Goal: Task Accomplishment & Management: Manage account settings

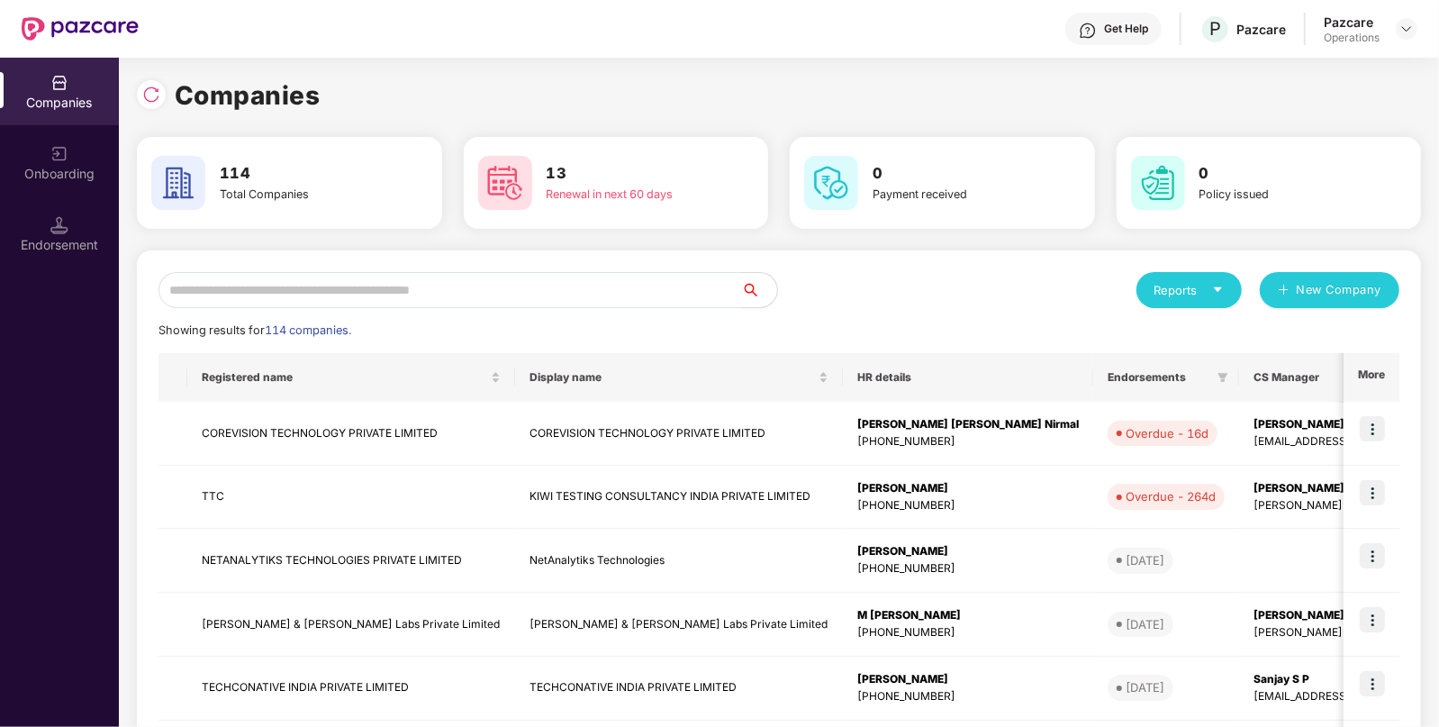
click at [396, 292] on input "text" at bounding box center [450, 290] width 583 height 36
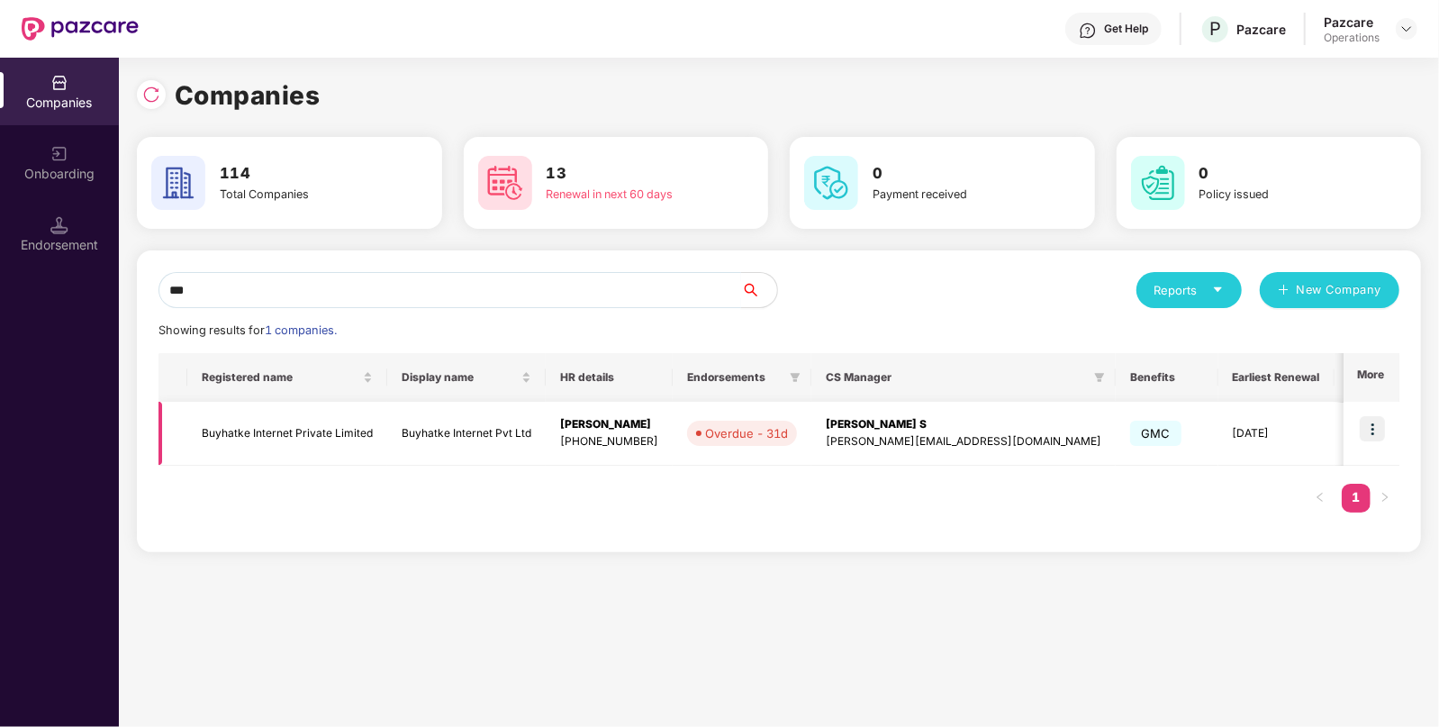
type input "***"
click at [1373, 418] on img at bounding box center [1372, 428] width 25 height 25
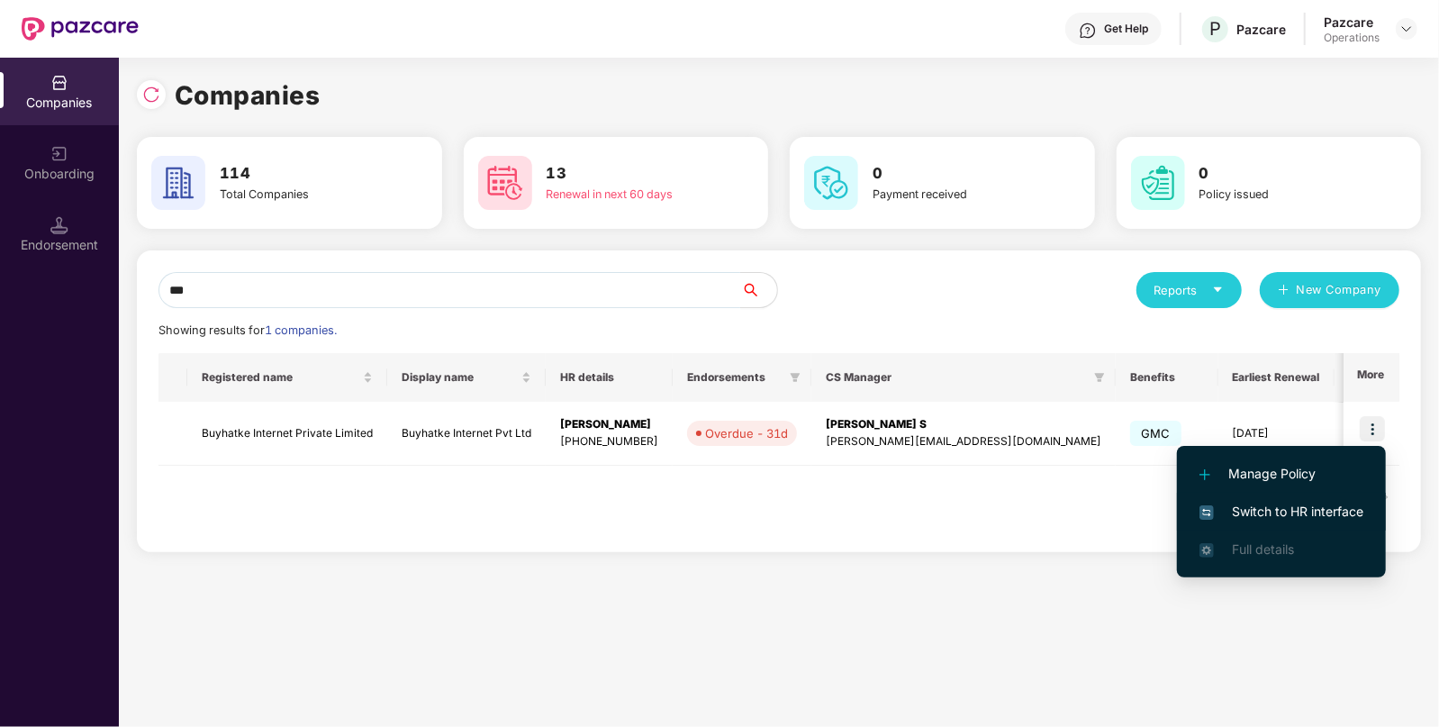
click at [1248, 512] on span "Switch to HR interface" at bounding box center [1282, 512] width 164 height 20
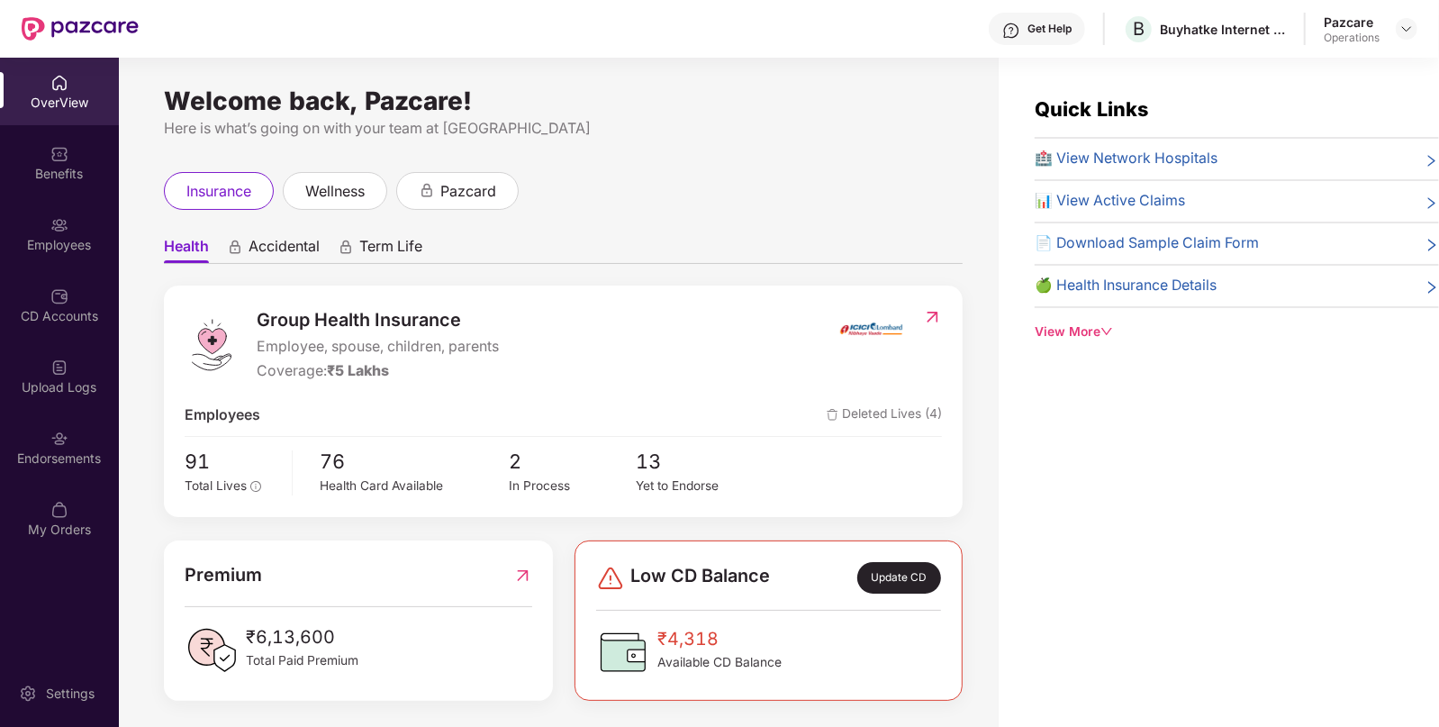
click at [50, 465] on div "Endorsements" at bounding box center [59, 458] width 119 height 18
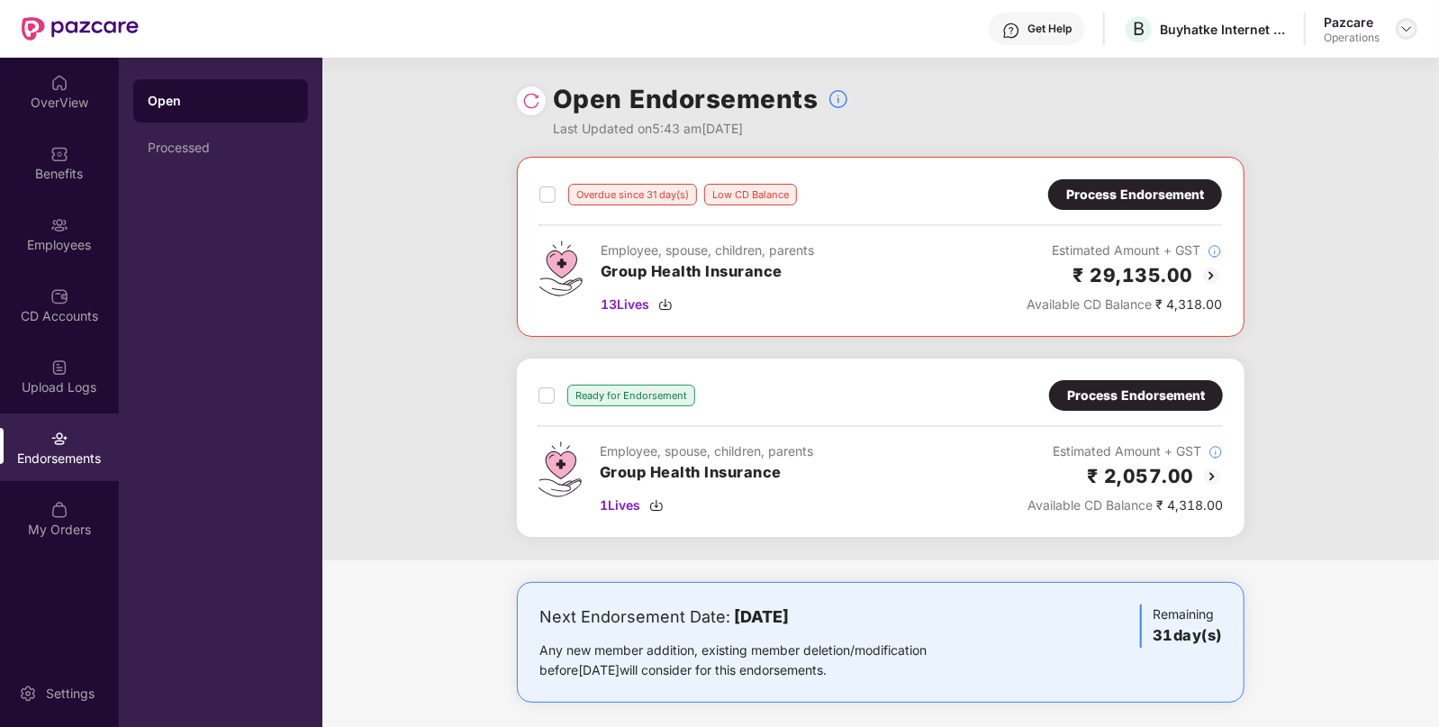
click at [1407, 27] on img at bounding box center [1406, 29] width 14 height 14
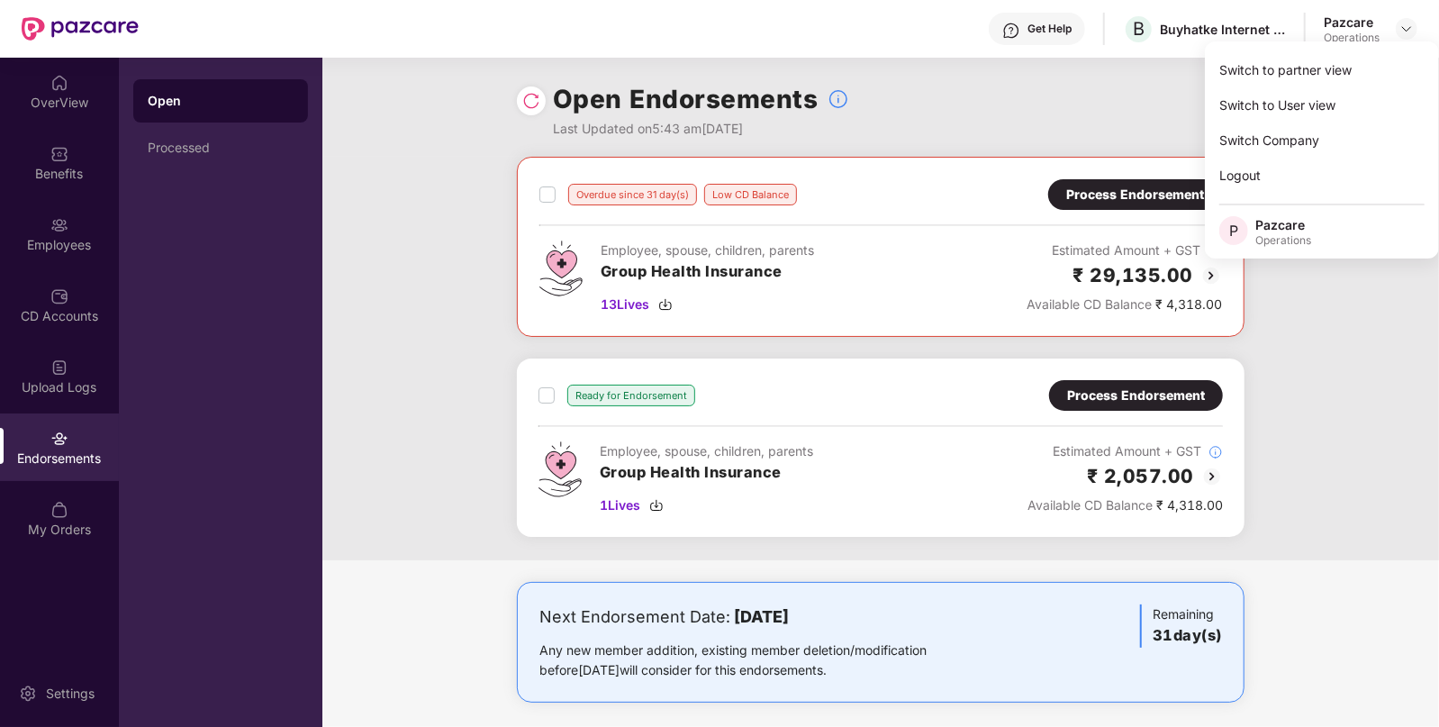
click at [1137, 396] on div "Process Endorsement" at bounding box center [1136, 395] width 138 height 20
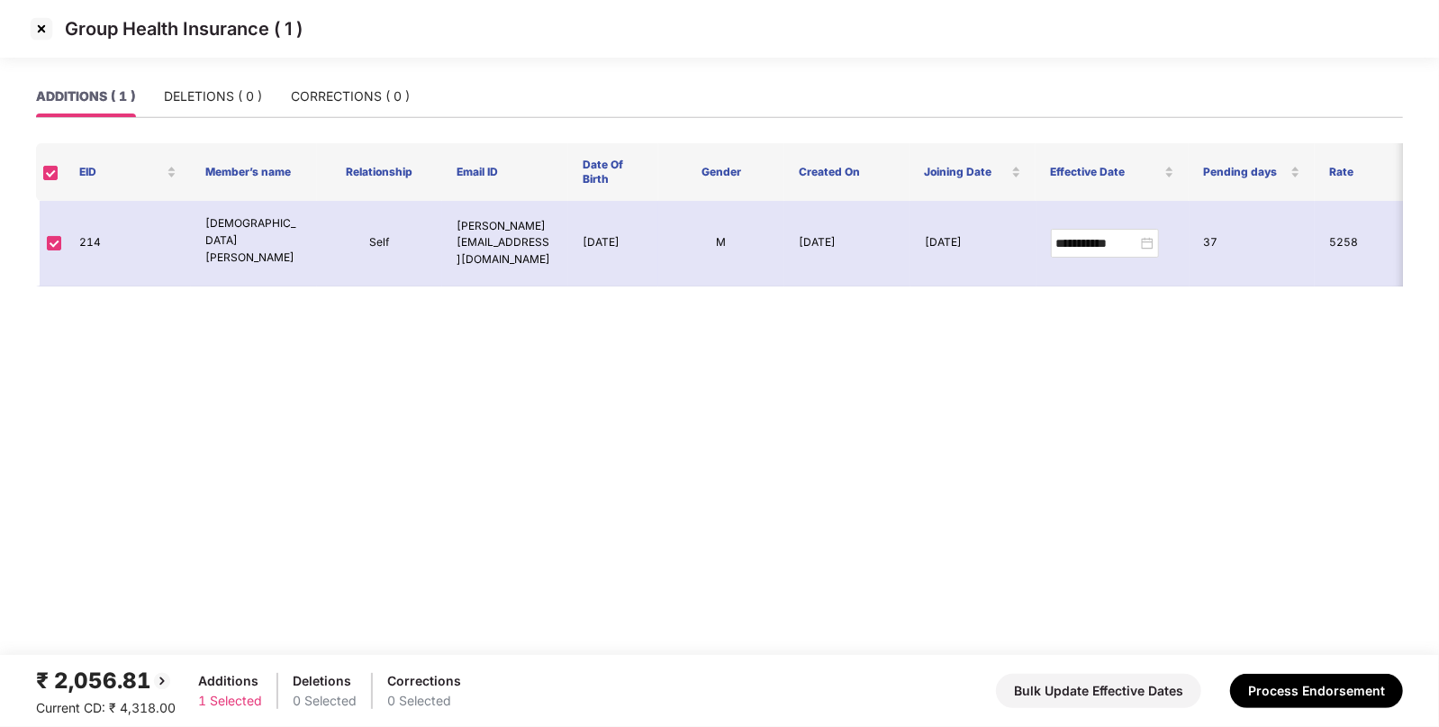
click at [48, 30] on img at bounding box center [41, 28] width 29 height 29
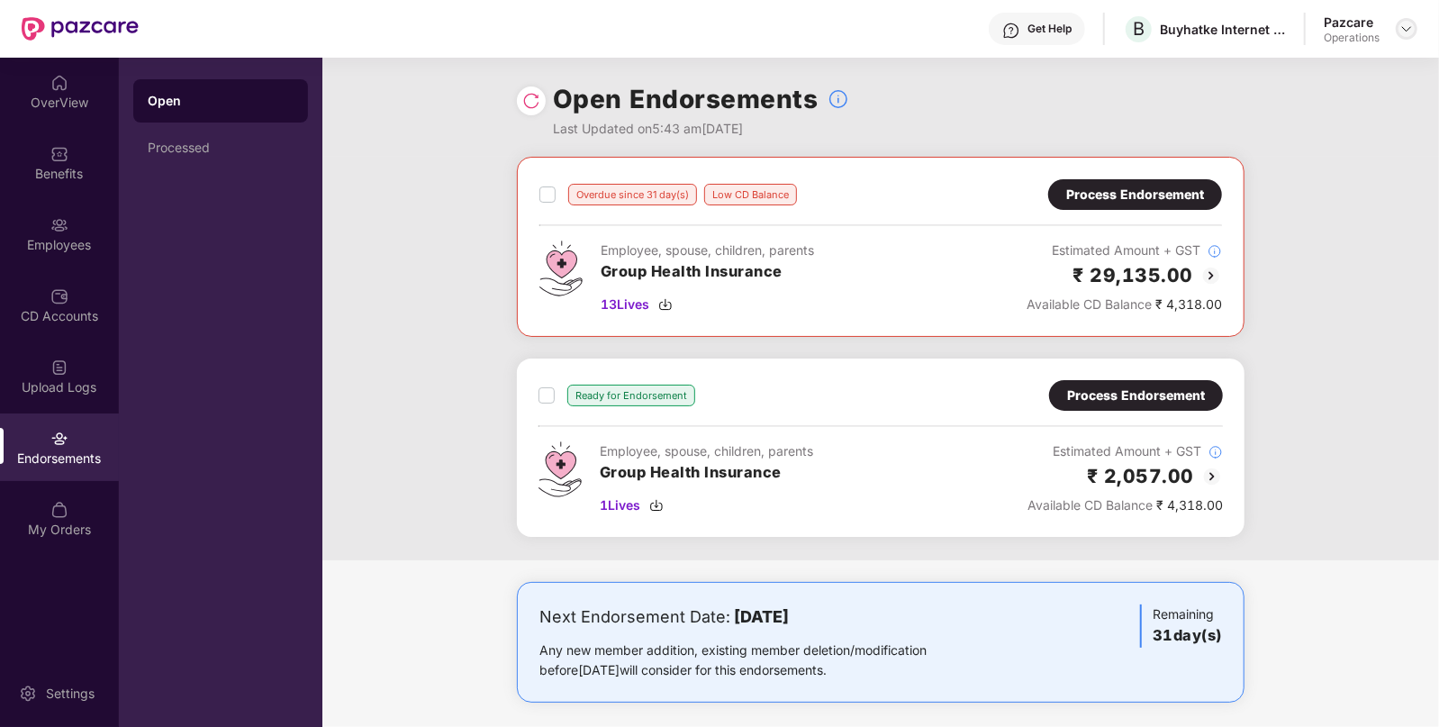
click at [1406, 22] on img at bounding box center [1406, 29] width 14 height 14
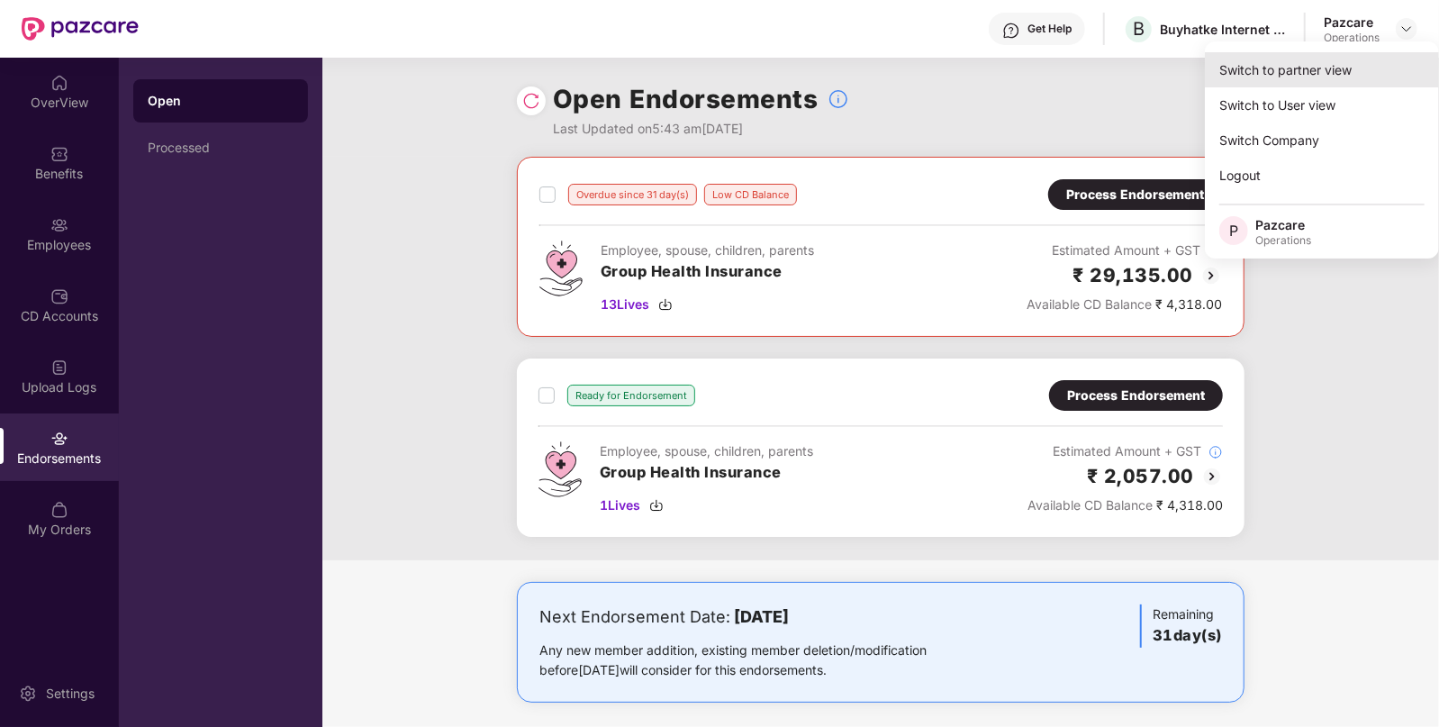
click at [1315, 64] on div "Switch to partner view" at bounding box center [1322, 69] width 234 height 35
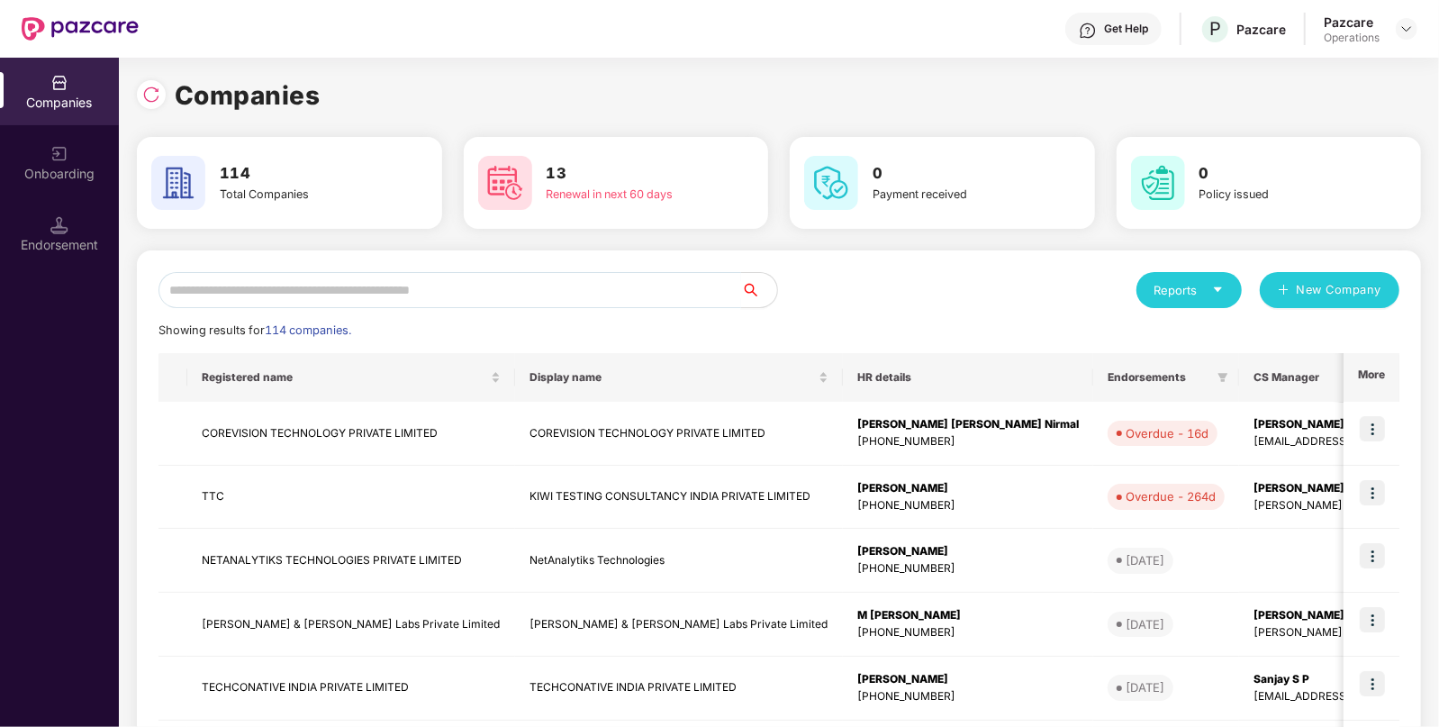
click at [472, 276] on input "text" at bounding box center [450, 290] width 583 height 36
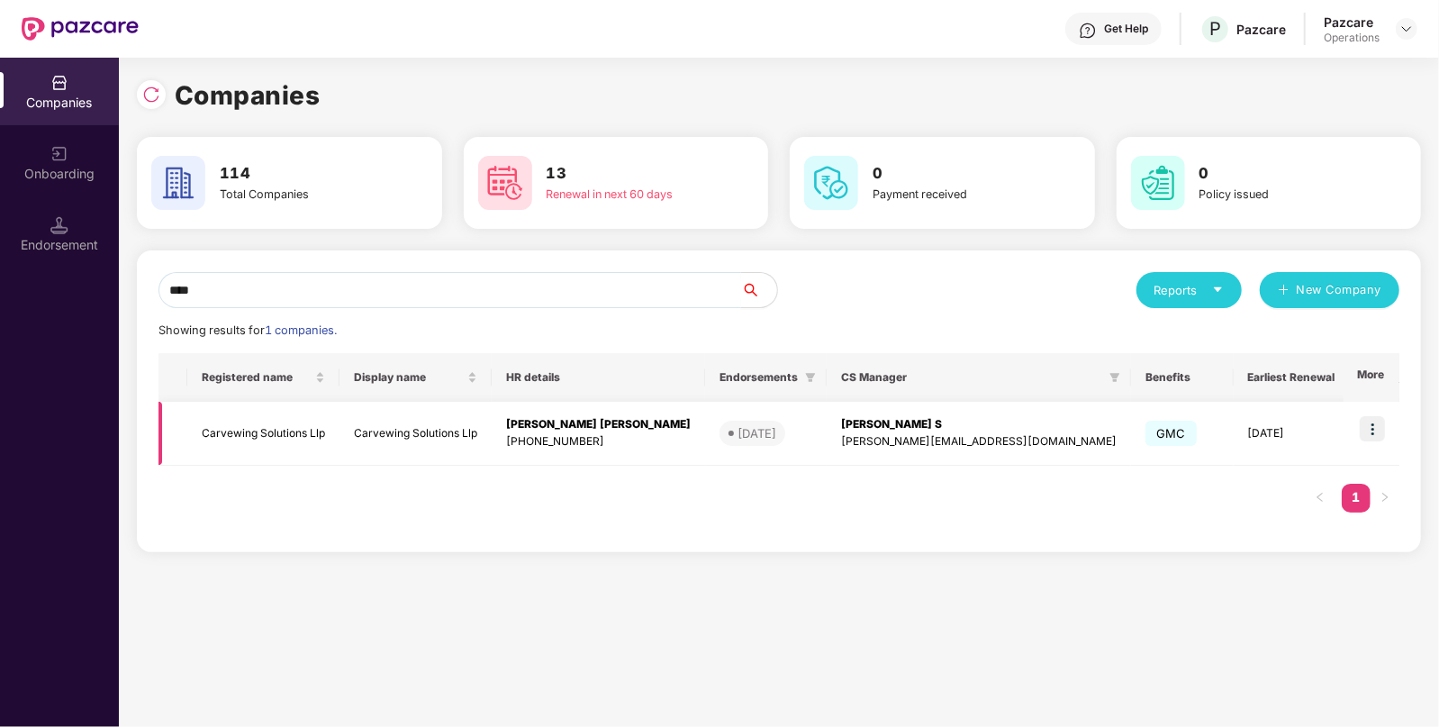
type input "****"
click at [1376, 437] on img at bounding box center [1372, 428] width 25 height 25
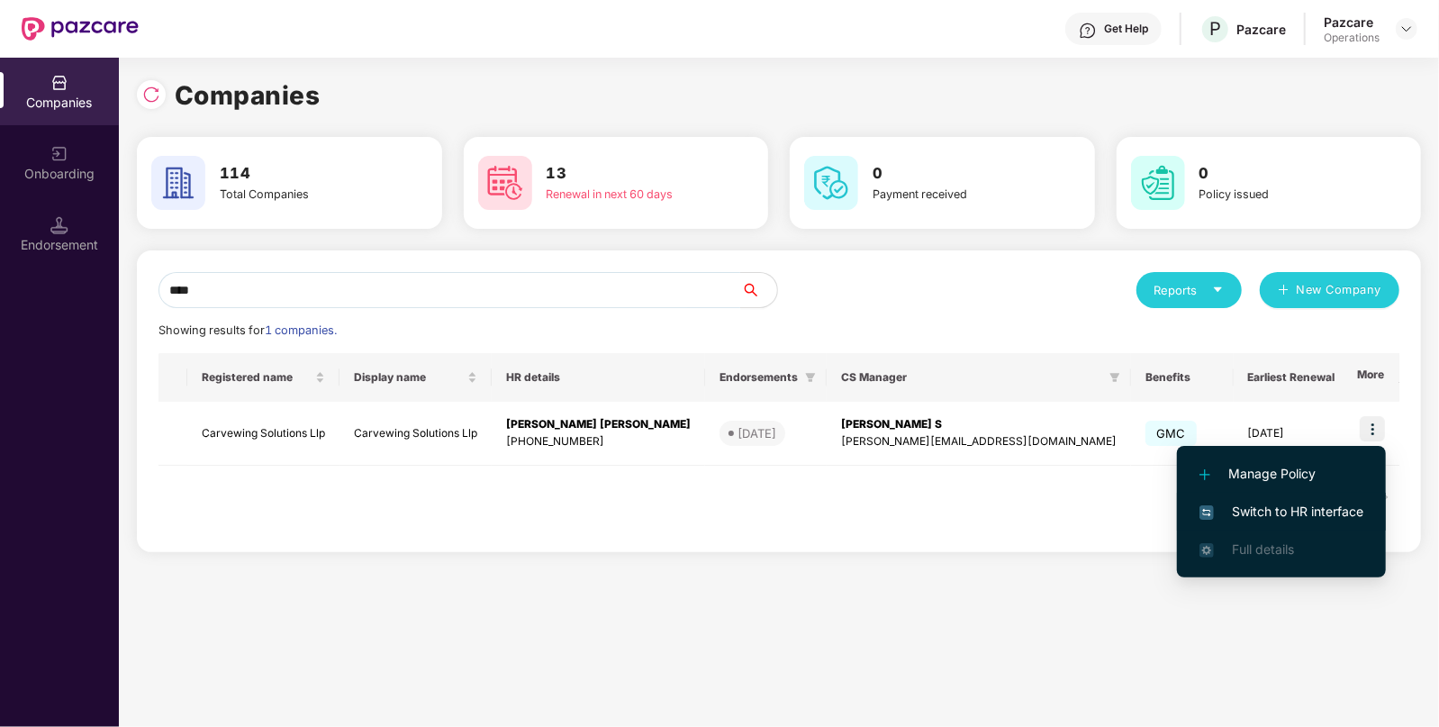
click at [1265, 507] on span "Switch to HR interface" at bounding box center [1282, 512] width 164 height 20
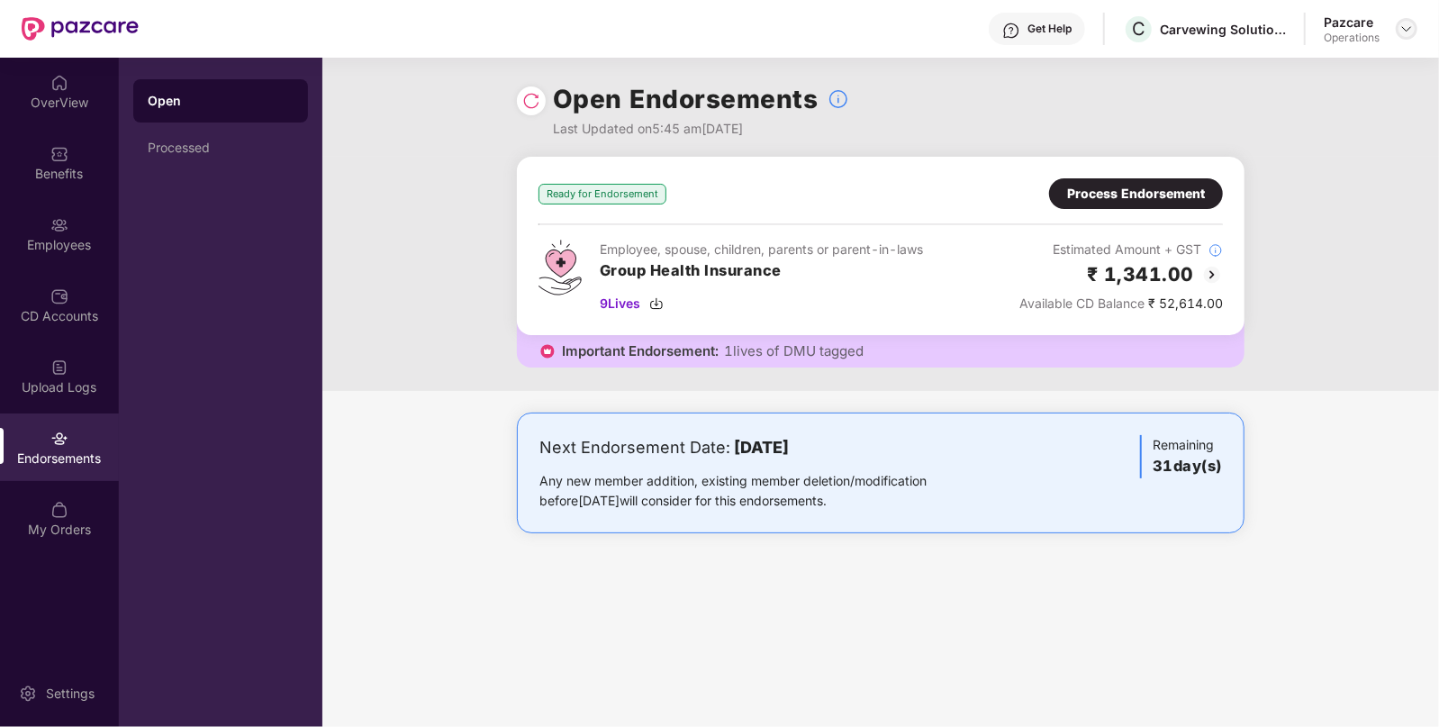
click at [1407, 27] on img at bounding box center [1406, 29] width 14 height 14
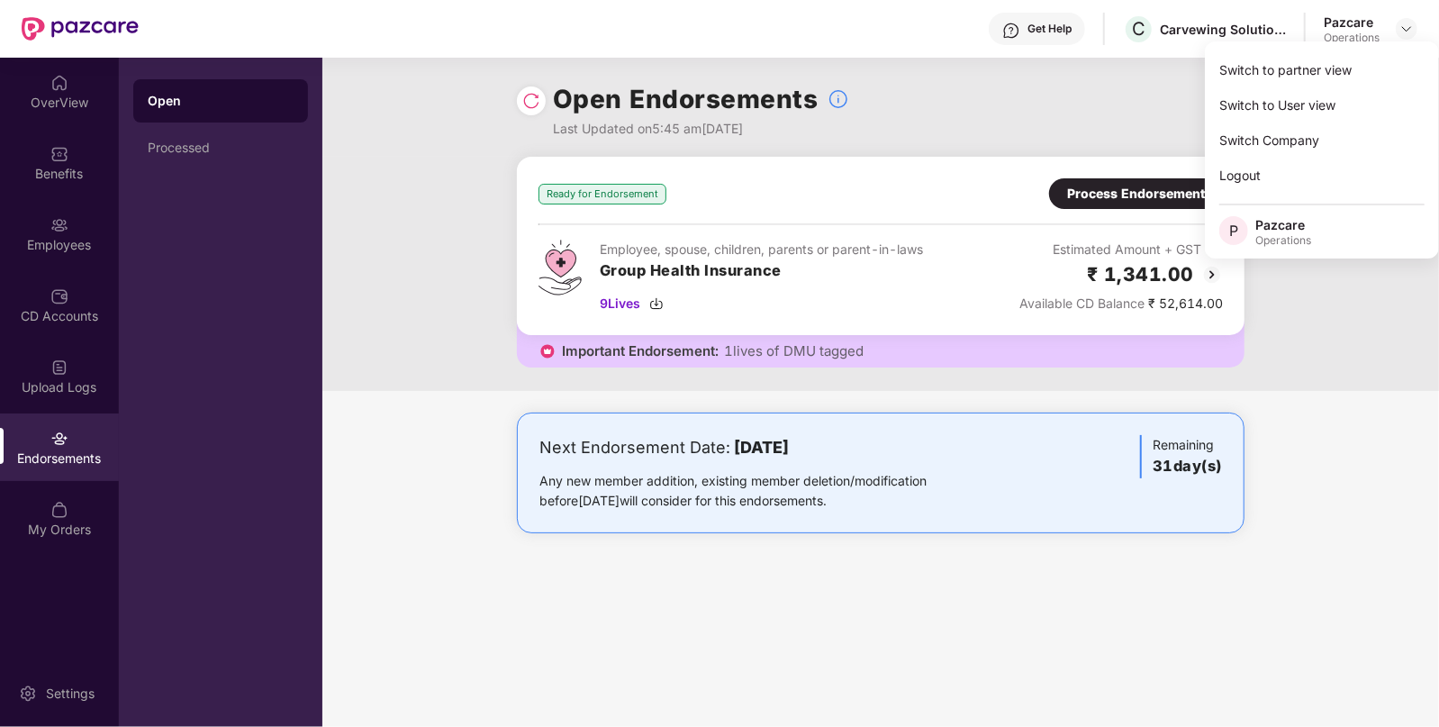
click at [965, 136] on div "Open Endorsements Last Updated on 5:45 am[DATE]" at bounding box center [881, 107] width 728 height 99
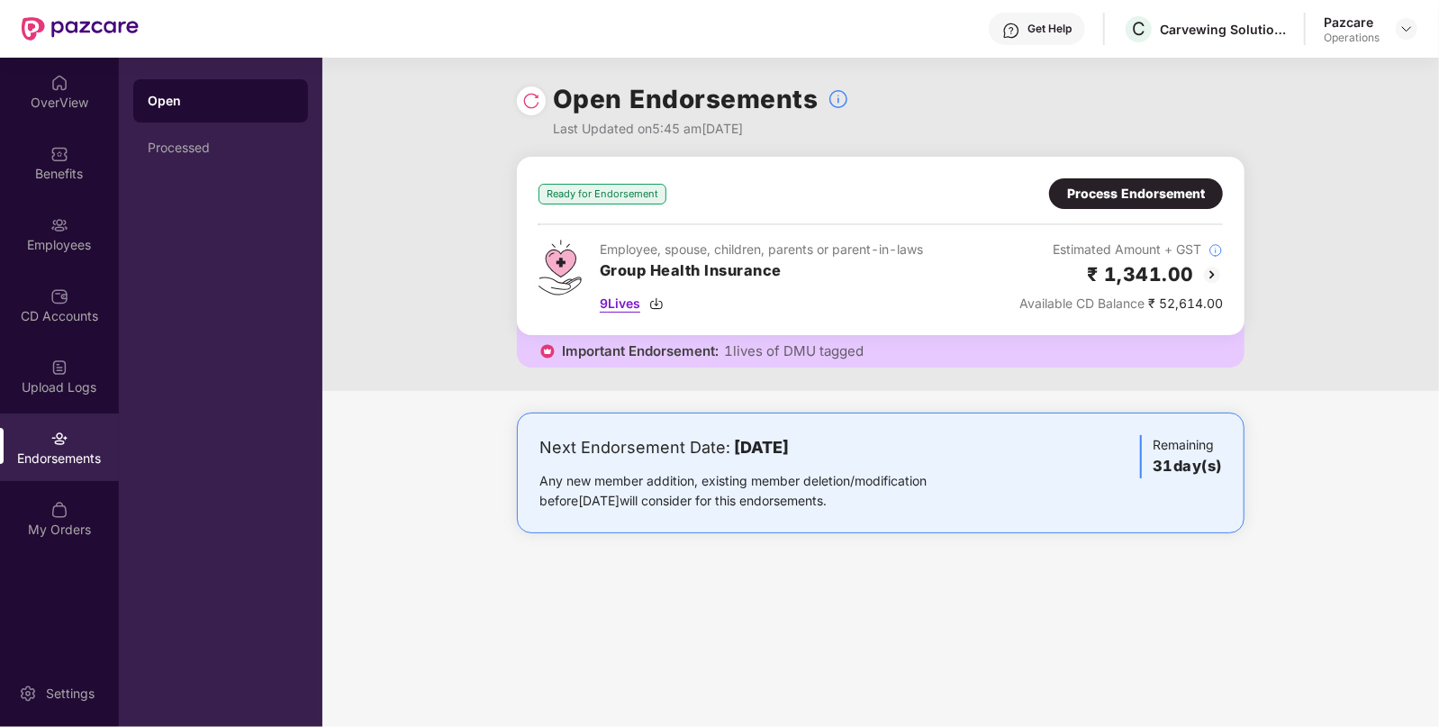
click at [648, 304] on div "9 Lives" at bounding box center [761, 304] width 323 height 20
drag, startPoint x: 1117, startPoint y: 168, endPoint x: 1129, endPoint y: 189, distance: 25.0
click at [1129, 189] on div "Ready for Endorsement Process Endorsement Employee, spouse, children, parents o…" at bounding box center [881, 246] width 728 height 178
click at [1129, 189] on div "Process Endorsement" at bounding box center [1136, 194] width 138 height 20
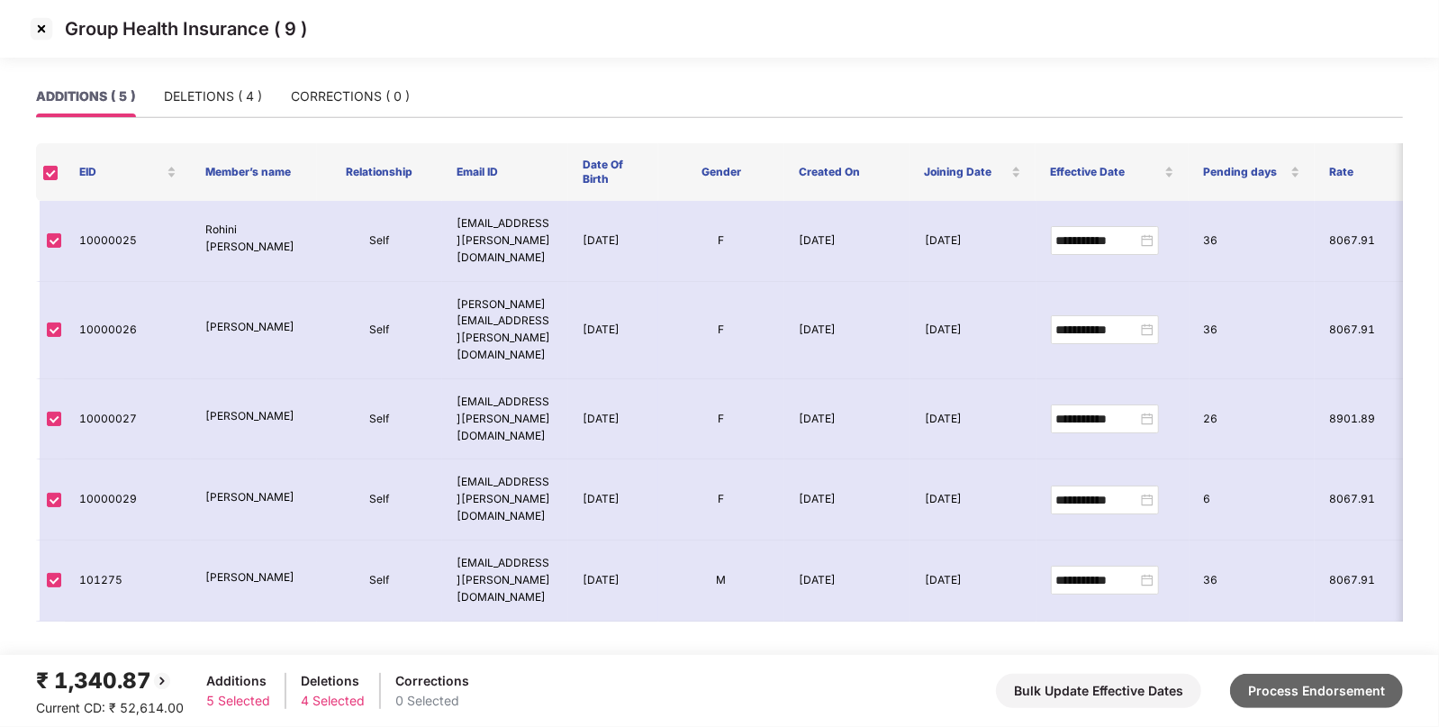
click at [1313, 690] on button "Process Endorsement" at bounding box center [1316, 691] width 173 height 34
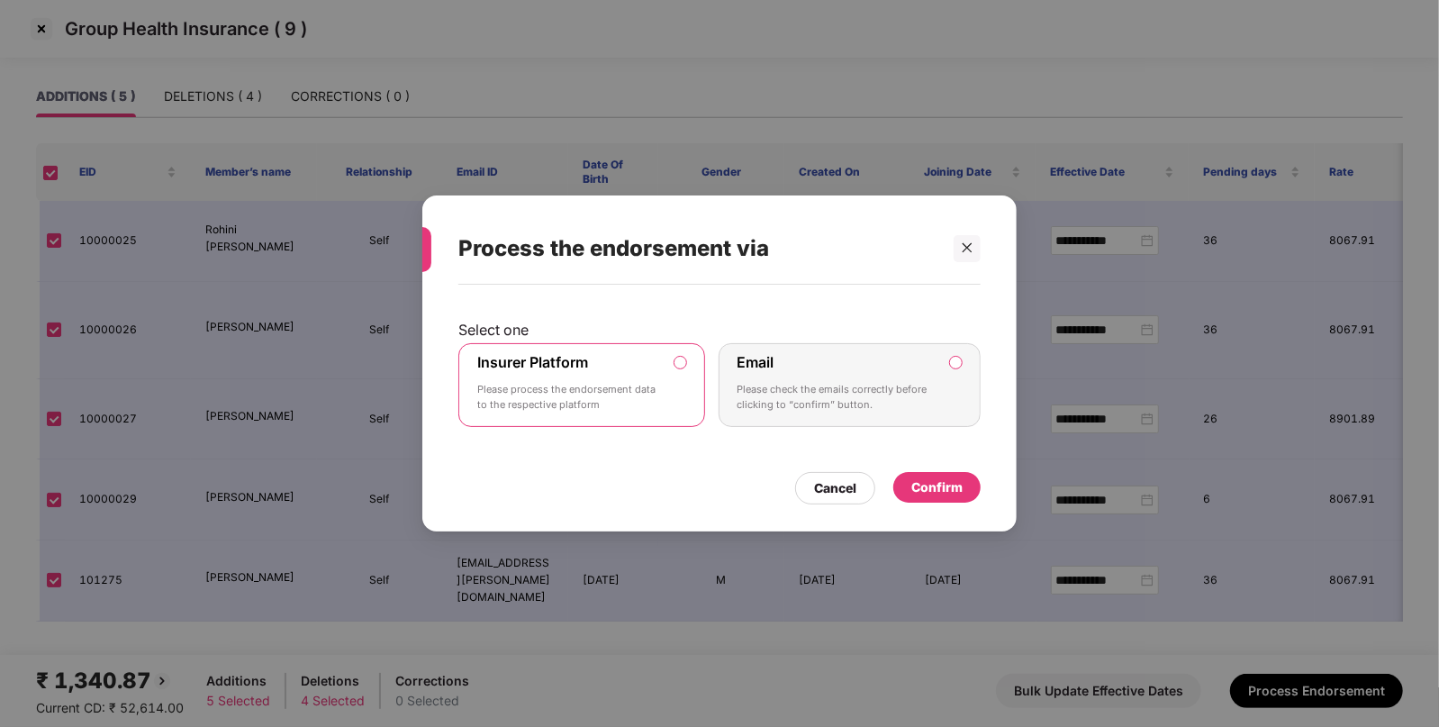
click at [939, 472] on div "Confirm" at bounding box center [936, 487] width 87 height 31
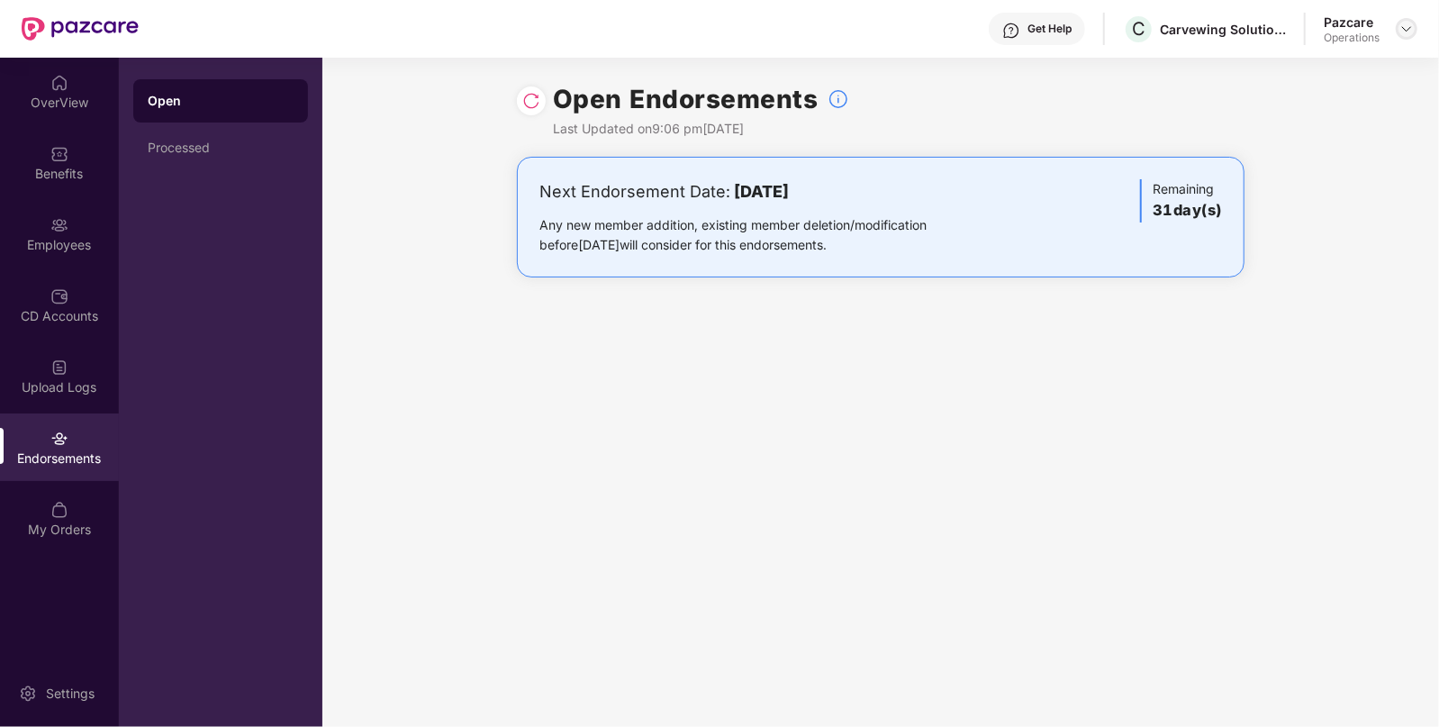
click at [1400, 31] on img at bounding box center [1406, 29] width 14 height 14
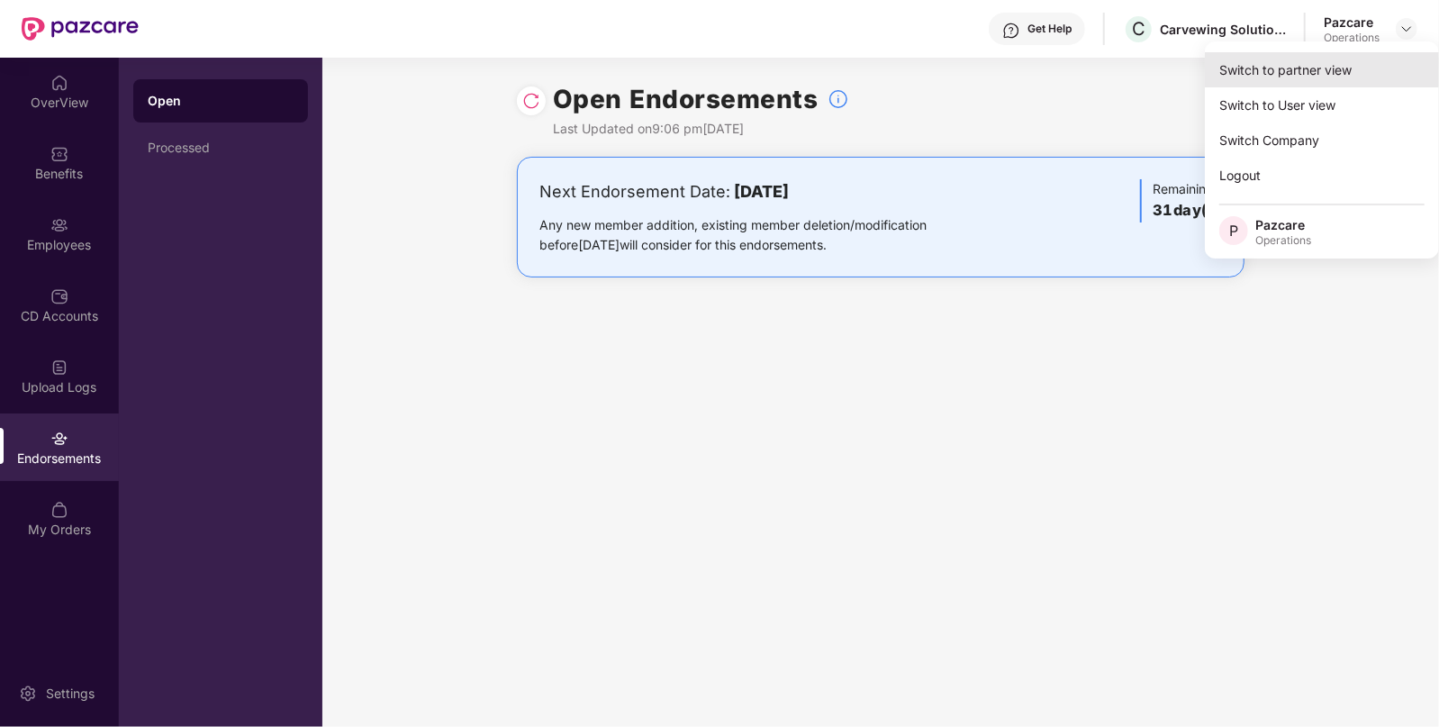
click at [1318, 68] on div "Switch to partner view" at bounding box center [1322, 69] width 234 height 35
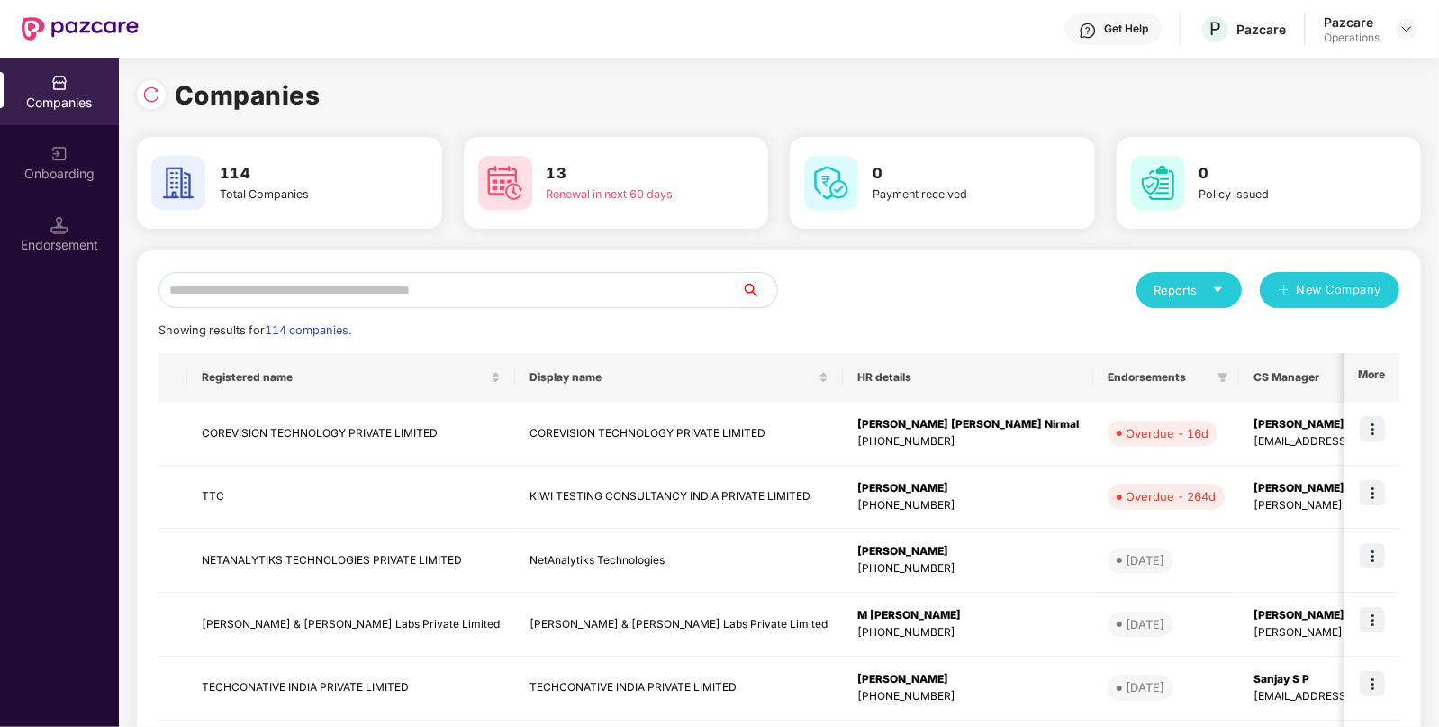
click at [504, 286] on input "text" at bounding box center [450, 290] width 583 height 36
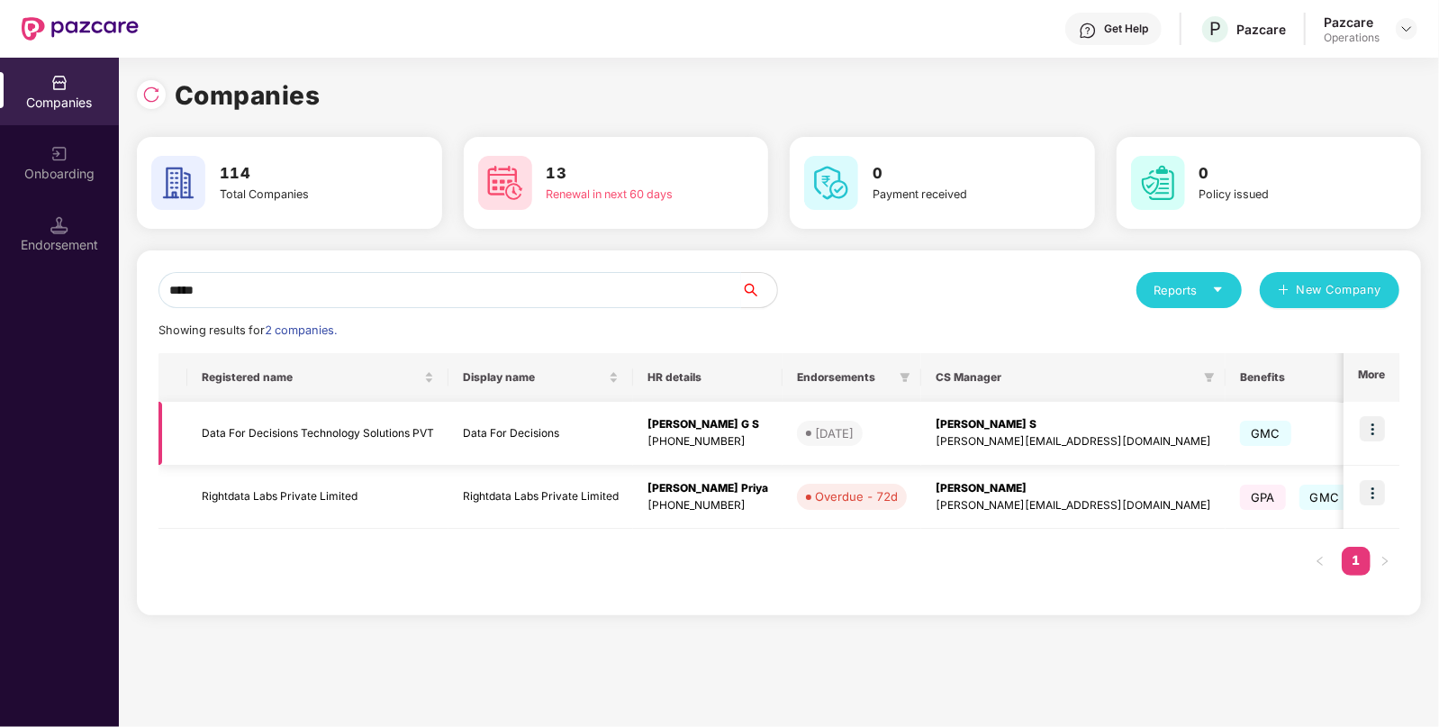
type input "****"
click at [1372, 430] on img at bounding box center [1372, 428] width 25 height 25
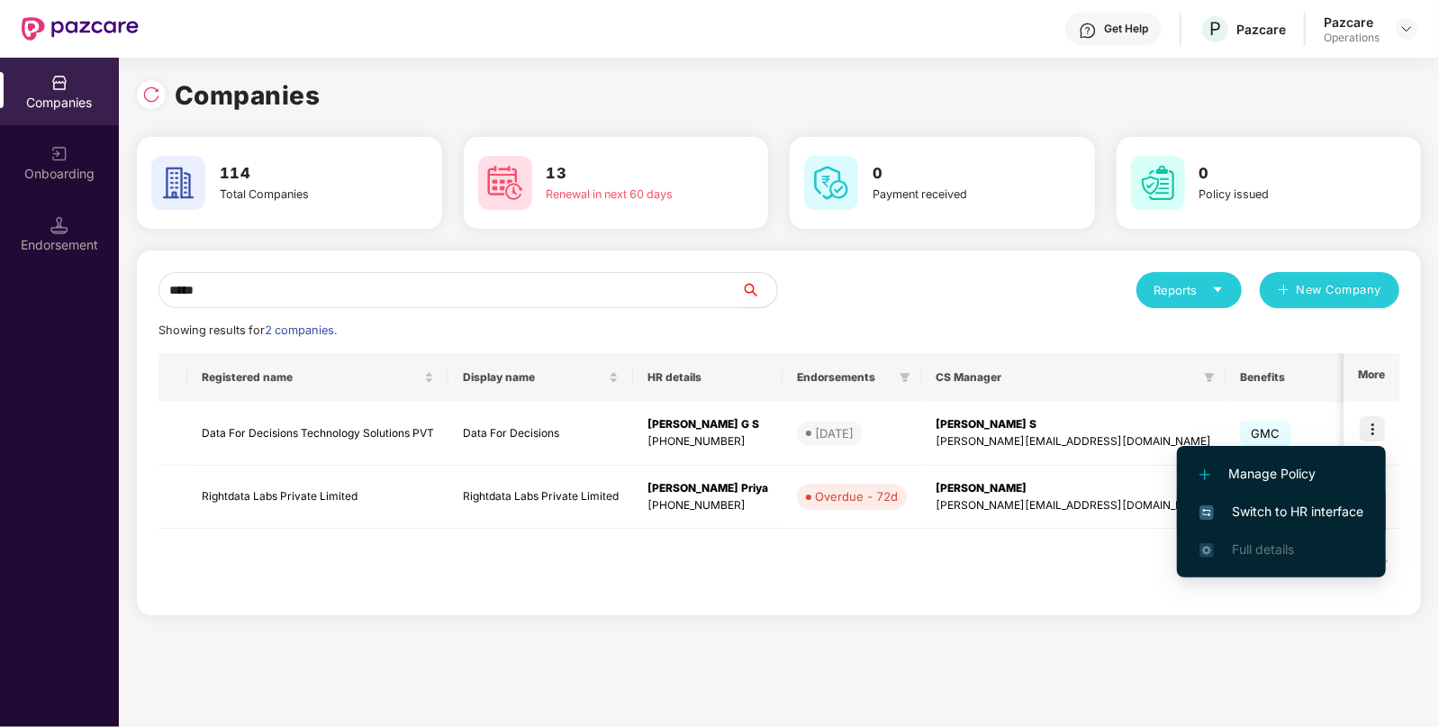
click at [1266, 510] on span "Switch to HR interface" at bounding box center [1282, 512] width 164 height 20
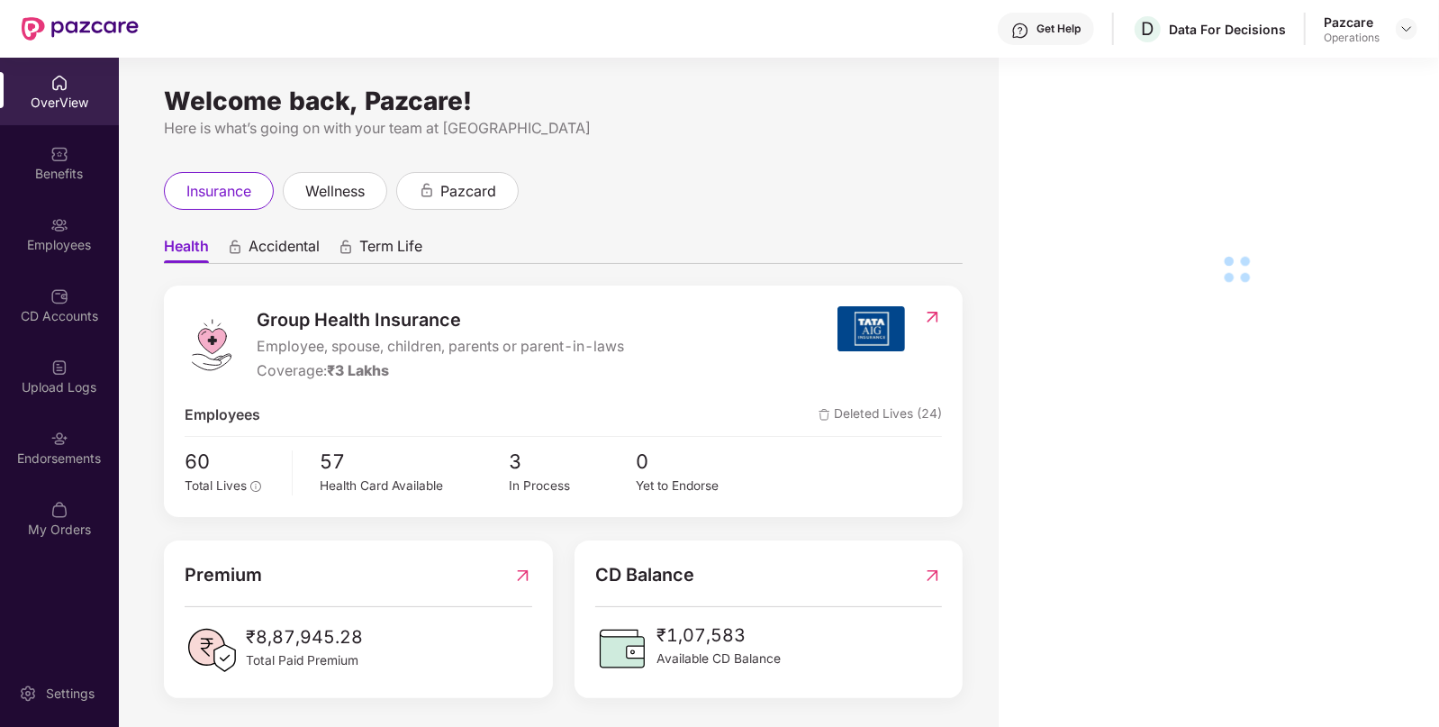
click at [46, 439] on div "Endorsements" at bounding box center [59, 447] width 119 height 68
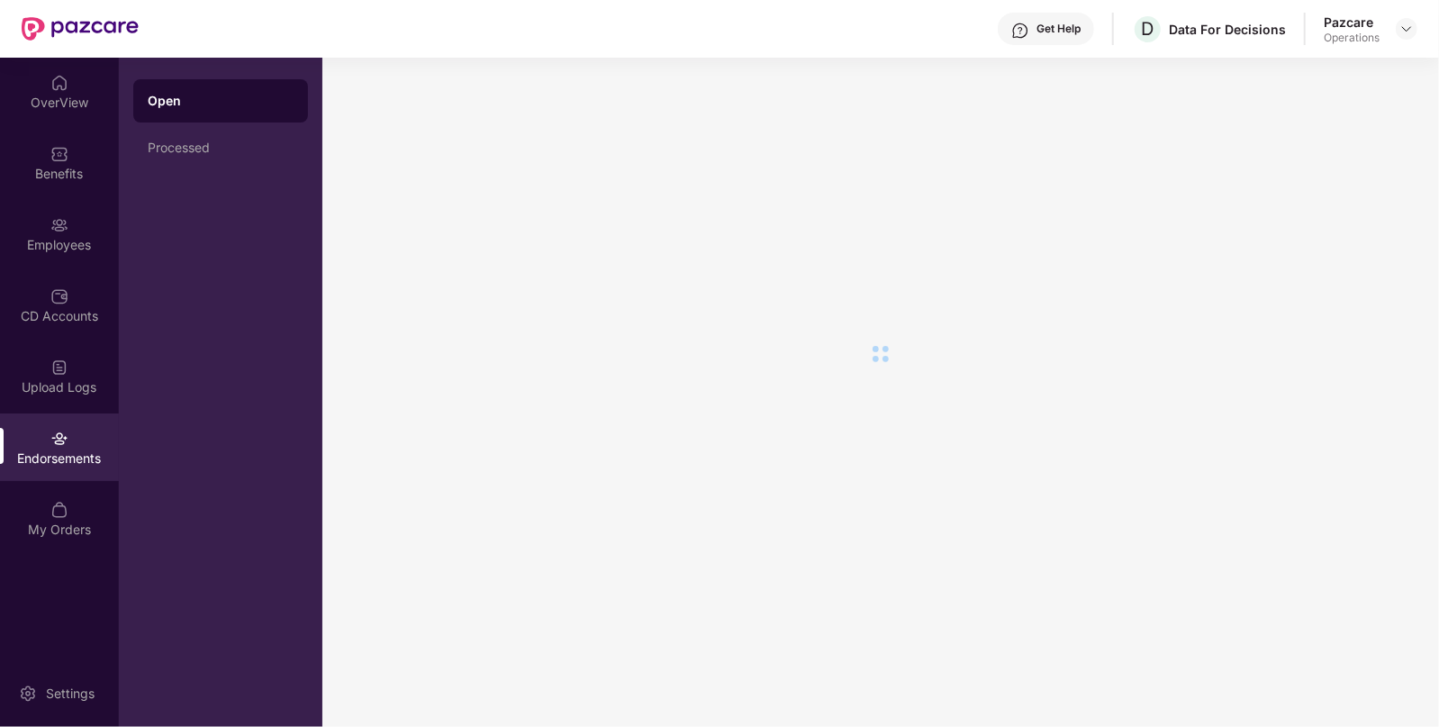
click at [46, 439] on div "Endorsements" at bounding box center [59, 447] width 119 height 68
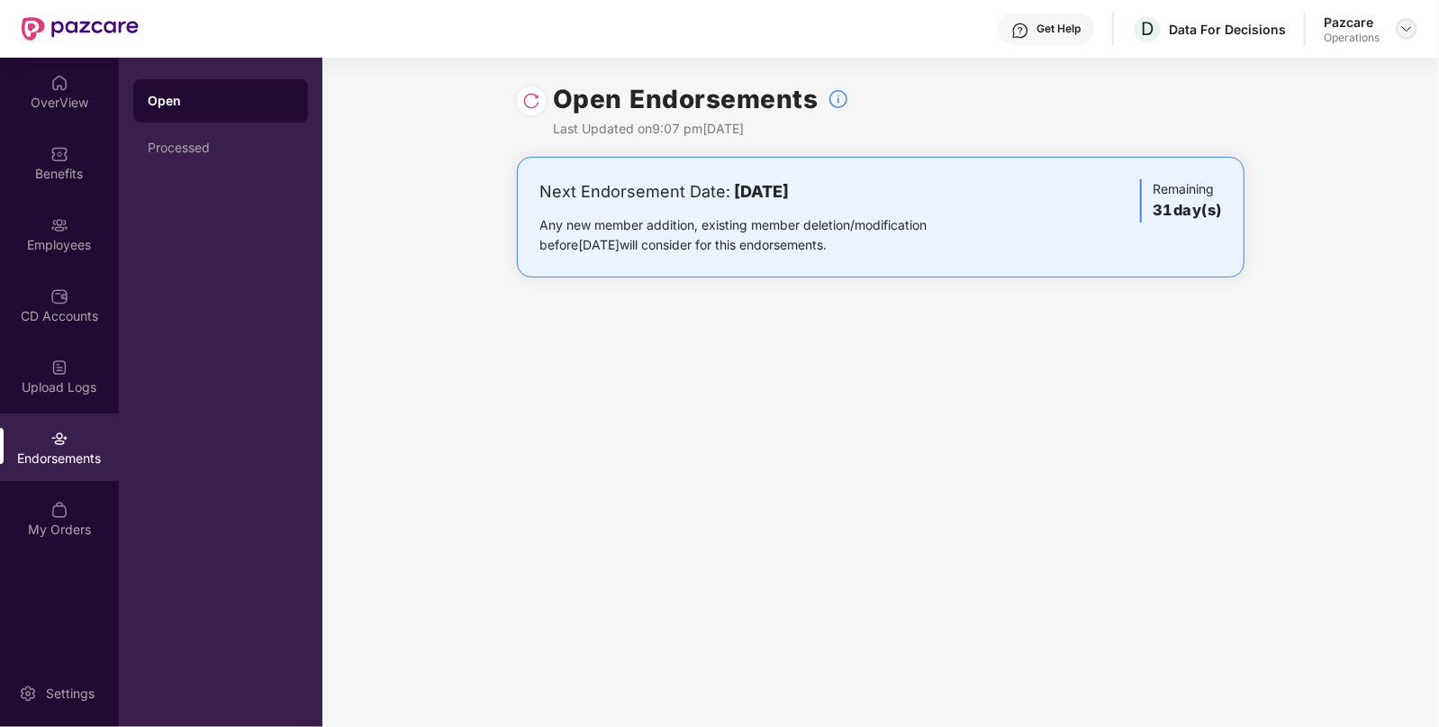
click at [1401, 33] on img at bounding box center [1406, 29] width 14 height 14
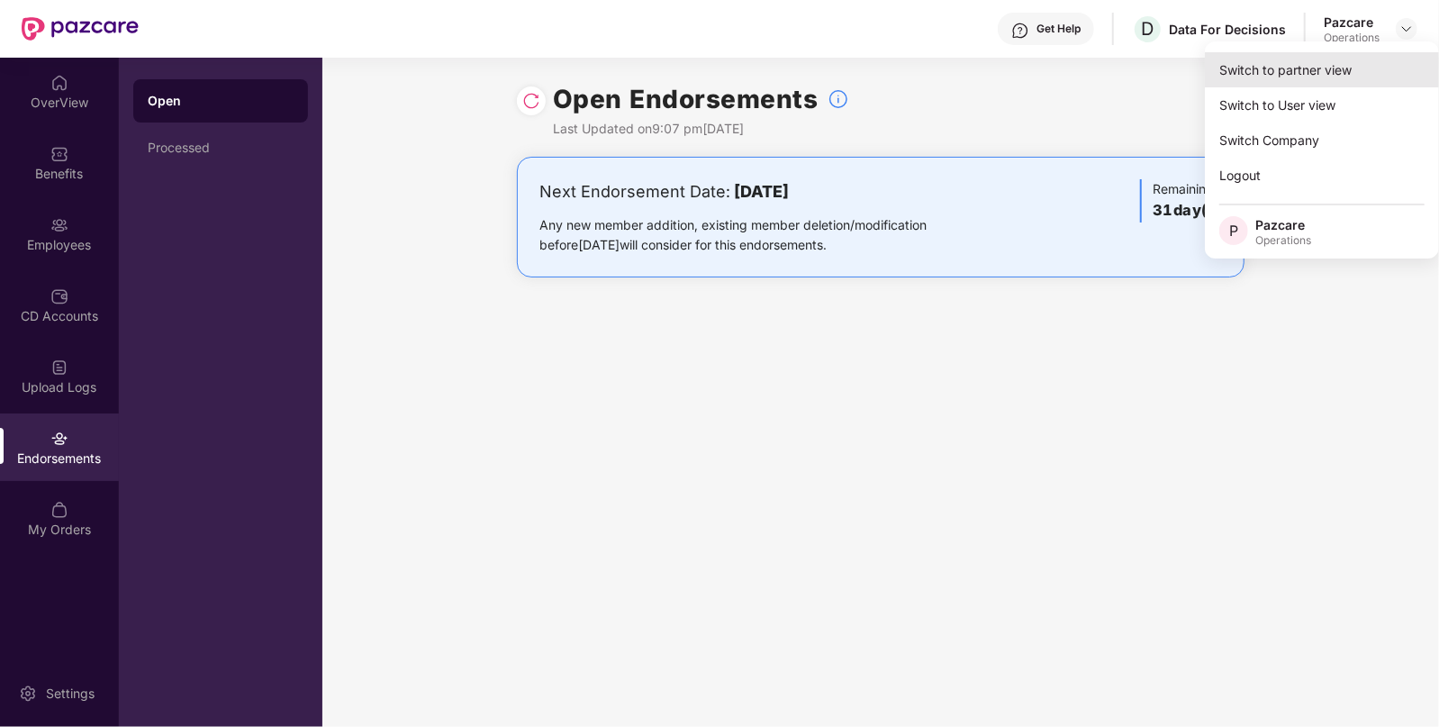
click at [1326, 69] on div "Switch to partner view" at bounding box center [1322, 69] width 234 height 35
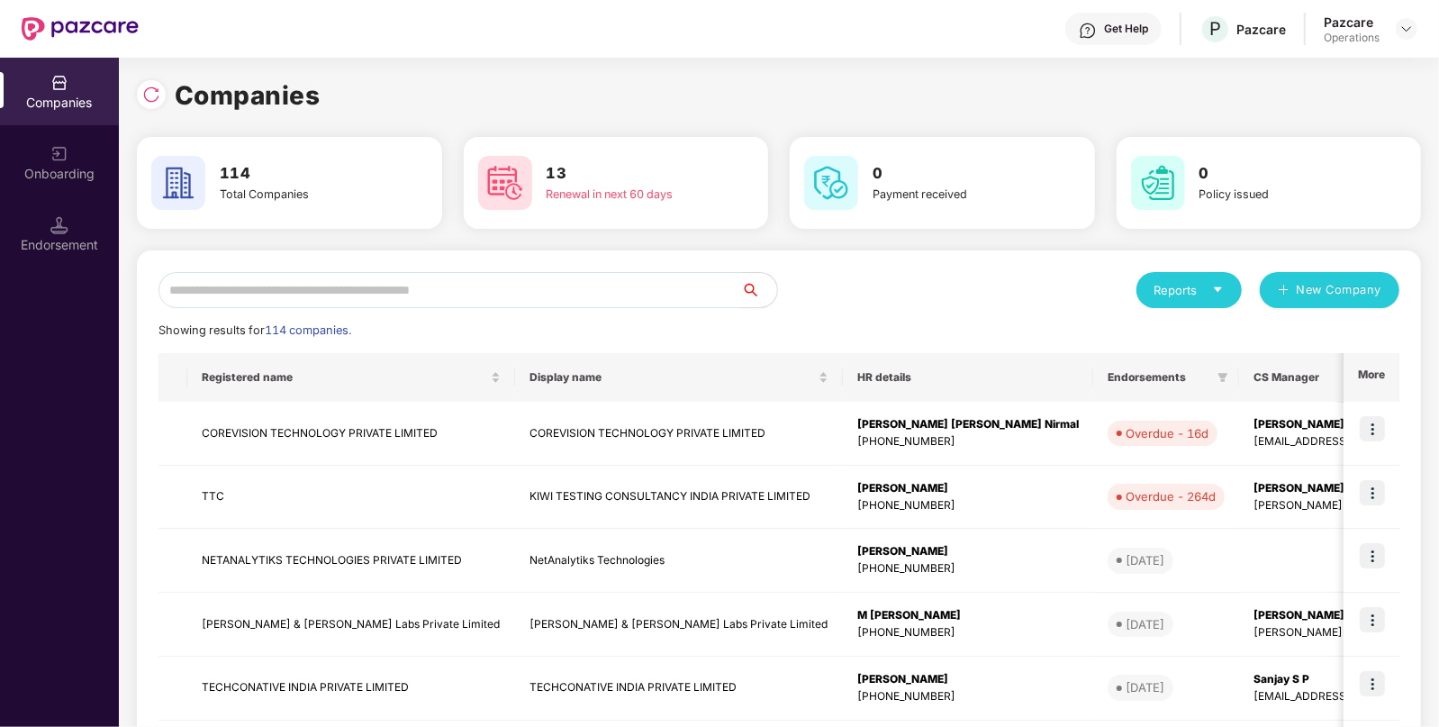
click at [355, 281] on input "text" at bounding box center [450, 290] width 583 height 36
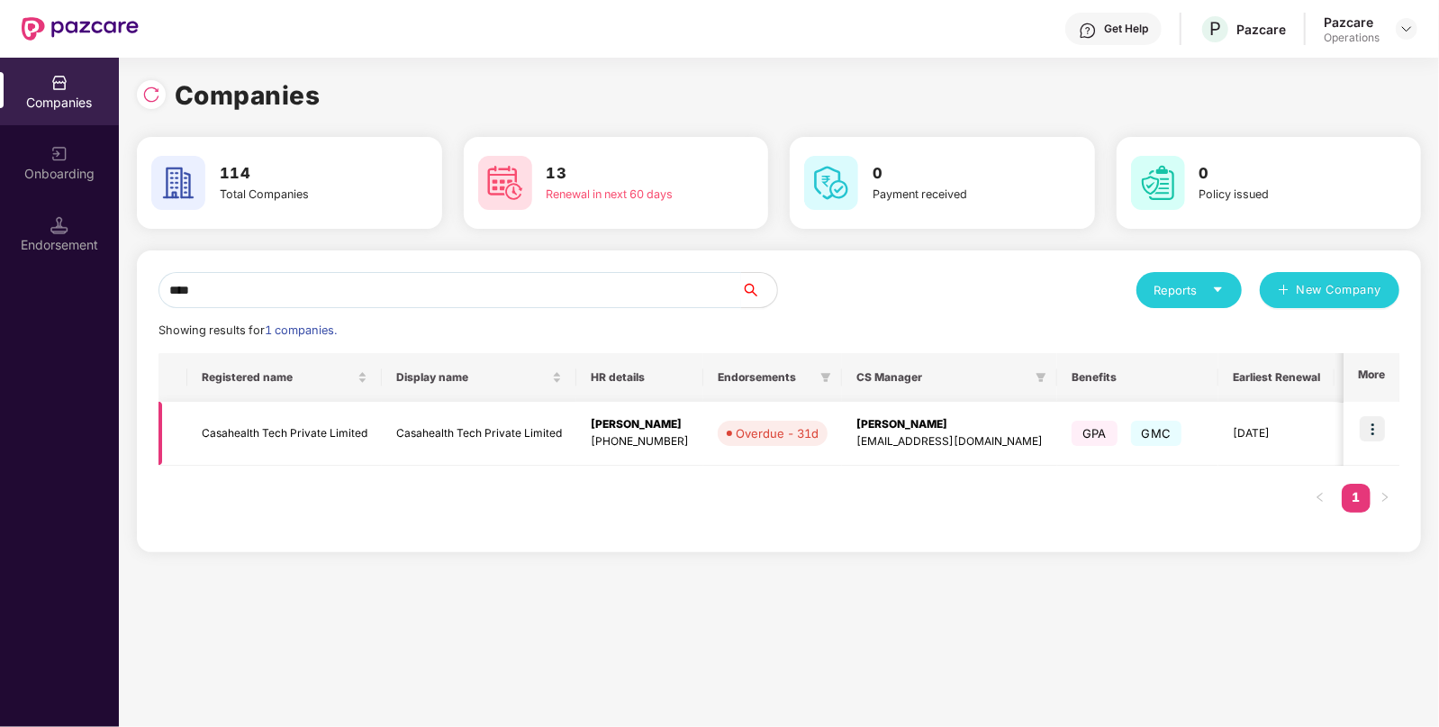
type input "****"
click at [1369, 430] on img at bounding box center [1372, 428] width 25 height 25
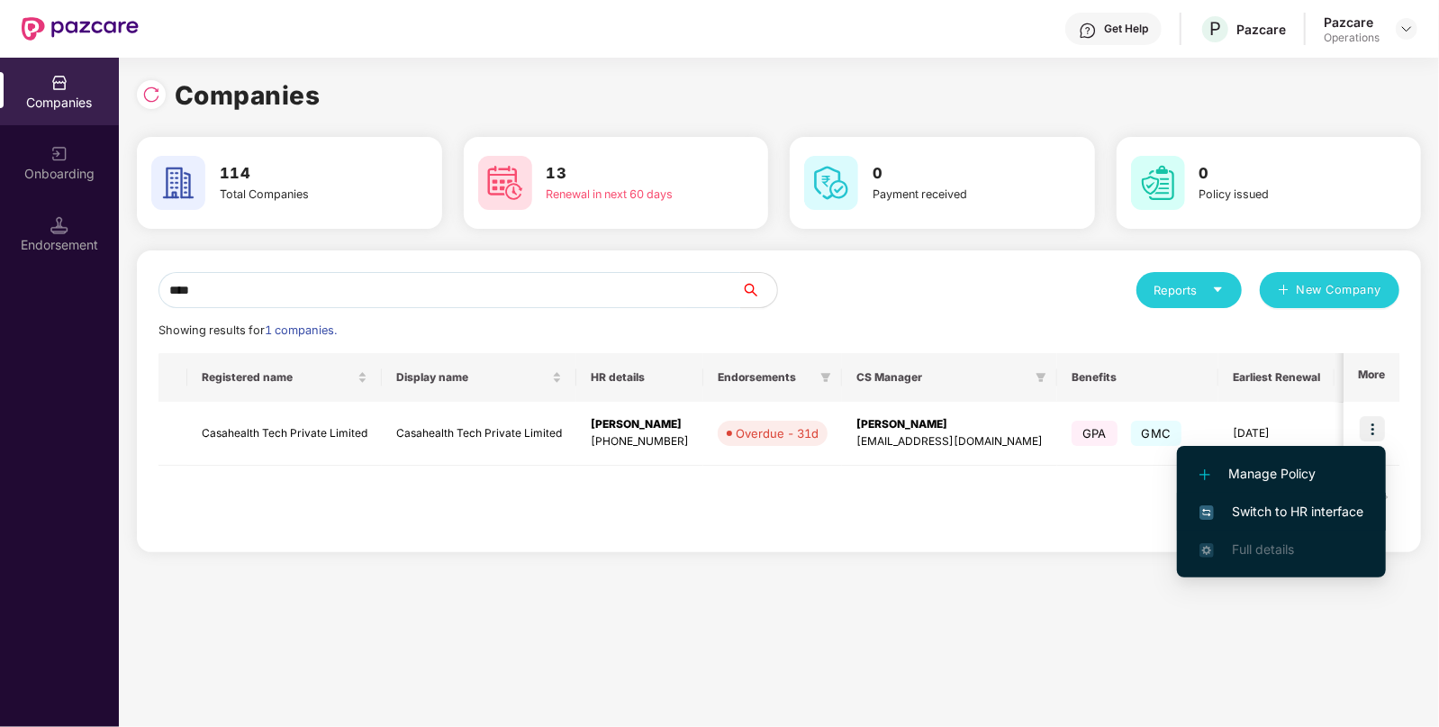
click at [1272, 510] on span "Switch to HR interface" at bounding box center [1282, 512] width 164 height 20
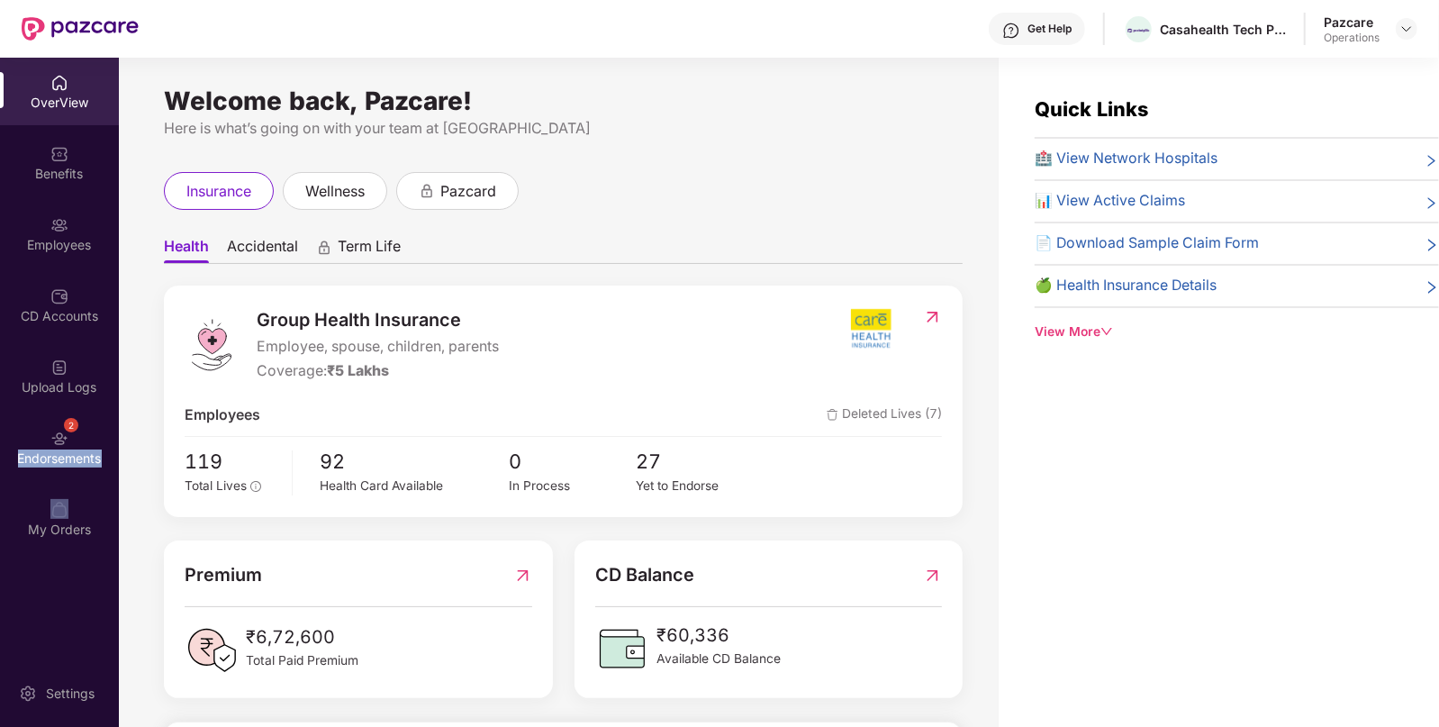
click at [72, 466] on div "Endorsements" at bounding box center [59, 458] width 119 height 18
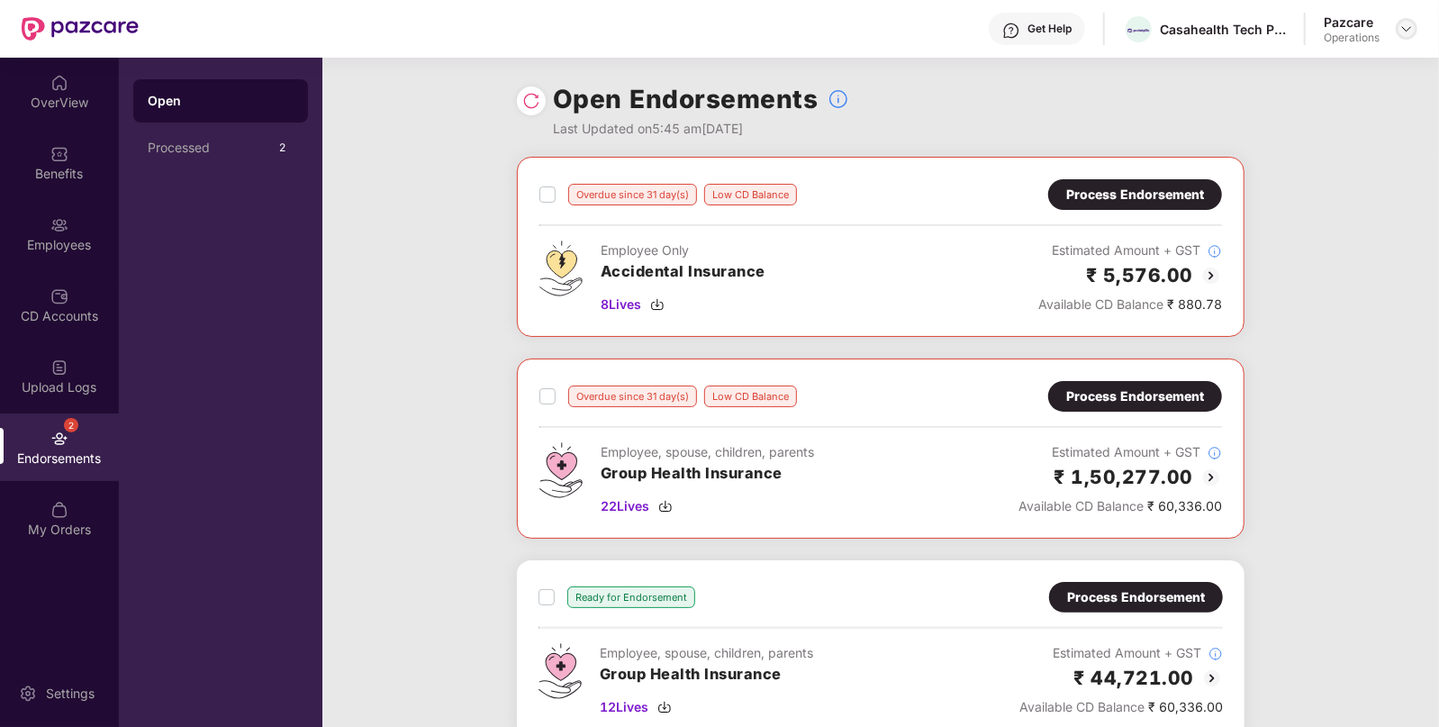
click at [1408, 26] on img at bounding box center [1406, 29] width 14 height 14
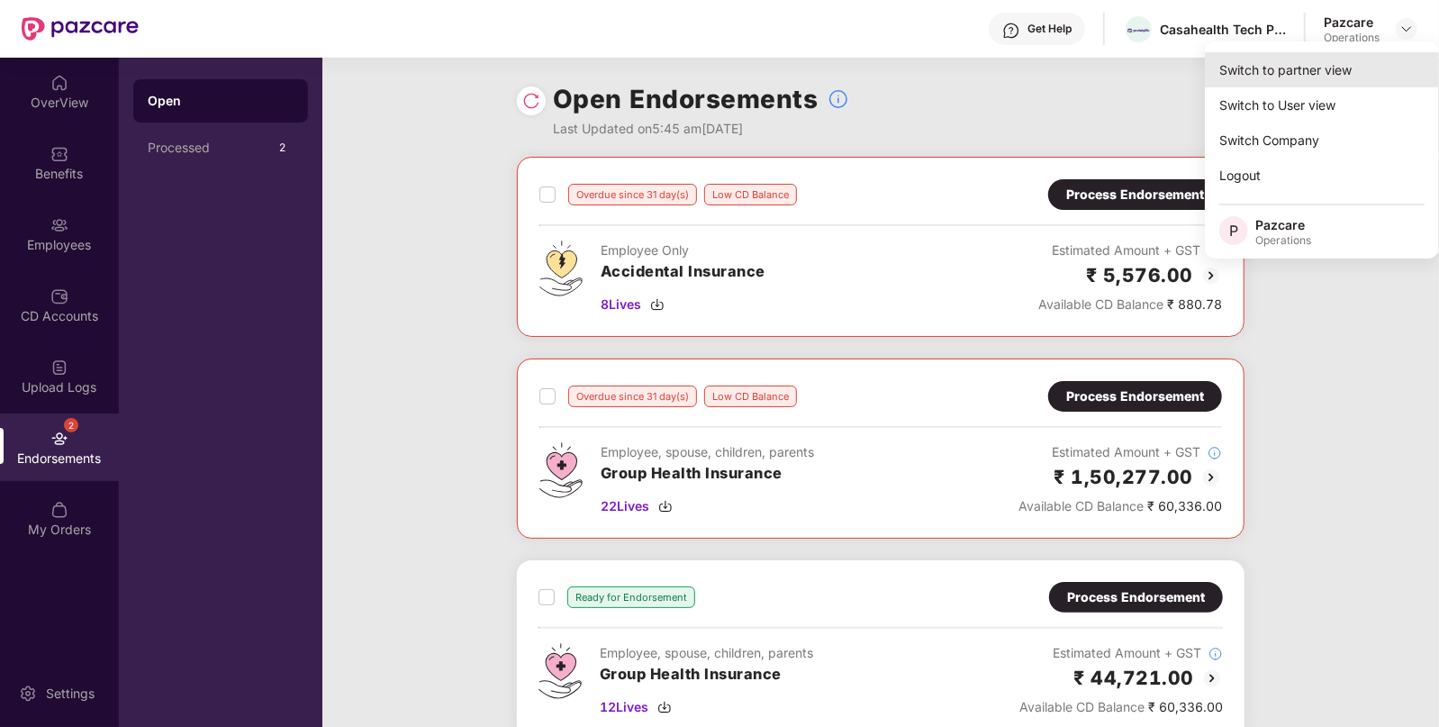
click at [1311, 70] on div "Switch to partner view" at bounding box center [1322, 69] width 234 height 35
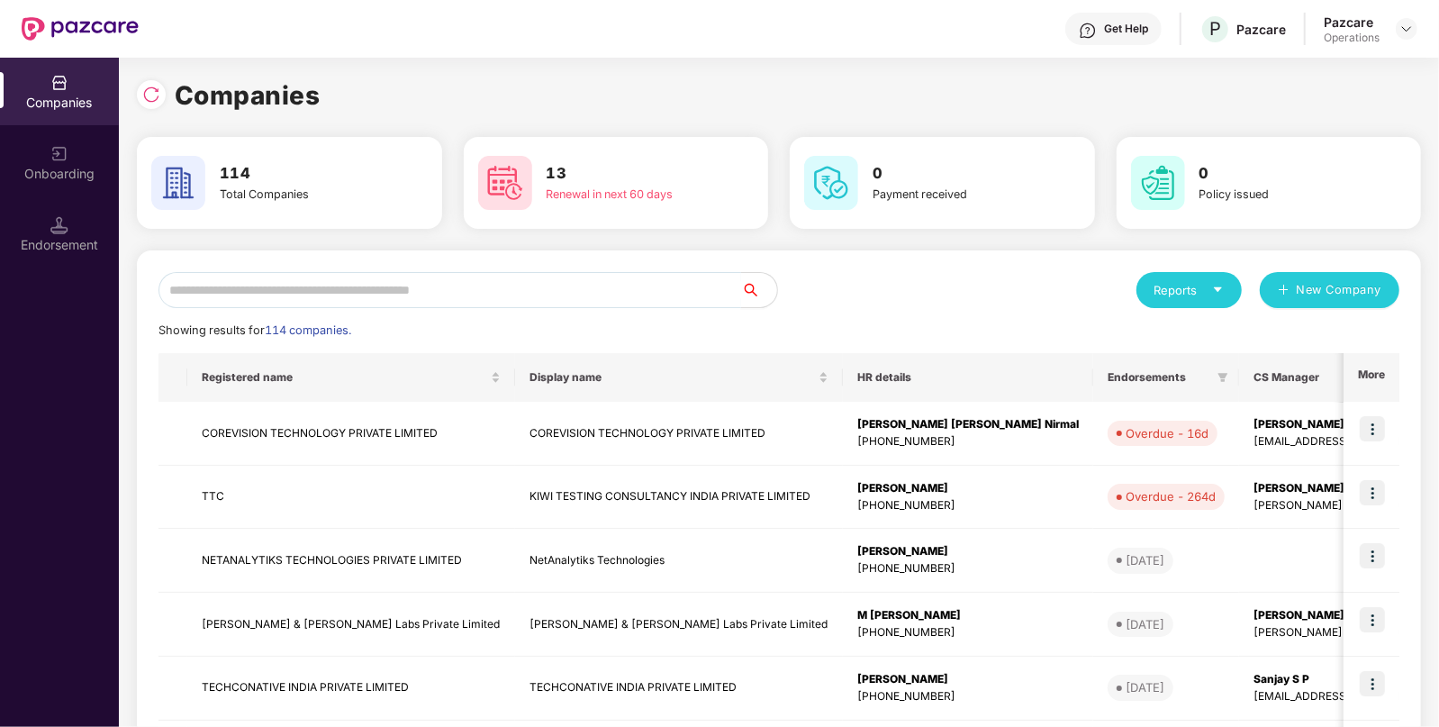
click at [539, 294] on input "text" at bounding box center [450, 290] width 583 height 36
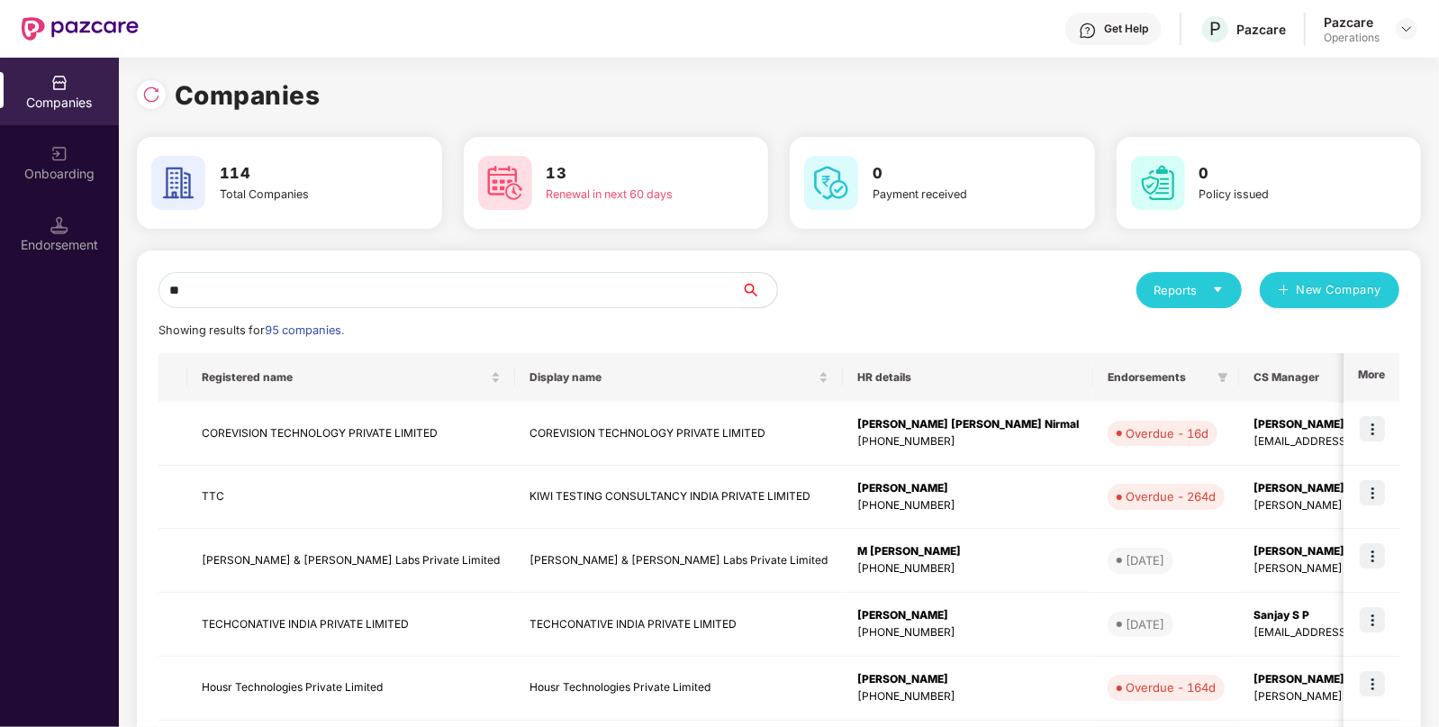
type input "*"
click at [524, 289] on input "**" at bounding box center [450, 290] width 583 height 36
type input "*"
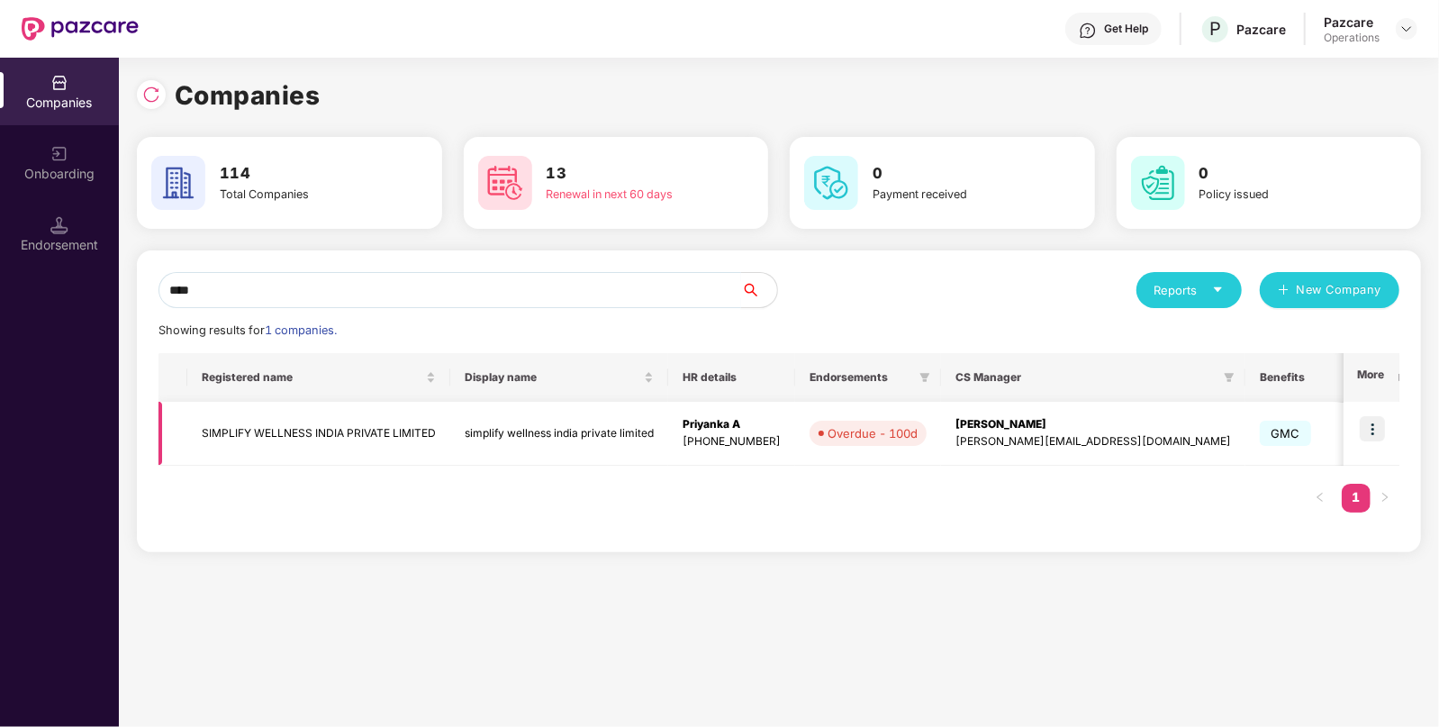
type input "****"
click at [1375, 423] on img at bounding box center [1372, 428] width 25 height 25
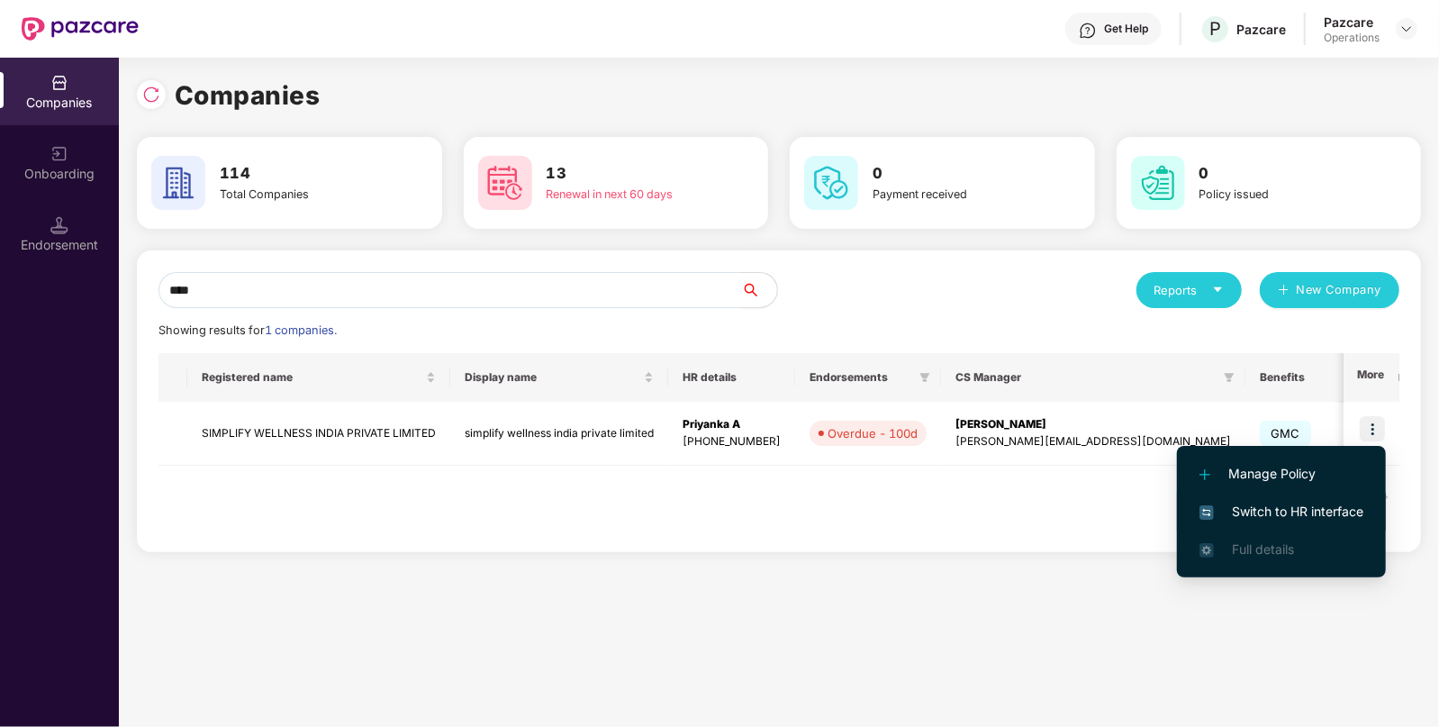
click at [1284, 502] on span "Switch to HR interface" at bounding box center [1282, 512] width 164 height 20
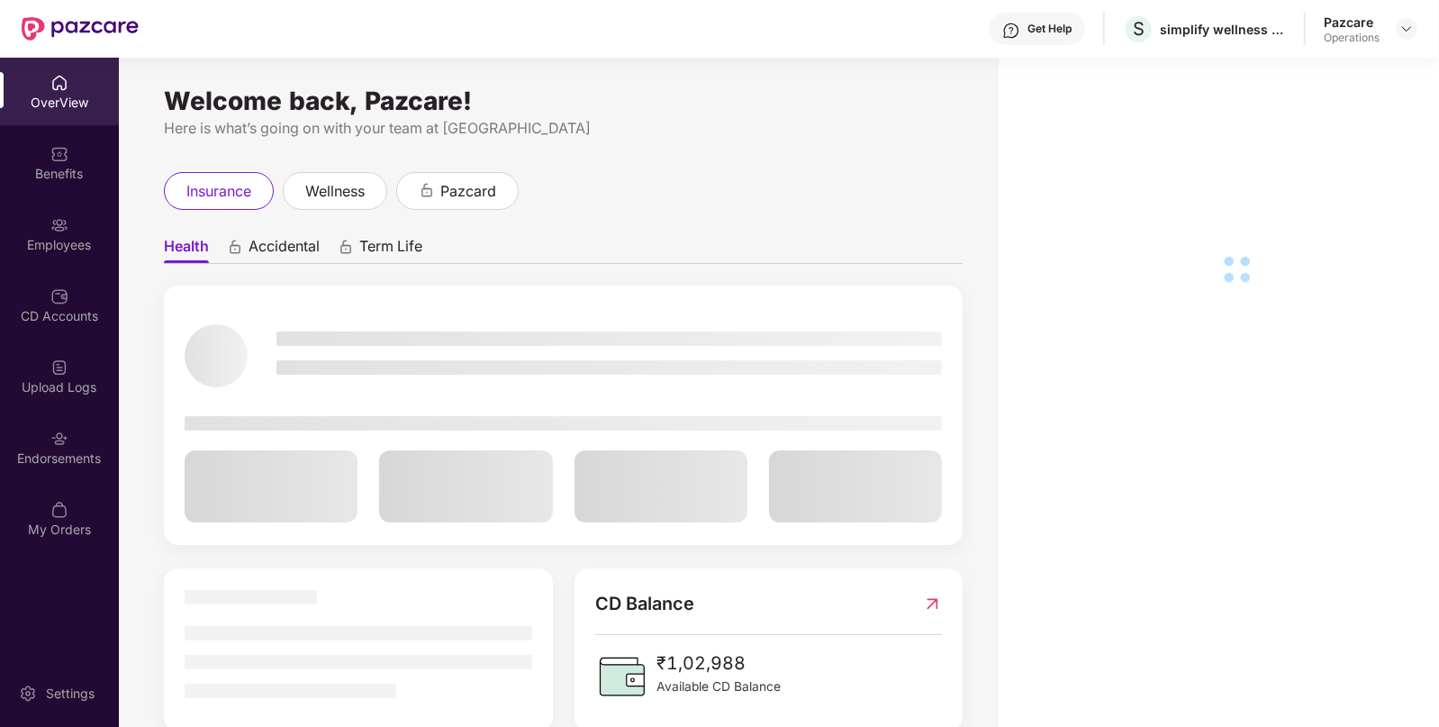
click at [61, 447] on div "Endorsements" at bounding box center [59, 447] width 119 height 68
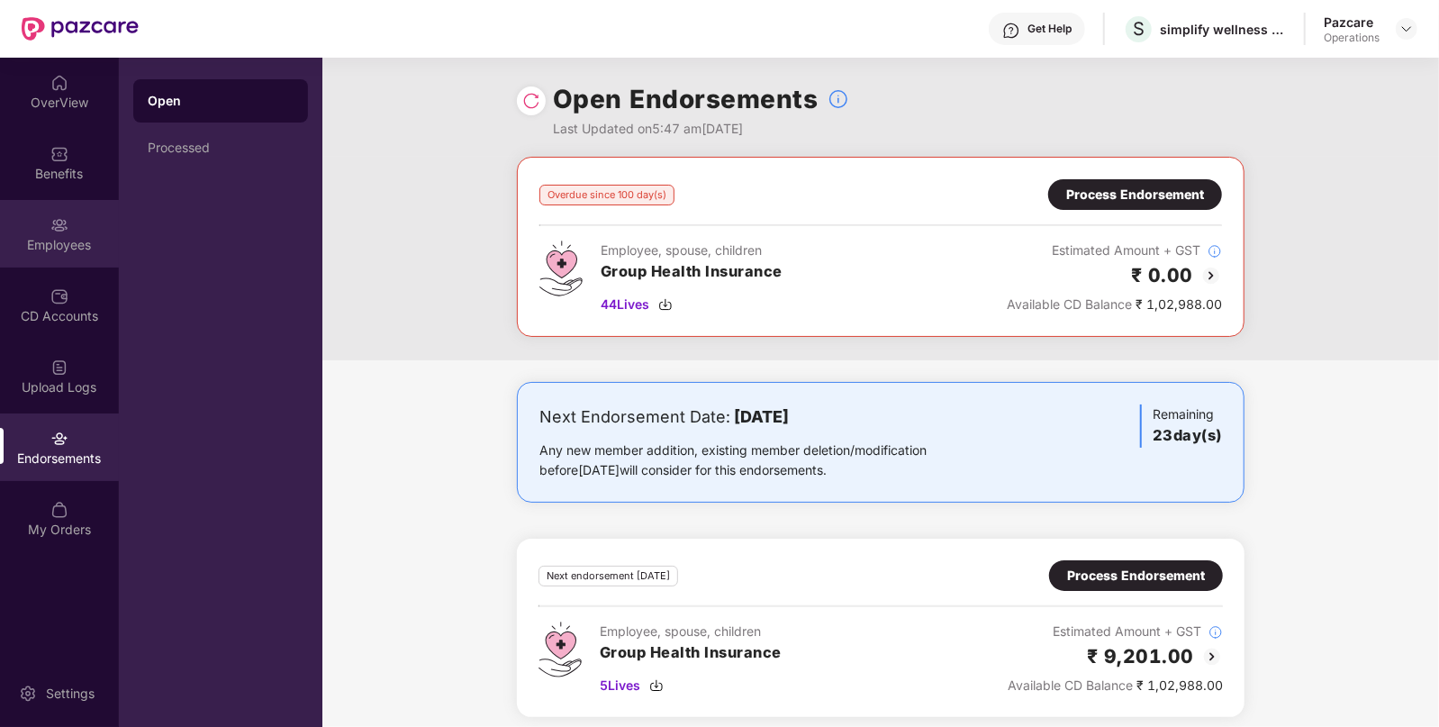
click at [72, 222] on div "Employees" at bounding box center [59, 234] width 119 height 68
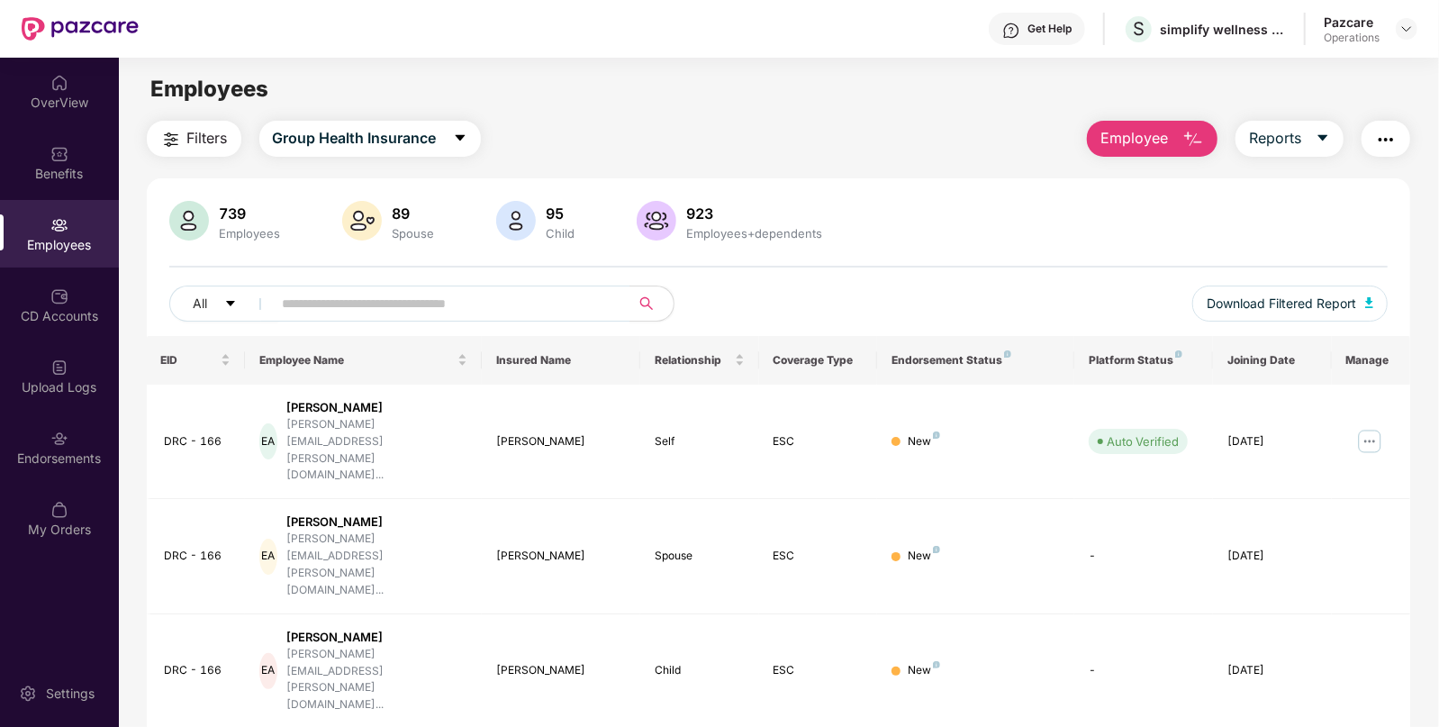
click at [236, 131] on button "Filters" at bounding box center [194, 139] width 95 height 36
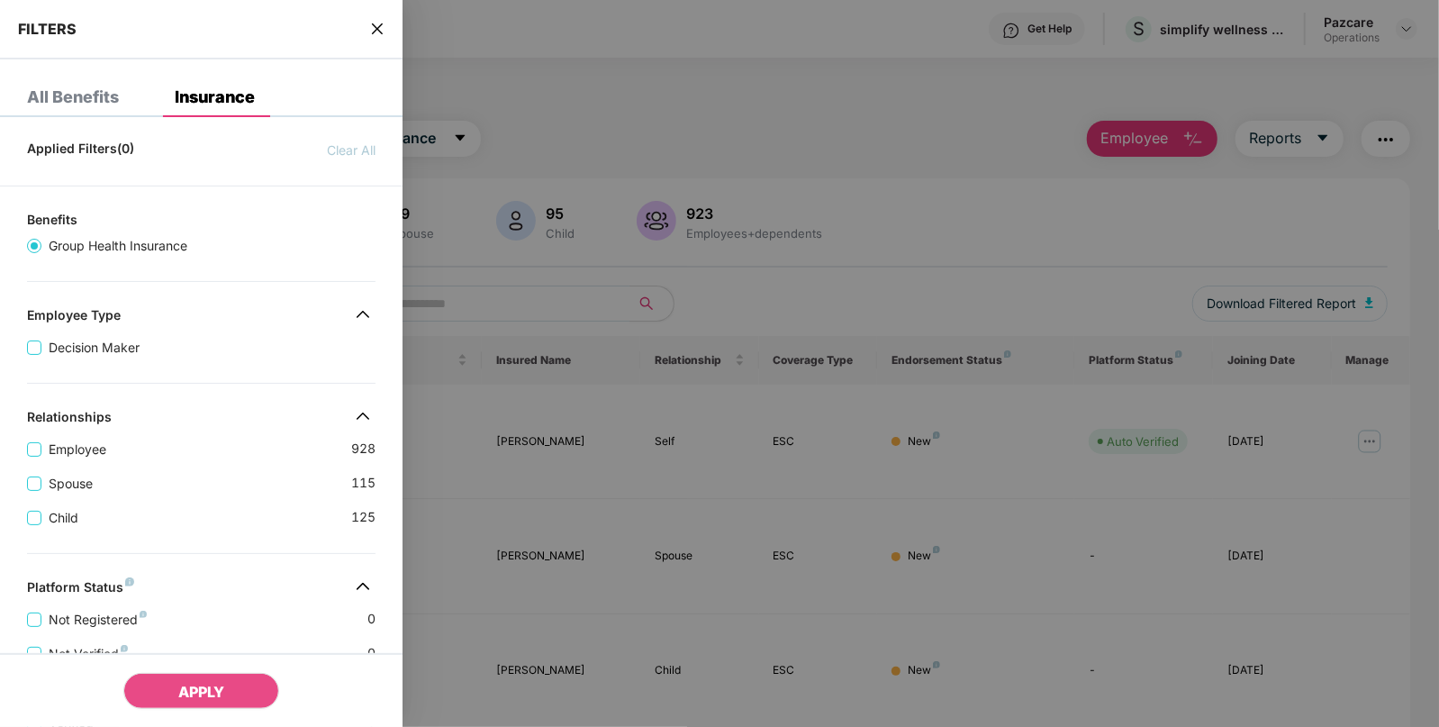
scroll to position [413, 0]
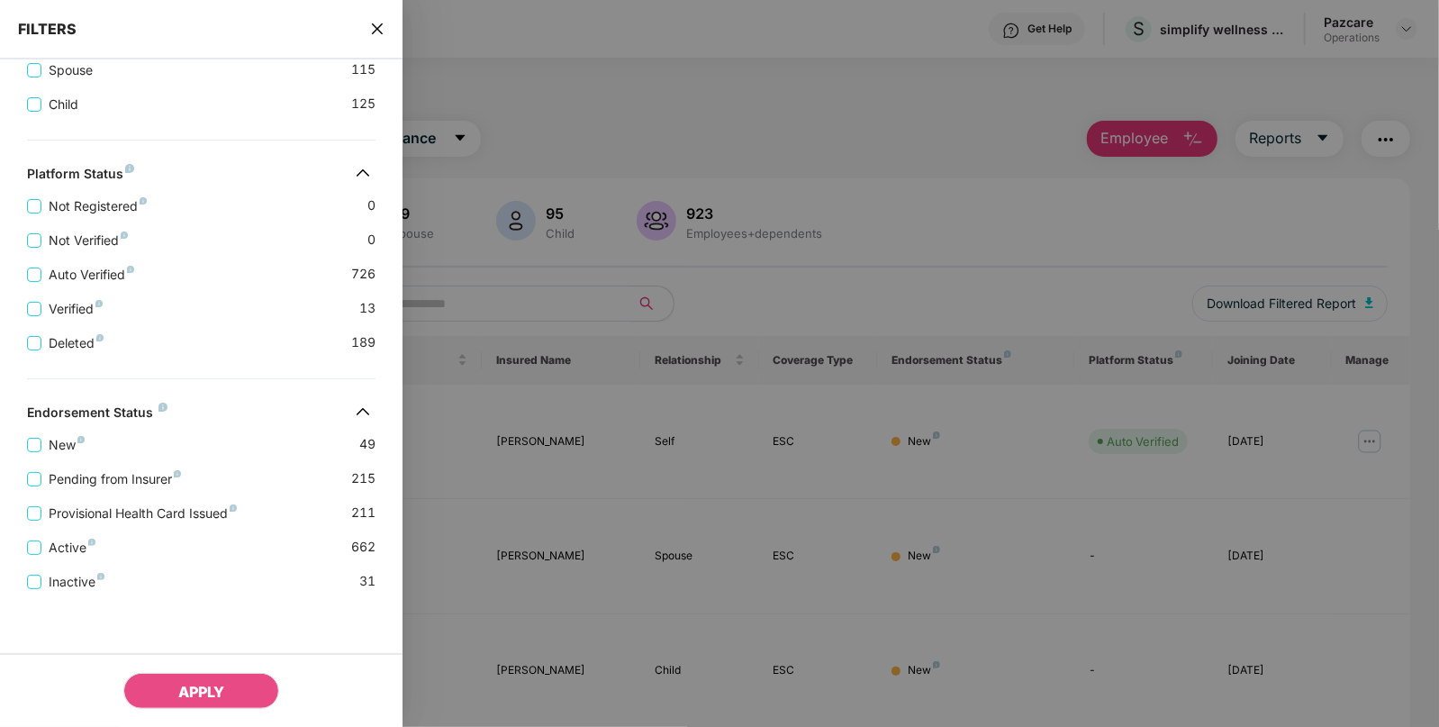
click at [377, 23] on icon "close" at bounding box center [377, 29] width 14 height 14
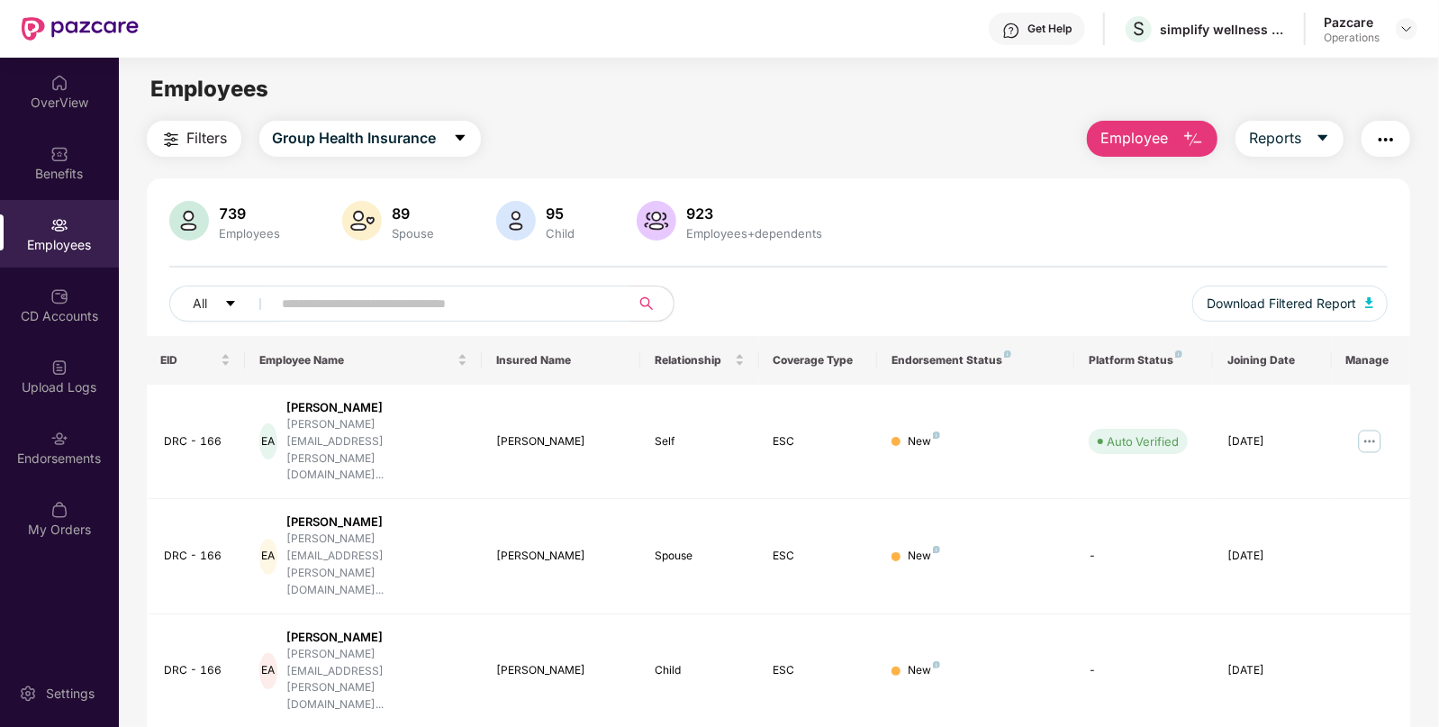
click at [1383, 138] on img "button" at bounding box center [1386, 140] width 22 height 22
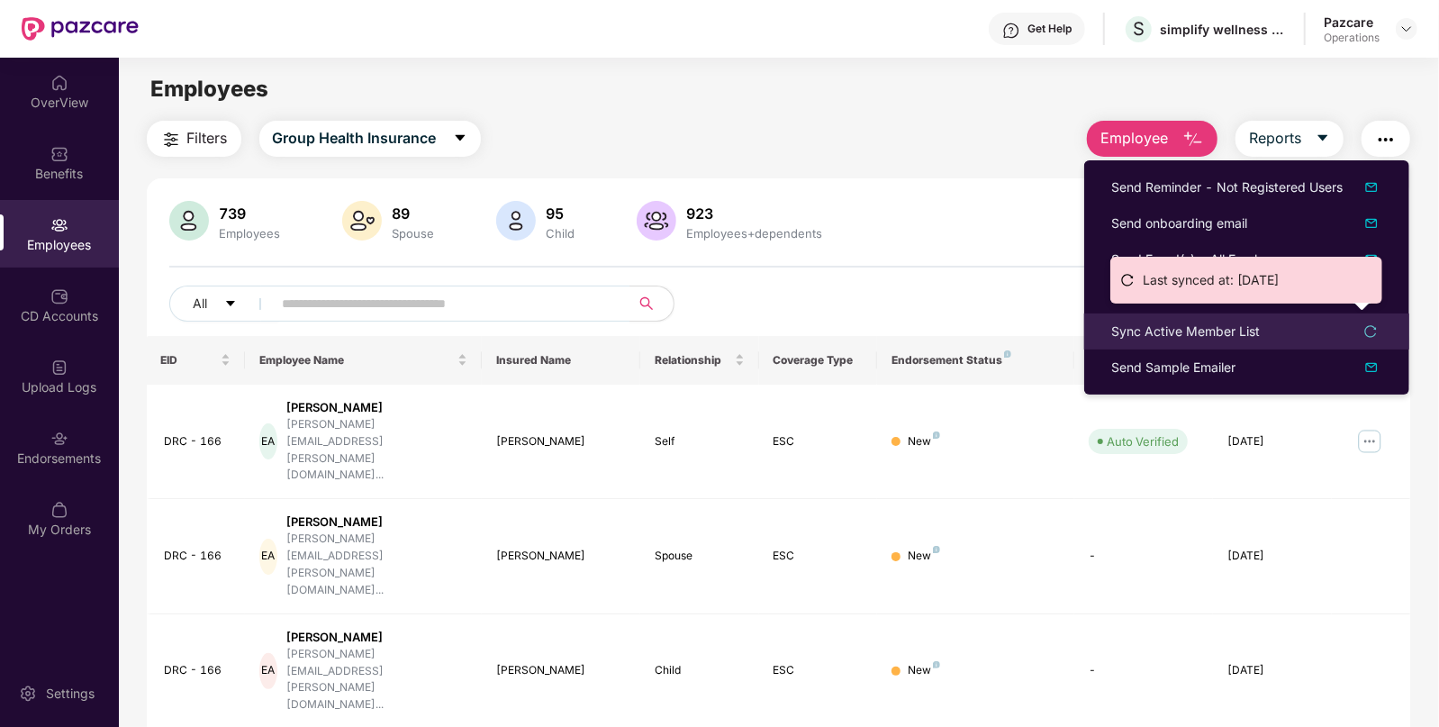
click at [1154, 324] on div "Sync Active Member List" at bounding box center [1185, 332] width 149 height 20
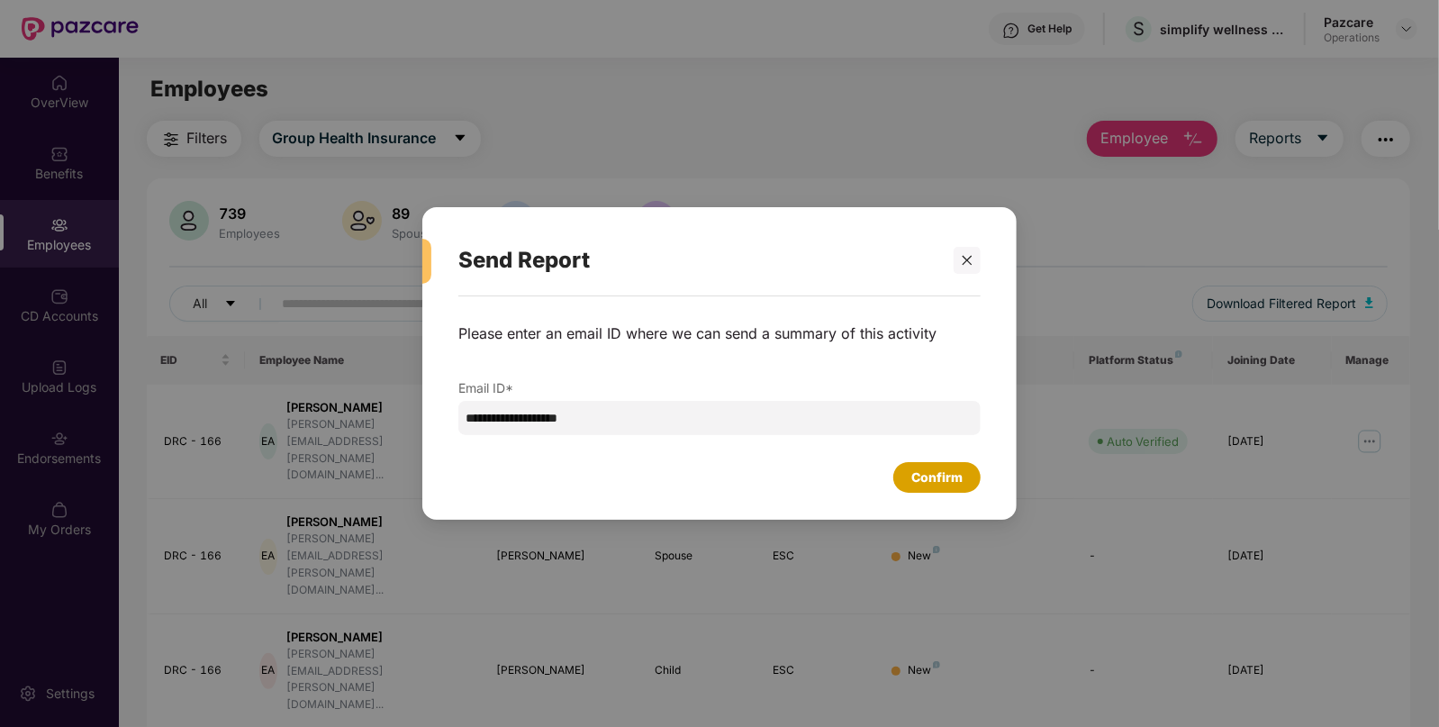
click at [930, 478] on div "Confirm" at bounding box center [936, 477] width 51 height 20
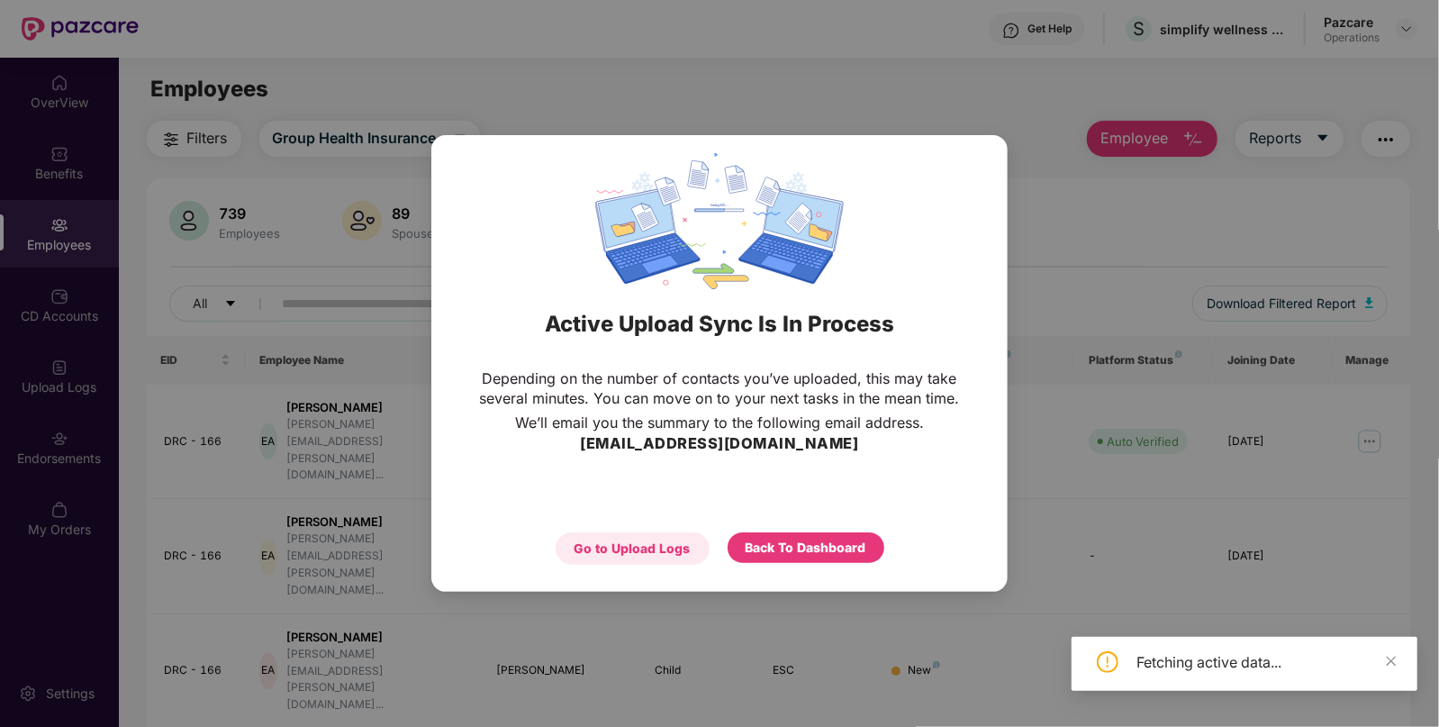
click at [672, 542] on div "Go to Upload Logs" at bounding box center [633, 549] width 116 height 20
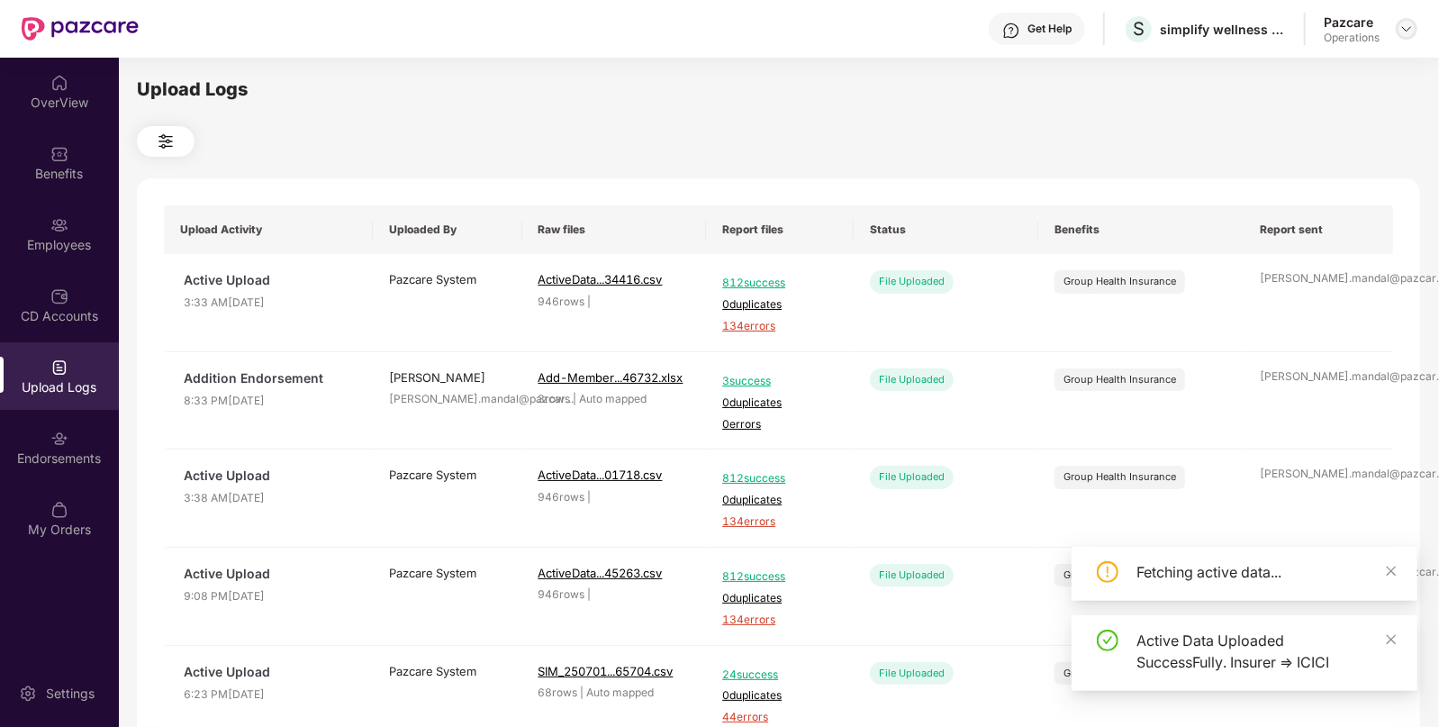
click at [1401, 24] on img at bounding box center [1406, 29] width 14 height 14
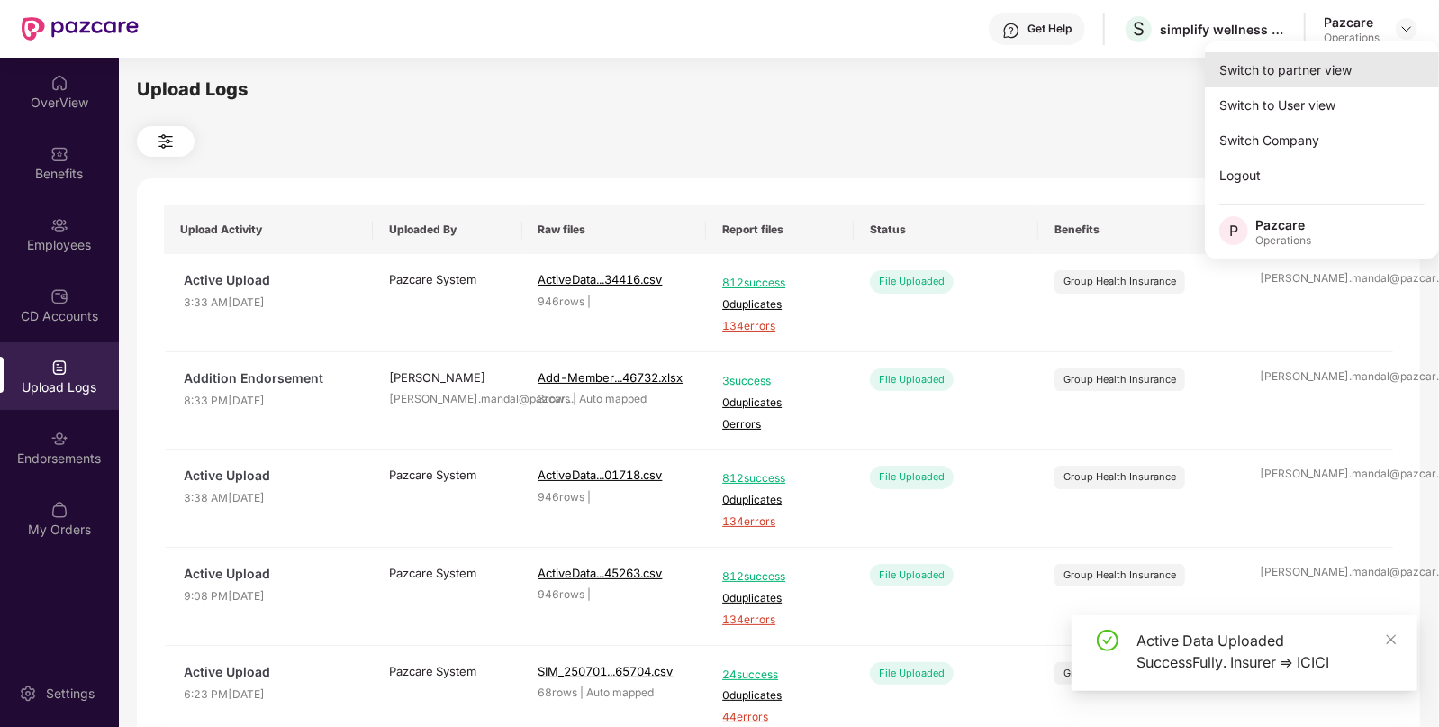
click at [1323, 68] on div "Switch to partner view" at bounding box center [1322, 69] width 234 height 35
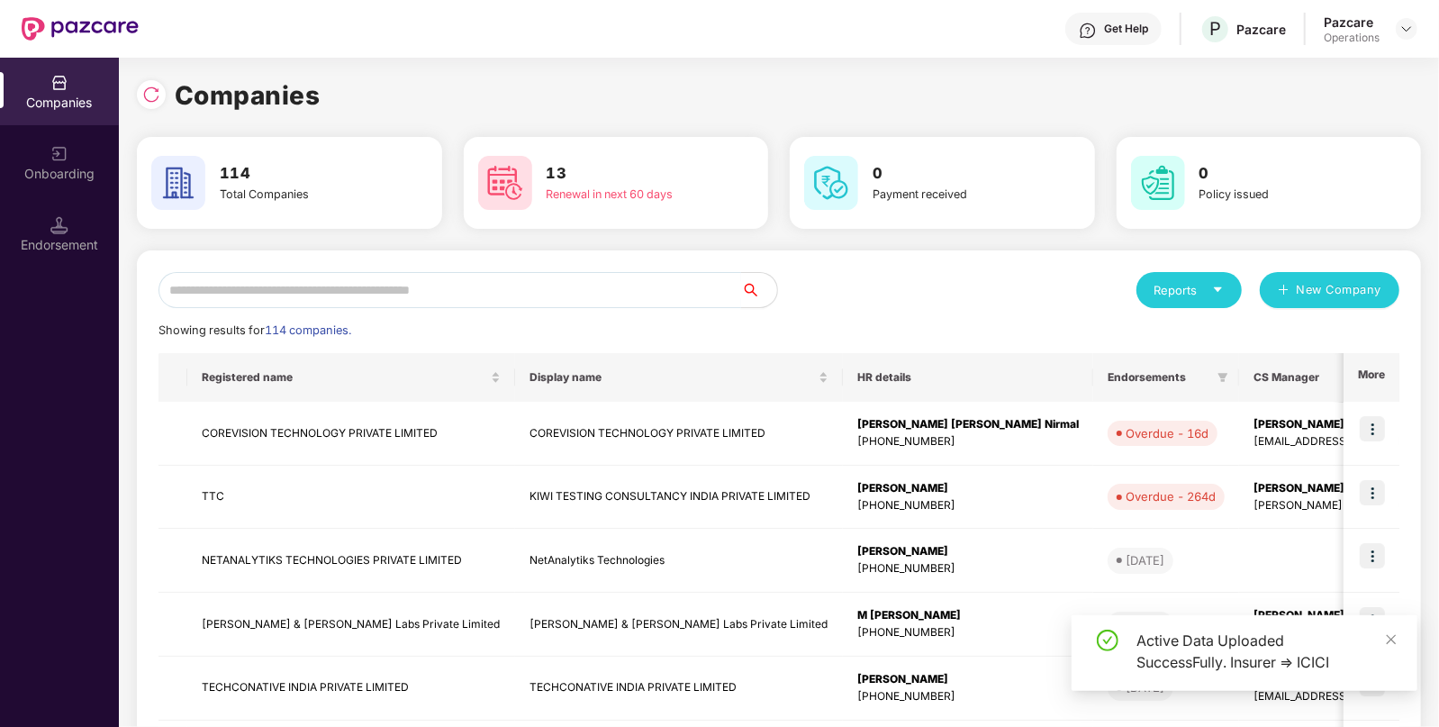
click at [523, 294] on input "text" at bounding box center [450, 290] width 583 height 36
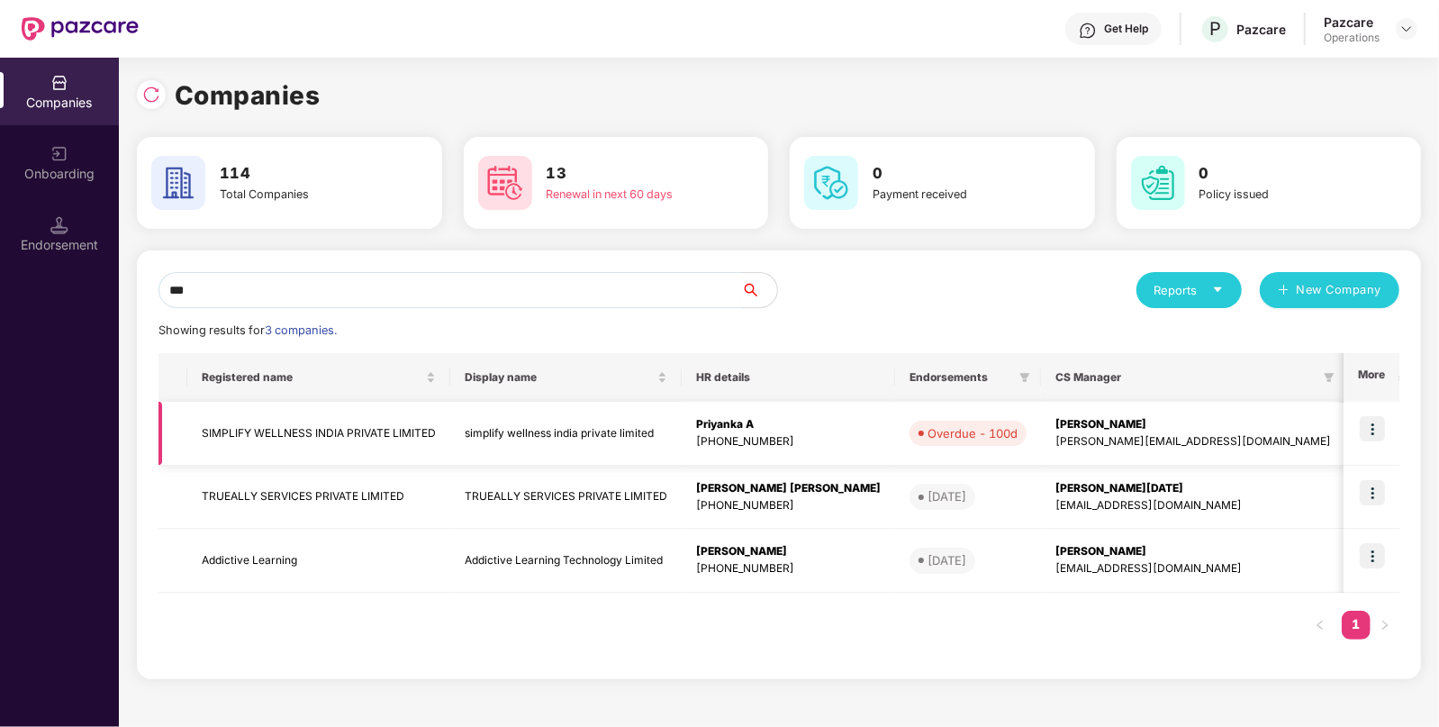
type input "***"
click at [513, 439] on td "simplify wellness india private limited" at bounding box center [565, 434] width 231 height 64
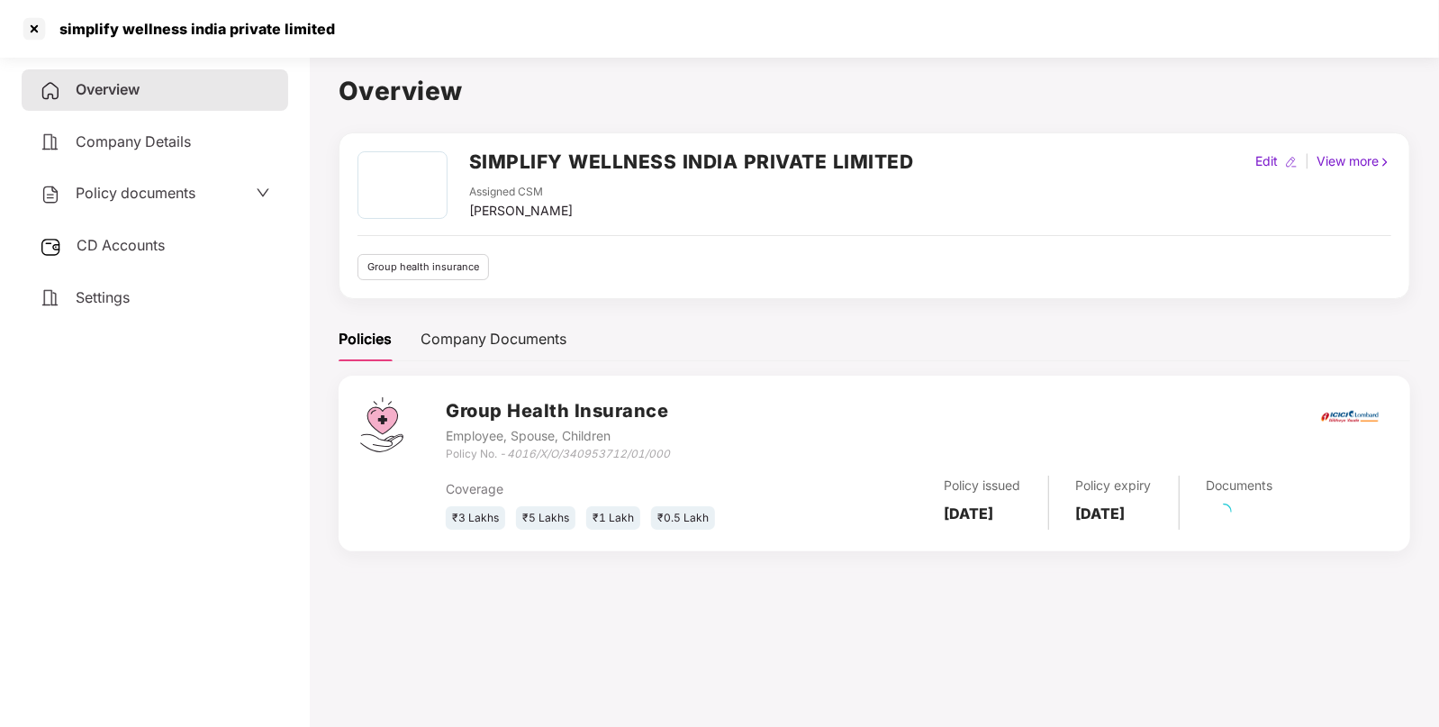
click at [131, 248] on span "CD Accounts" at bounding box center [121, 245] width 88 height 18
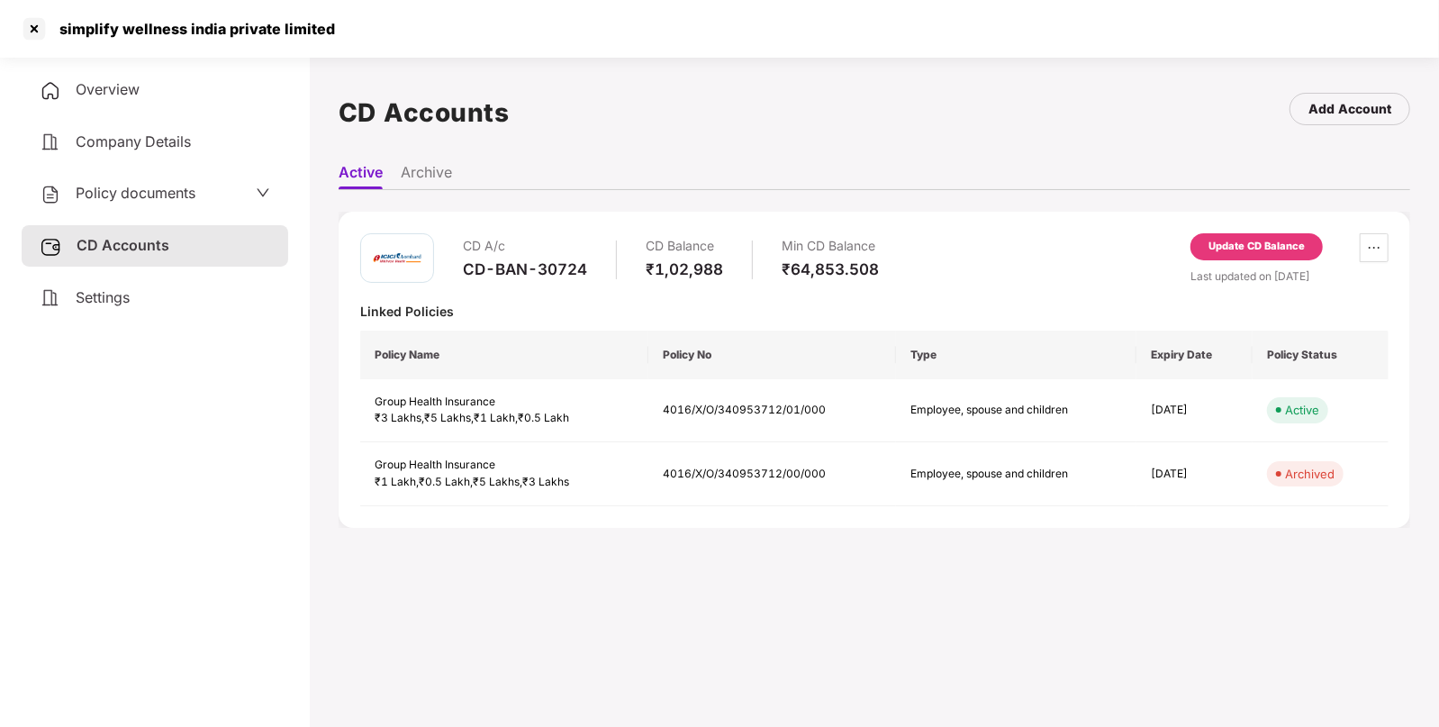
click at [1227, 242] on div "Update CD Balance" at bounding box center [1257, 247] width 96 height 16
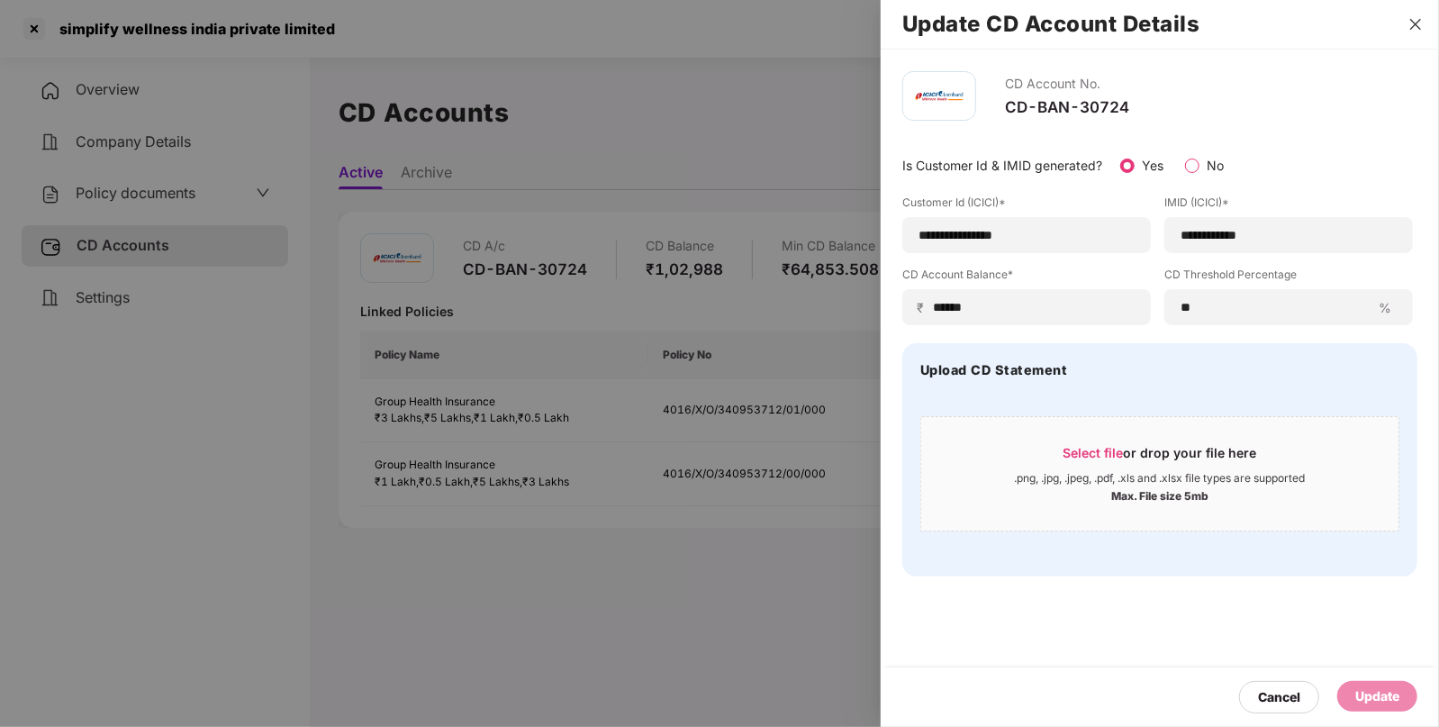
click at [1411, 16] on button "Close" at bounding box center [1415, 24] width 25 height 16
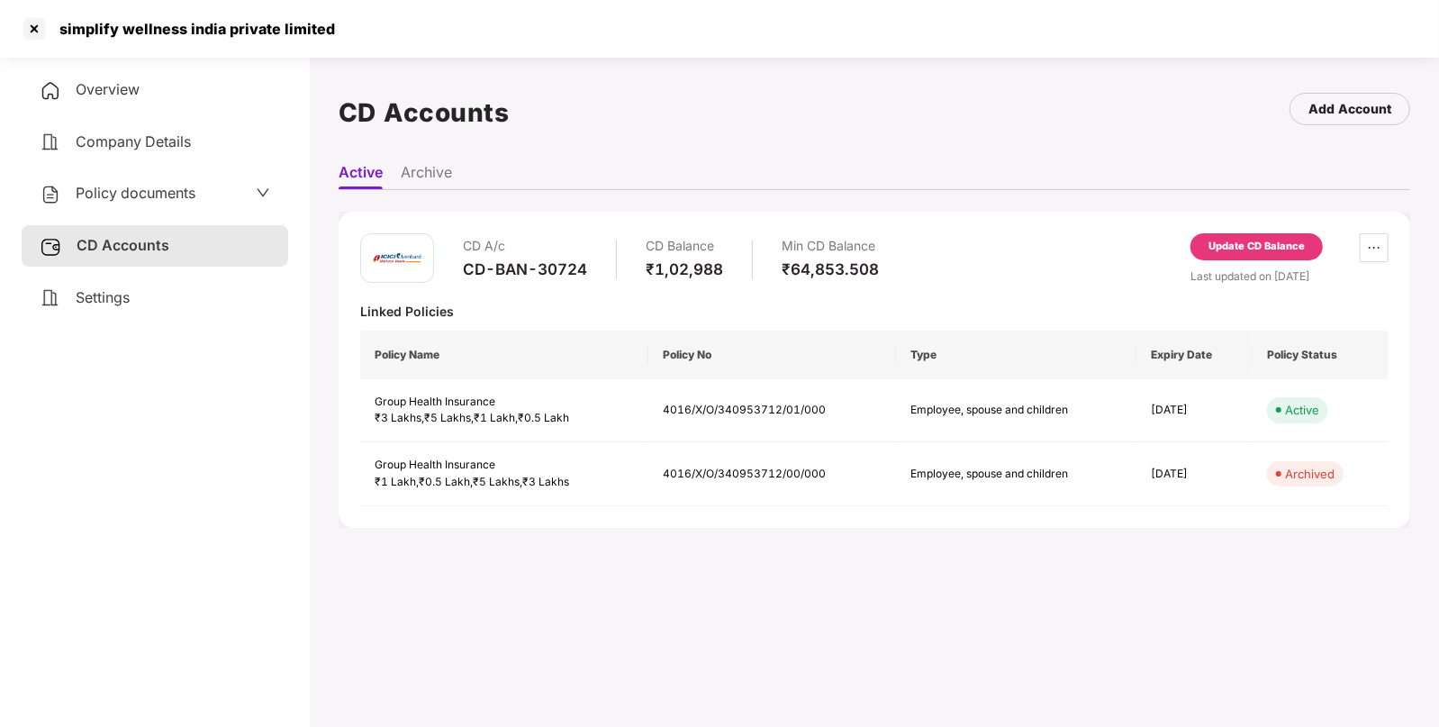
click at [77, 16] on div "simplify wellness india private limited" at bounding box center [177, 28] width 315 height 29
copy div "simplify"
click at [44, 32] on div at bounding box center [34, 28] width 29 height 29
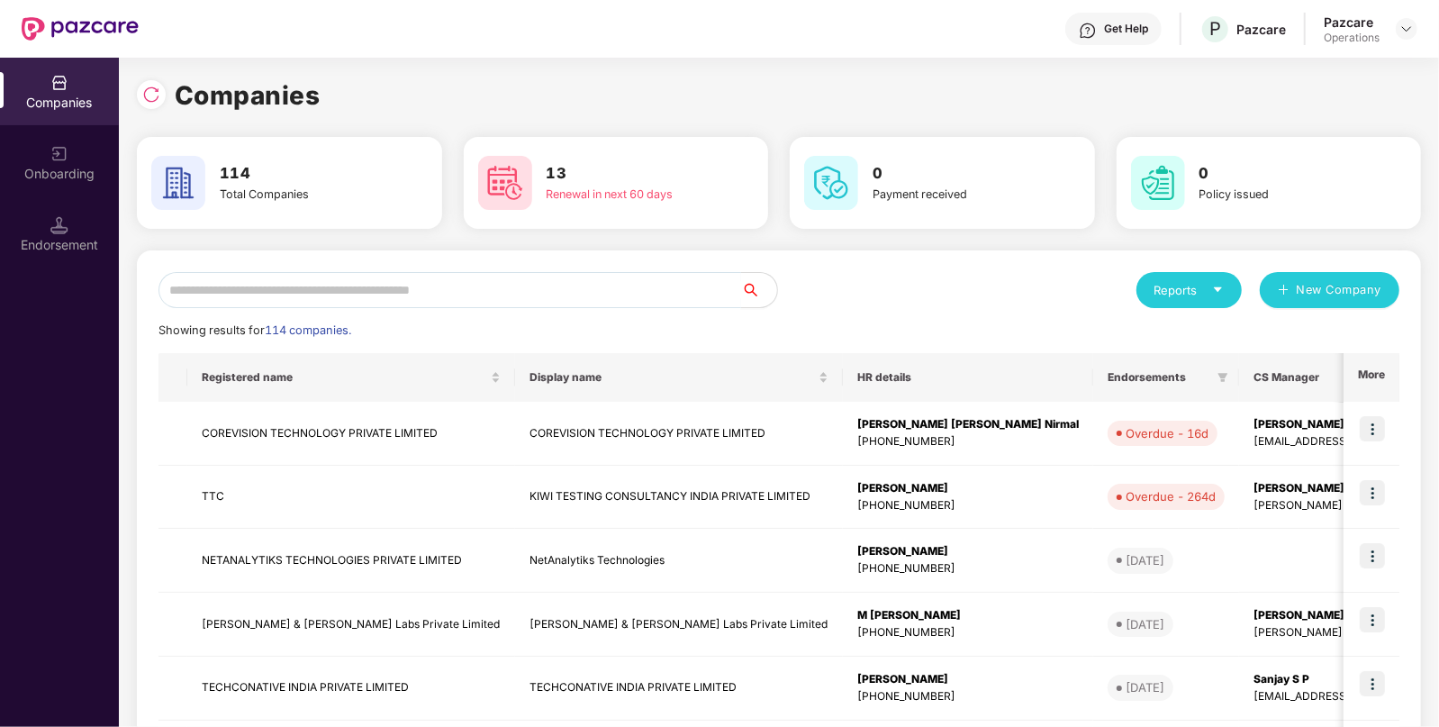
paste input "********"
click at [524, 285] on input "********" at bounding box center [450, 290] width 583 height 36
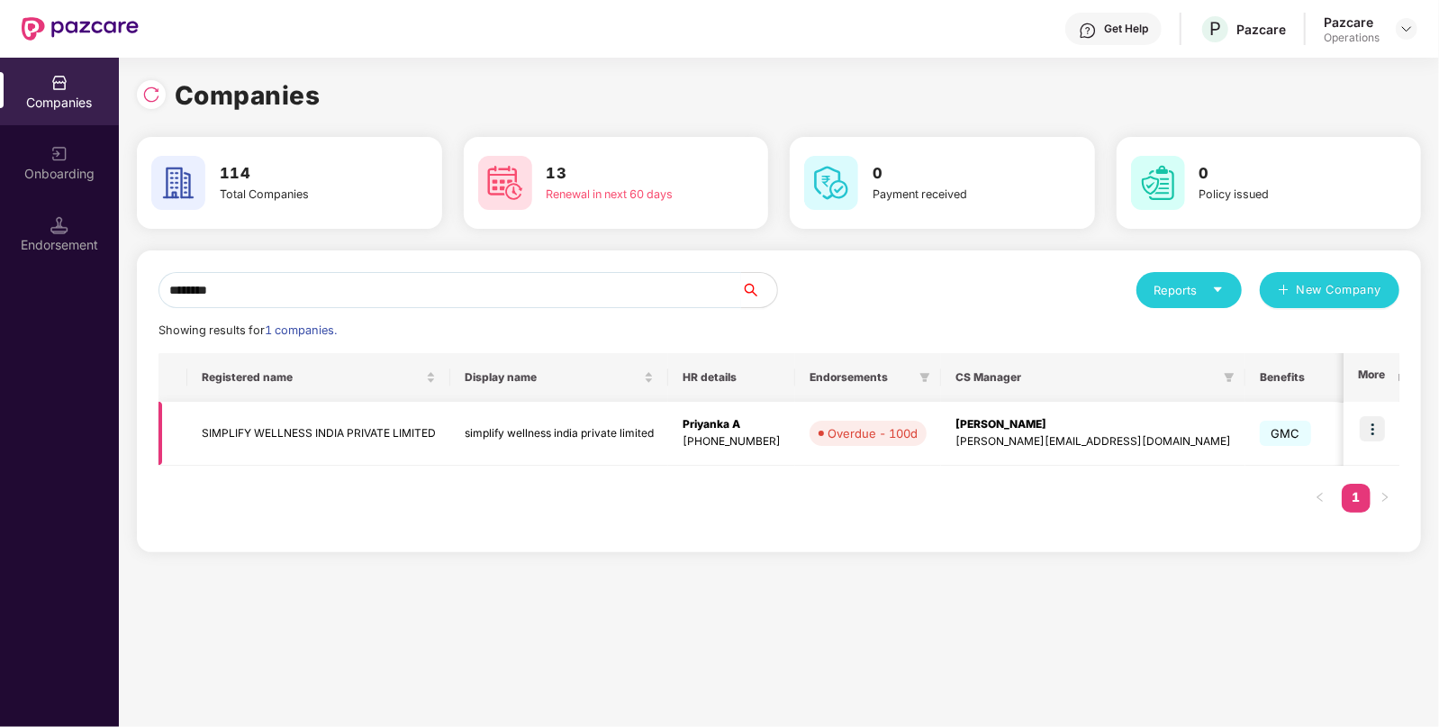
type input "********"
click at [1369, 416] on img at bounding box center [1372, 428] width 25 height 25
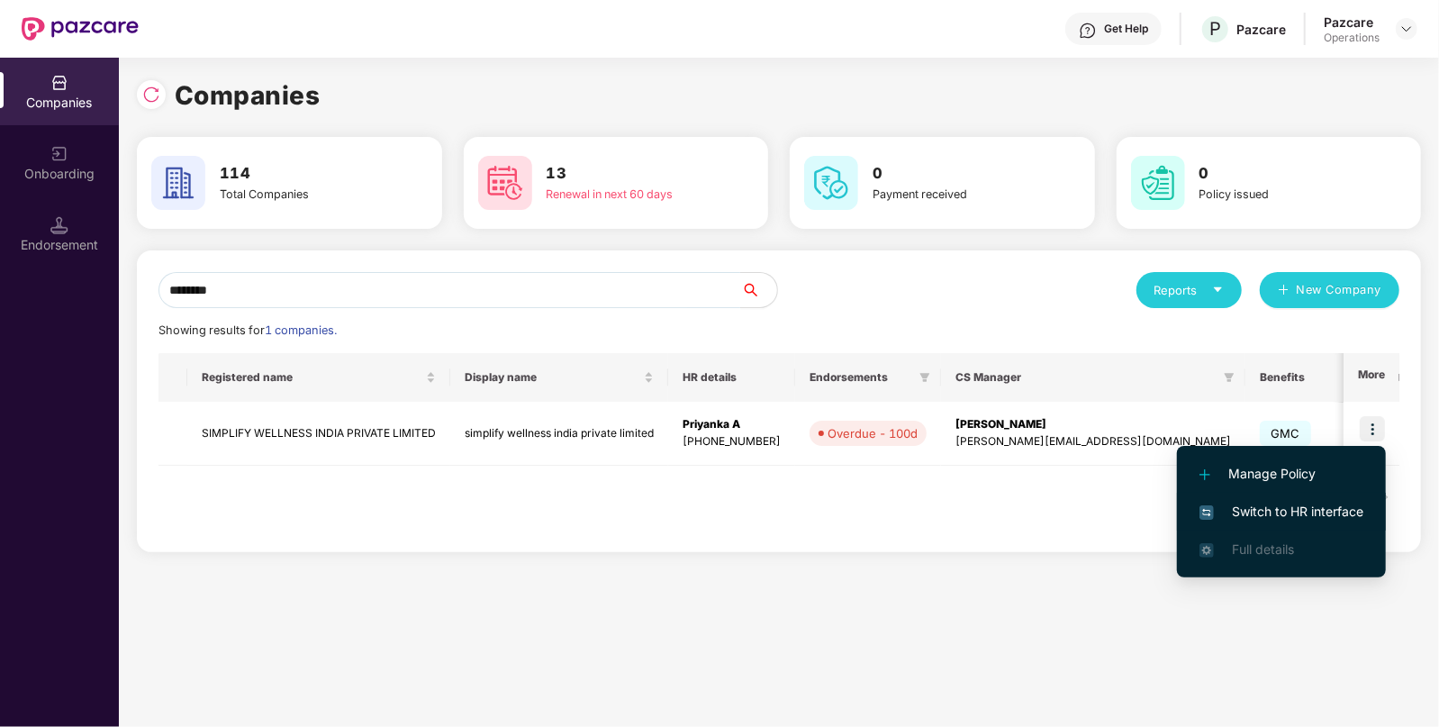
click at [1265, 502] on span "Switch to HR interface" at bounding box center [1282, 512] width 164 height 20
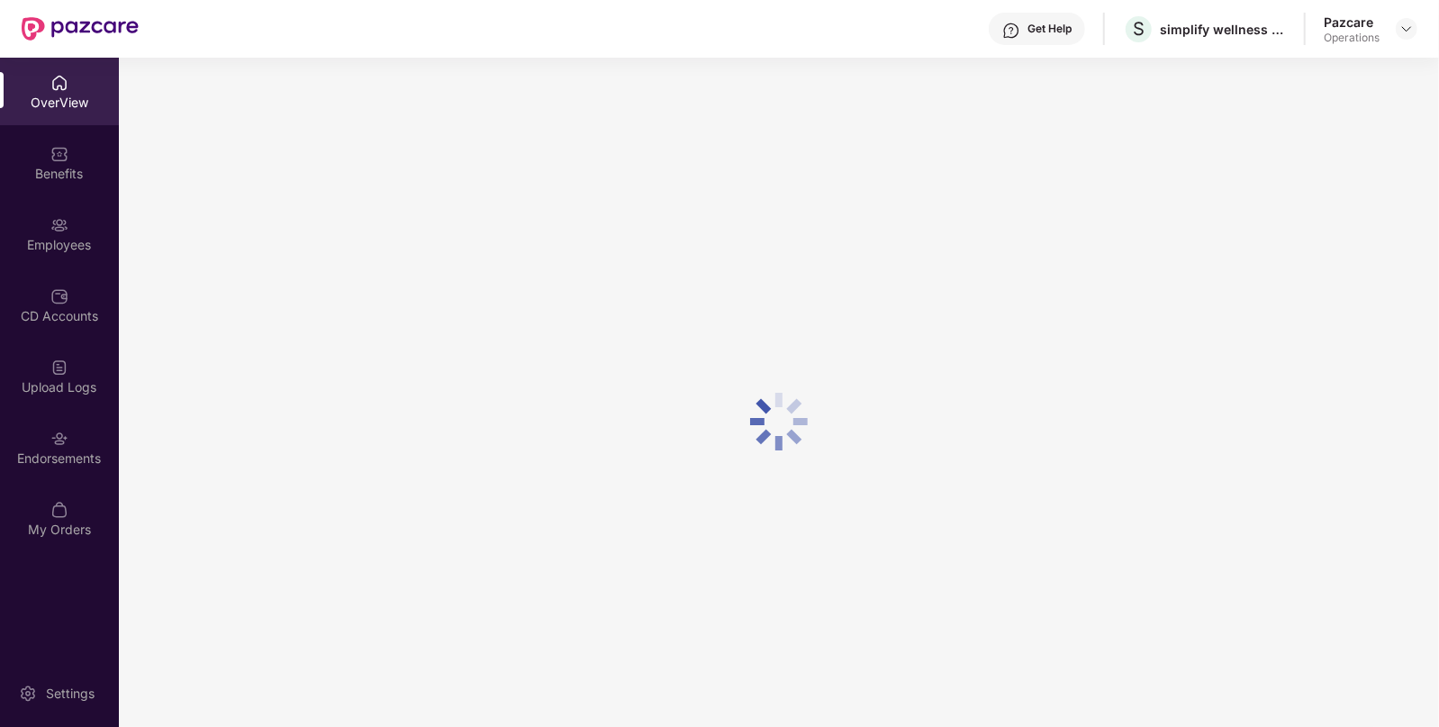
click at [65, 248] on div "Employees" at bounding box center [59, 245] width 119 height 18
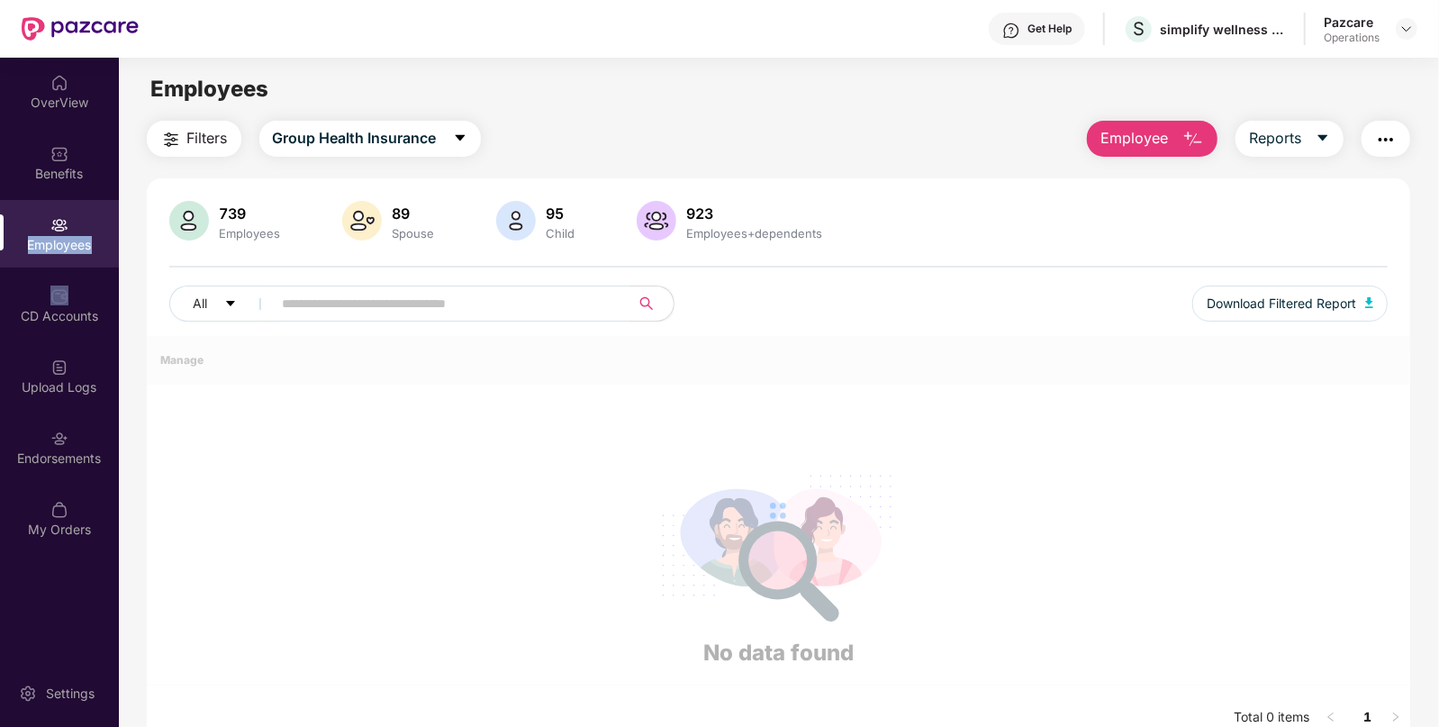
click at [65, 248] on div "Employees" at bounding box center [59, 245] width 119 height 18
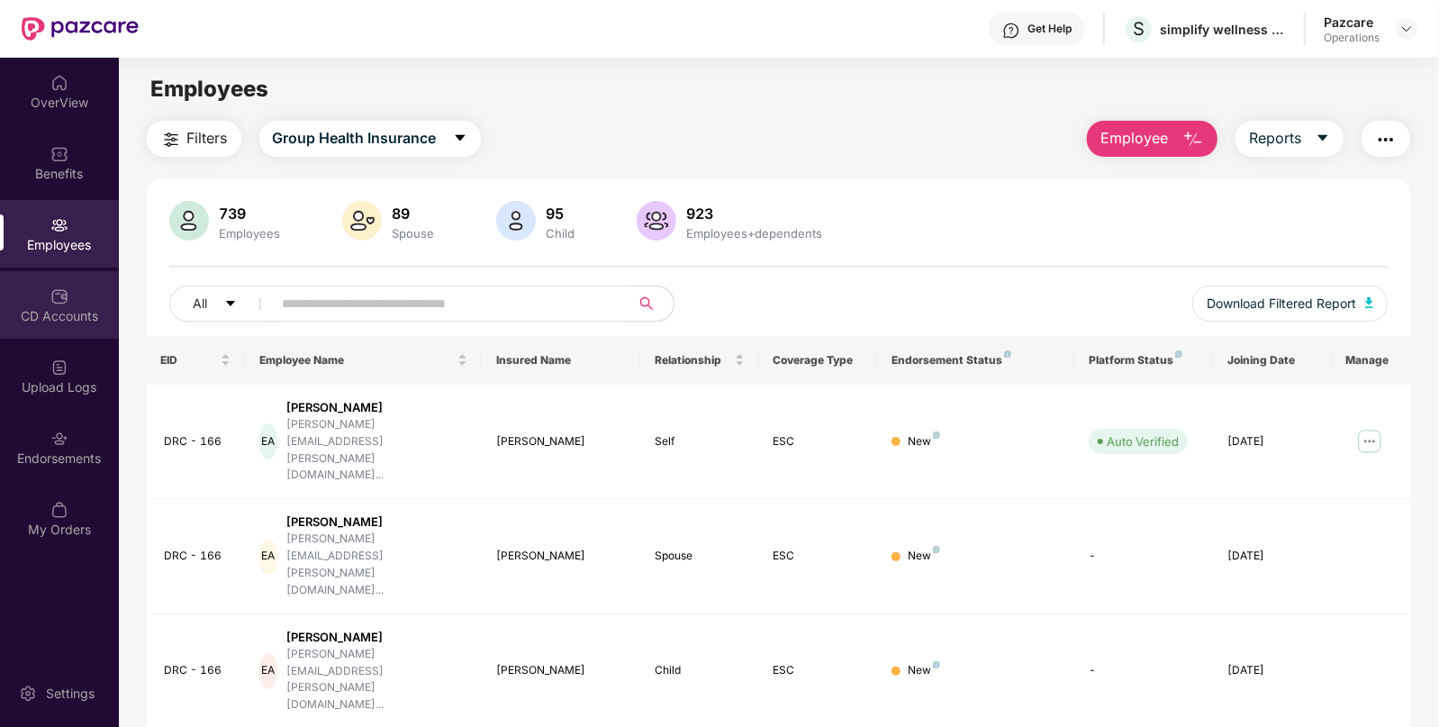
click at [59, 295] on img at bounding box center [59, 296] width 18 height 18
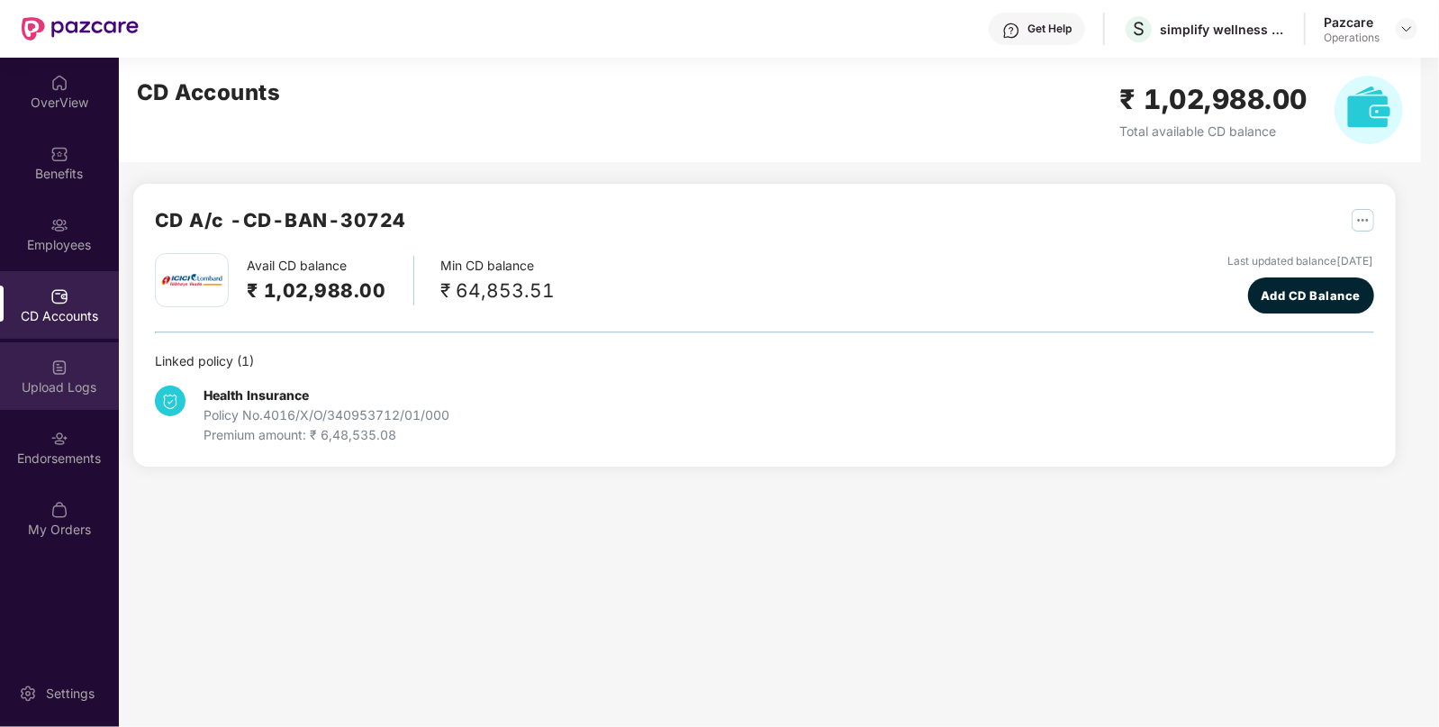
click at [72, 393] on div "Upload Logs" at bounding box center [59, 387] width 119 height 18
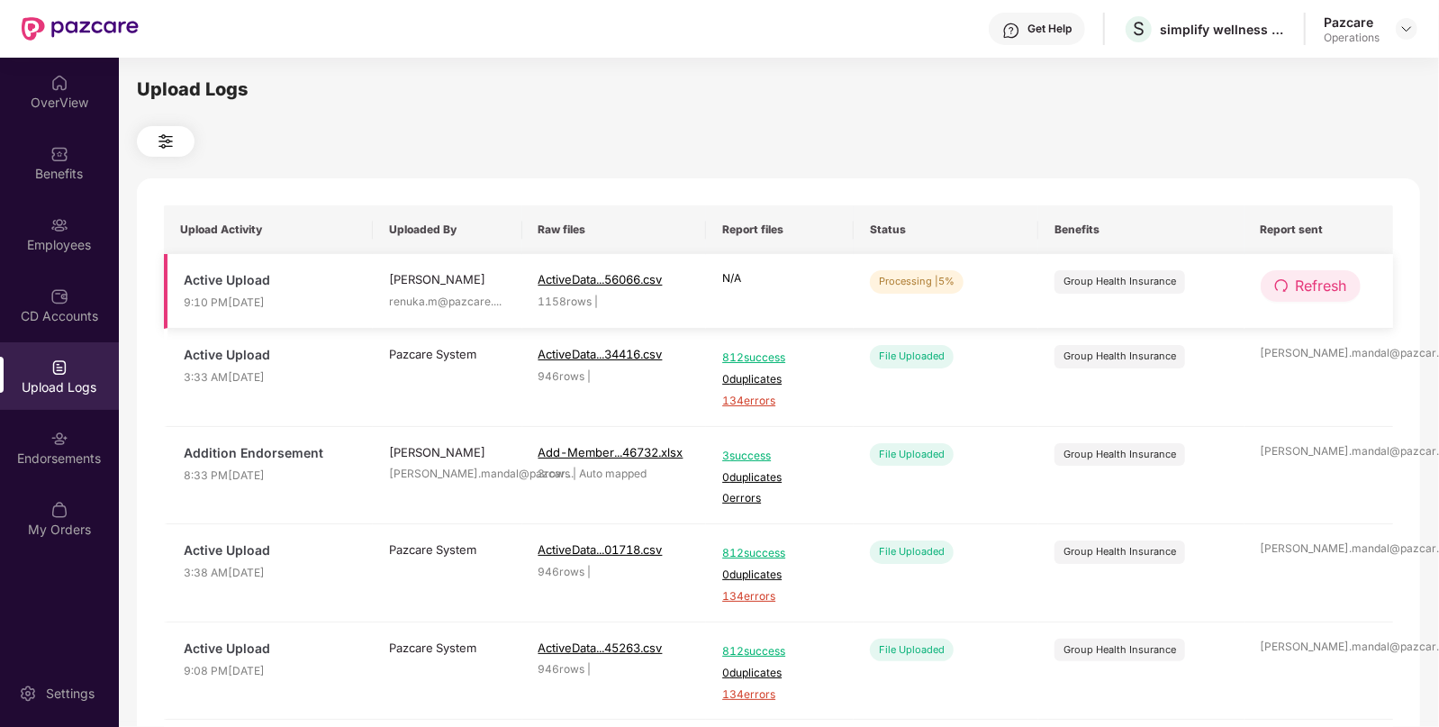
click at [1306, 293] on span "Refresh" at bounding box center [1321, 286] width 51 height 23
click at [1306, 293] on span "Refresh" at bounding box center [1322, 286] width 51 height 23
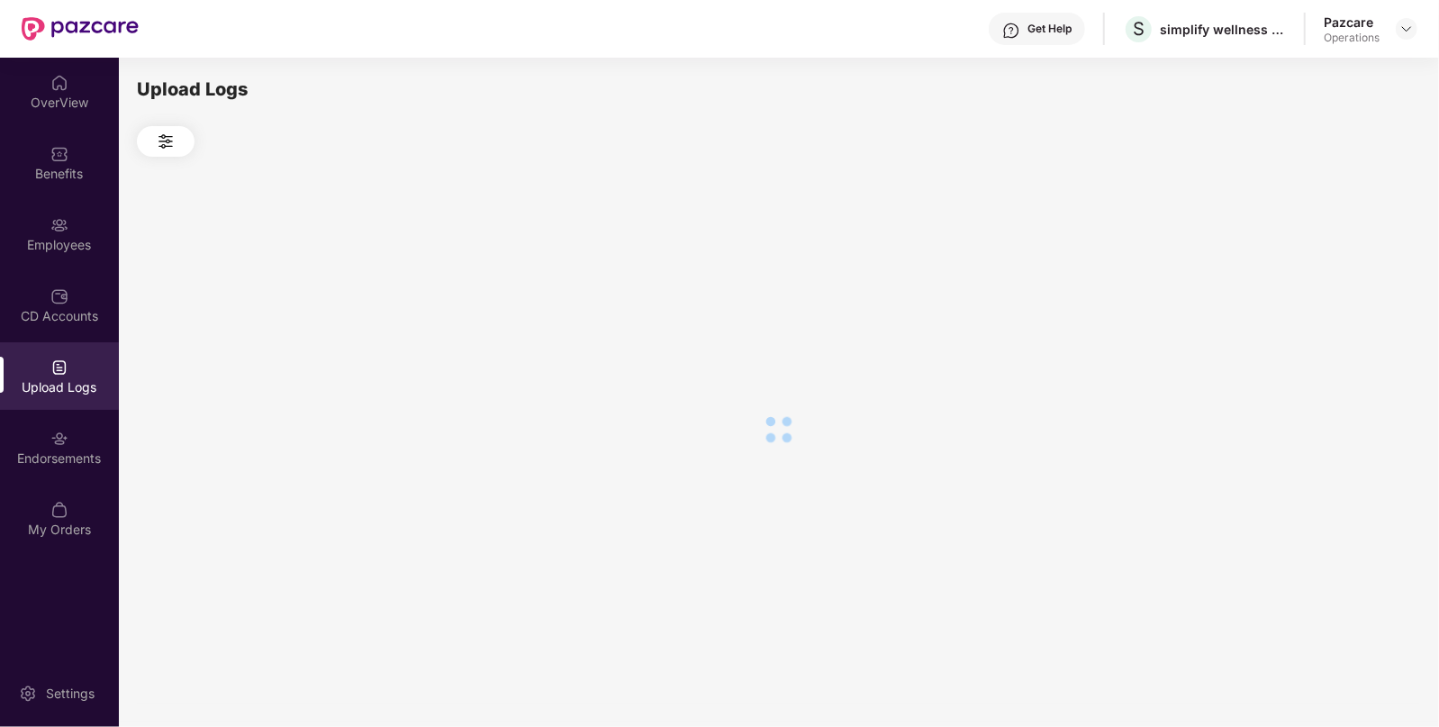
click at [1306, 293] on div at bounding box center [778, 429] width 1283 height 545
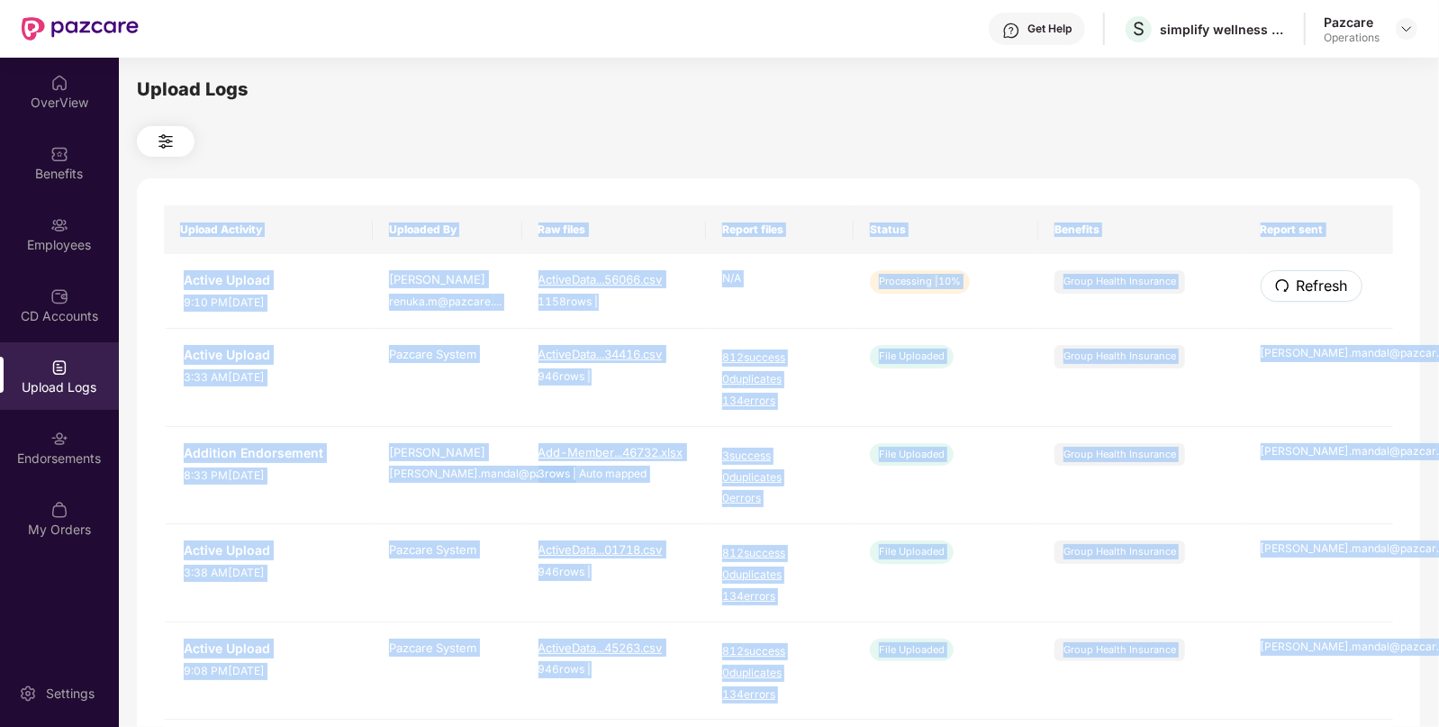
click at [1306, 293] on span "Refresh" at bounding box center [1322, 286] width 51 height 23
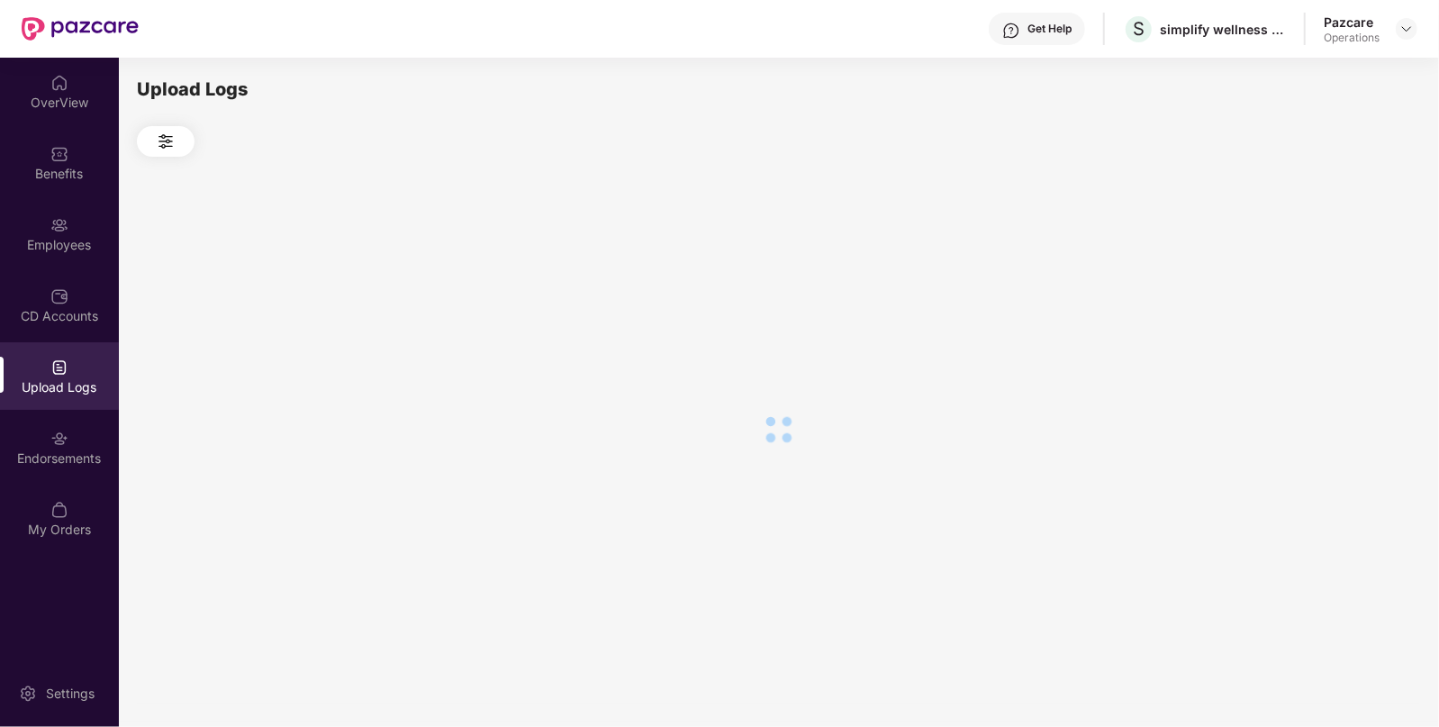
click at [1306, 293] on div at bounding box center [778, 429] width 1283 height 545
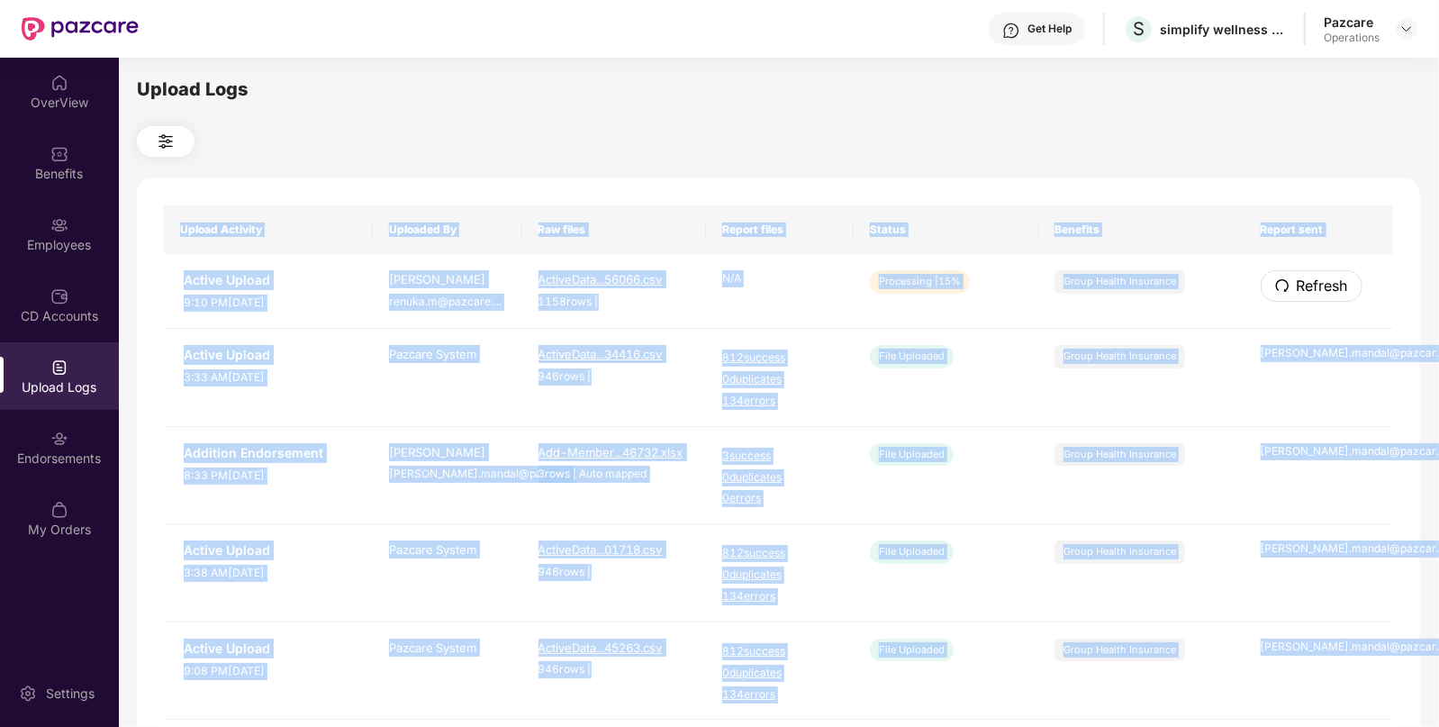
click at [1306, 293] on span "Refresh" at bounding box center [1322, 286] width 51 height 23
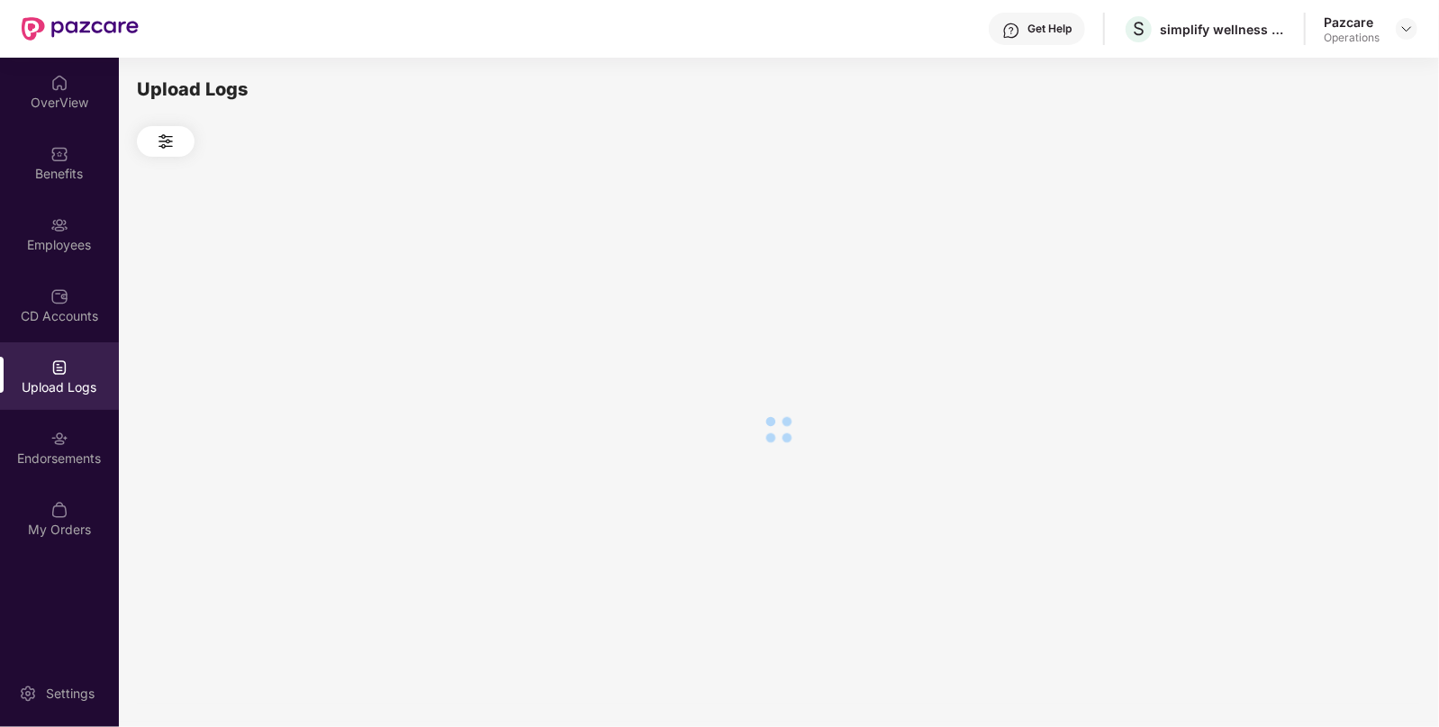
click at [1306, 293] on div at bounding box center [778, 429] width 1283 height 545
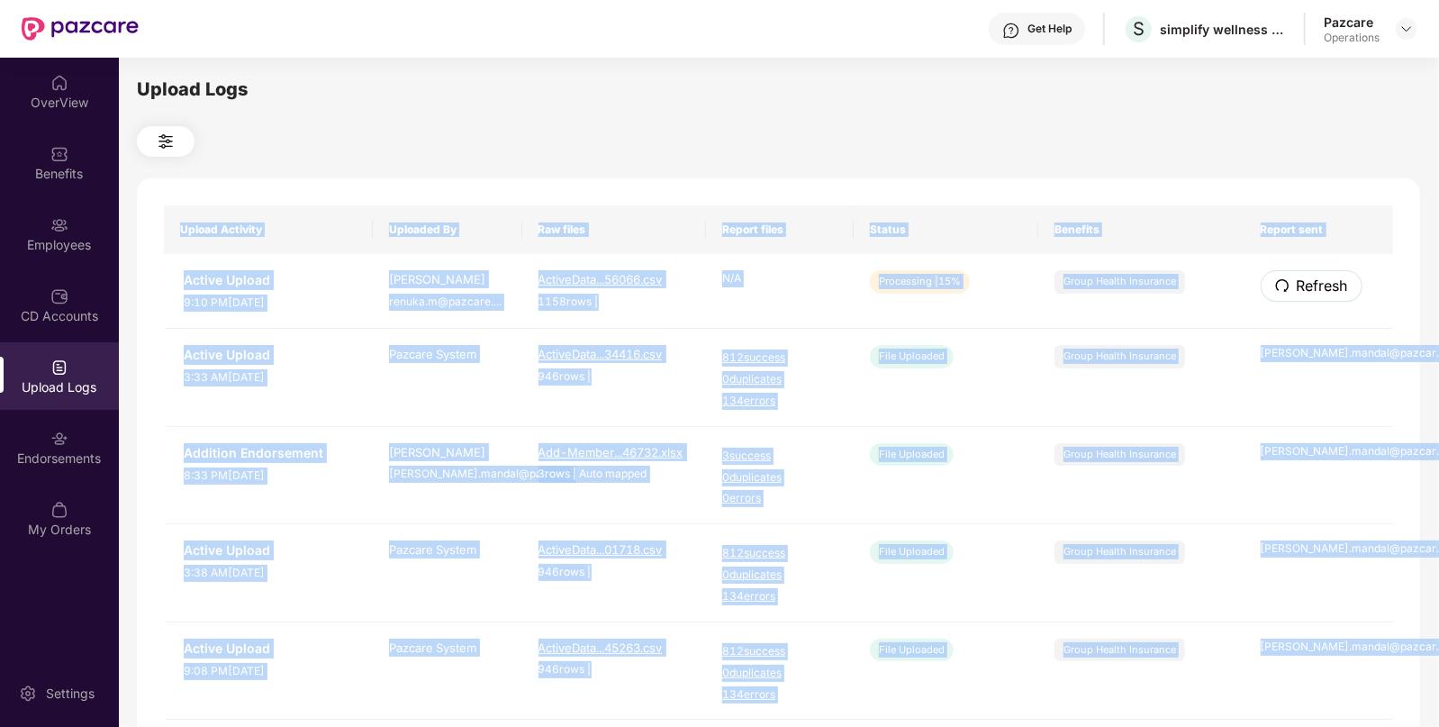
click at [1306, 293] on span "Refresh" at bounding box center [1322, 286] width 51 height 23
click at [1328, 273] on button "Refresh" at bounding box center [1311, 286] width 100 height 32
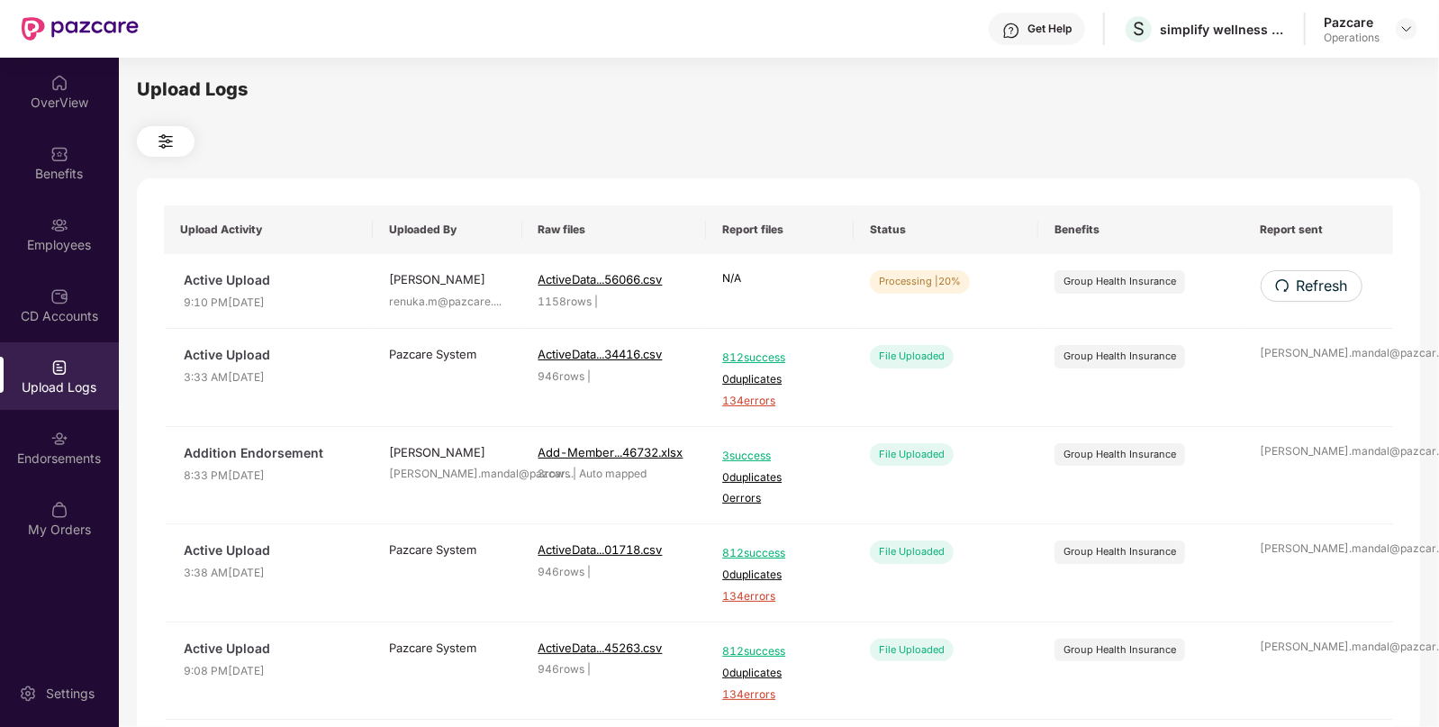
click at [1036, 136] on div at bounding box center [778, 141] width 1283 height 31
click at [1301, 291] on span "Refresh" at bounding box center [1321, 286] width 51 height 23
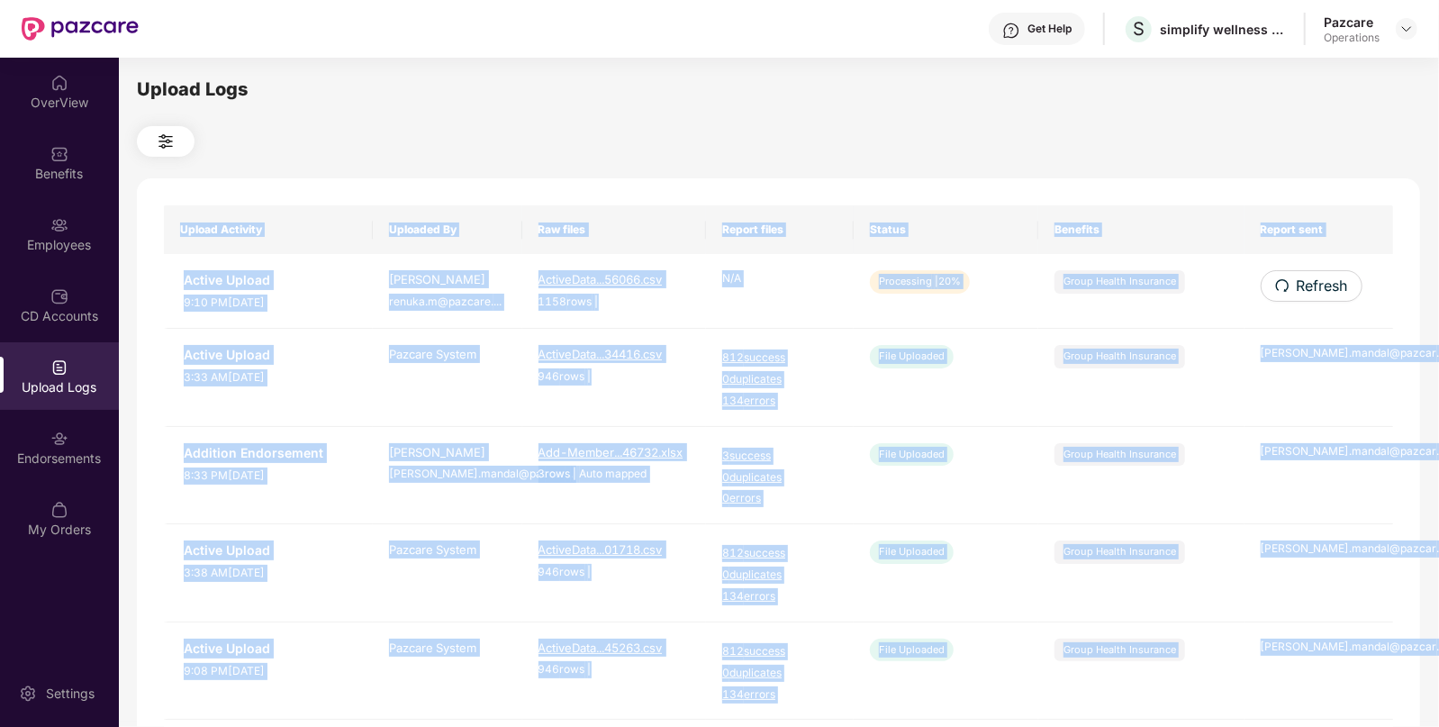
click at [1301, 291] on div "Upload Activity Uploaded By Raw files Report files Status Benefits Report sent …" at bounding box center [778, 730] width 1283 height 1104
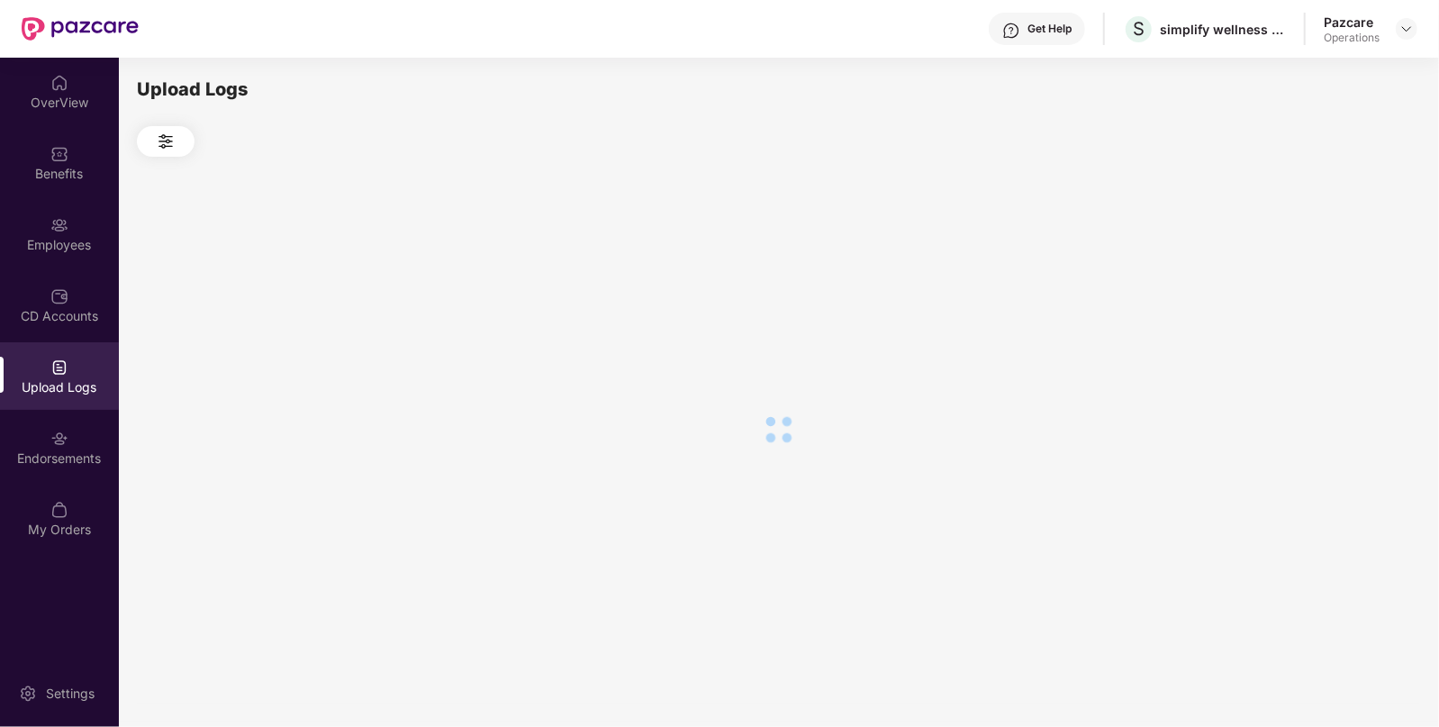
click at [1301, 291] on div at bounding box center [778, 429] width 1283 height 545
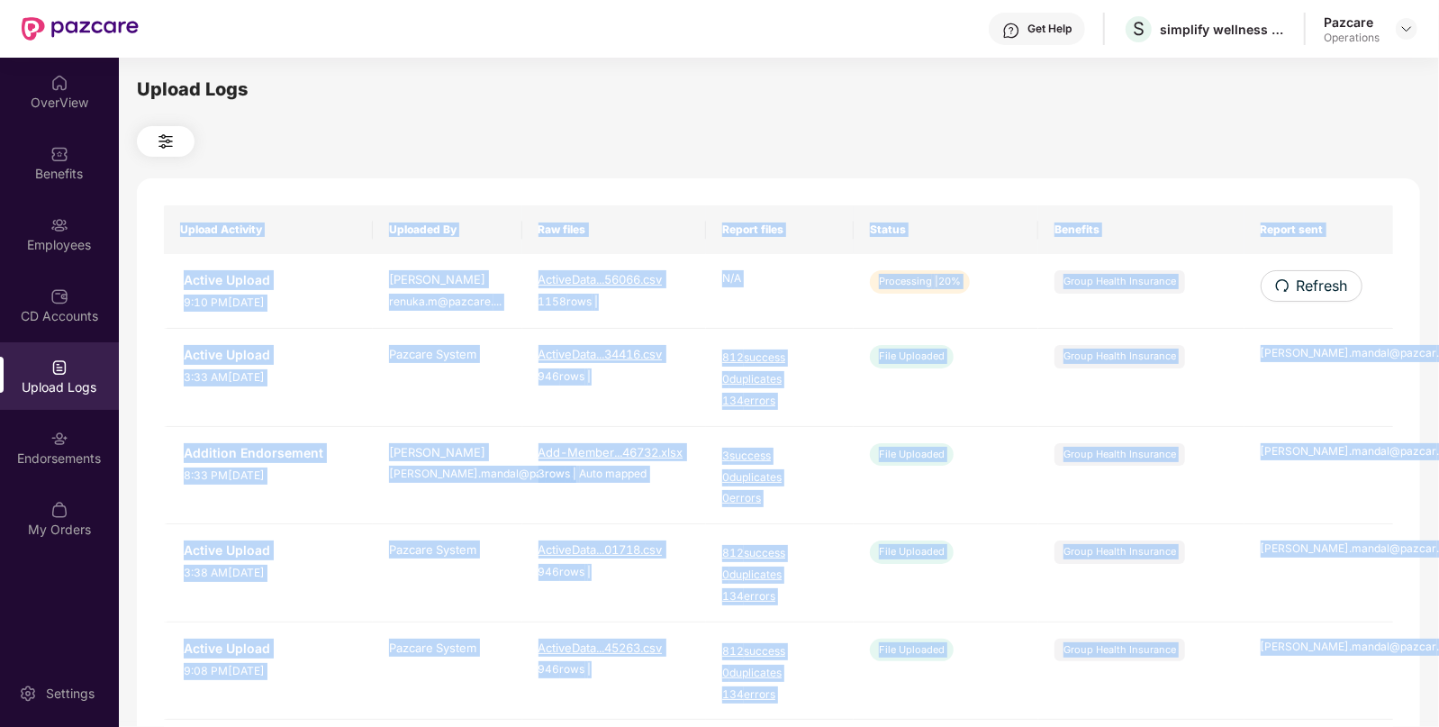
click at [1301, 291] on span "Refresh" at bounding box center [1322, 286] width 51 height 23
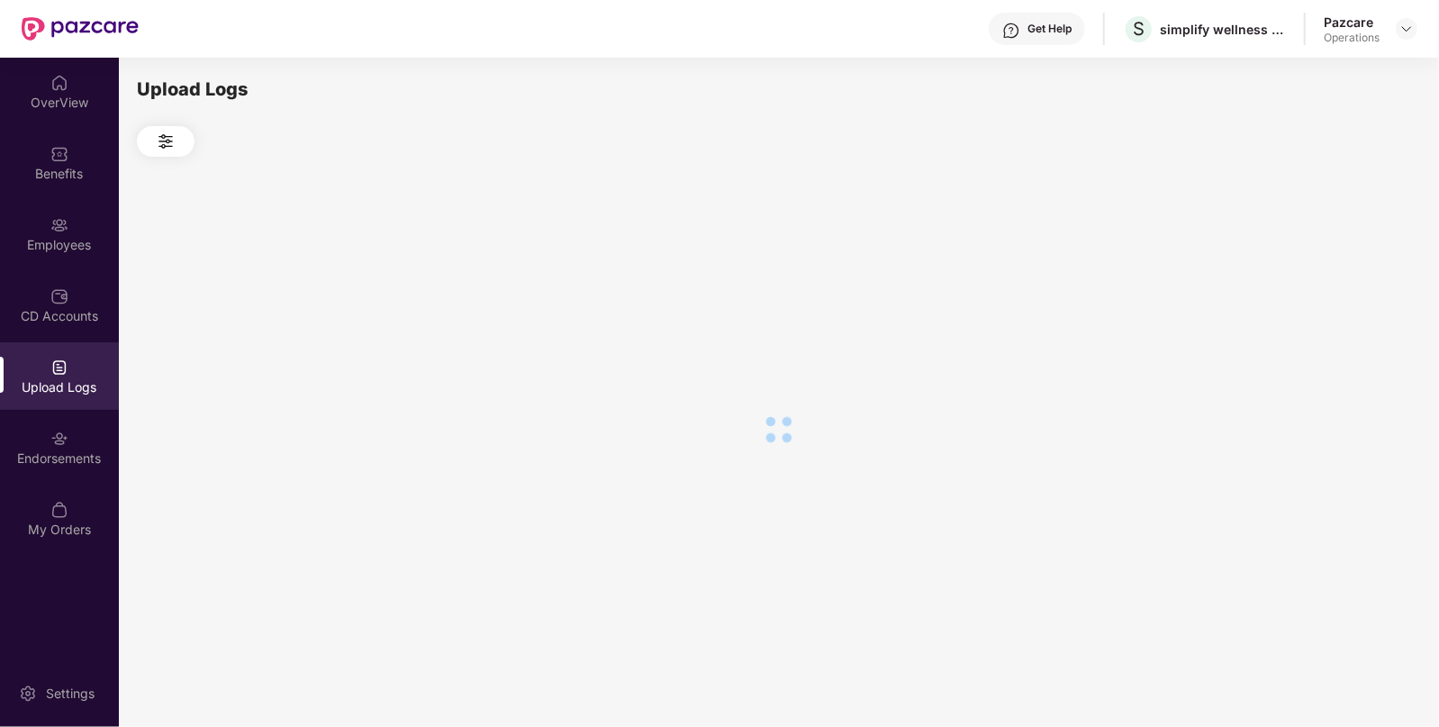
click at [1301, 291] on div at bounding box center [778, 429] width 1283 height 545
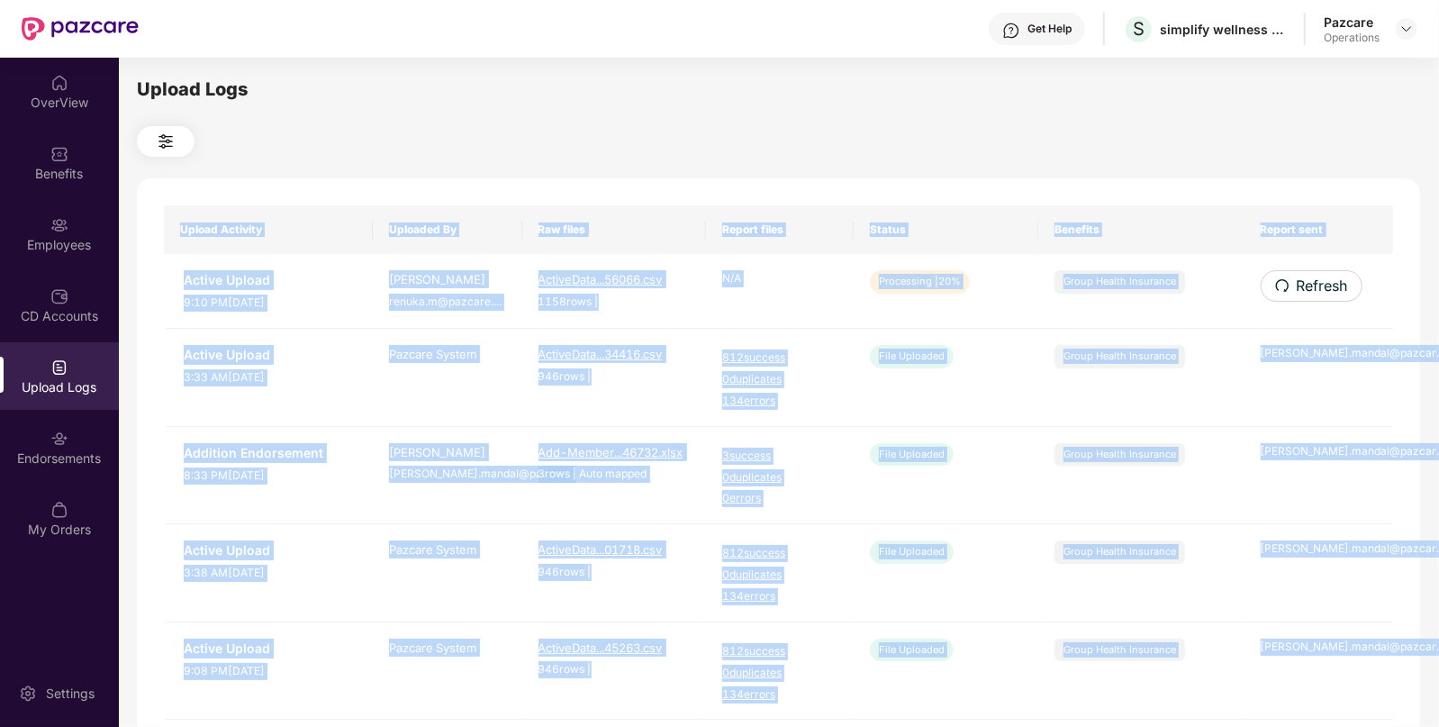
click at [1301, 291] on span "Refresh" at bounding box center [1322, 286] width 51 height 23
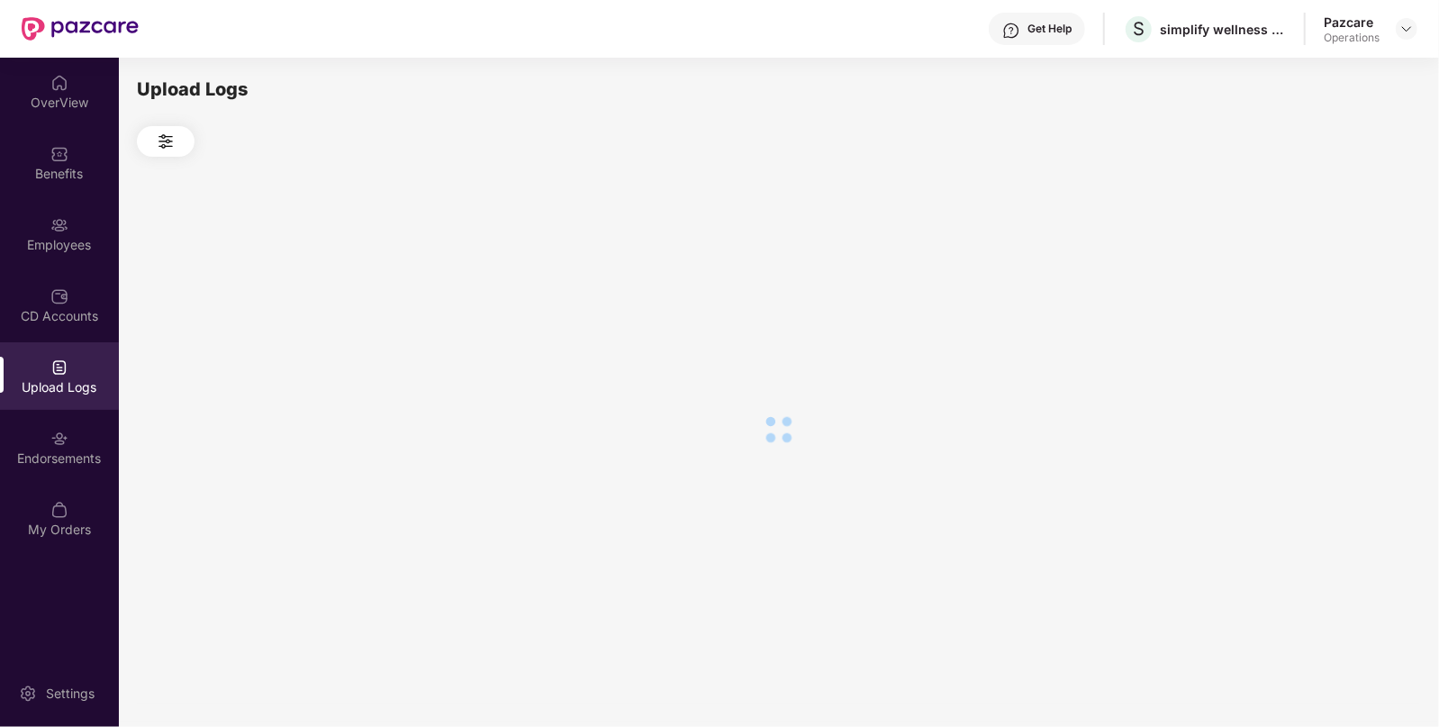
click at [1301, 291] on div at bounding box center [778, 429] width 1283 height 545
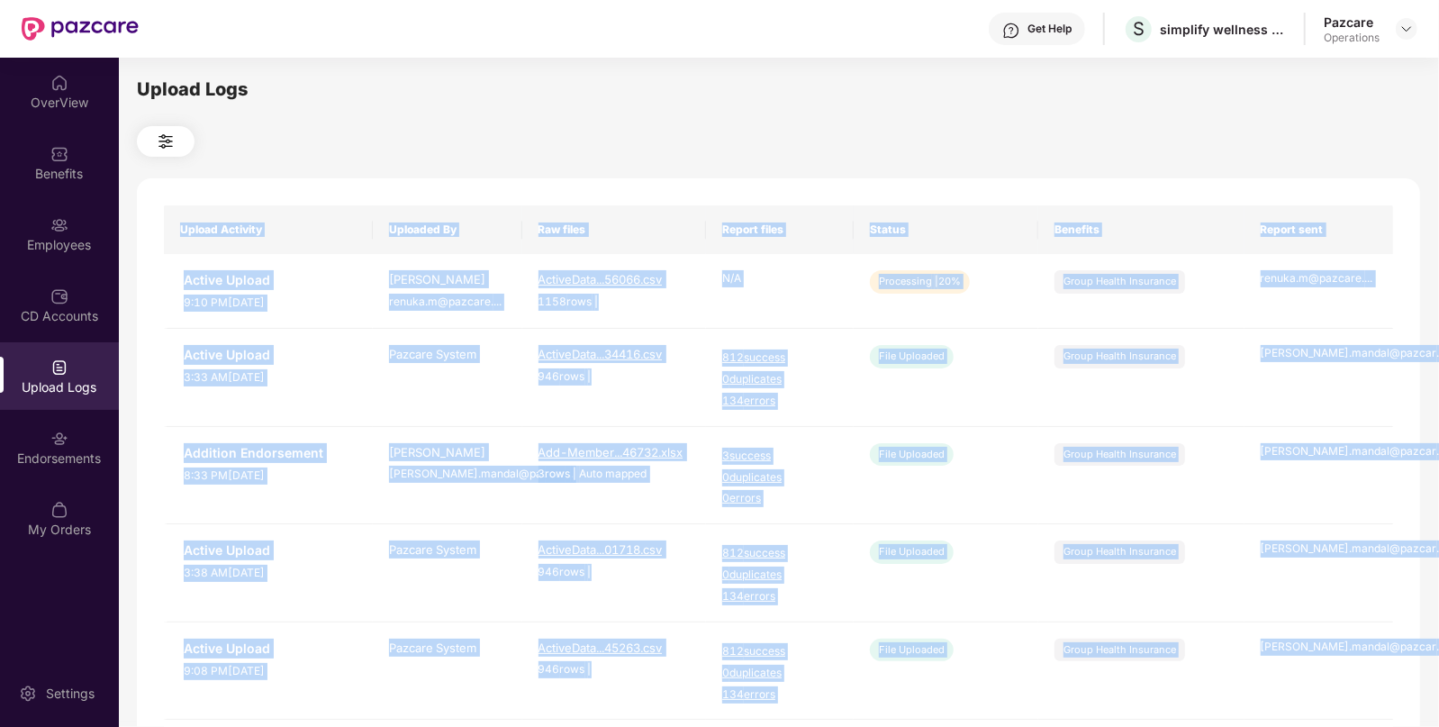
click at [1072, 208] on th "Benefits" at bounding box center [1141, 229] width 206 height 49
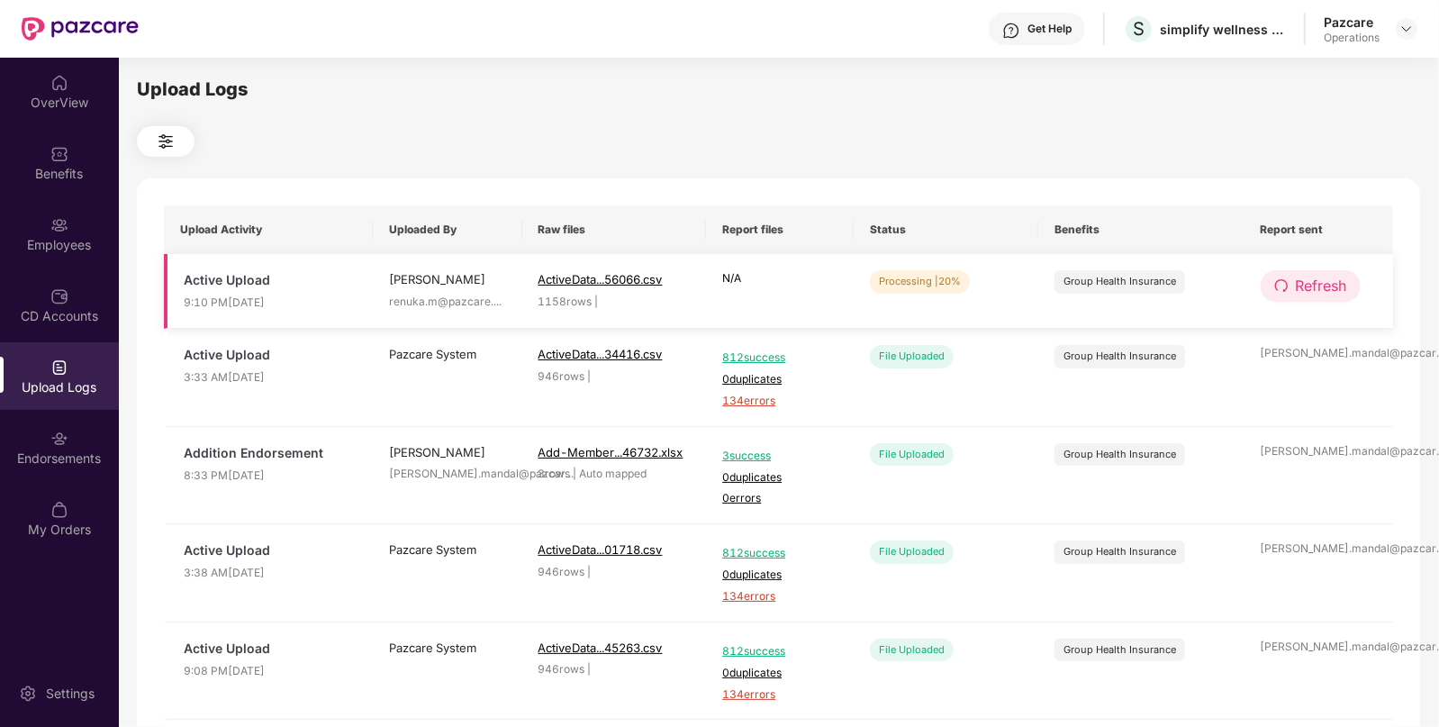
click at [1288, 287] on icon "redo" at bounding box center [1281, 285] width 14 height 14
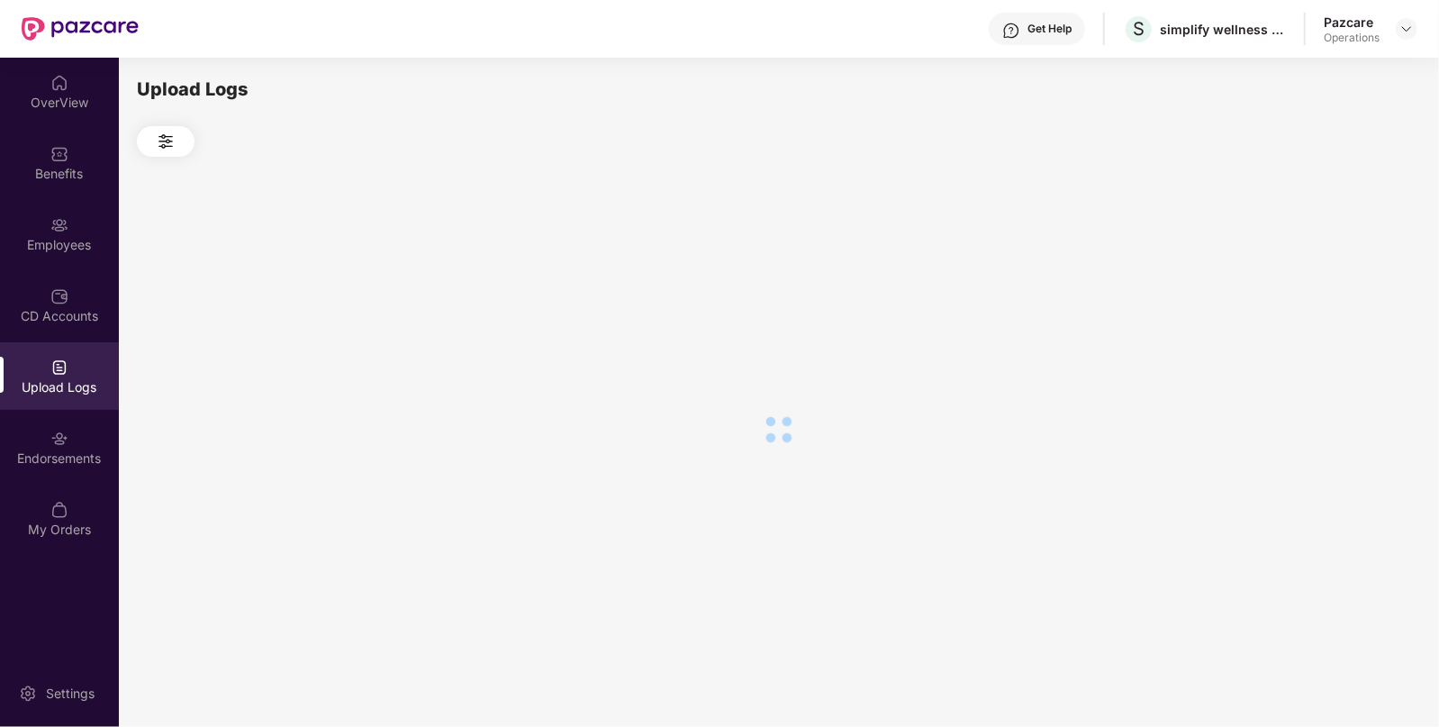
click at [1288, 287] on div at bounding box center [778, 429] width 1283 height 545
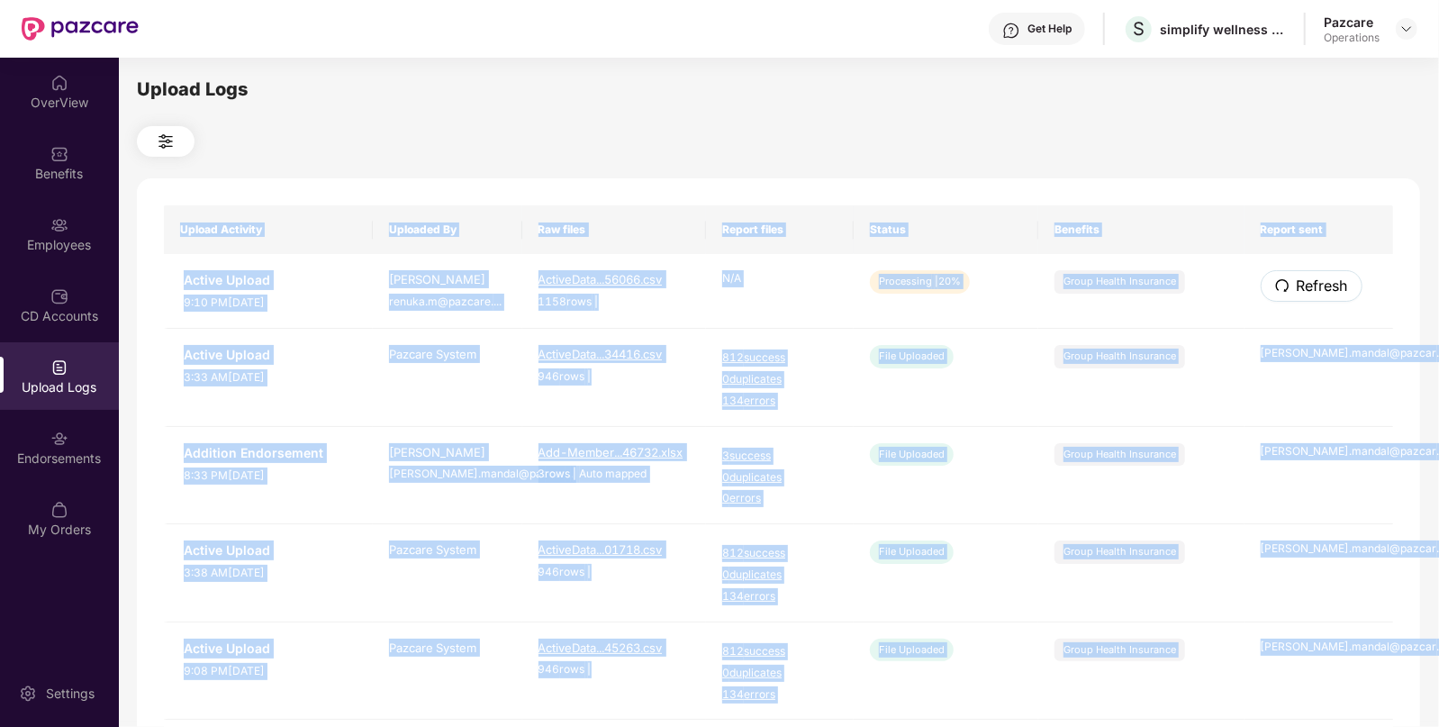
click at [1288, 287] on icon "redo" at bounding box center [1282, 285] width 14 height 14
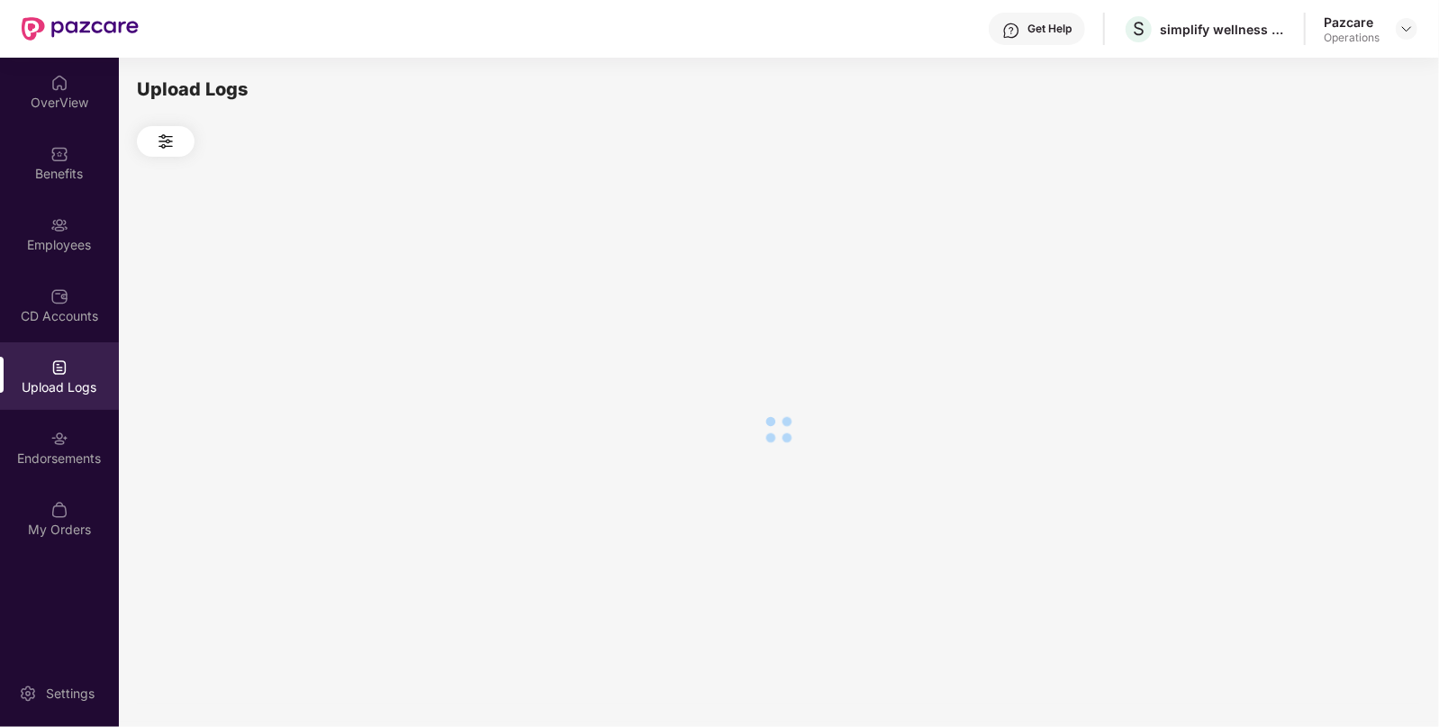
click at [1288, 287] on div at bounding box center [778, 429] width 1283 height 545
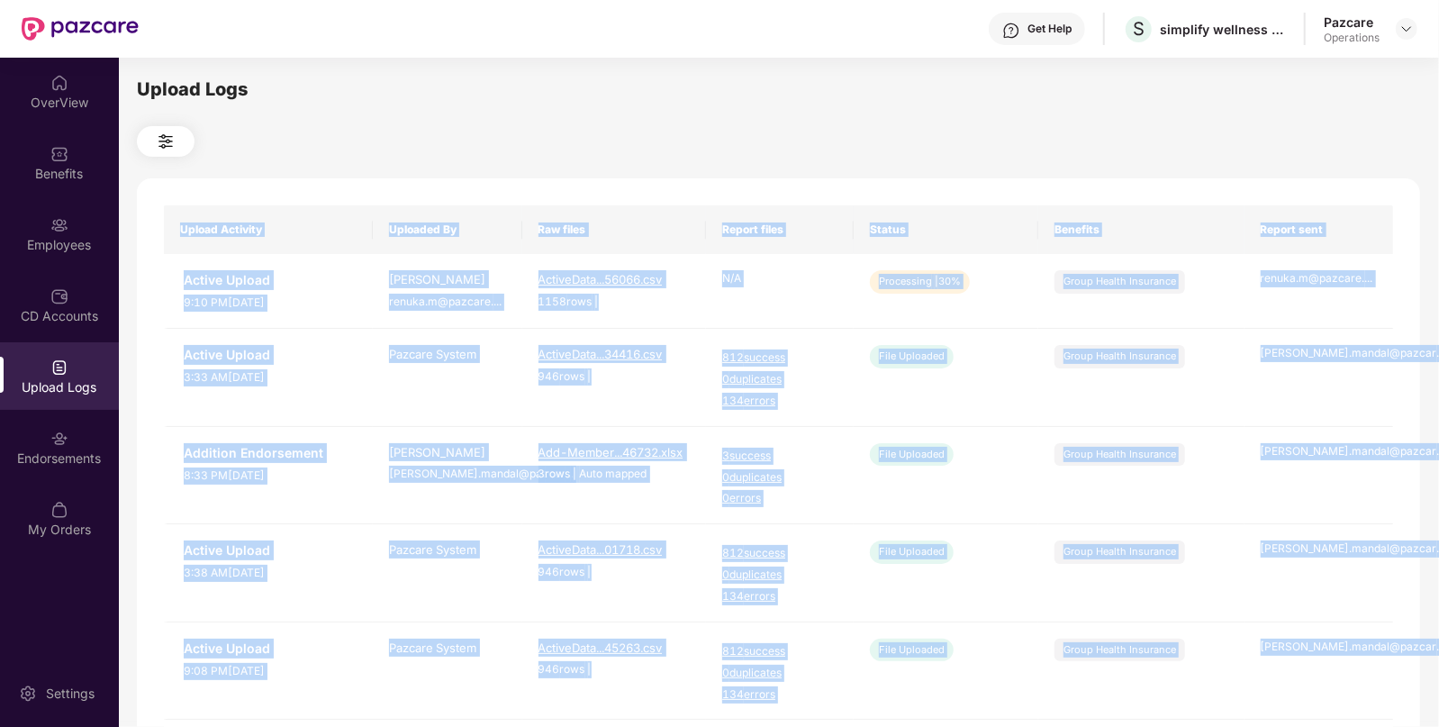
click at [994, 229] on th "Status" at bounding box center [946, 229] width 185 height 49
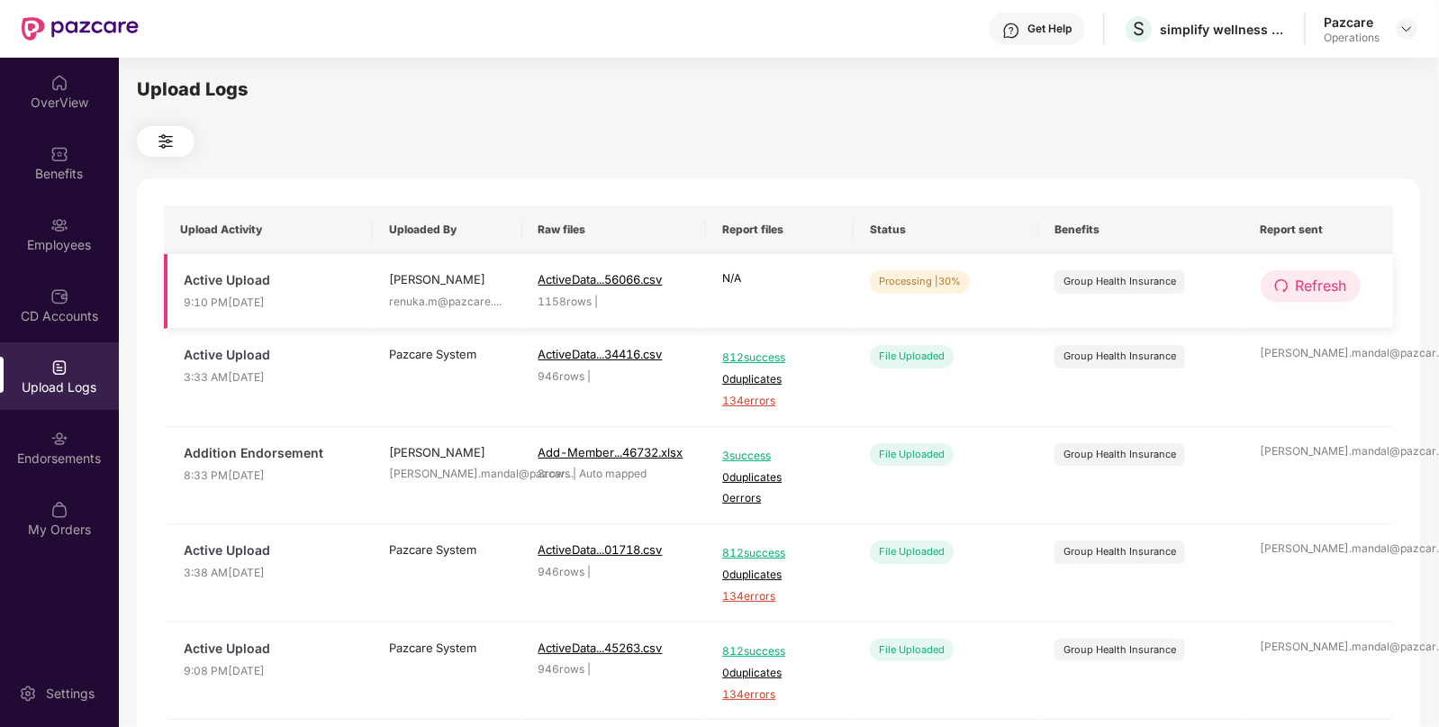
click at [1291, 284] on button "Refresh" at bounding box center [1311, 286] width 100 height 32
click at [1291, 284] on button "Refresh" at bounding box center [1312, 286] width 102 height 32
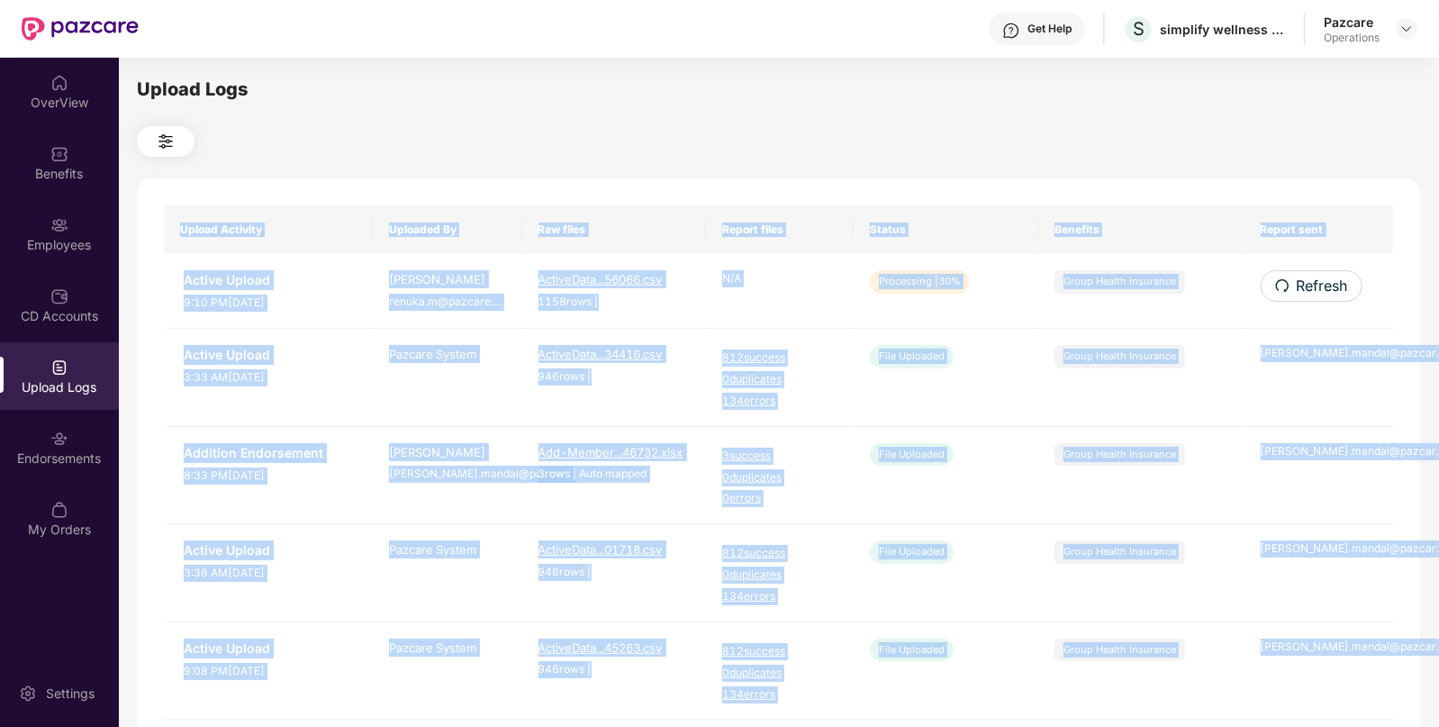
click at [1291, 284] on div "Upload Activity Uploaded By Raw files Report files Status Benefits Report sent …" at bounding box center [778, 730] width 1283 height 1104
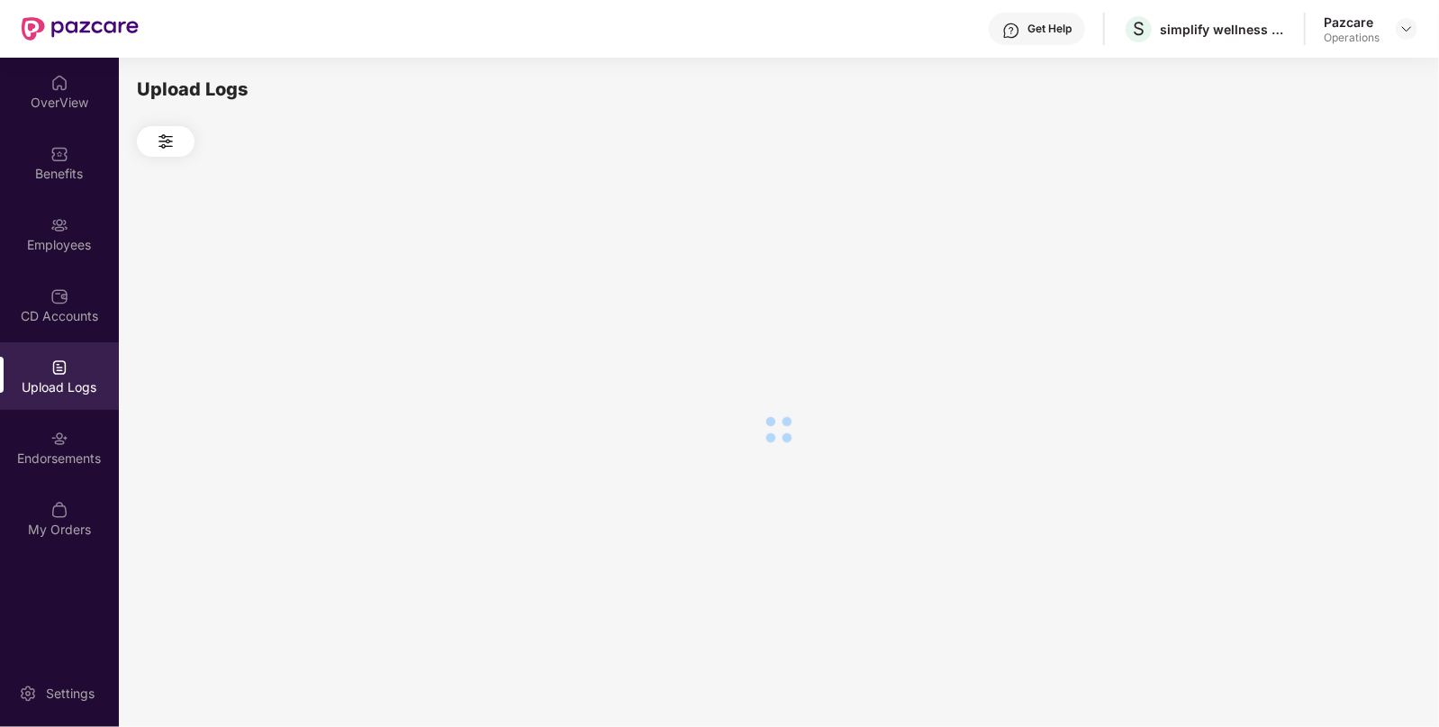
click at [1291, 284] on div at bounding box center [778, 429] width 1283 height 545
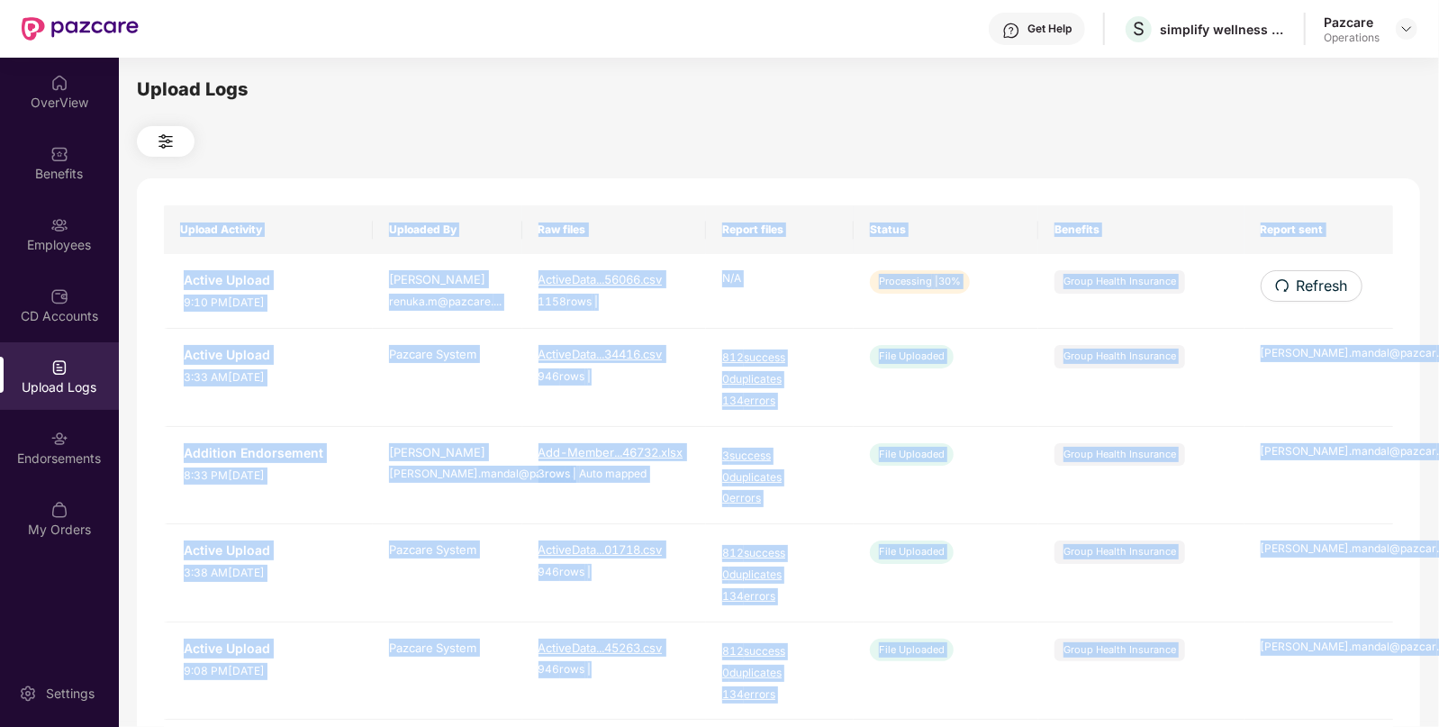
click at [1291, 284] on button "Refresh" at bounding box center [1312, 286] width 102 height 32
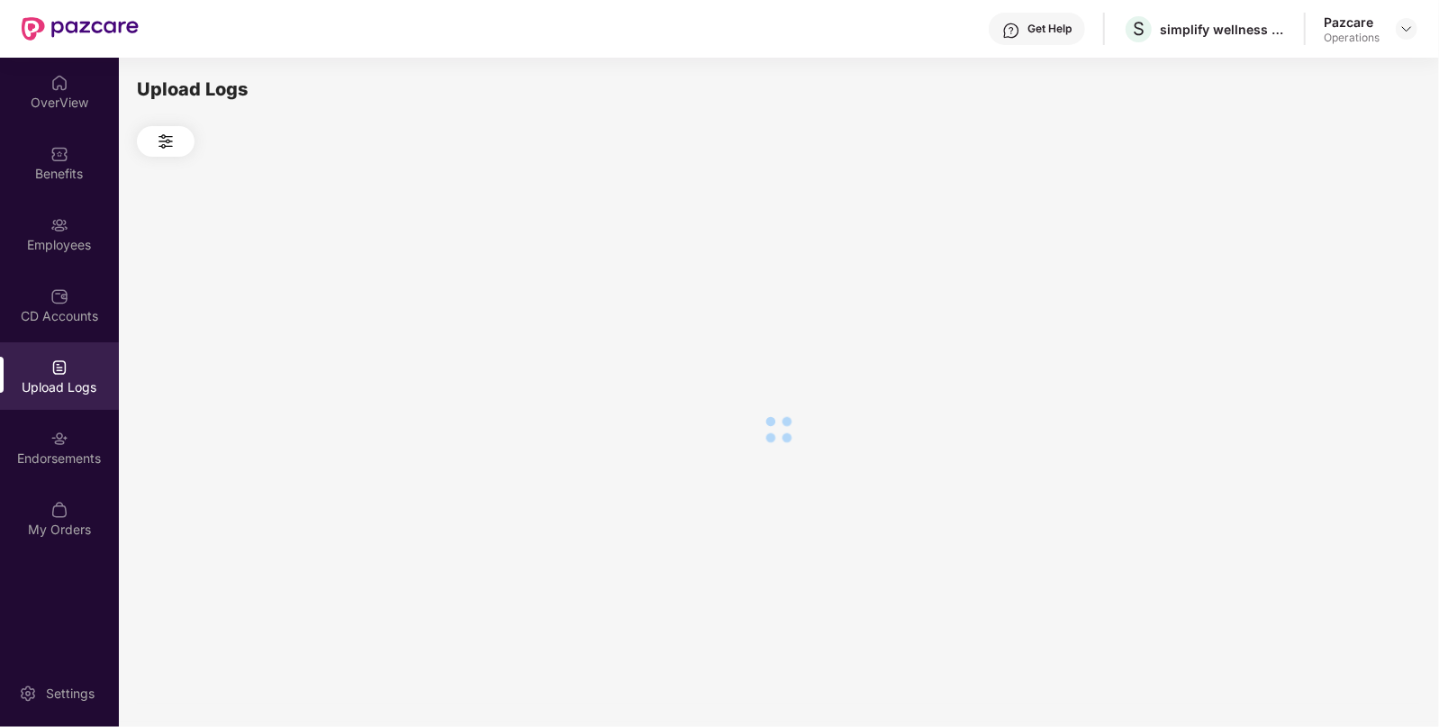
click at [1291, 284] on div at bounding box center [778, 429] width 1283 height 545
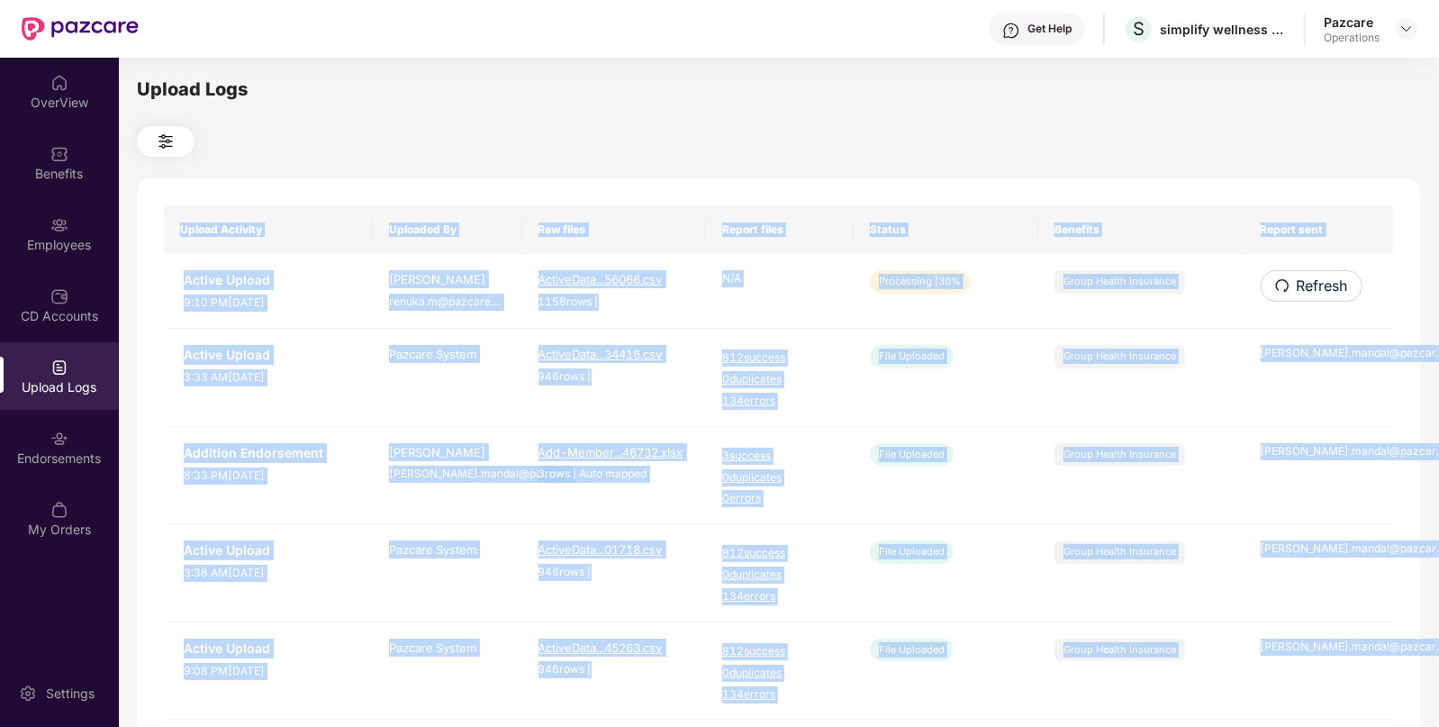
click at [1291, 284] on button "Refresh" at bounding box center [1312, 286] width 102 height 32
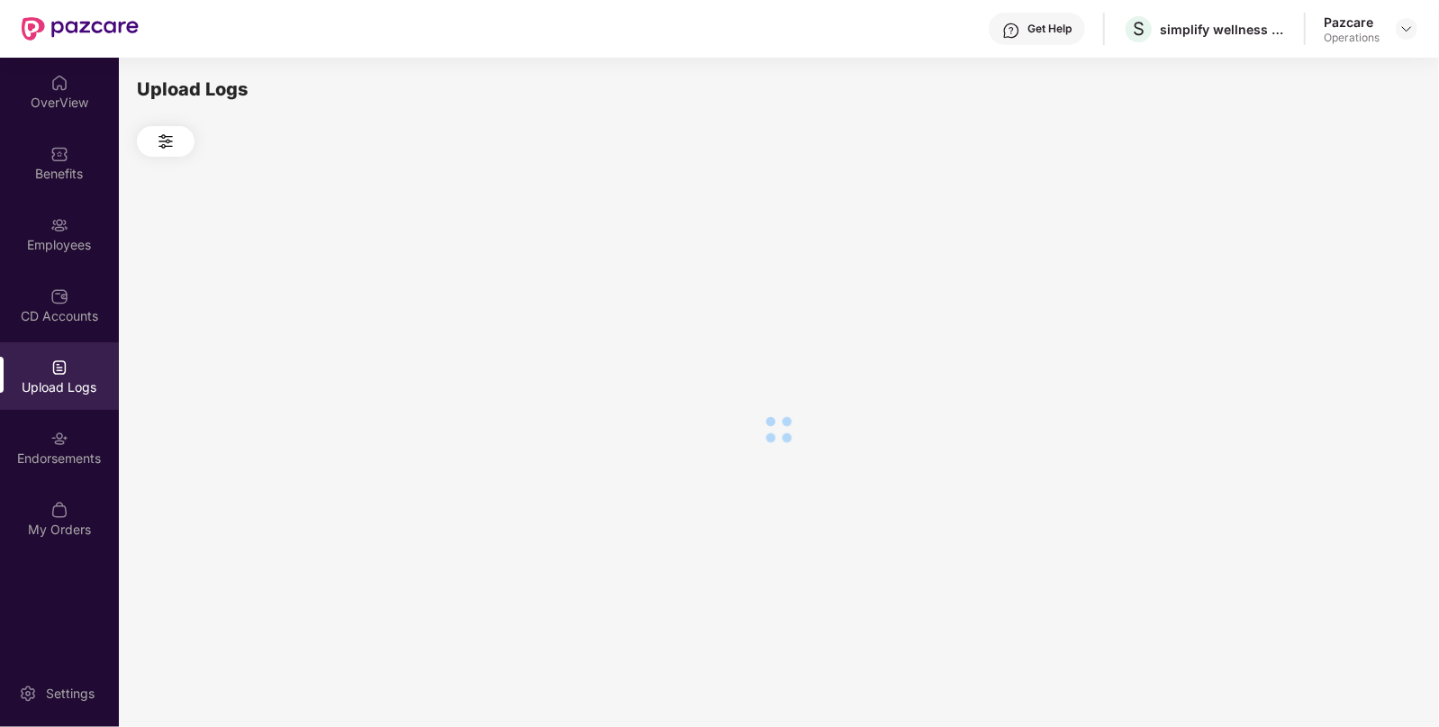
click at [1291, 284] on div at bounding box center [778, 429] width 1283 height 545
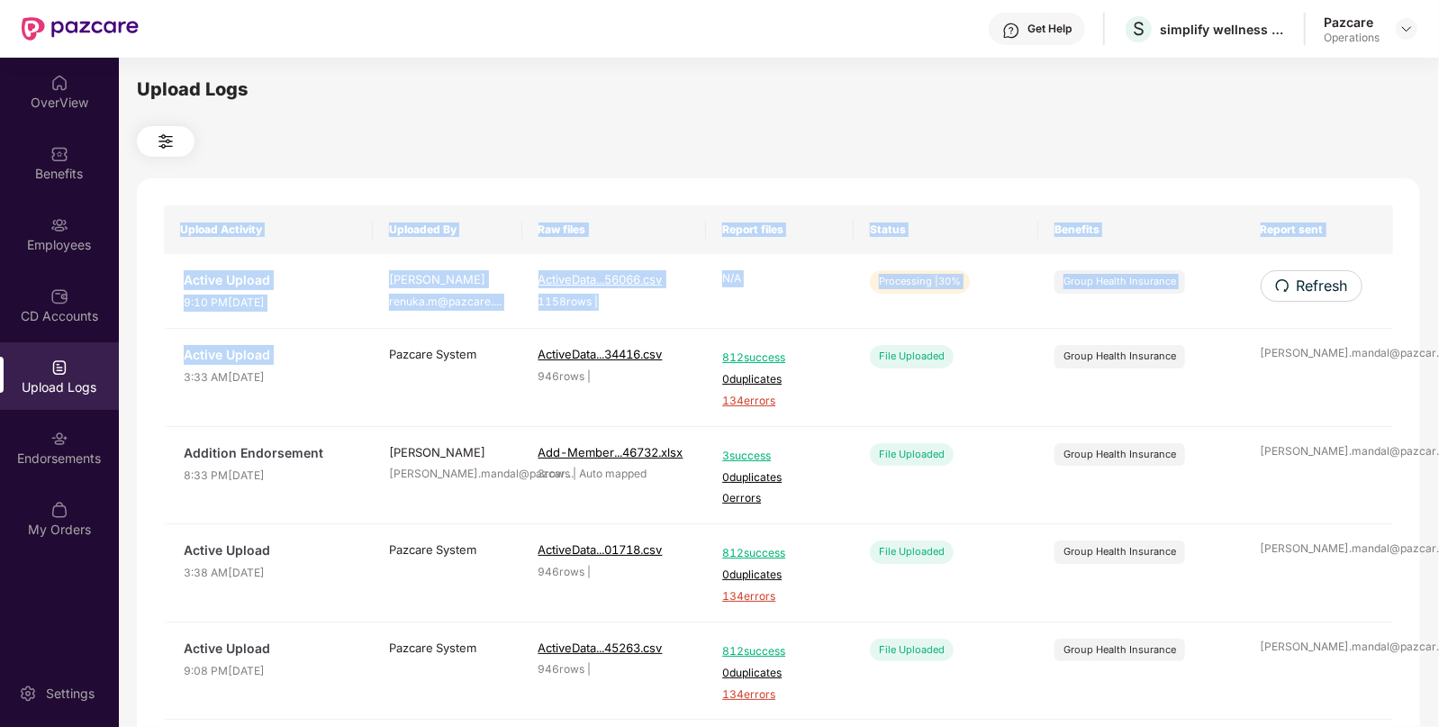
click at [1291, 284] on div "Upload Activity Uploaded By Raw files Report files Status Benefits Report sent …" at bounding box center [778, 730] width 1283 height 1104
click at [1291, 284] on button "Refresh" at bounding box center [1311, 286] width 100 height 32
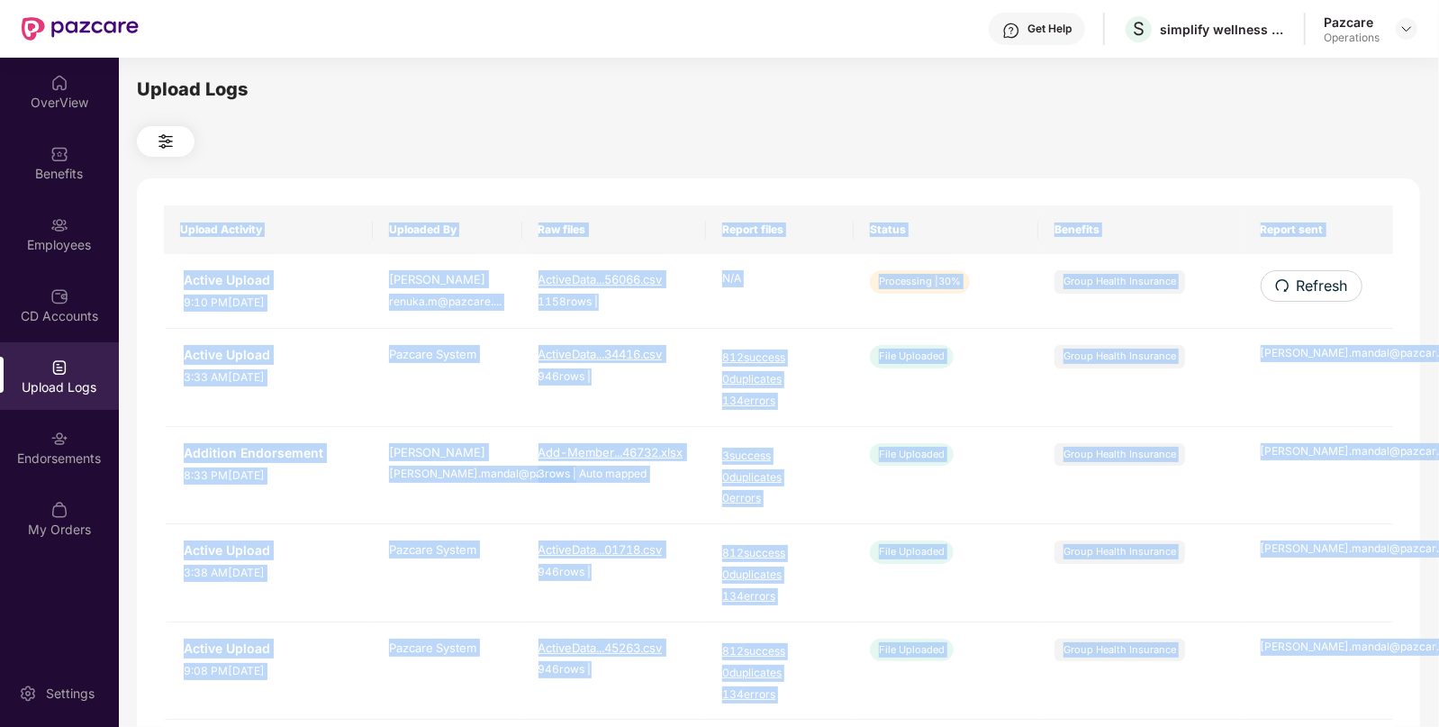
click at [1291, 284] on div "Upload Activity Uploaded By Raw files Report files Status Benefits Report sent …" at bounding box center [778, 730] width 1283 height 1104
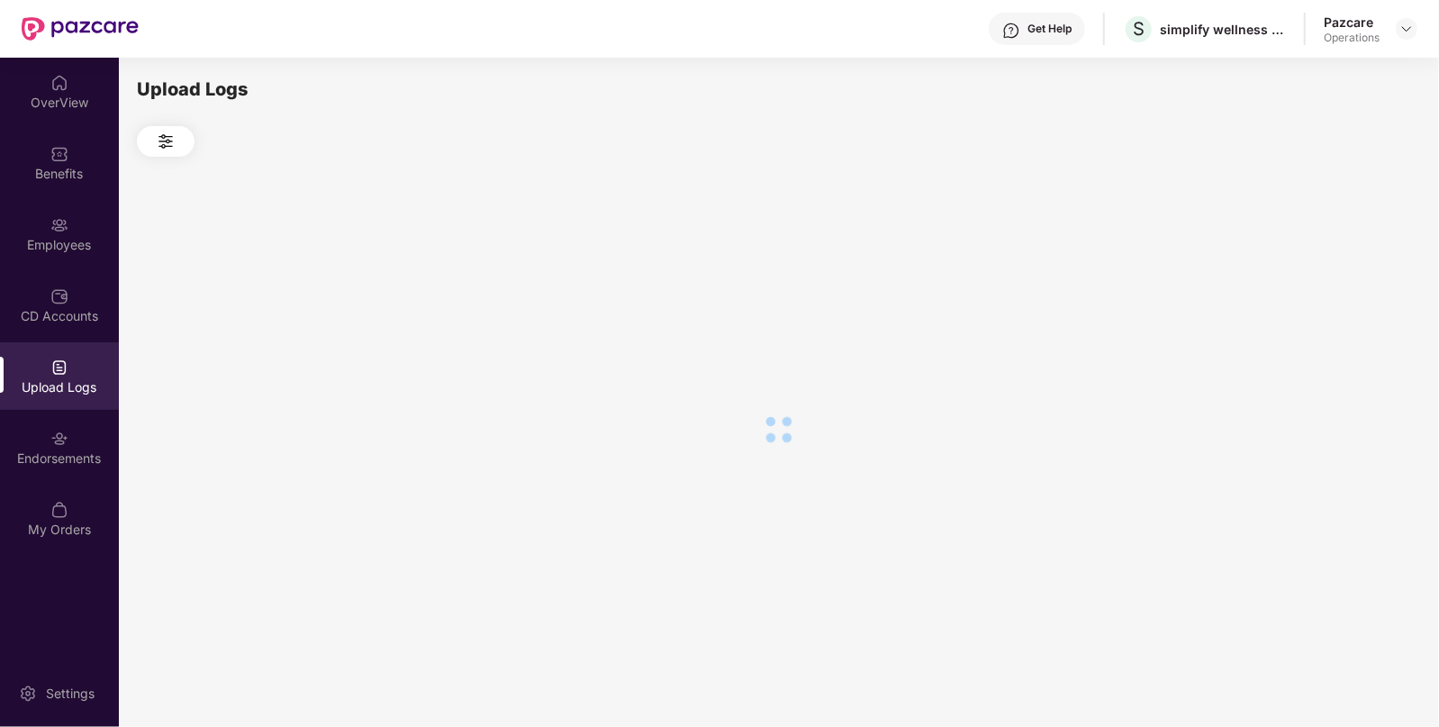
click at [1291, 284] on div at bounding box center [778, 429] width 1283 height 545
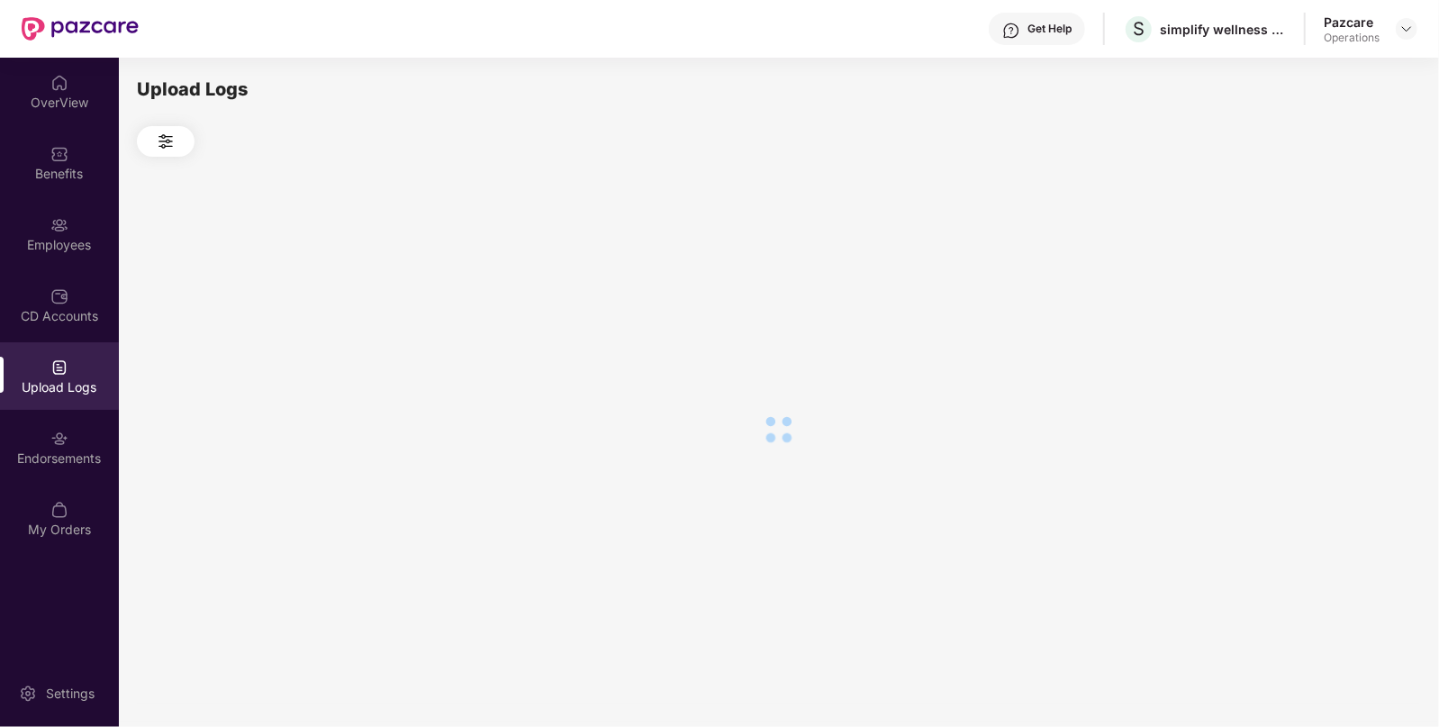
click at [1291, 284] on div at bounding box center [778, 429] width 1283 height 545
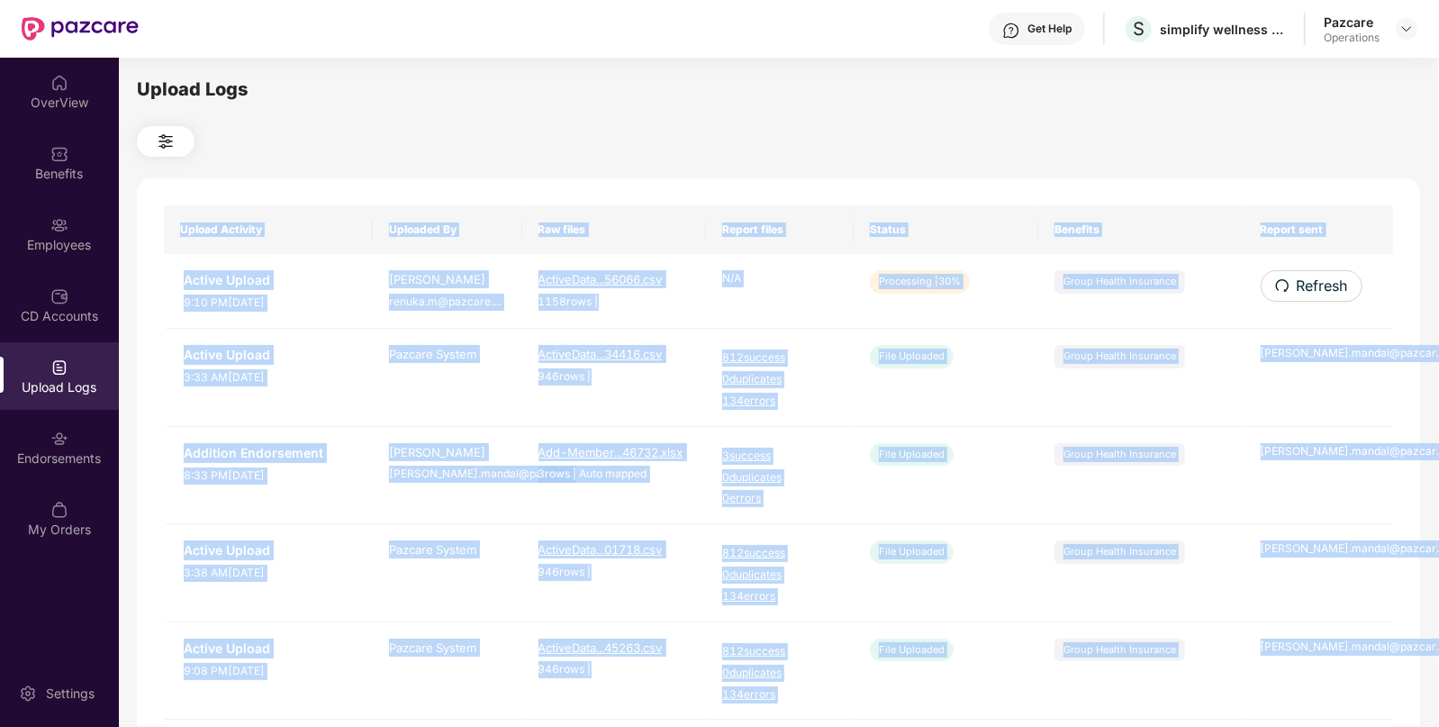
click at [1291, 284] on button "Refresh" at bounding box center [1312, 286] width 102 height 32
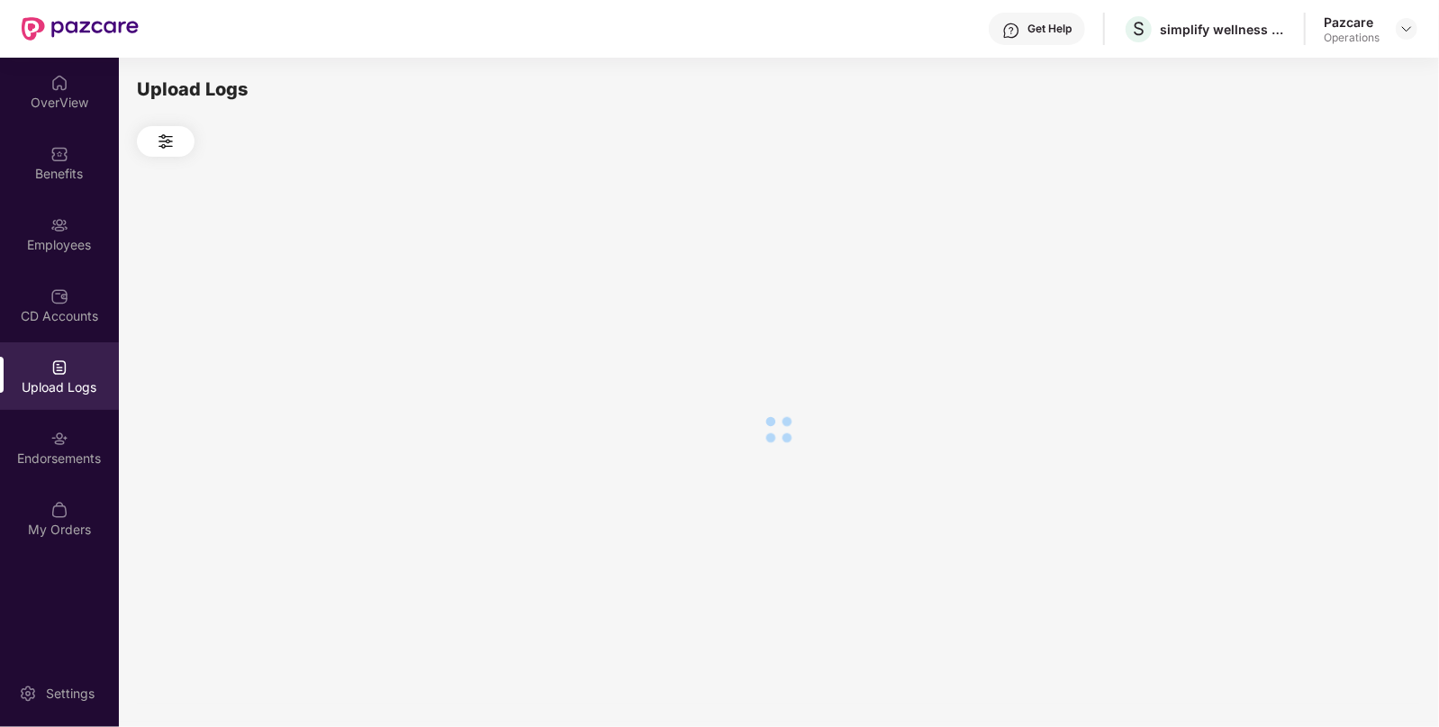
click at [1291, 284] on div at bounding box center [778, 429] width 1283 height 545
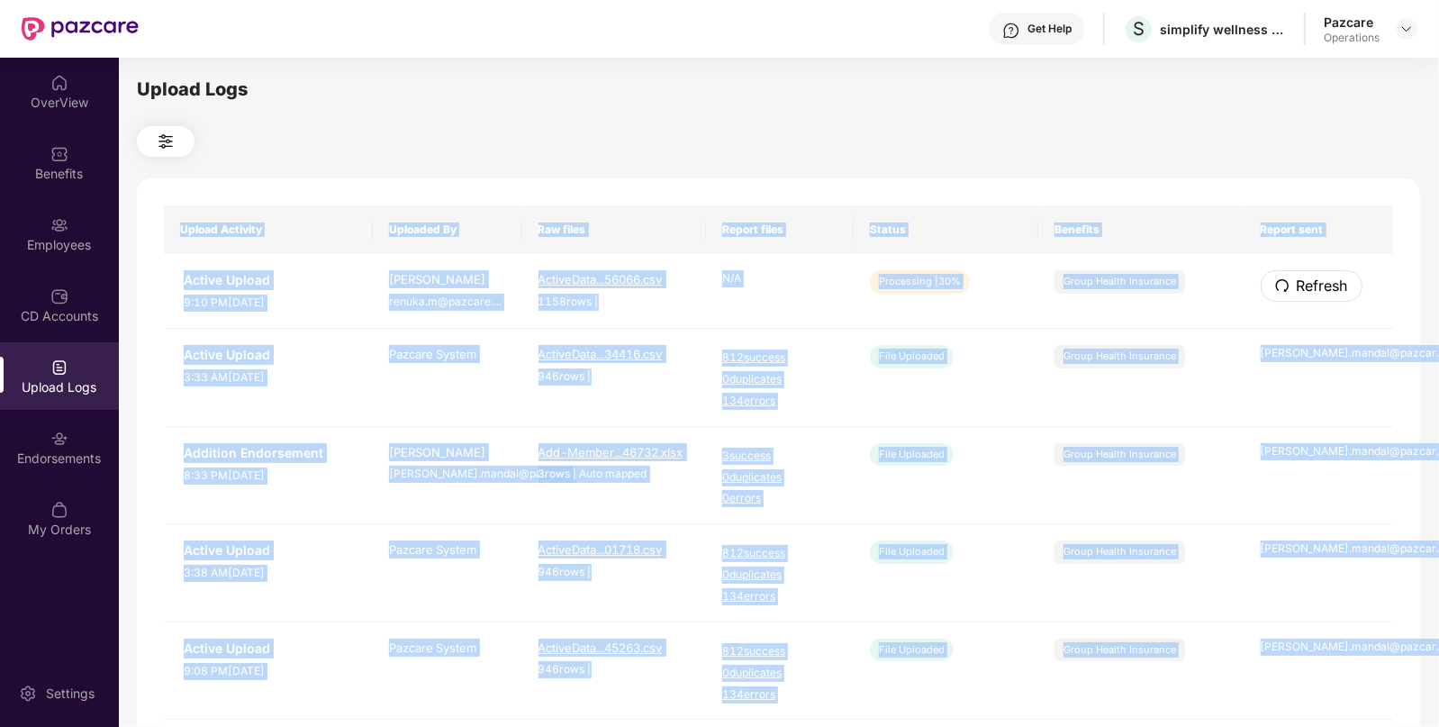
click at [1291, 284] on button "Refresh" at bounding box center [1312, 286] width 102 height 32
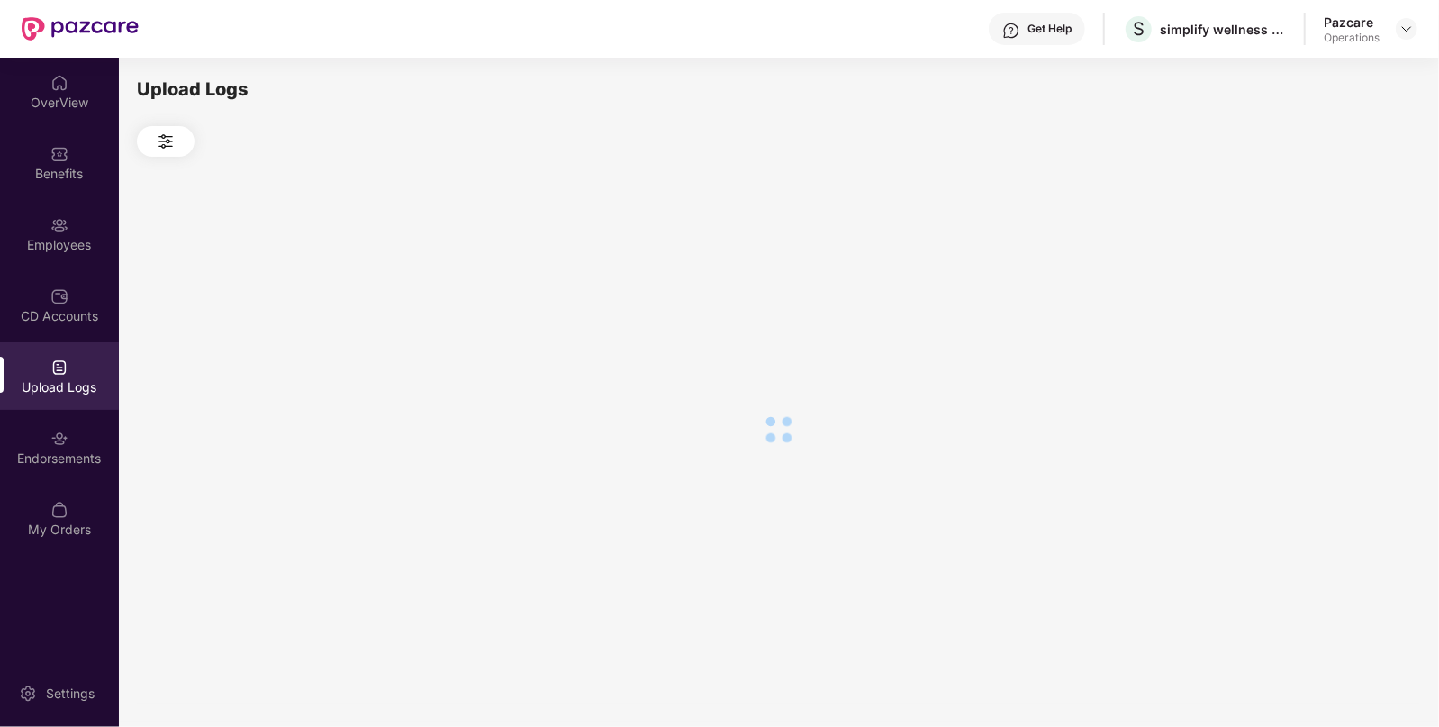
click at [1291, 284] on div at bounding box center [778, 429] width 1283 height 545
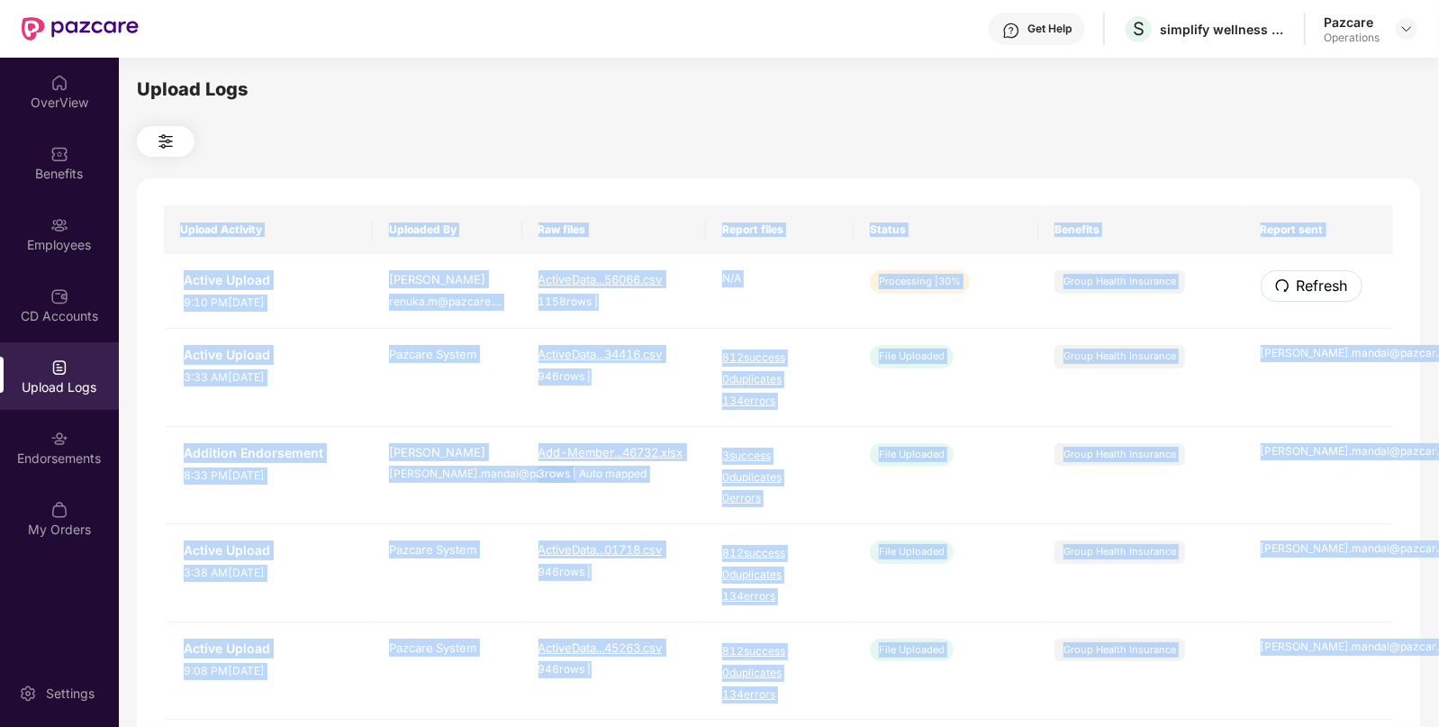
click at [1291, 284] on button "Refresh" at bounding box center [1312, 286] width 102 height 32
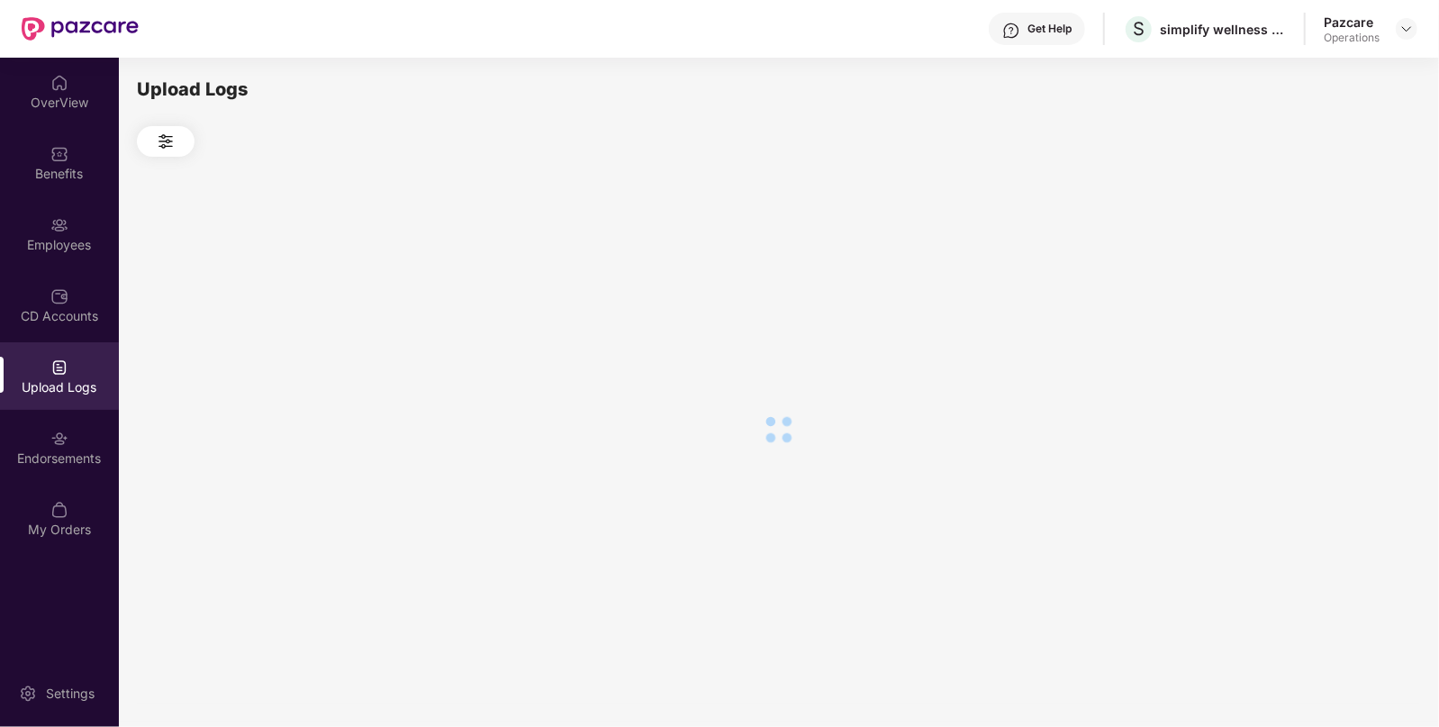
click at [1291, 284] on div at bounding box center [778, 429] width 1283 height 545
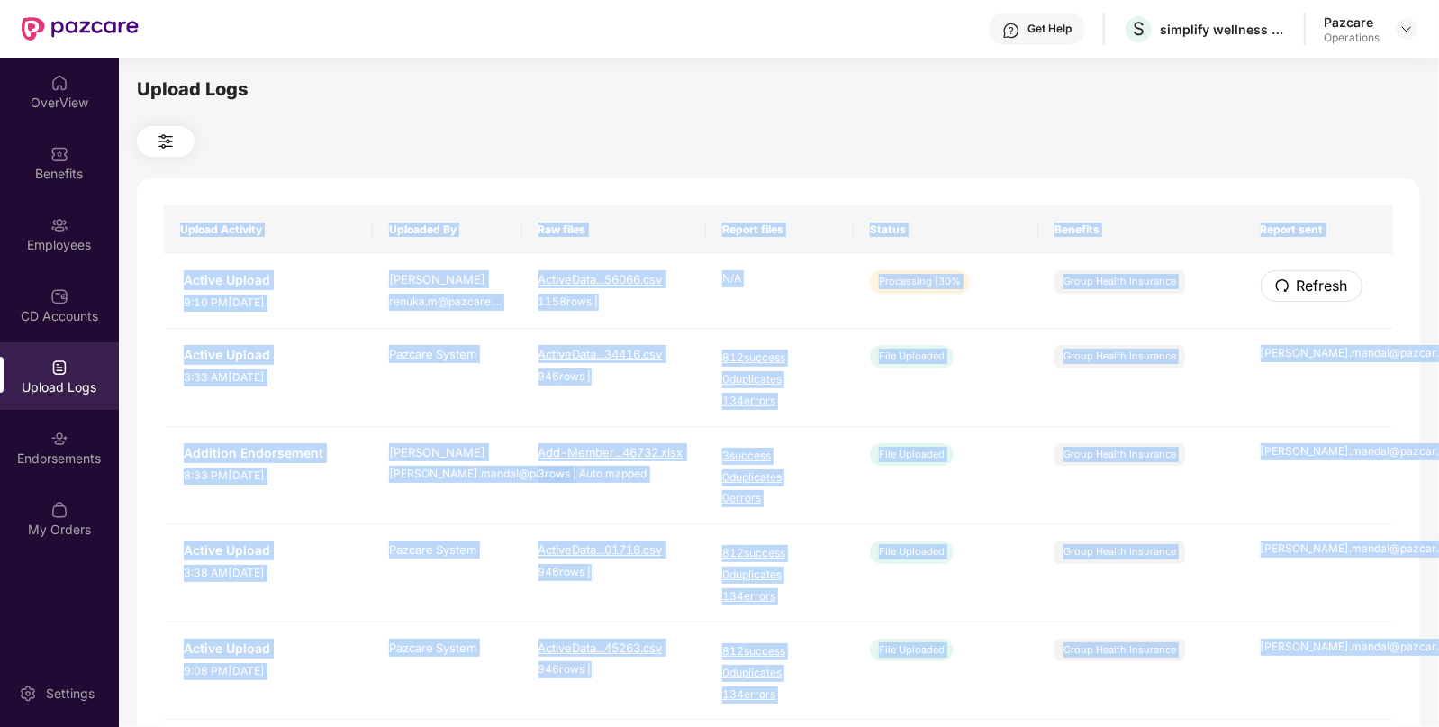
click at [1291, 284] on button "Refresh" at bounding box center [1312, 286] width 102 height 32
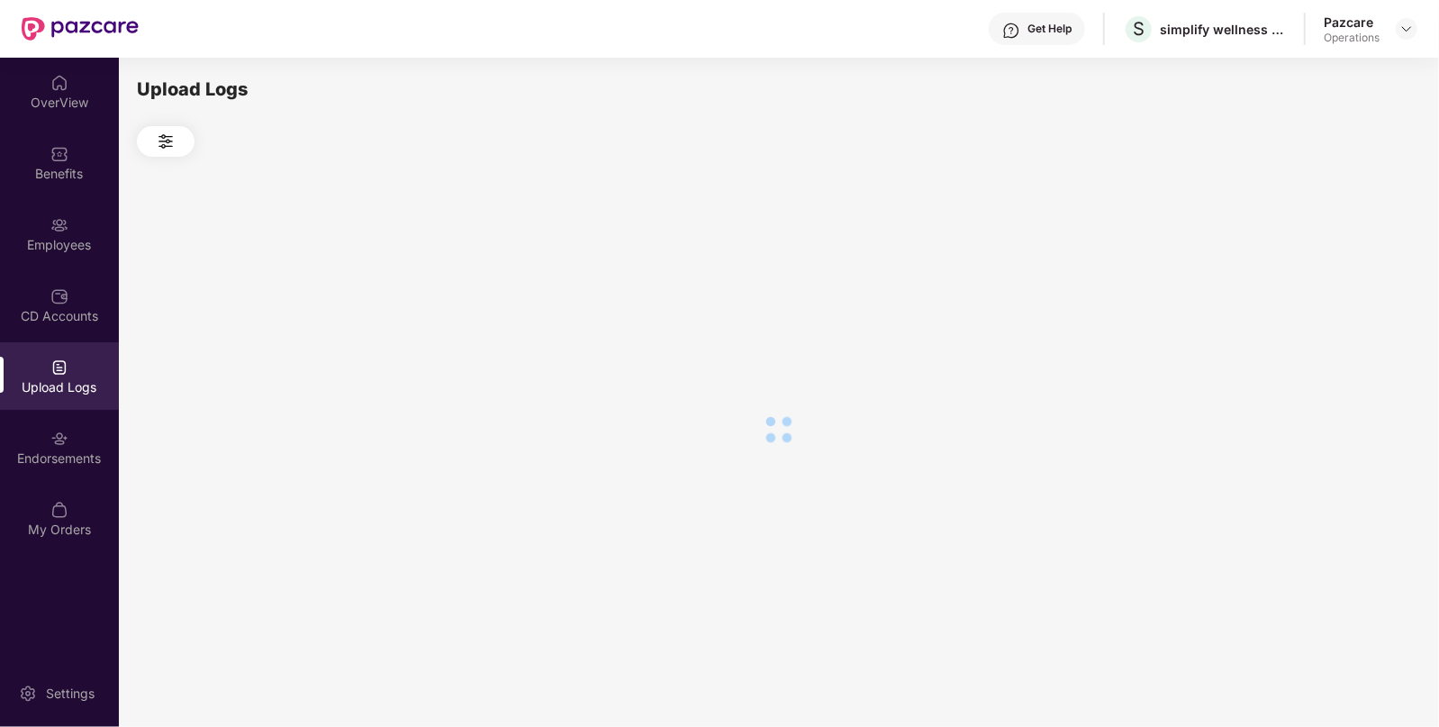
click at [1291, 284] on div at bounding box center [778, 429] width 1283 height 545
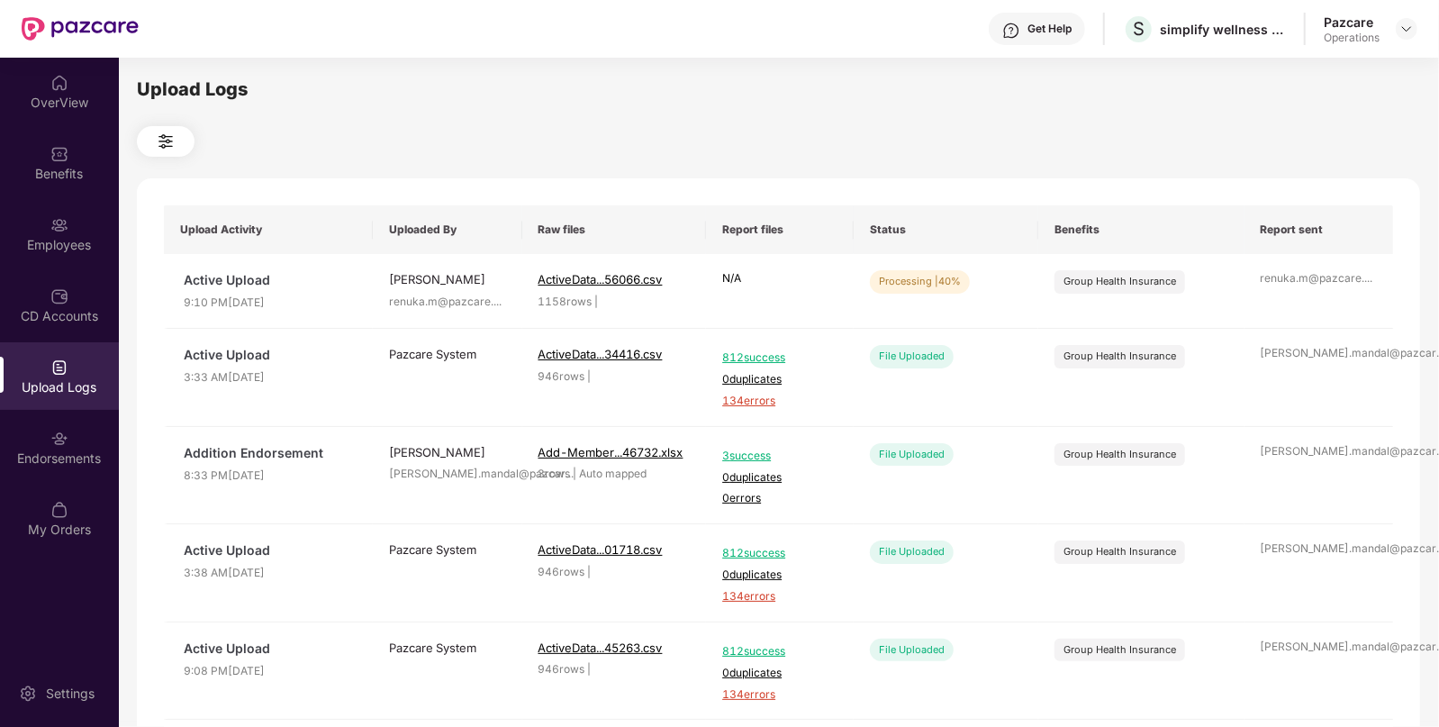
click at [1020, 131] on div at bounding box center [778, 141] width 1283 height 31
click at [1331, 289] on span "Refresh" at bounding box center [1321, 286] width 51 height 23
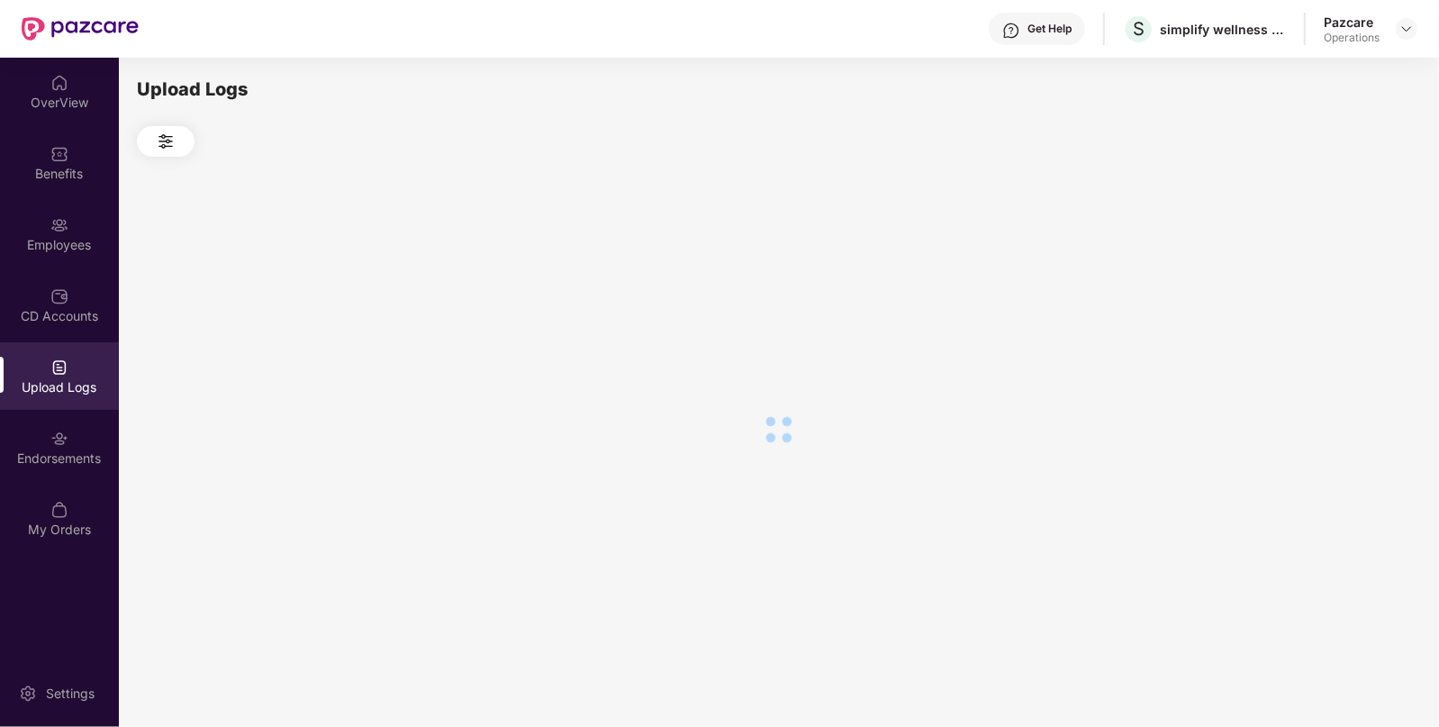
click at [1331, 289] on div at bounding box center [778, 429] width 1283 height 545
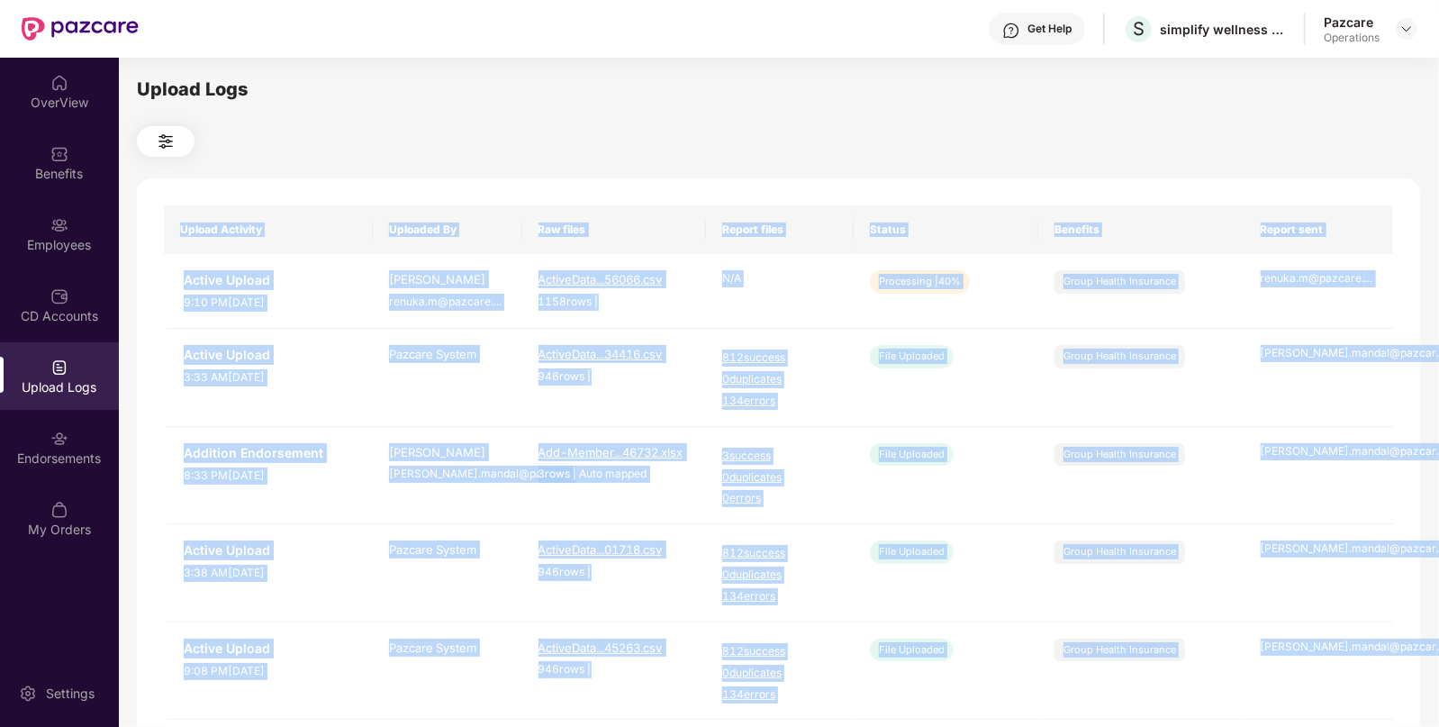
click at [1147, 185] on div "Upload Activity Uploaded By Raw files Report files Status Benefits Report sent …" at bounding box center [778, 730] width 1283 height 1104
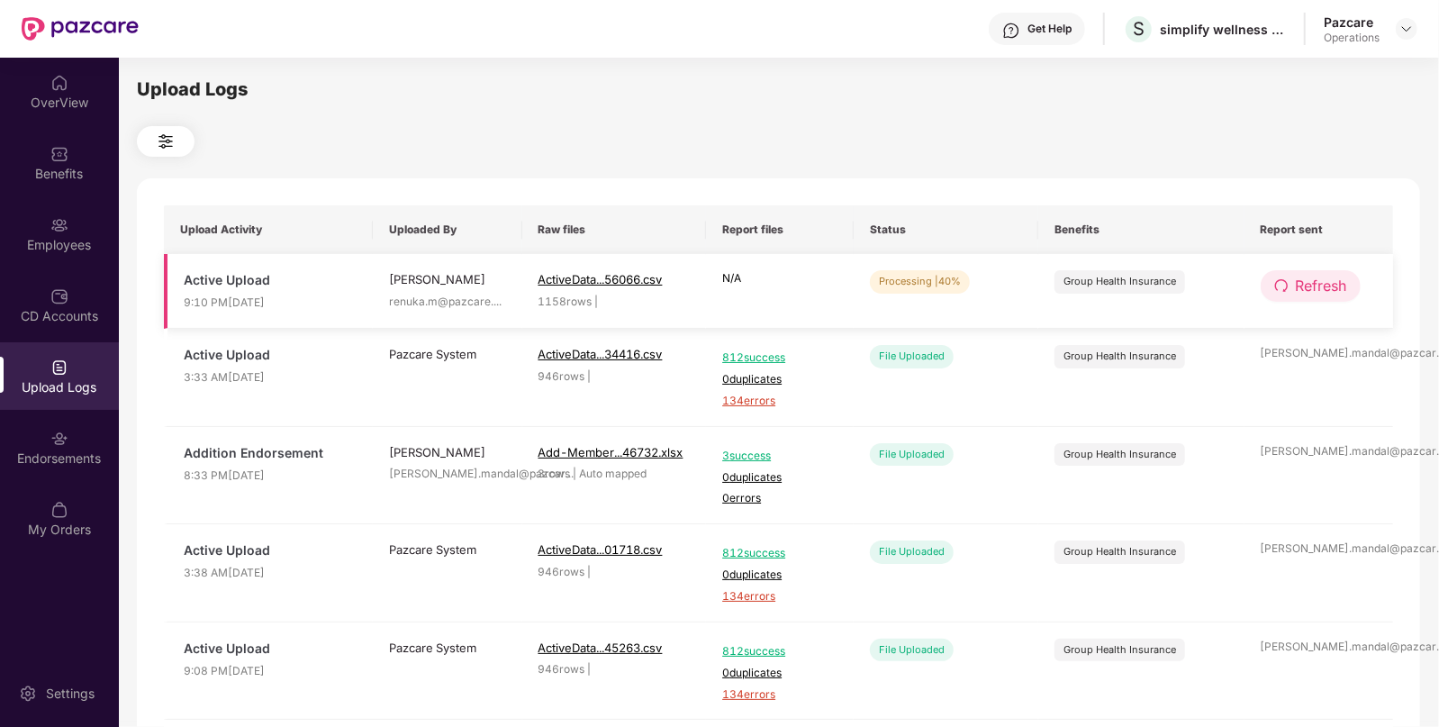
click at [1319, 279] on span "Refresh" at bounding box center [1321, 286] width 51 height 23
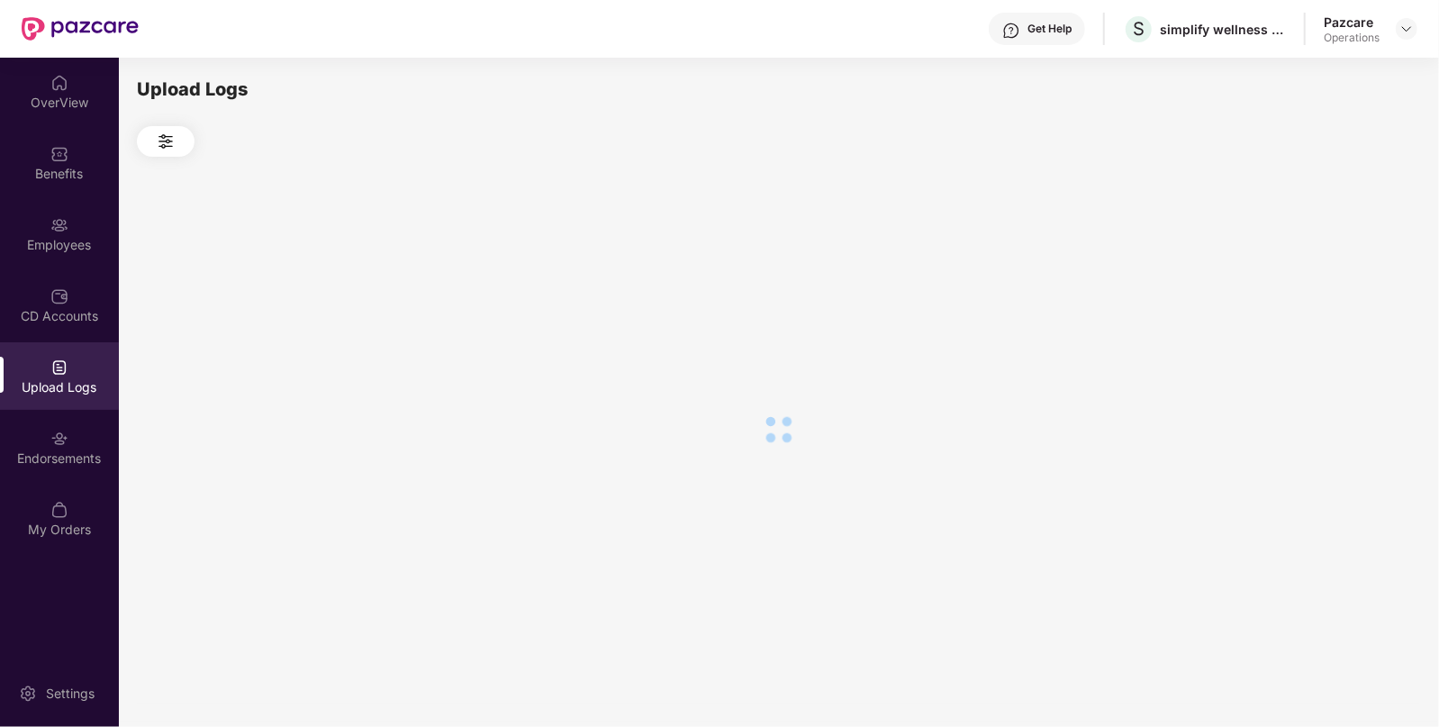
click at [1319, 279] on div at bounding box center [778, 429] width 1283 height 545
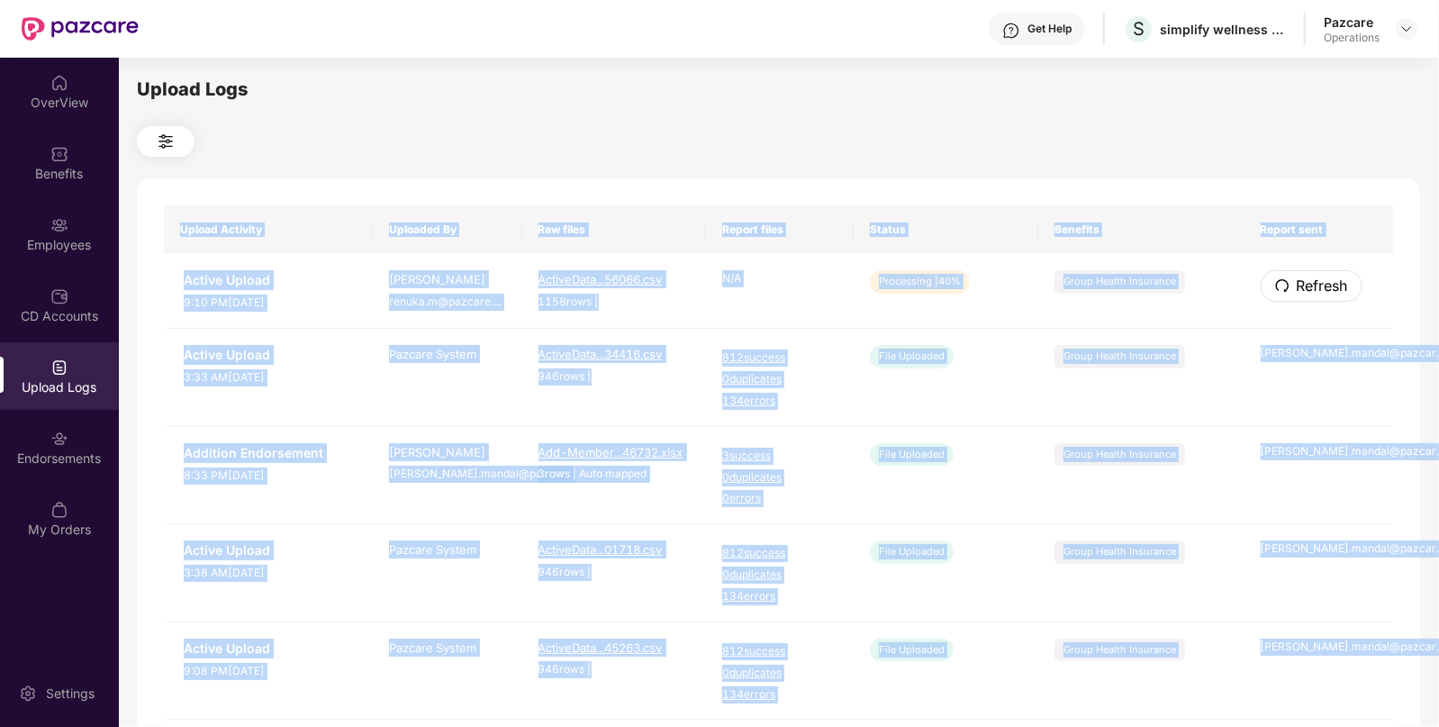
click at [1319, 279] on span "Refresh" at bounding box center [1322, 286] width 51 height 23
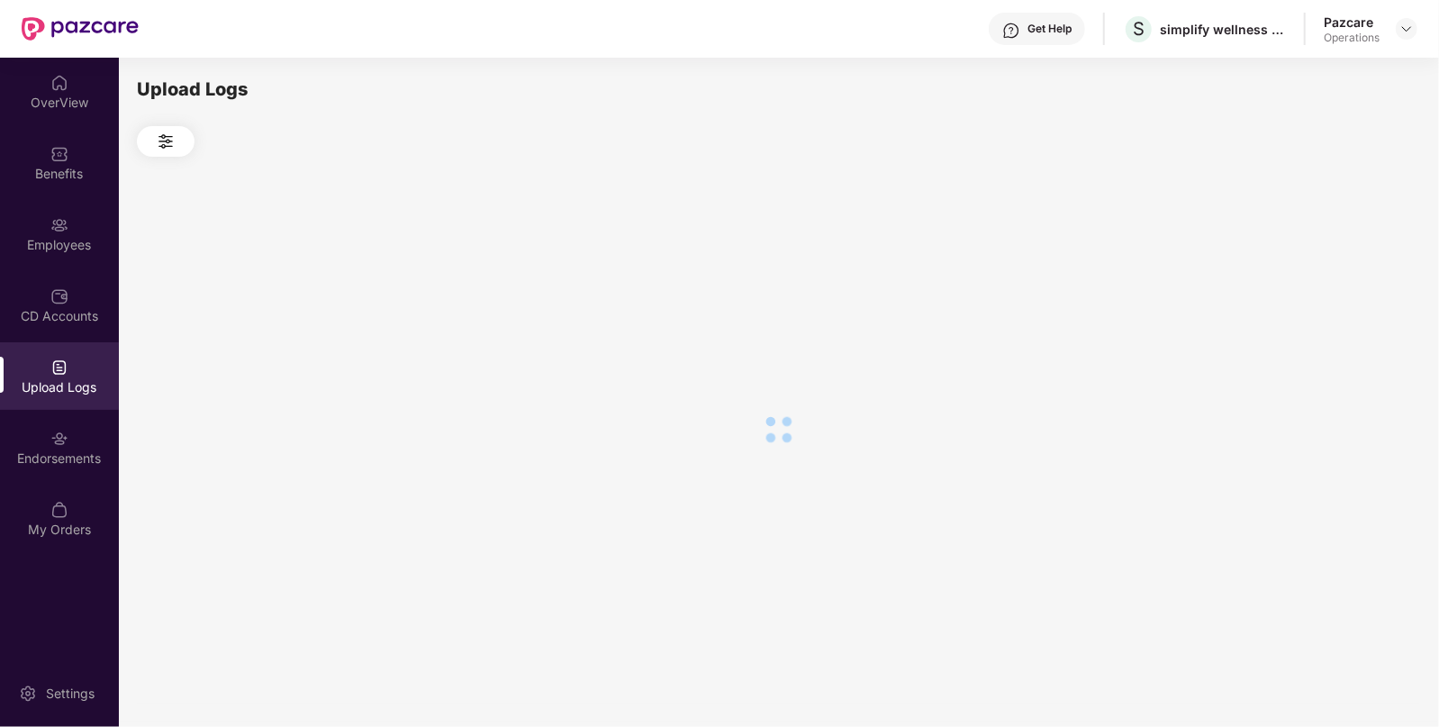
click at [1319, 279] on div at bounding box center [778, 429] width 1283 height 545
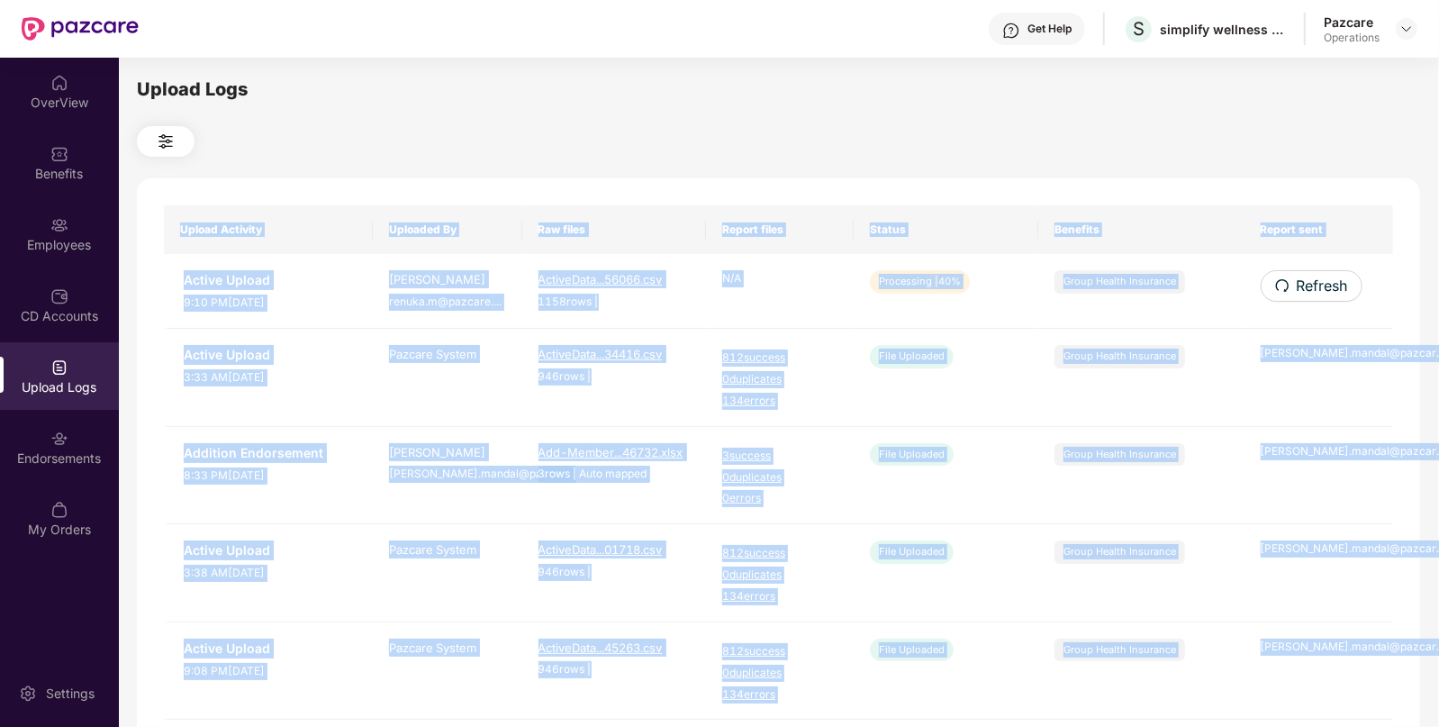
click at [1319, 279] on span "Refresh" at bounding box center [1322, 286] width 51 height 23
click at [1319, 279] on div "Upload Activity Uploaded By Raw files Report files Status Benefits Report sent …" at bounding box center [778, 730] width 1283 height 1104
click at [1227, 184] on div "Upload Activity Uploaded By Raw files Report files Status Benefits Report sent …" at bounding box center [778, 730] width 1283 height 1104
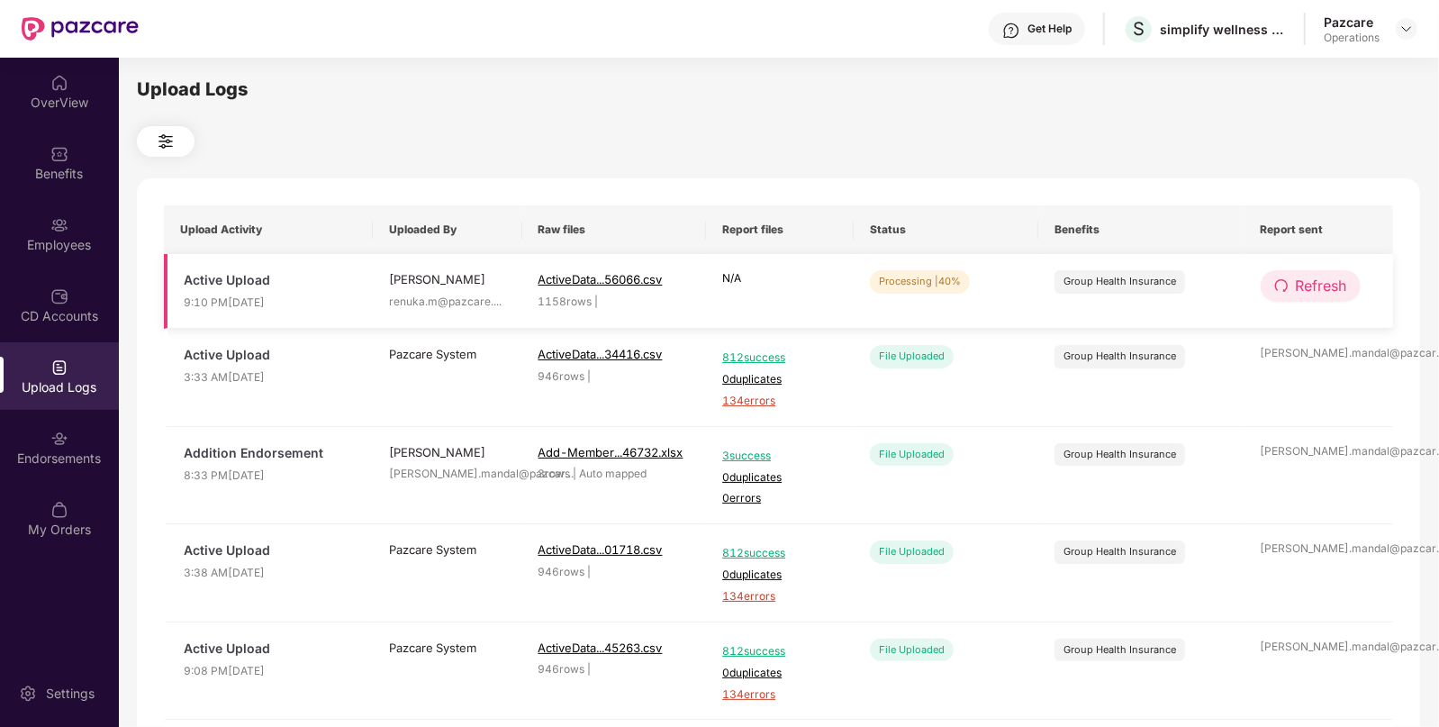
click at [1322, 283] on span "Refresh" at bounding box center [1321, 286] width 51 height 23
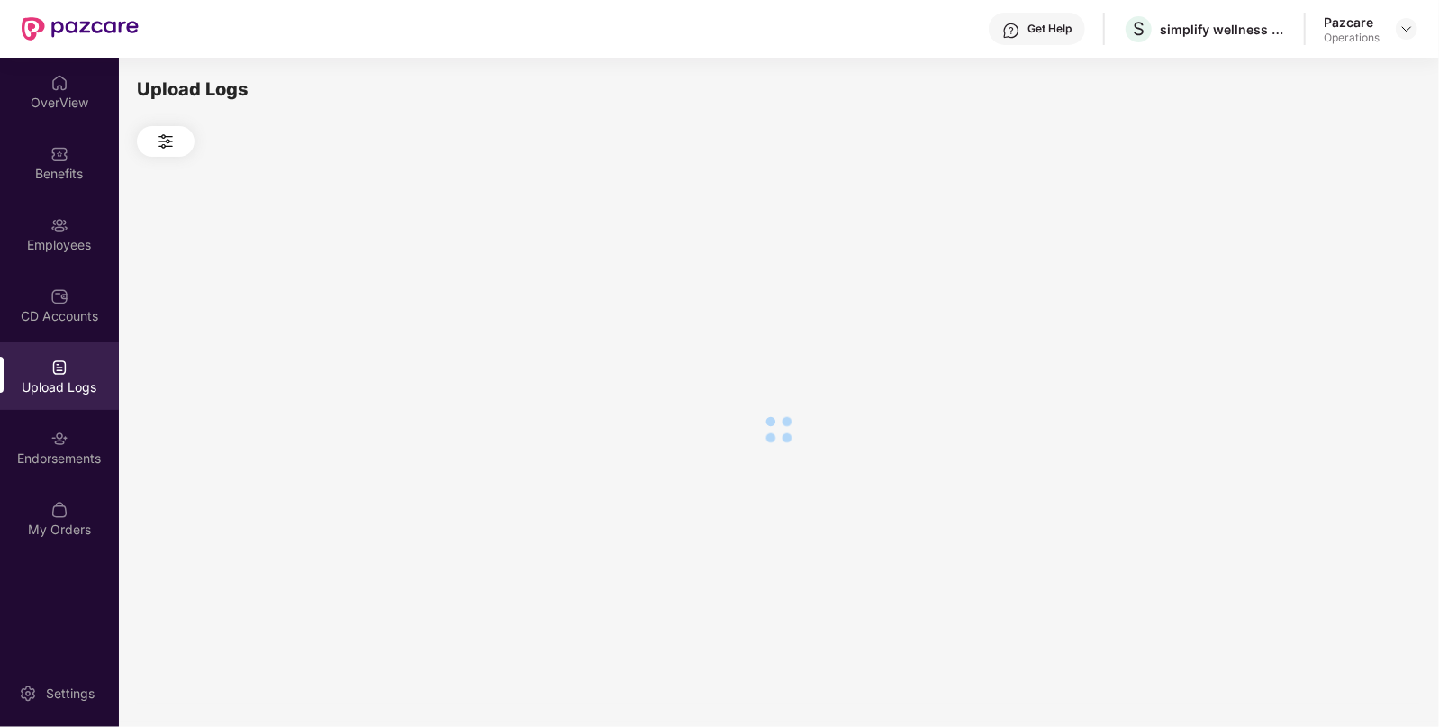
click at [1322, 283] on div at bounding box center [778, 429] width 1283 height 545
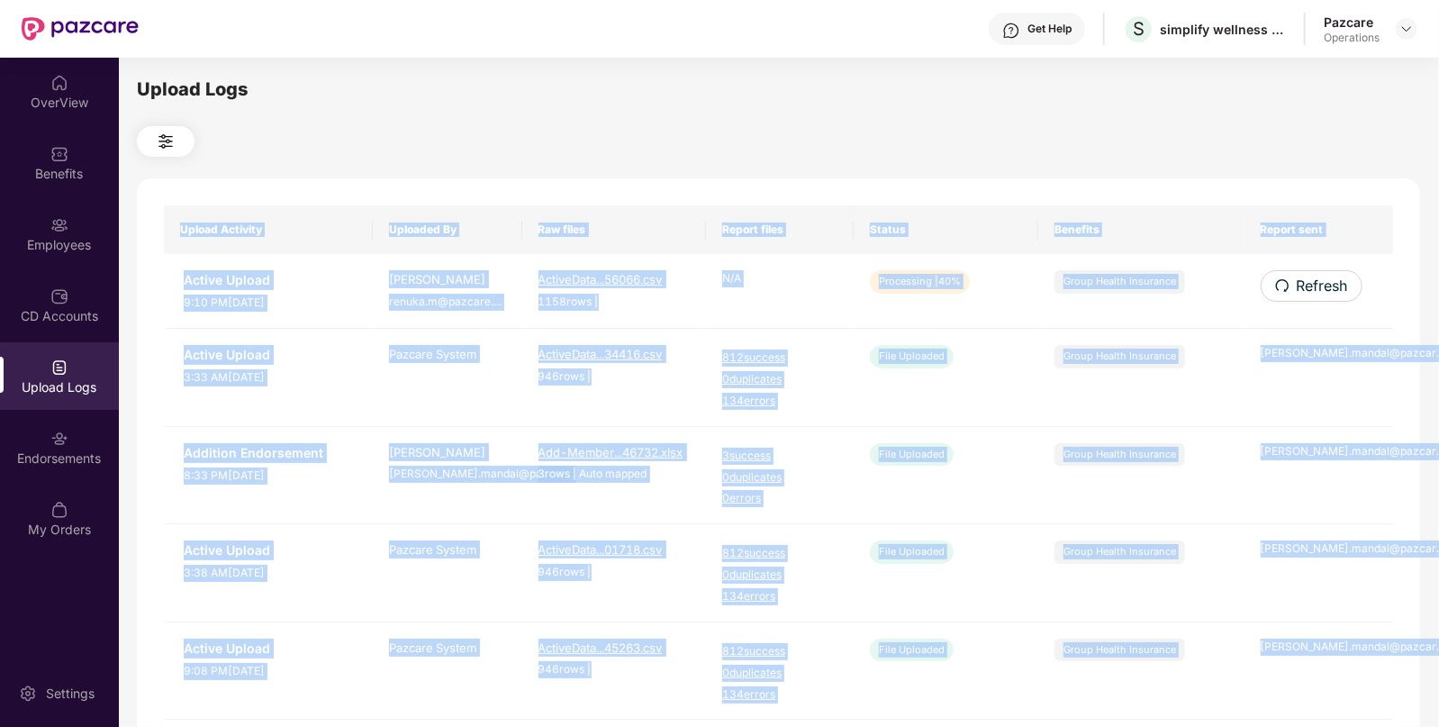
click at [1322, 283] on div "Upload Activity Uploaded By Raw files Report files Status Benefits Report sent …" at bounding box center [778, 730] width 1283 height 1104
click at [1322, 283] on span "Refresh" at bounding box center [1321, 286] width 51 height 23
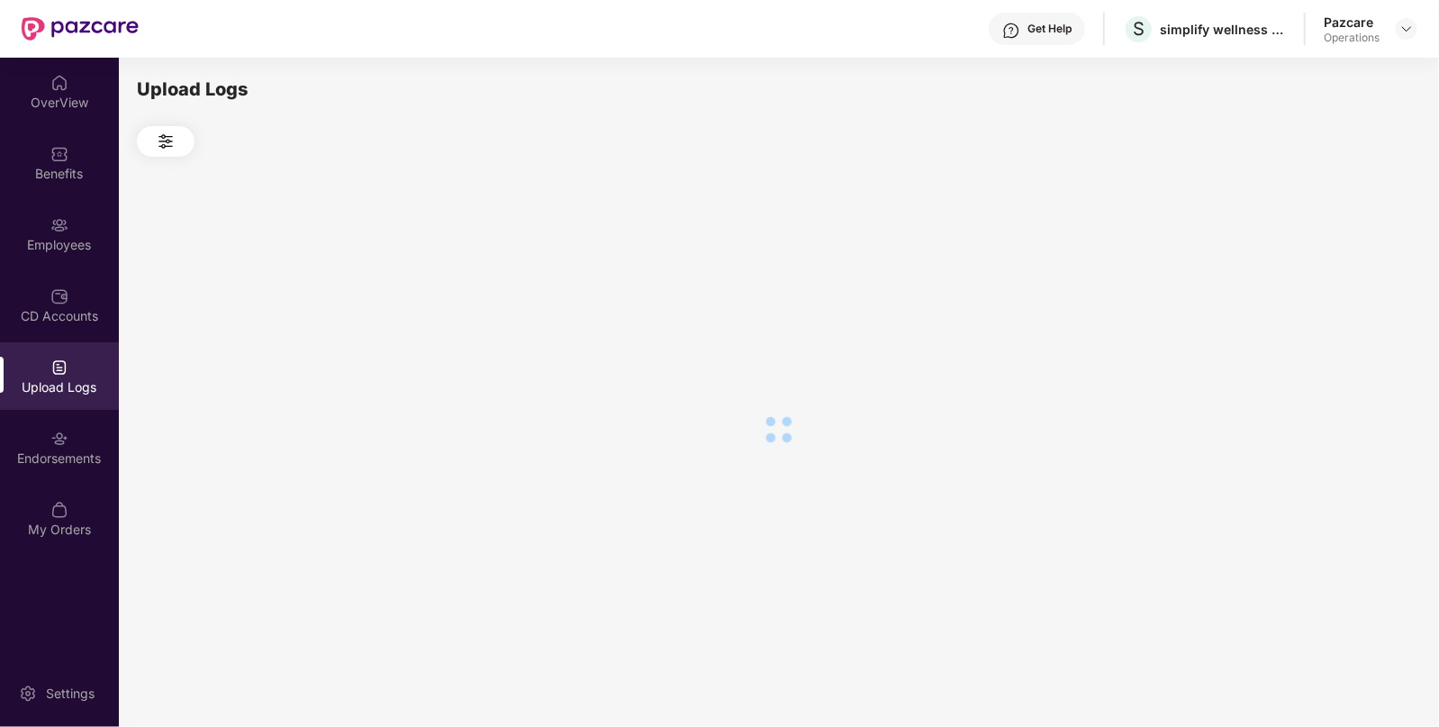
click at [1322, 283] on div at bounding box center [778, 429] width 1283 height 545
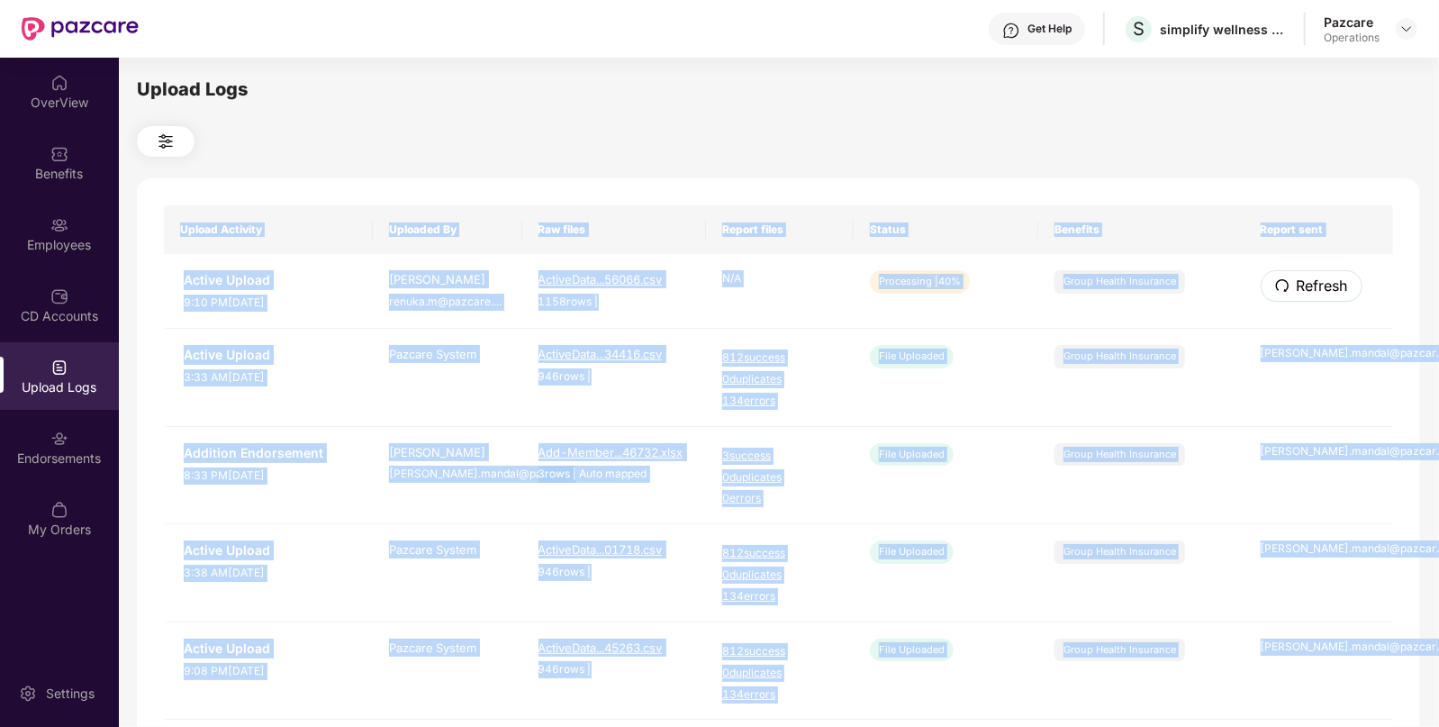
click at [1322, 283] on span "Refresh" at bounding box center [1322, 286] width 51 height 23
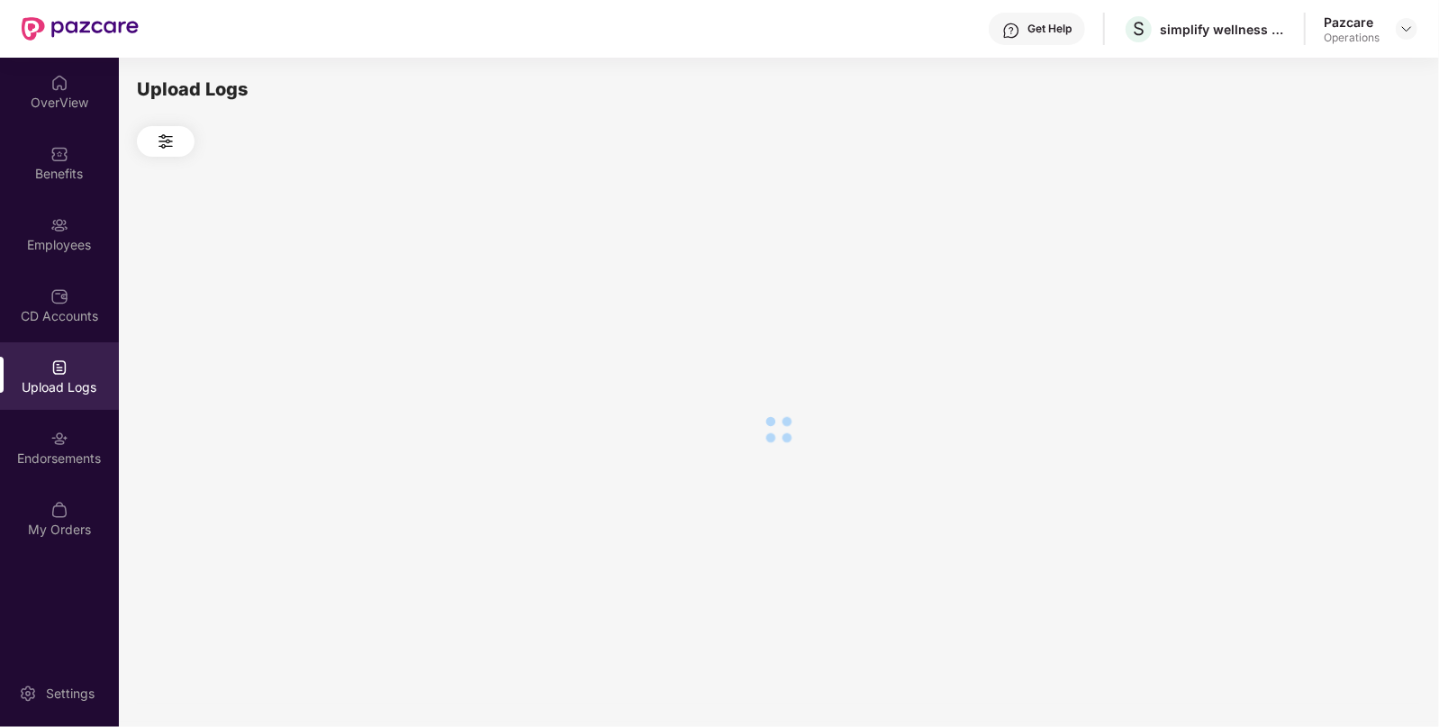
click at [1322, 283] on div at bounding box center [778, 429] width 1283 height 545
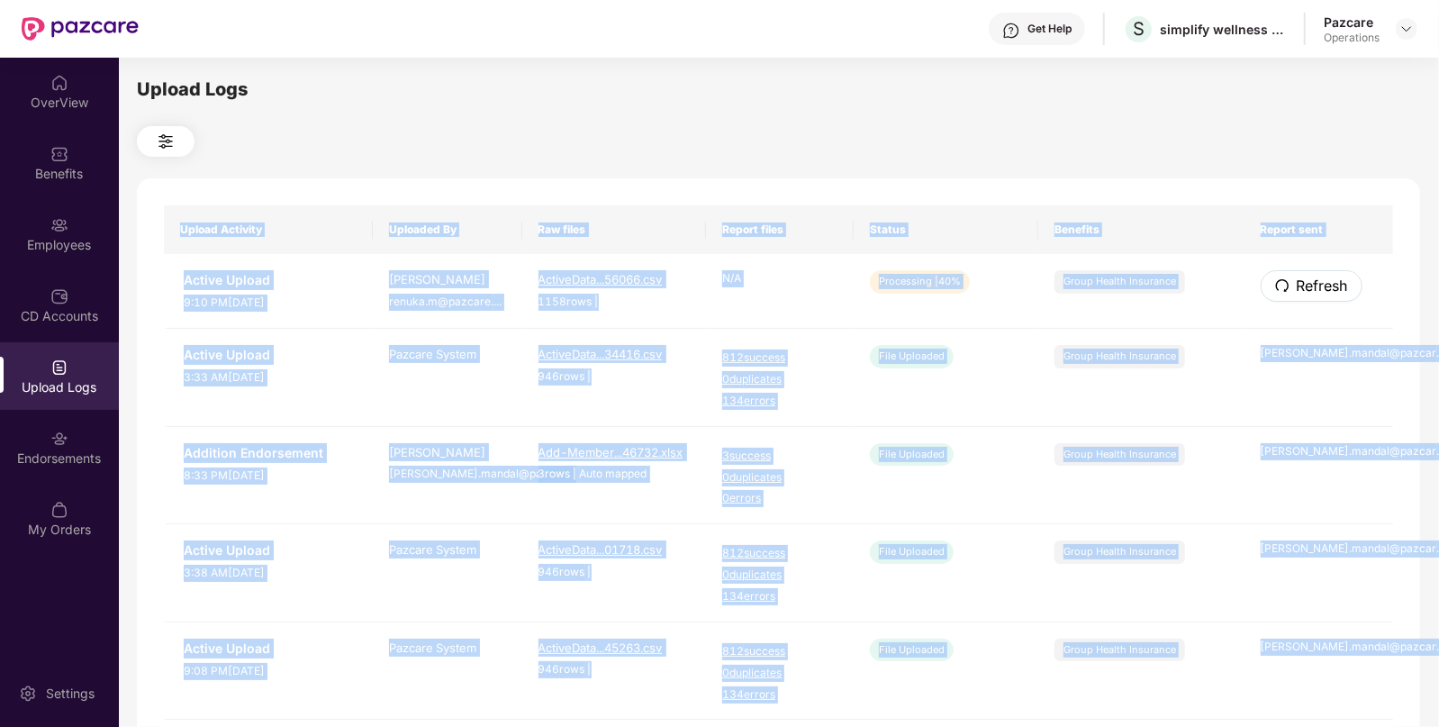
click at [1322, 283] on span "Refresh" at bounding box center [1322, 286] width 51 height 23
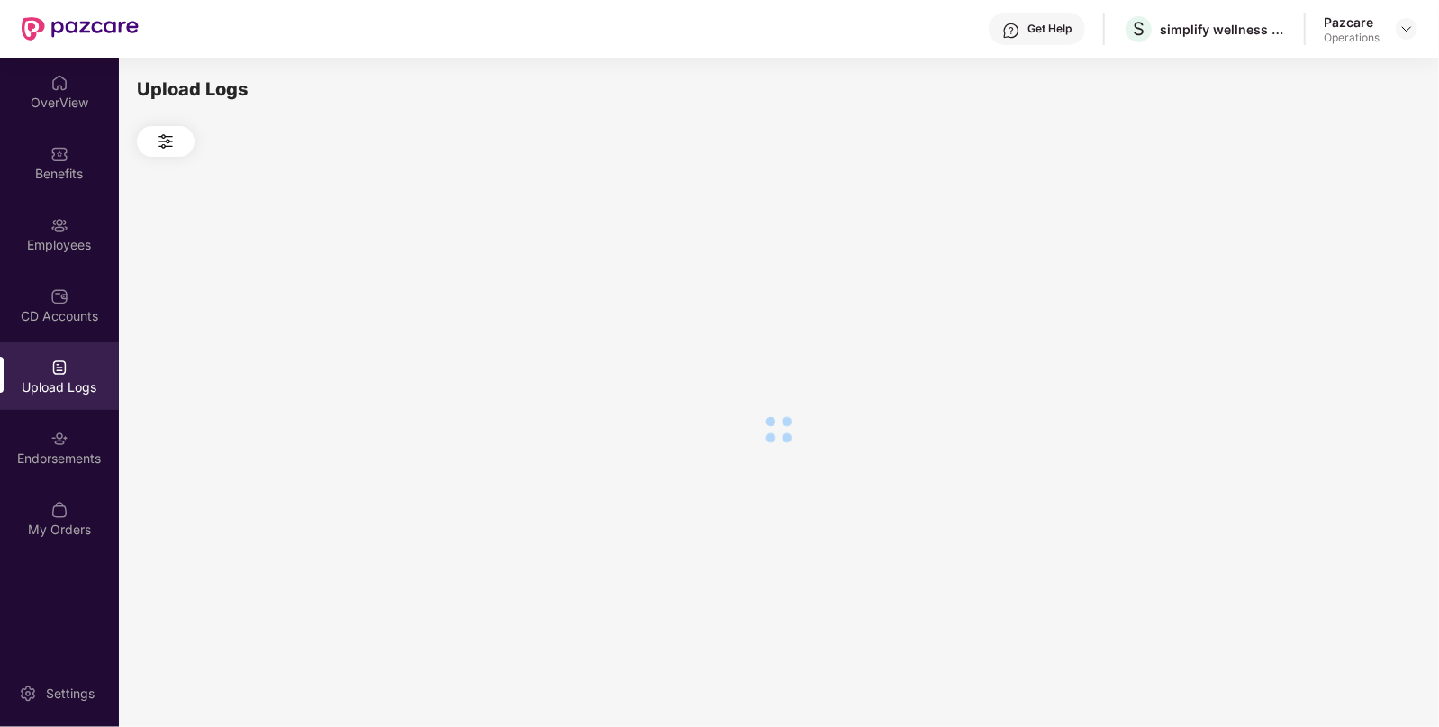
click at [1322, 283] on div at bounding box center [778, 429] width 1283 height 545
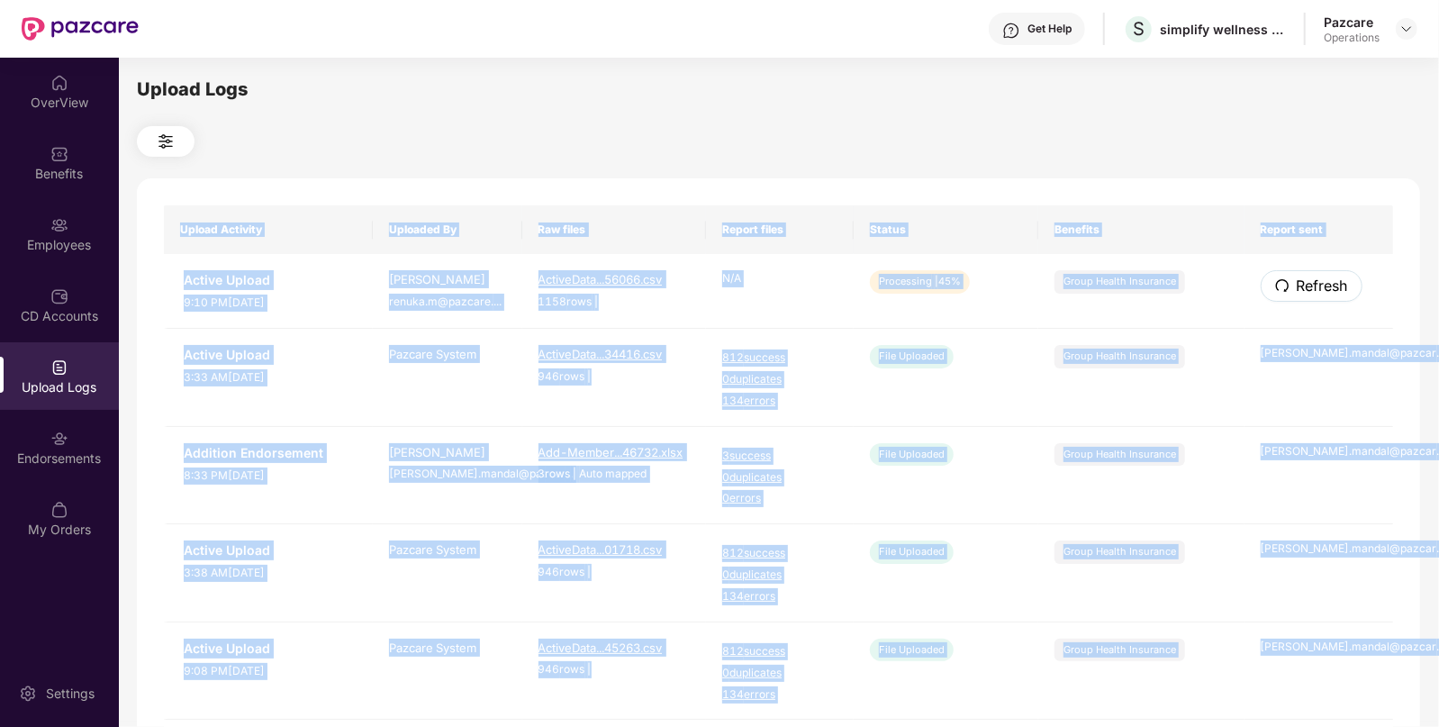
click at [1322, 283] on span "Refresh" at bounding box center [1322, 286] width 51 height 23
click at [1322, 283] on div "Upload Activity Uploaded By Raw files Report files Status Benefits Report sent …" at bounding box center [778, 730] width 1283 height 1104
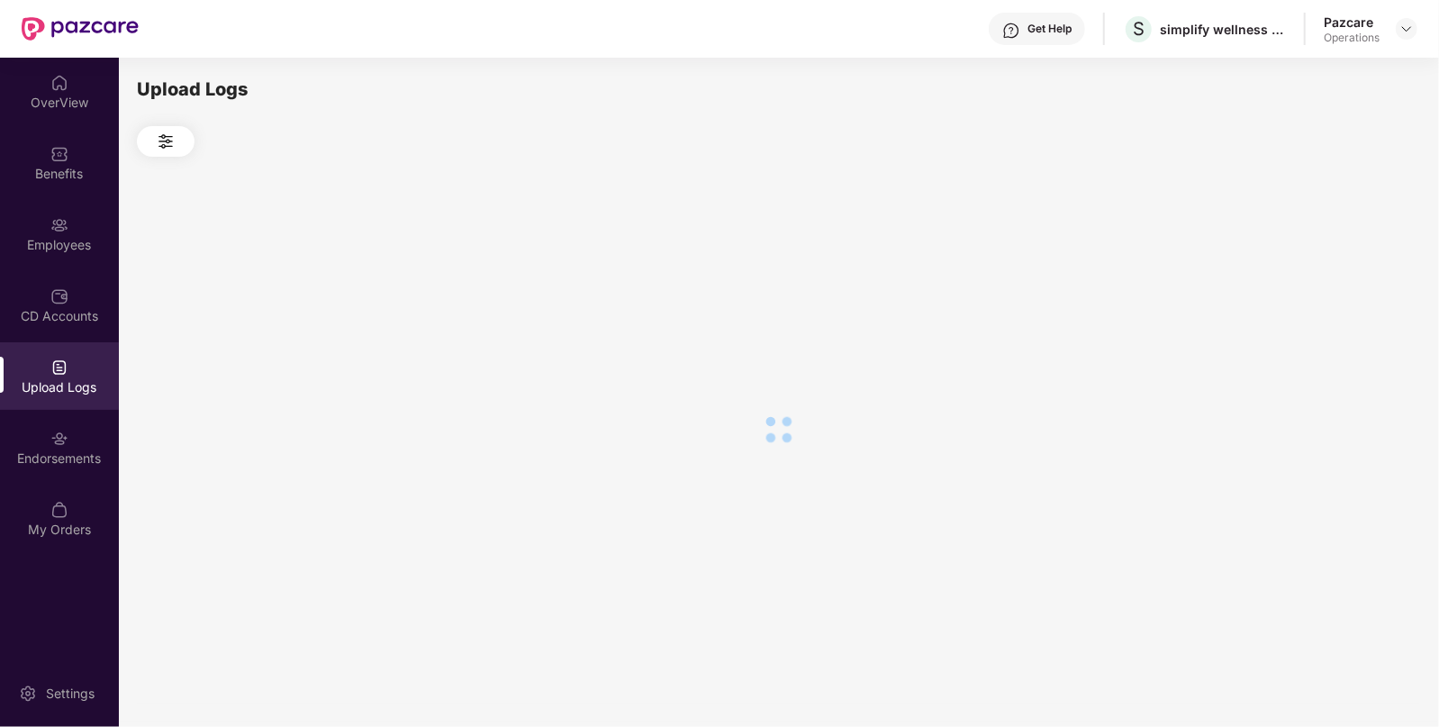
click at [1322, 283] on div at bounding box center [778, 429] width 1283 height 545
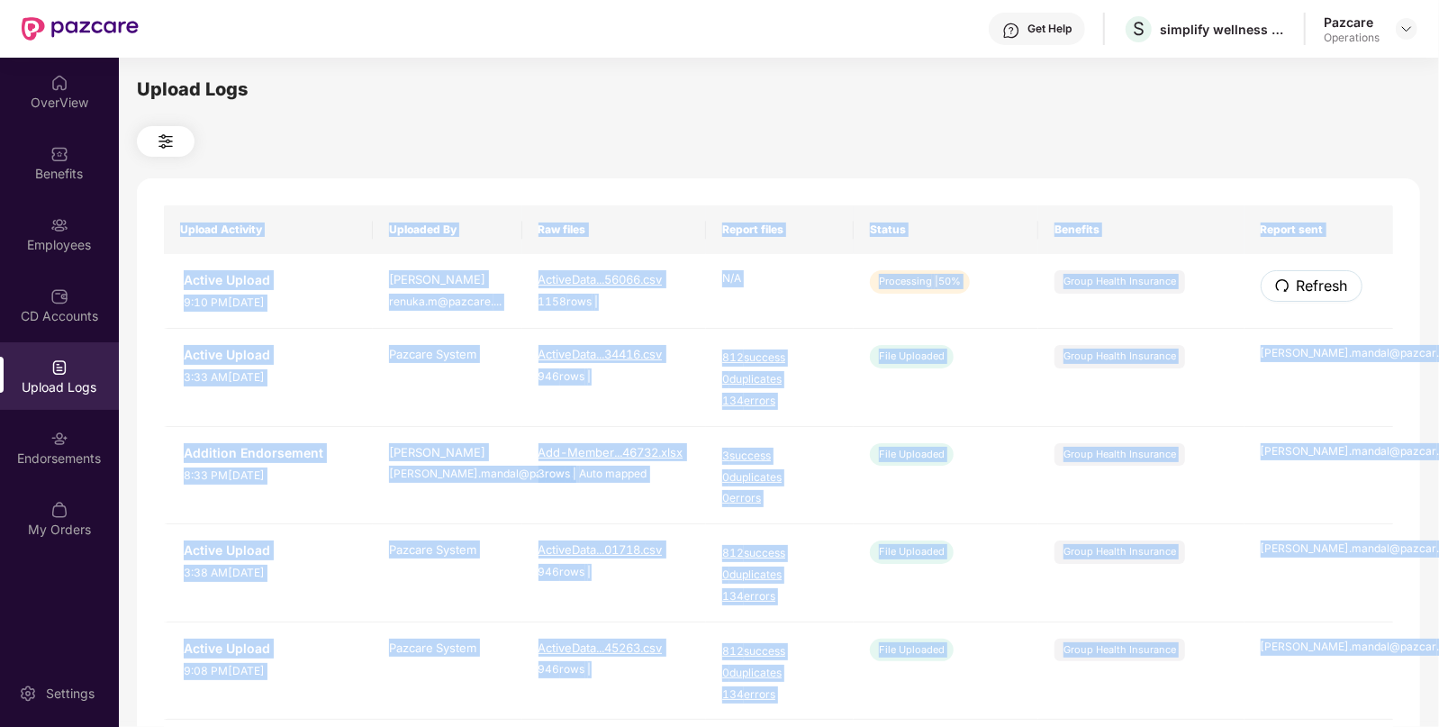
click at [1322, 283] on span "Refresh" at bounding box center [1322, 286] width 51 height 23
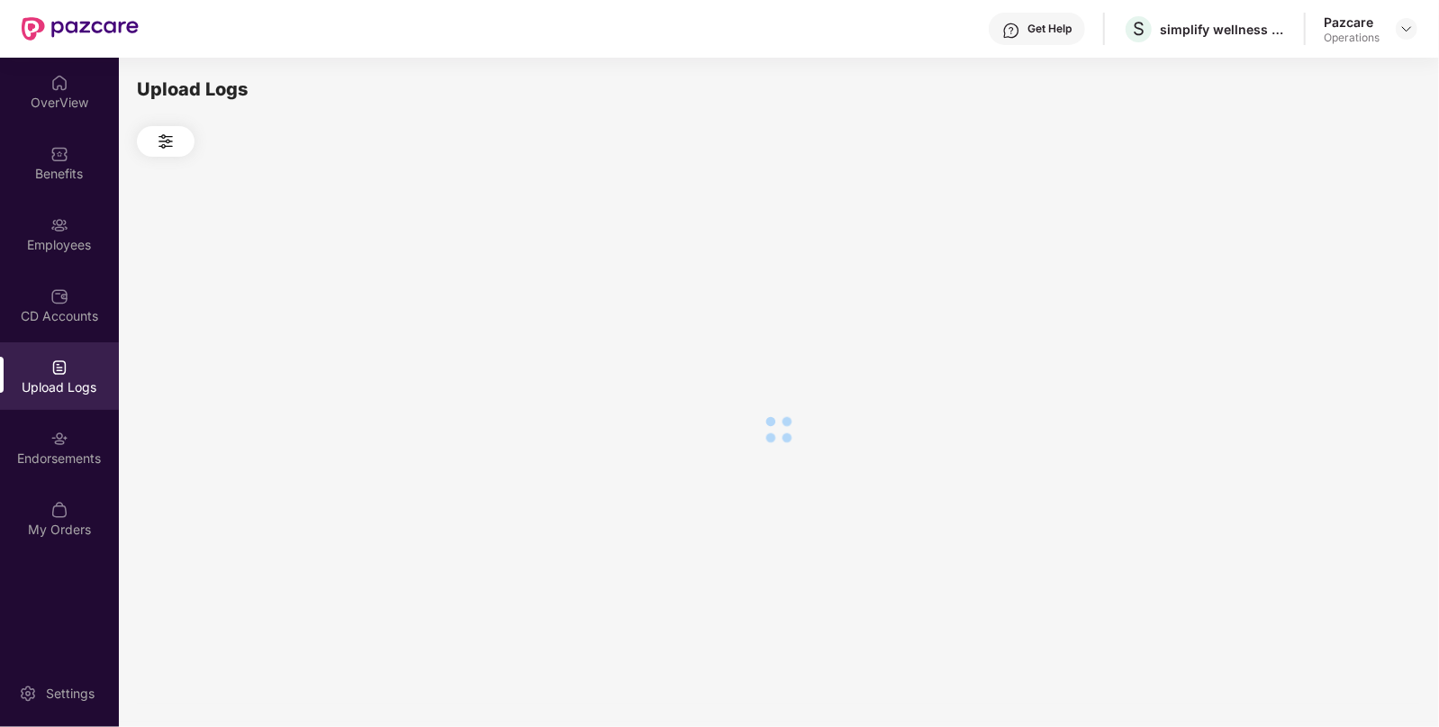
click at [1322, 283] on div at bounding box center [778, 429] width 1283 height 545
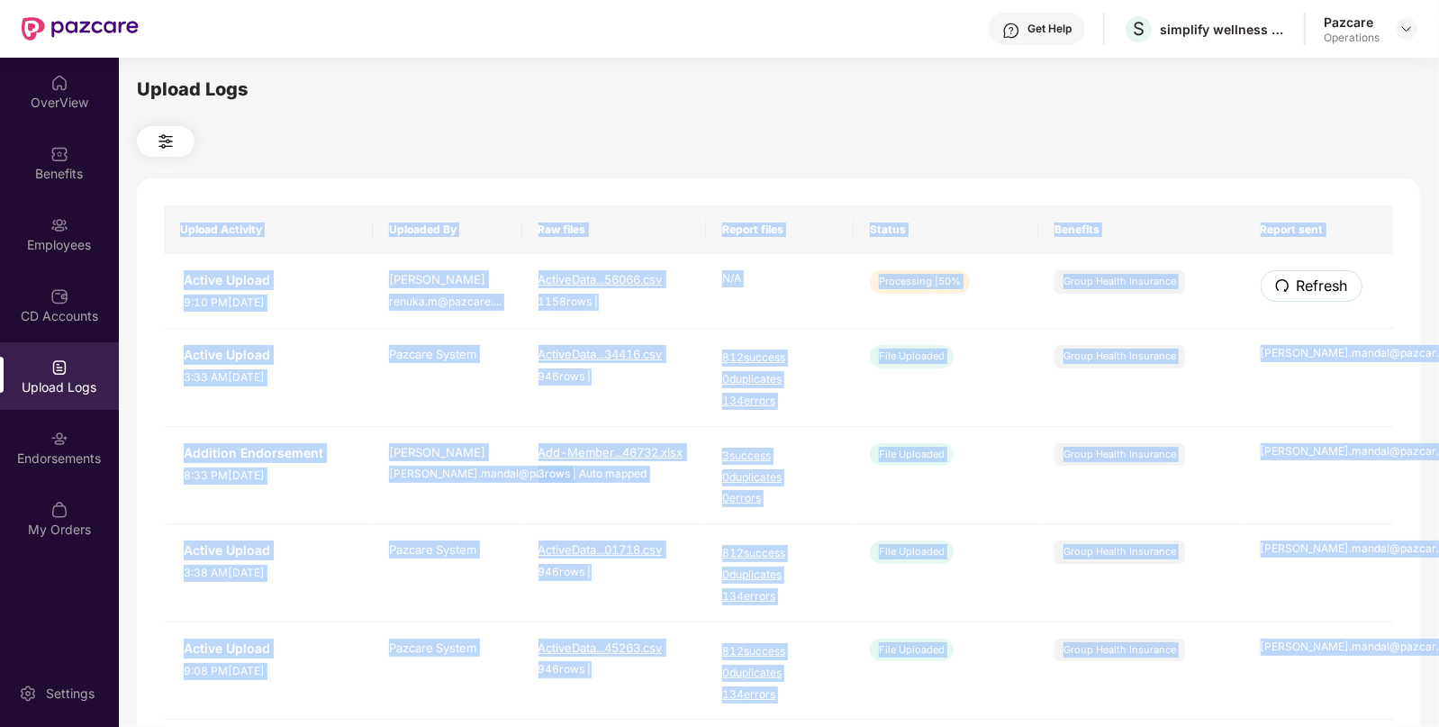
click at [1322, 283] on span "Refresh" at bounding box center [1322, 286] width 51 height 23
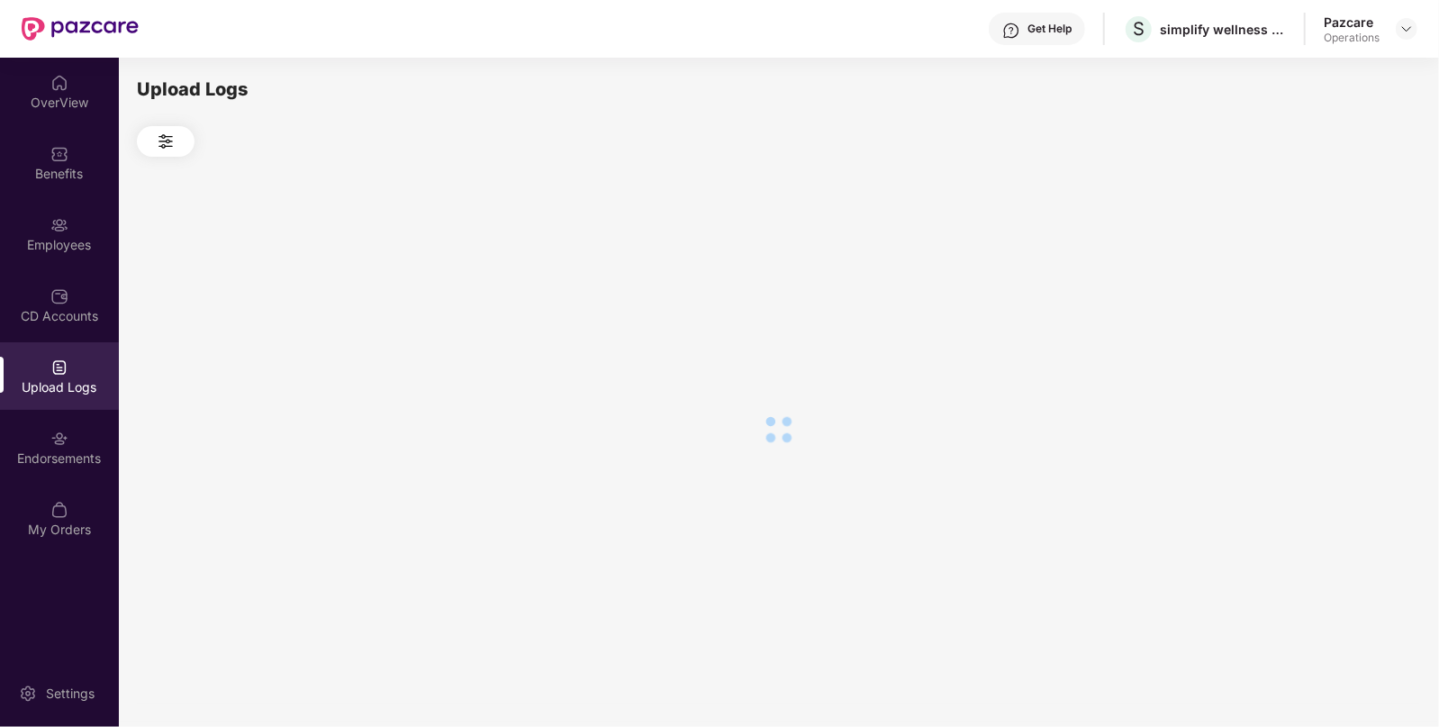
click at [1322, 283] on div at bounding box center [778, 429] width 1283 height 545
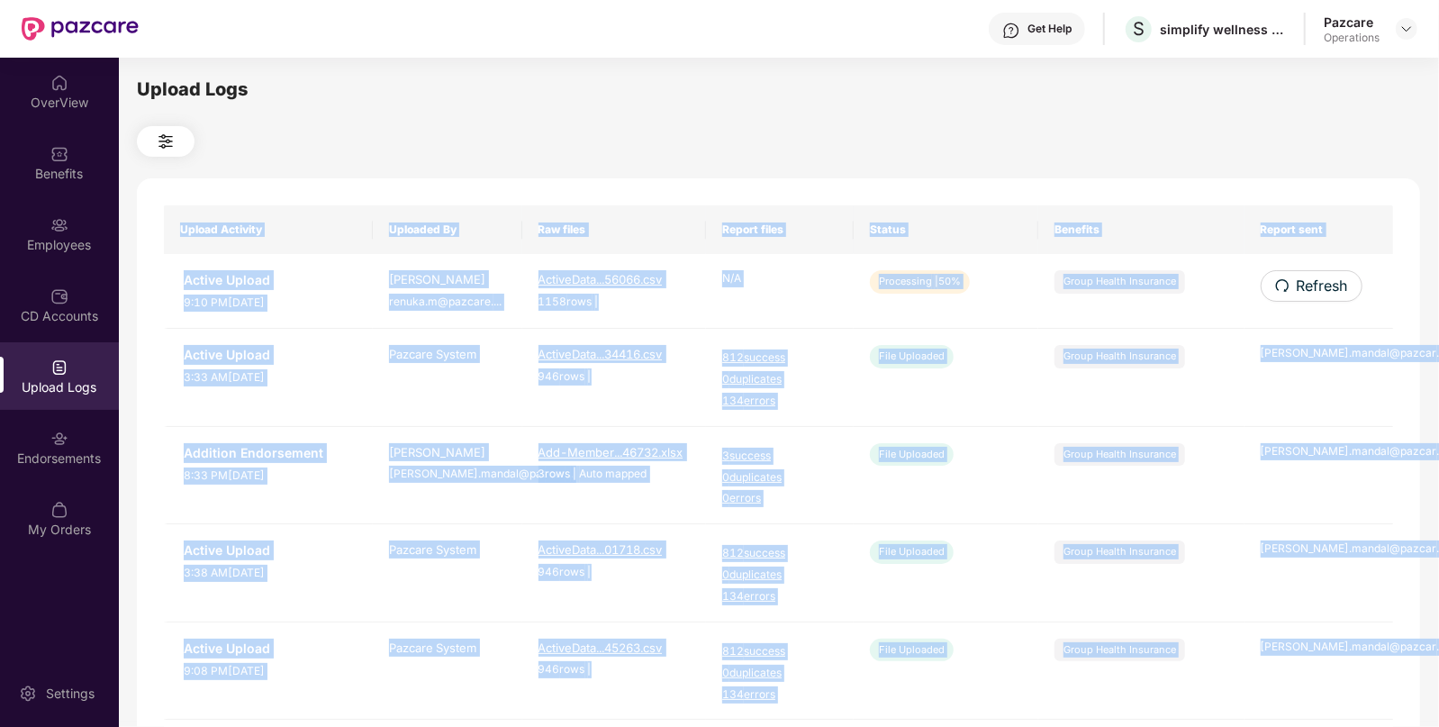
click at [1322, 283] on span "Refresh" at bounding box center [1322, 286] width 51 height 23
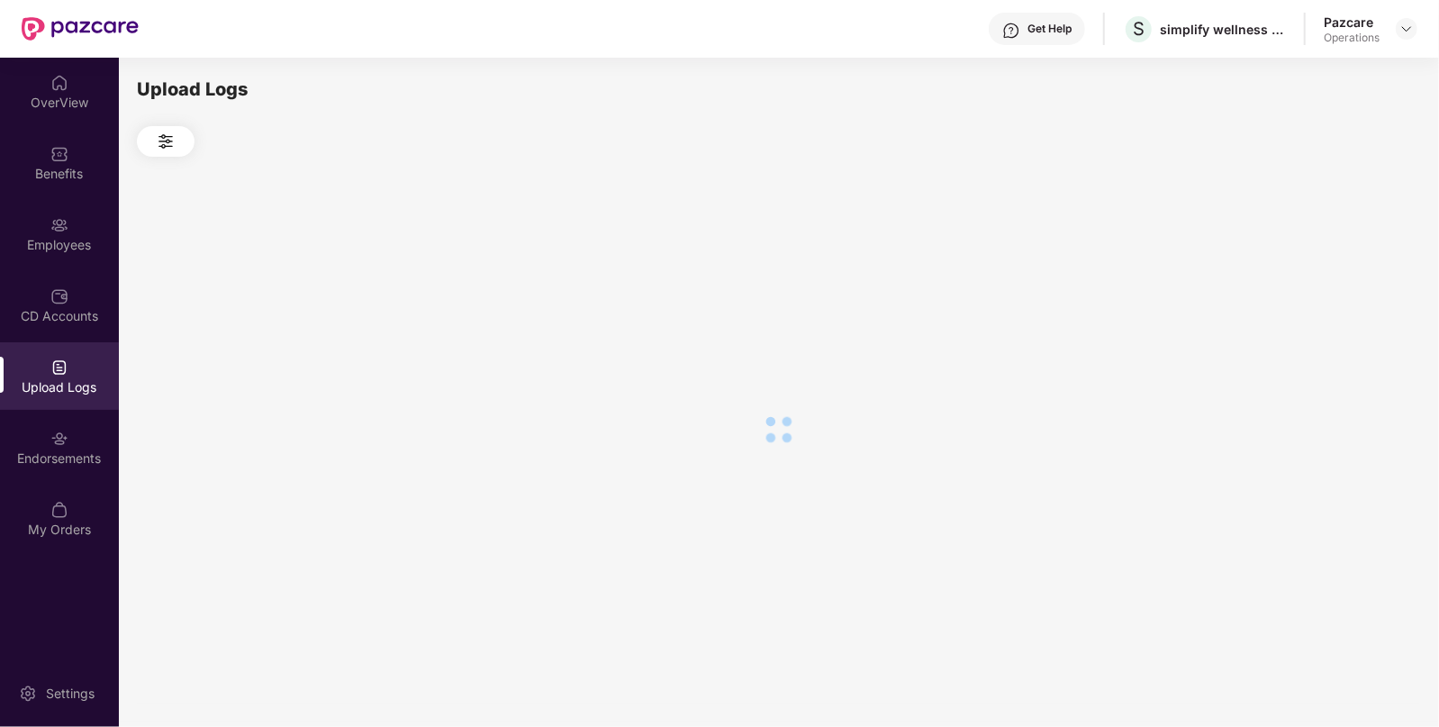
click at [1322, 283] on div at bounding box center [778, 429] width 1283 height 545
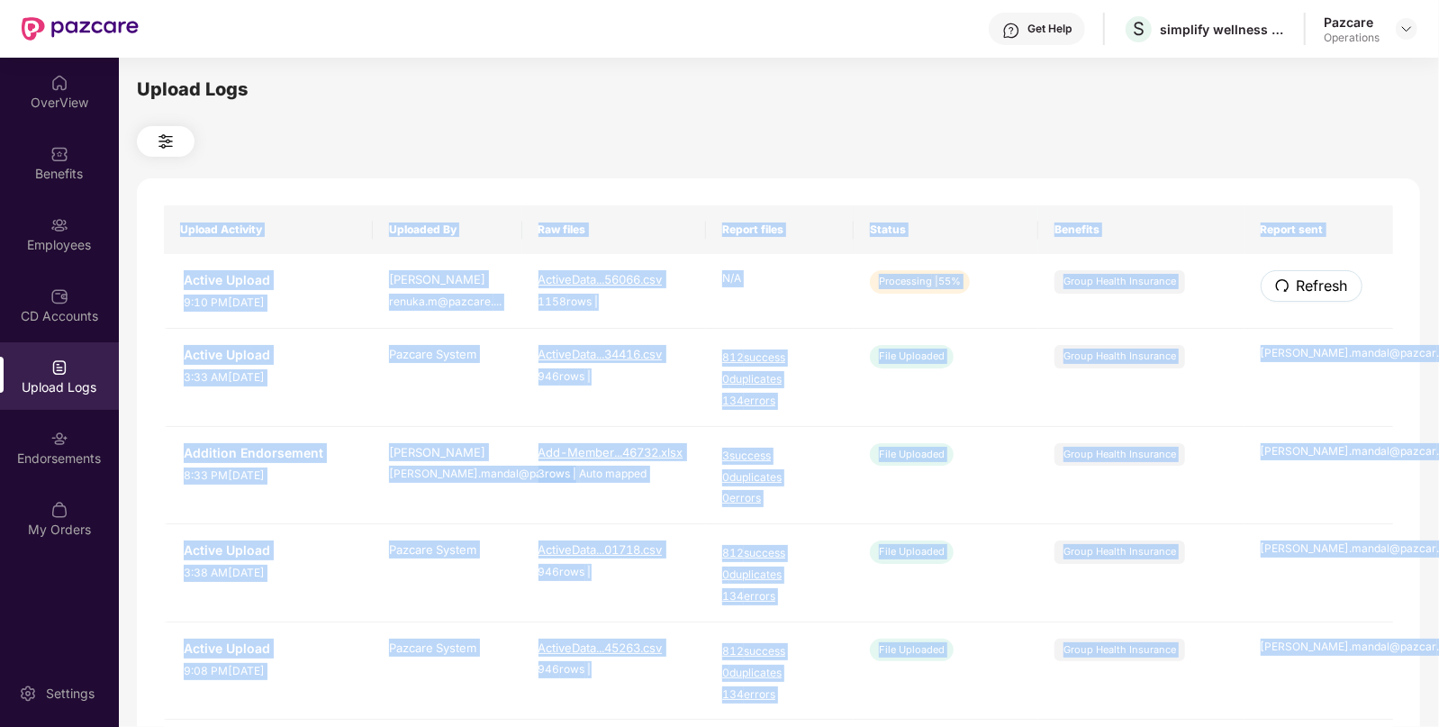
click at [1322, 283] on span "Refresh" at bounding box center [1322, 286] width 51 height 23
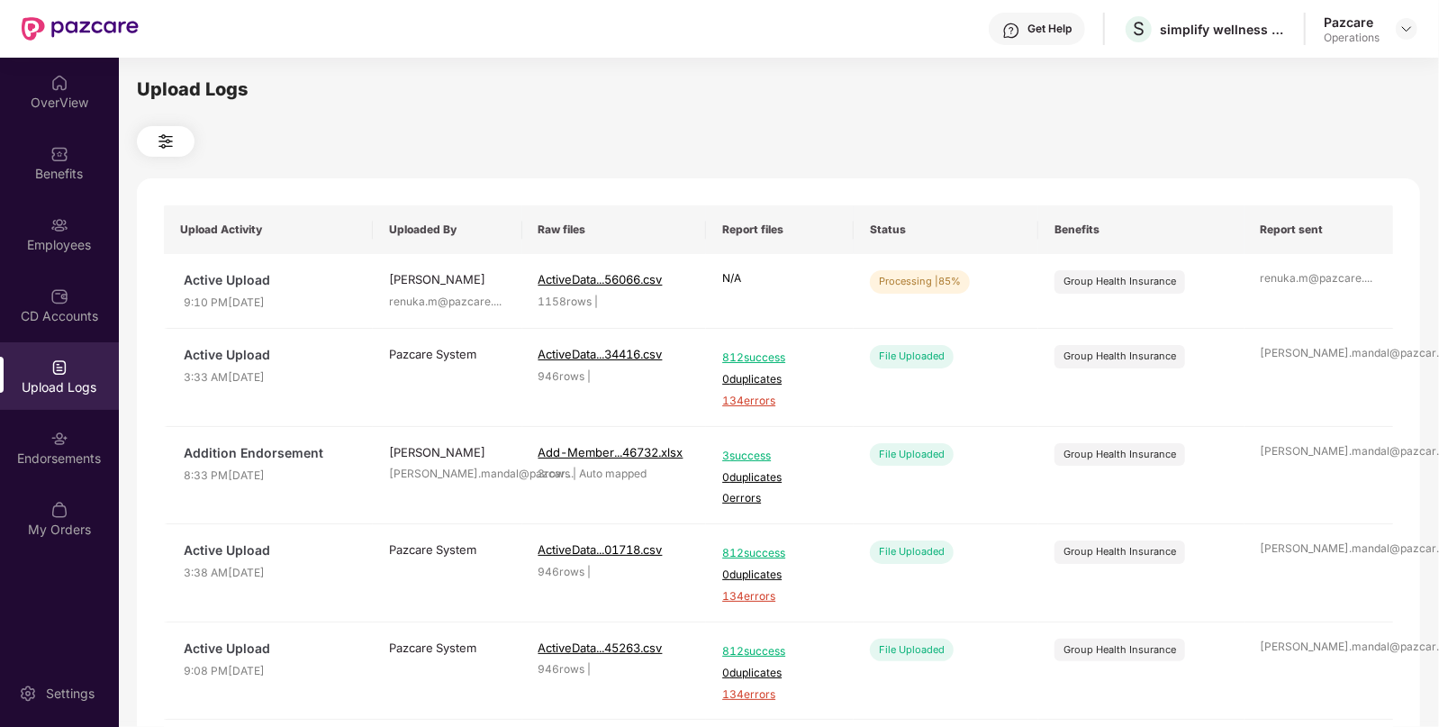
click at [1077, 124] on div "Upload Logs Upload Activity Uploaded By Raw files Report files Status Benefits …" at bounding box center [778, 390] width 1283 height 628
click at [1320, 274] on button "Refresh" at bounding box center [1312, 286] width 102 height 32
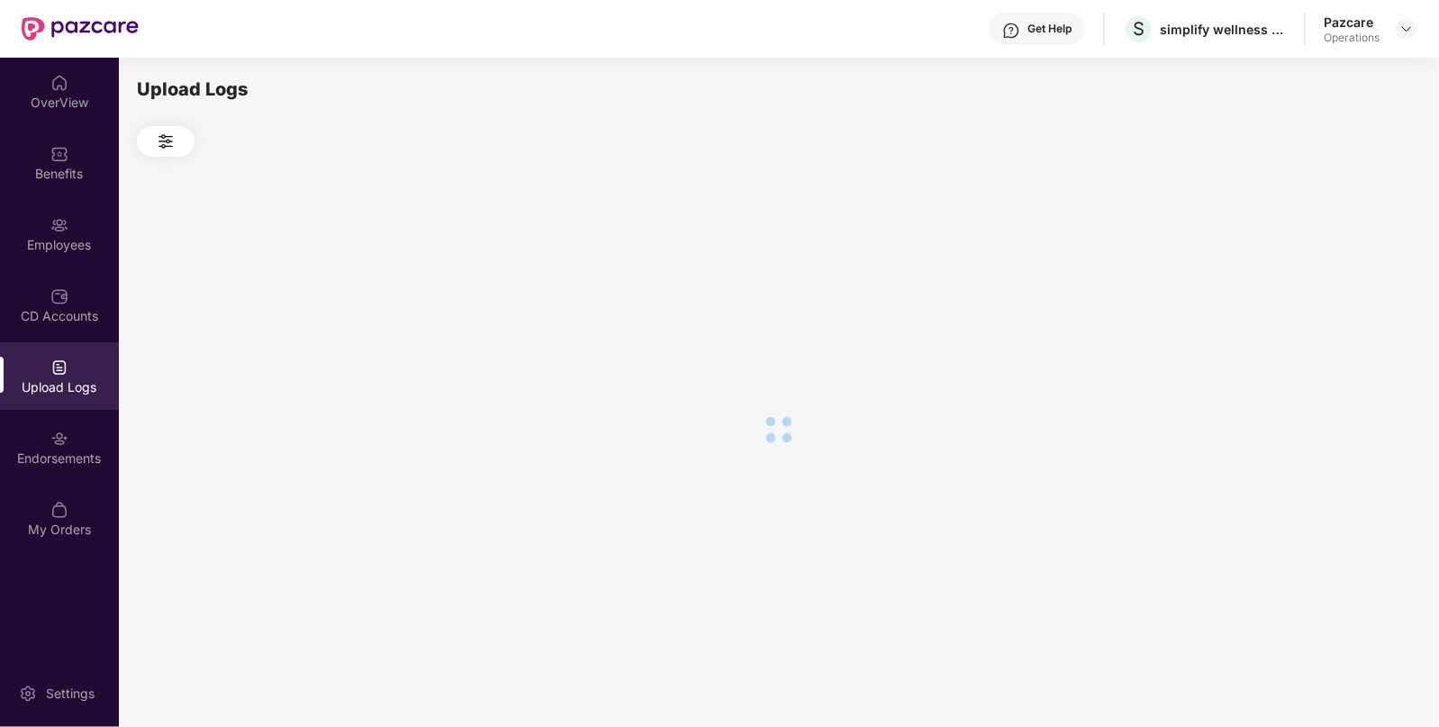
drag, startPoint x: 1319, startPoint y: 264, endPoint x: 1320, endPoint y: 274, distance: 9.9
click at [1320, 274] on div at bounding box center [778, 429] width 1283 height 545
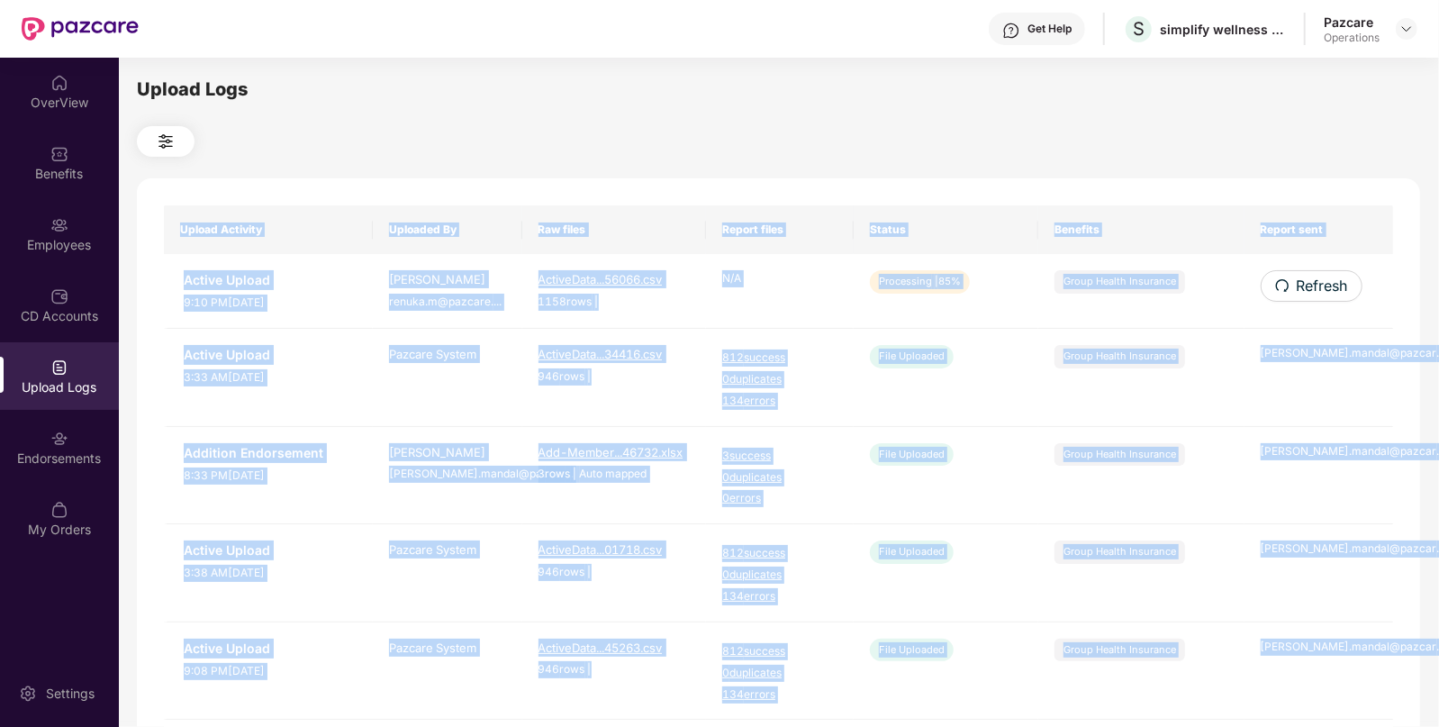
click at [1320, 274] on div "Upload Activity Uploaded By Raw files Report files Status Benefits Report sent …" at bounding box center [778, 730] width 1283 height 1104
click at [1320, 274] on button "Refresh" at bounding box center [1312, 286] width 102 height 32
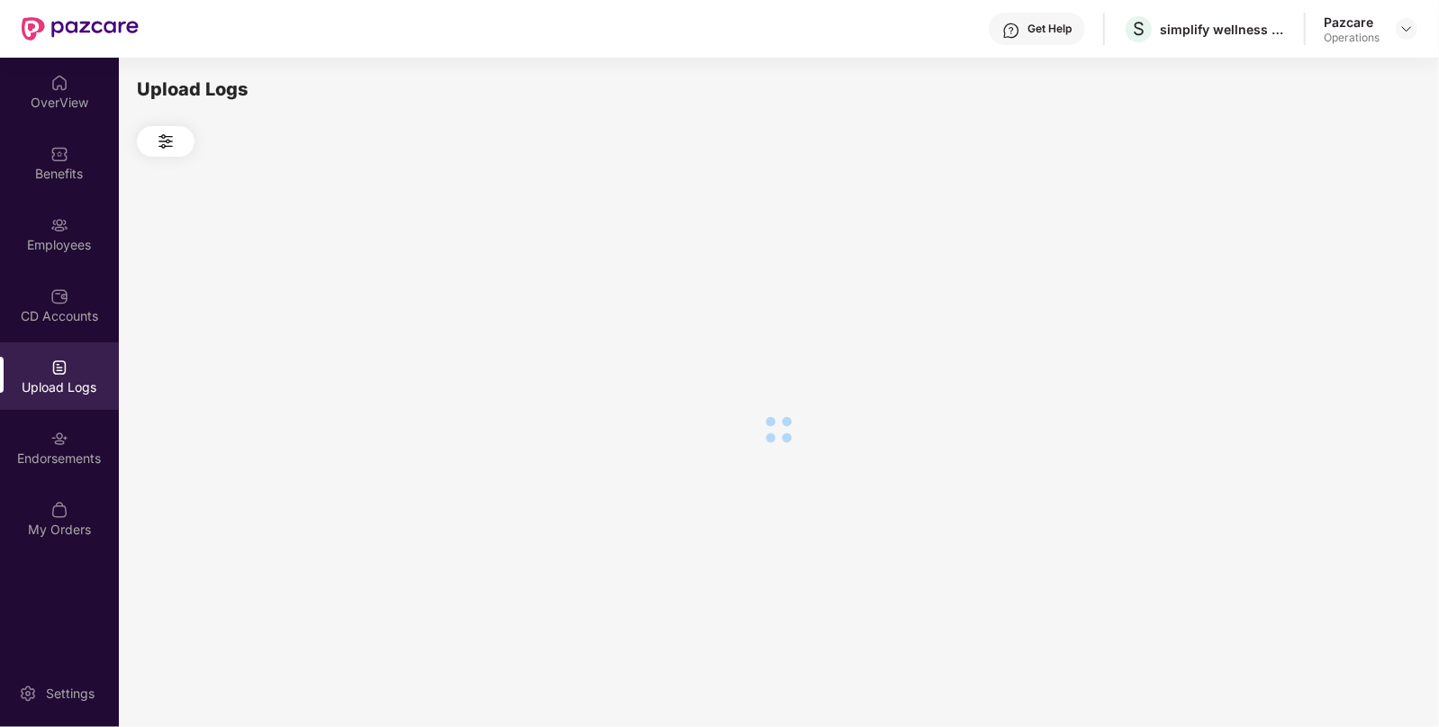
click at [1320, 274] on div at bounding box center [778, 429] width 1283 height 545
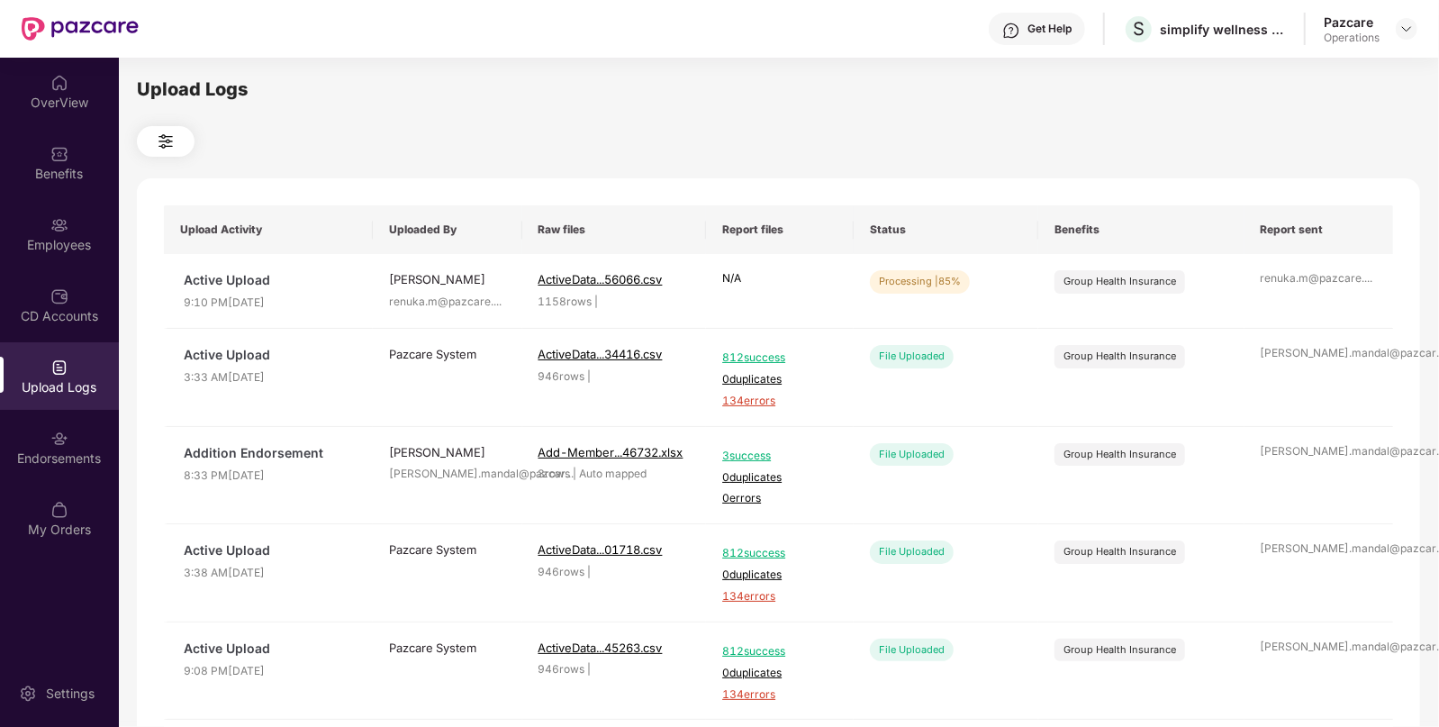
click at [869, 86] on div "Upload Logs" at bounding box center [778, 90] width 1283 height 28
click at [1339, 292] on span "Refresh" at bounding box center [1321, 286] width 51 height 23
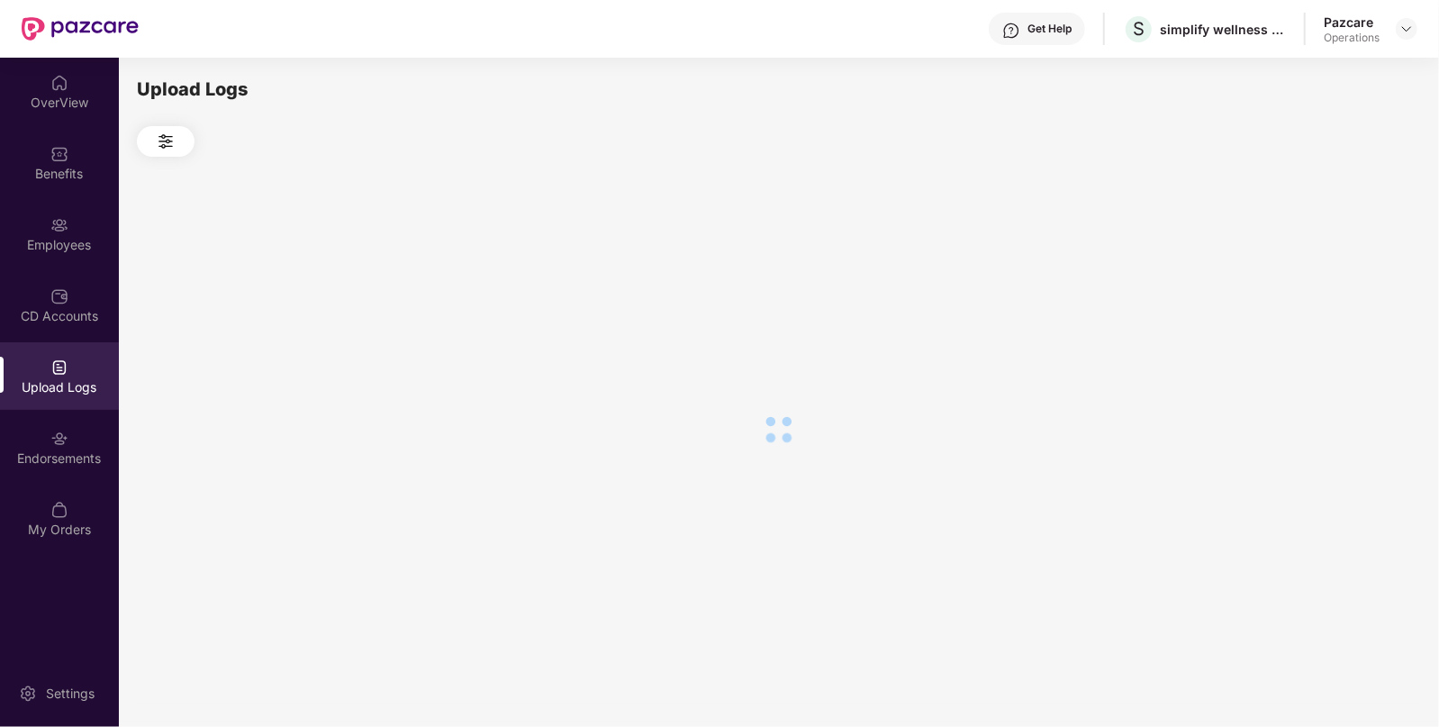
click at [1339, 292] on div at bounding box center [778, 429] width 1283 height 545
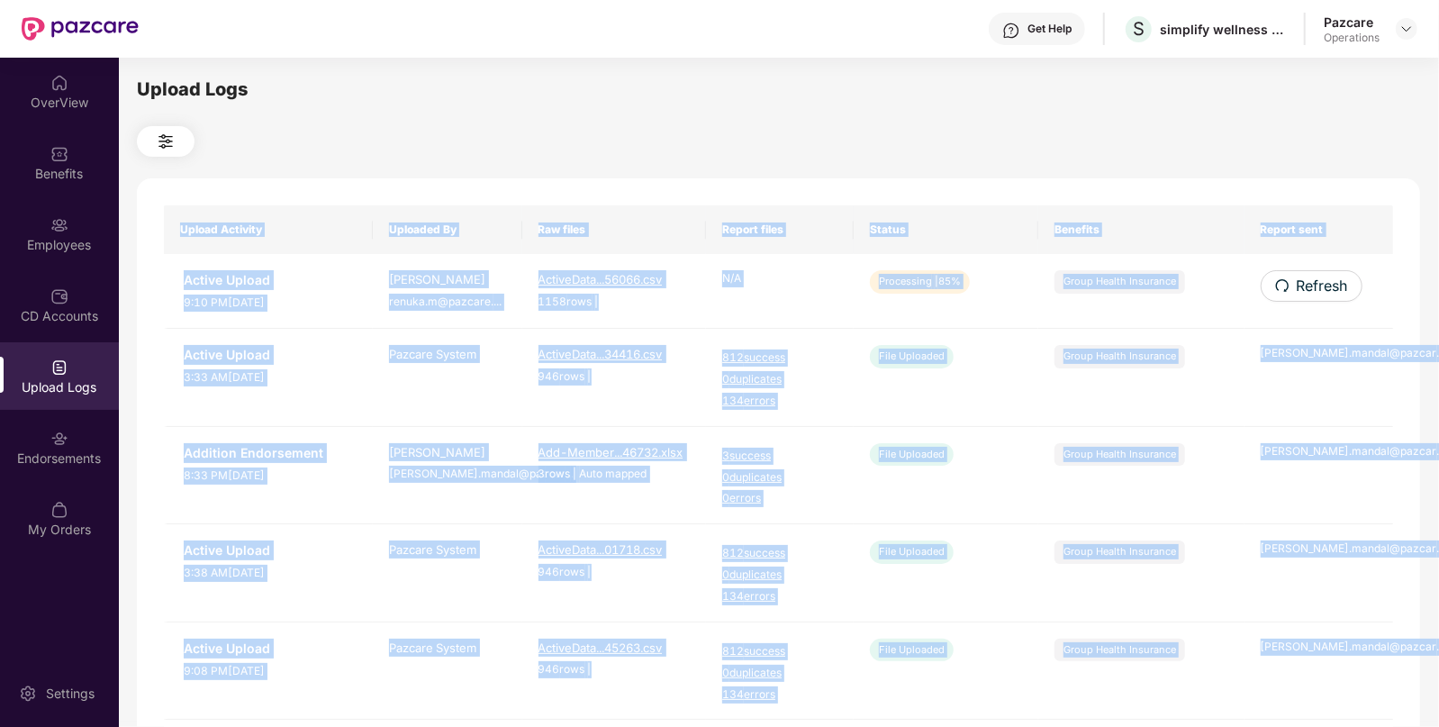
click at [1339, 292] on span "Refresh" at bounding box center [1322, 286] width 51 height 23
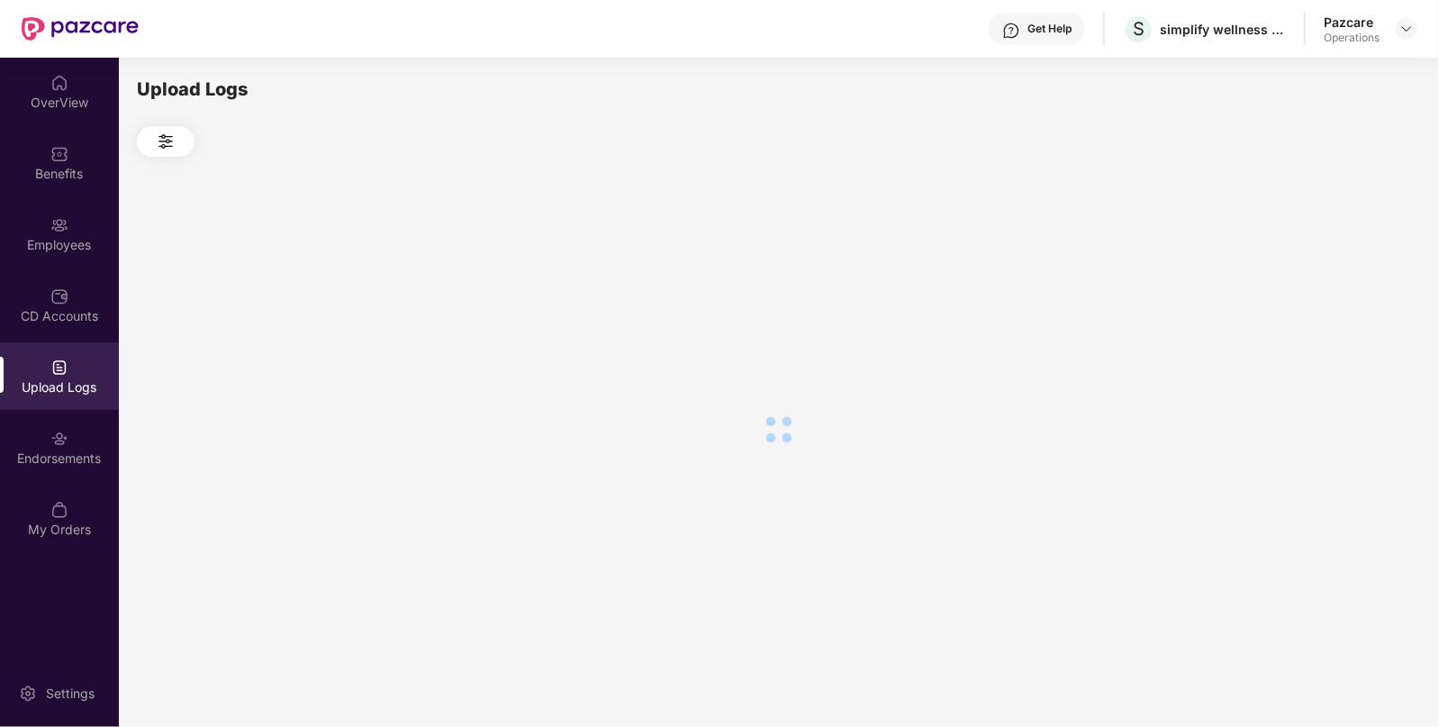
click at [1339, 292] on div at bounding box center [778, 429] width 1283 height 545
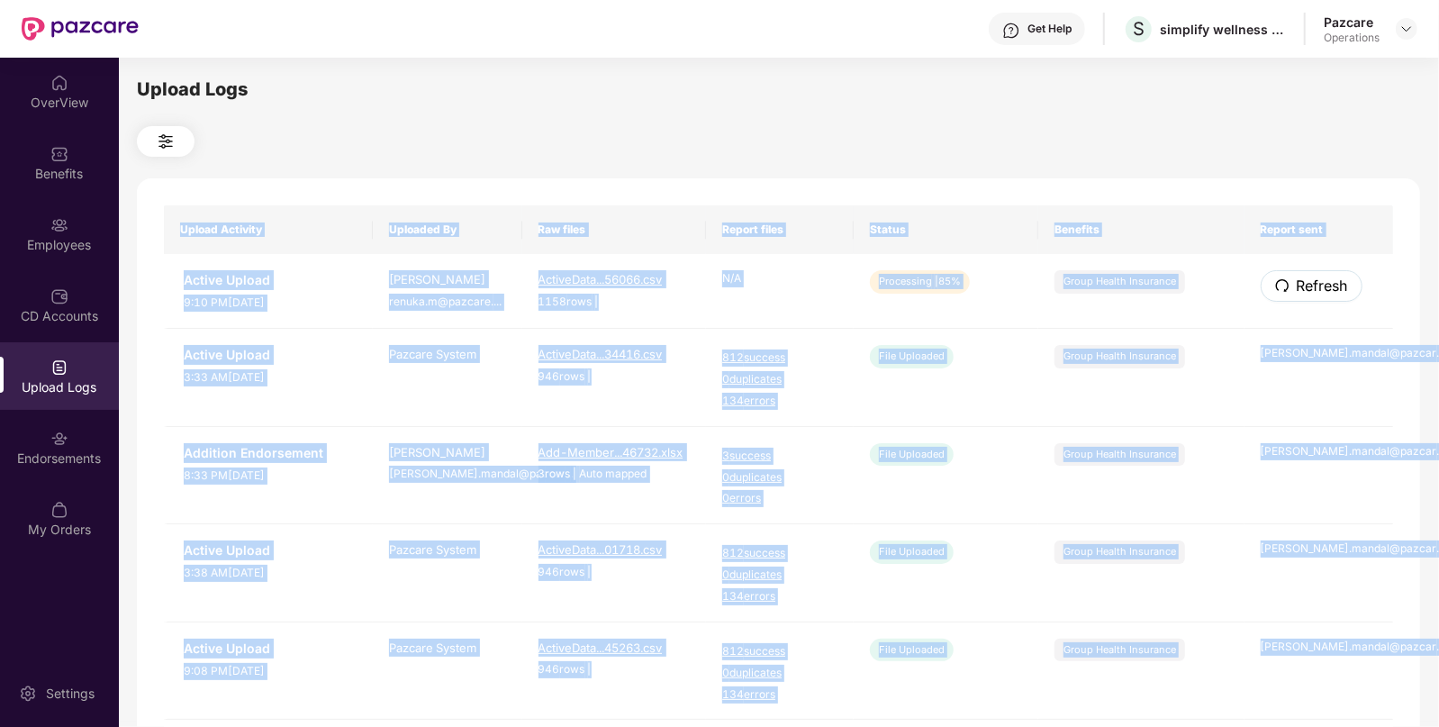
click at [1339, 292] on span "Refresh" at bounding box center [1322, 286] width 51 height 23
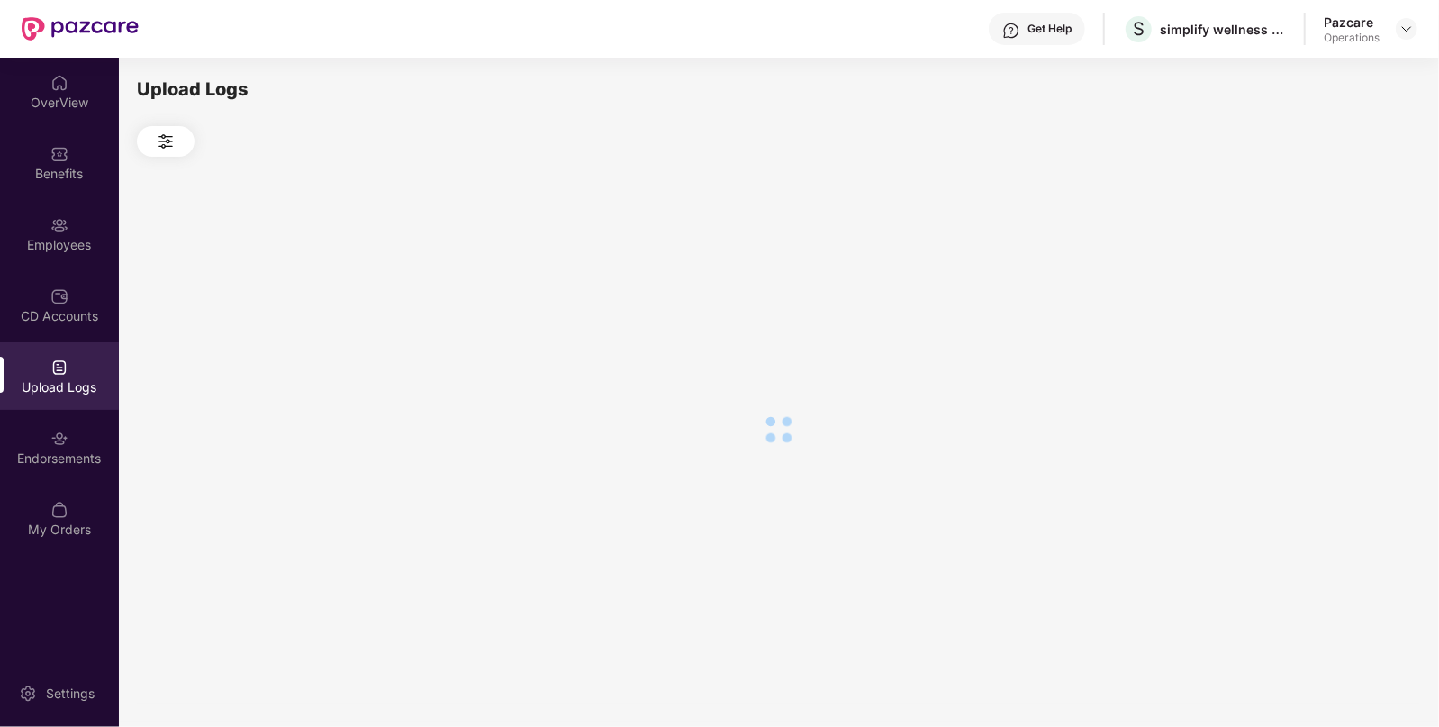
click at [1339, 292] on div at bounding box center [778, 429] width 1283 height 545
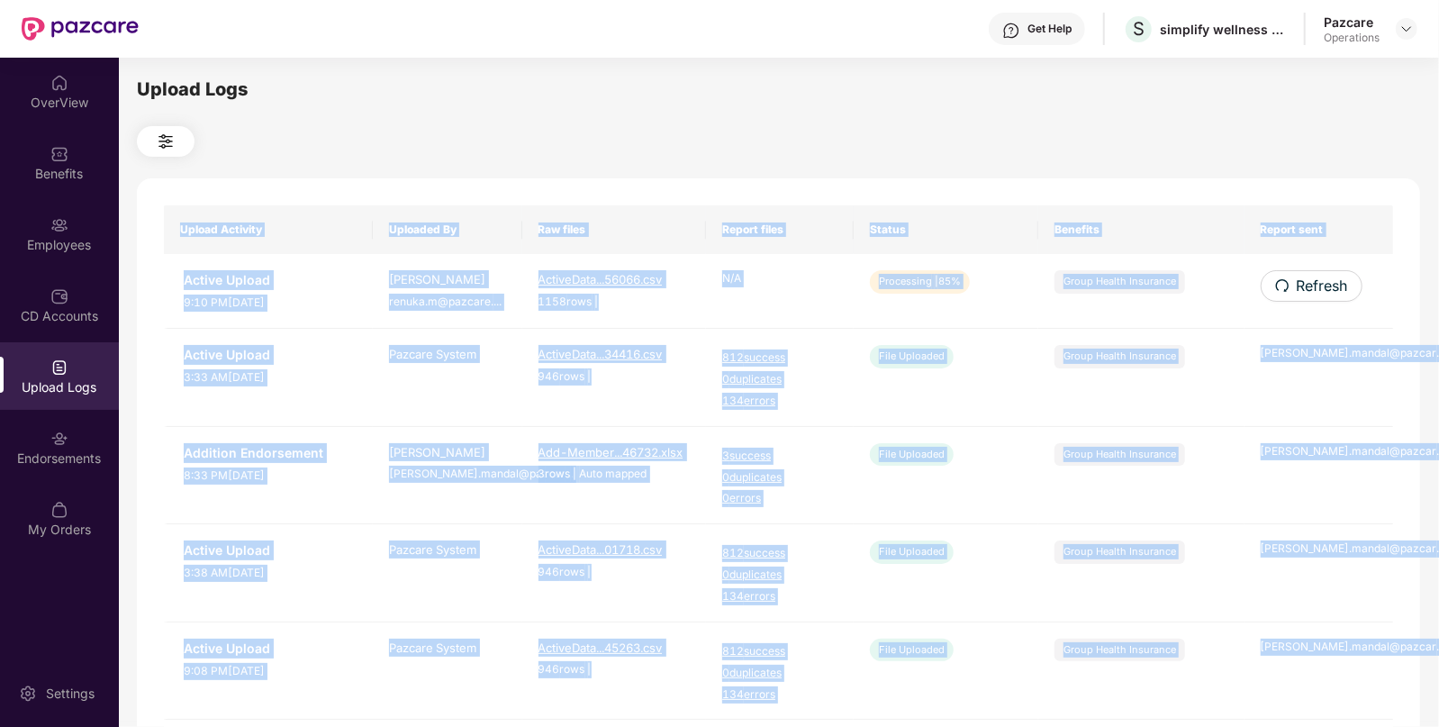
click at [1339, 292] on div "Upload Activity Uploaded By Raw files Report files Status Benefits Report sent …" at bounding box center [778, 730] width 1283 height 1104
click at [1339, 292] on span "Refresh" at bounding box center [1322, 286] width 51 height 23
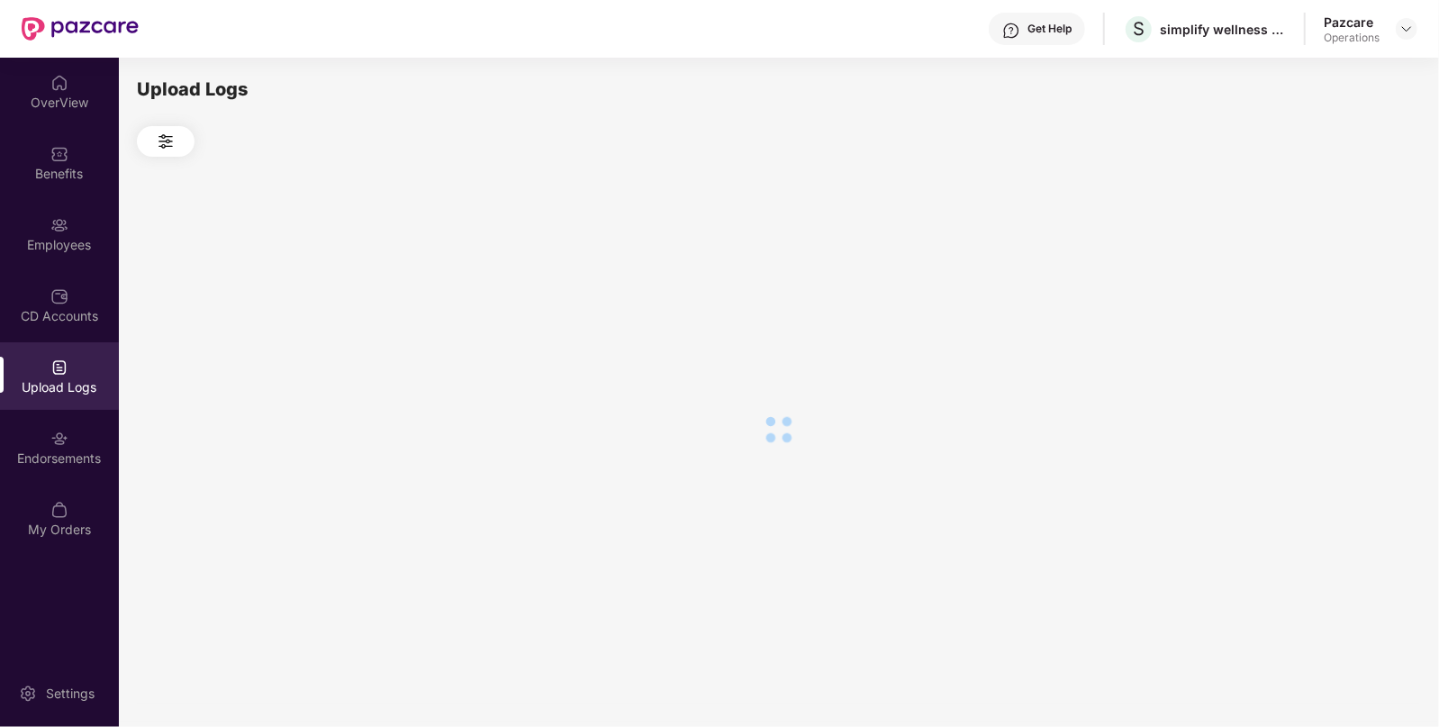
click at [1339, 292] on div at bounding box center [778, 429] width 1283 height 545
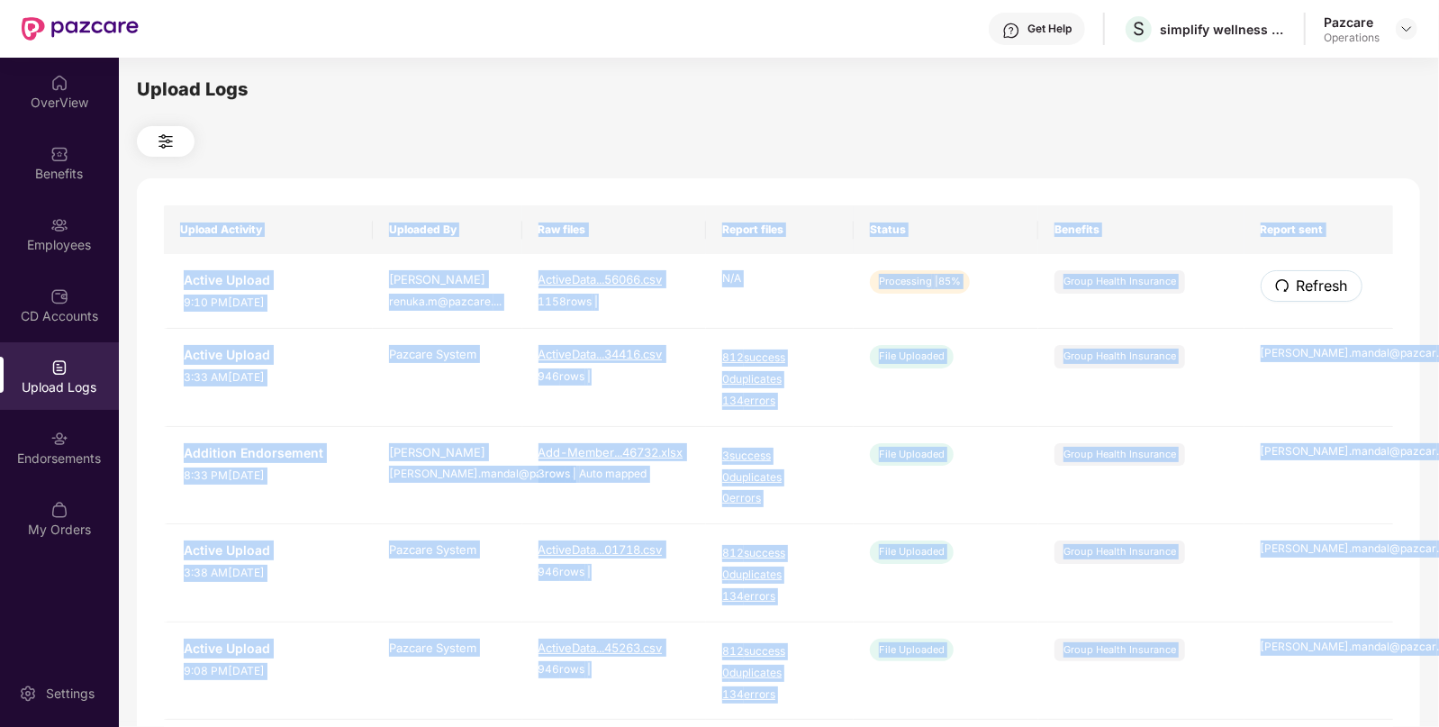
click at [1339, 292] on span "Refresh" at bounding box center [1322, 286] width 51 height 23
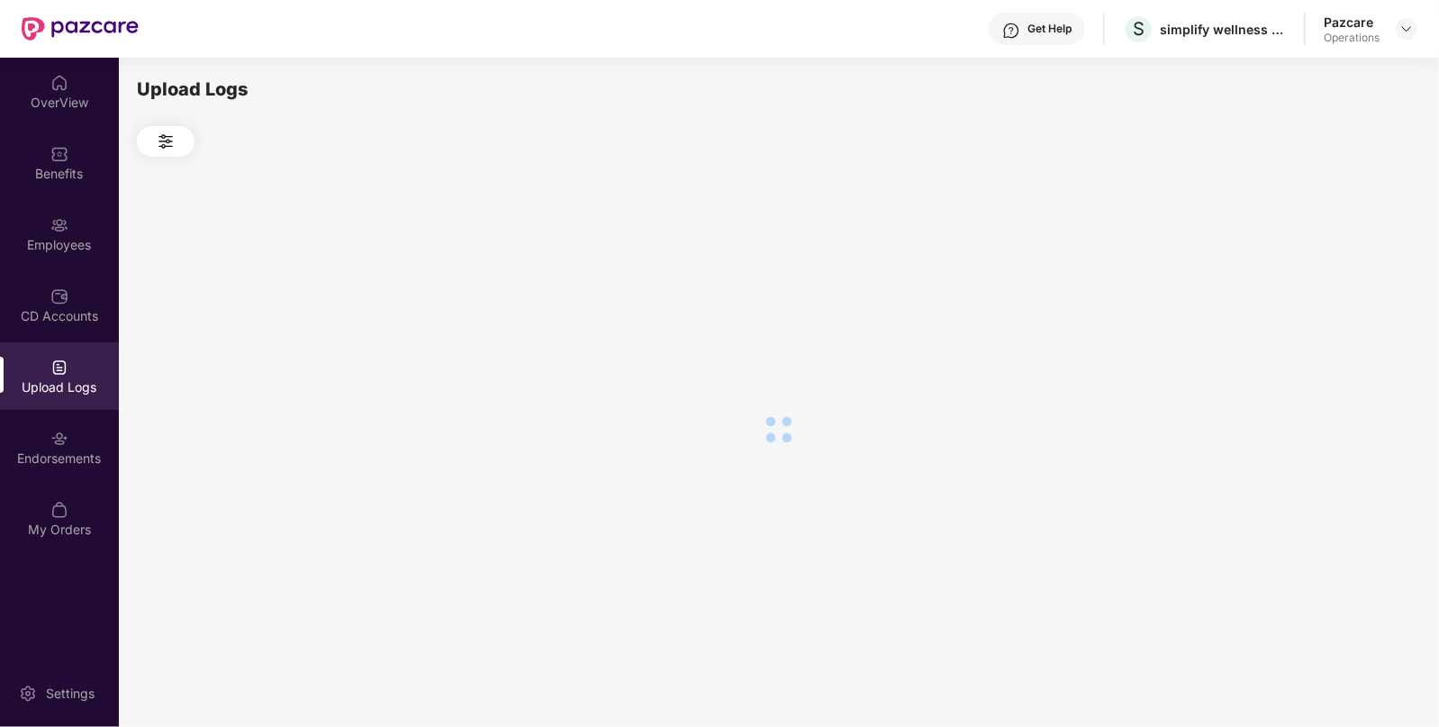
click at [1339, 292] on div at bounding box center [778, 429] width 1283 height 545
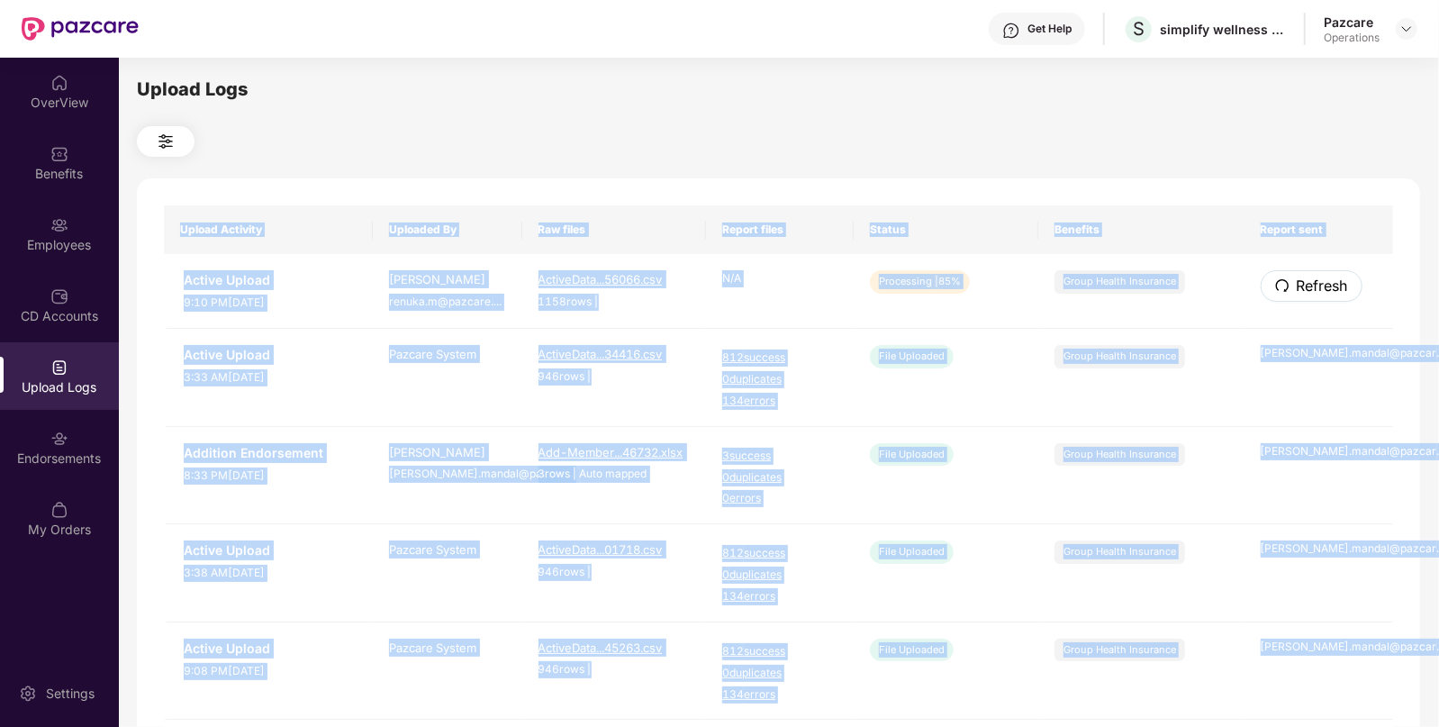
click at [1339, 292] on span "Refresh" at bounding box center [1322, 286] width 51 height 23
click at [1339, 292] on div "Upload Activity Uploaded By Raw files Report files Status Benefits Report sent …" at bounding box center [778, 730] width 1283 height 1104
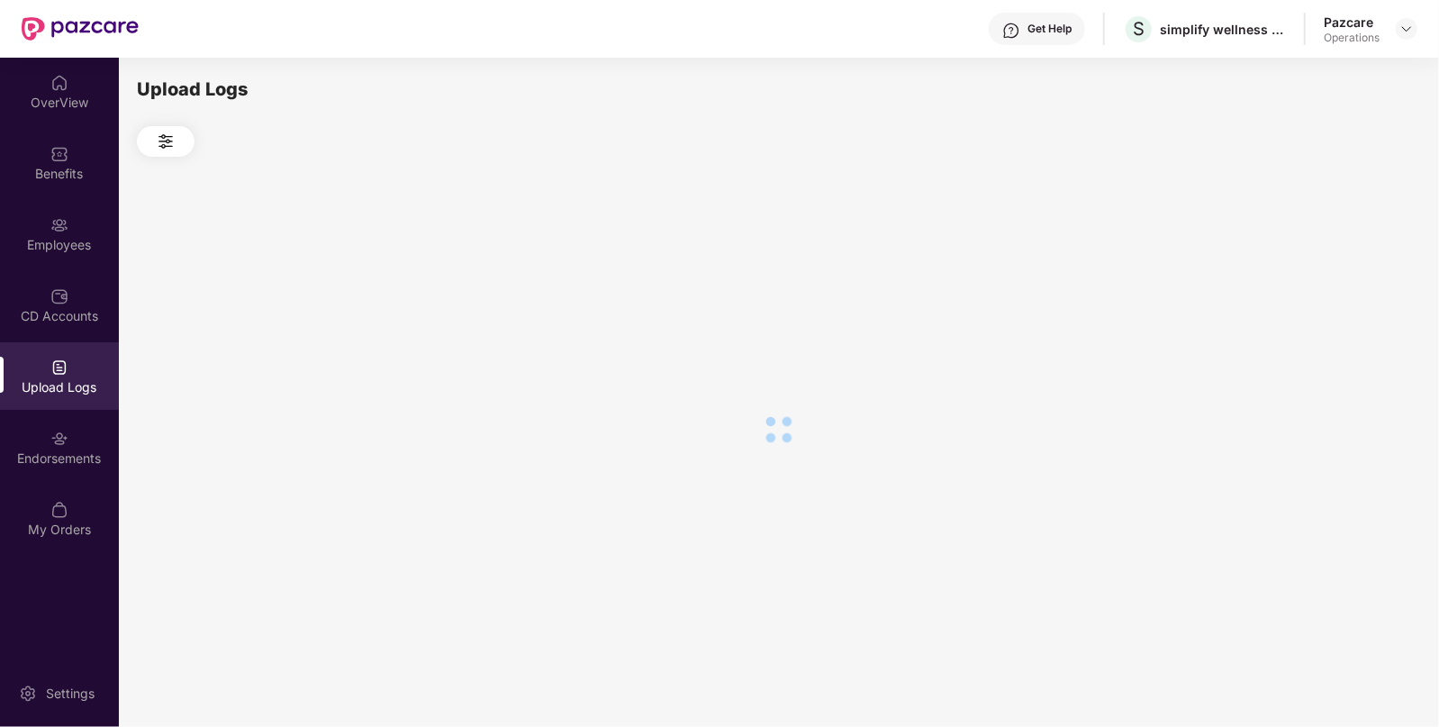
click at [1339, 292] on div at bounding box center [778, 429] width 1283 height 545
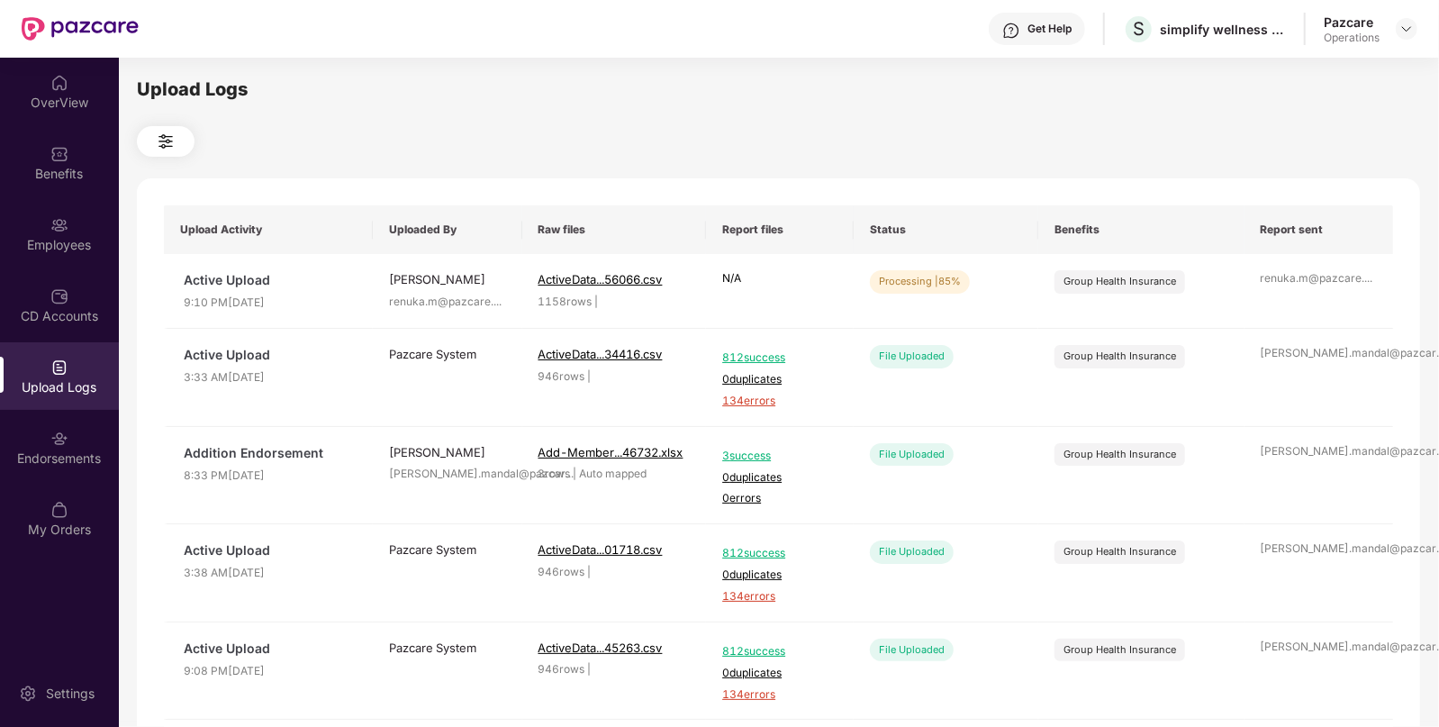
click at [1082, 149] on div at bounding box center [778, 141] width 1283 height 31
click at [1319, 274] on button "Refresh" at bounding box center [1311, 286] width 100 height 32
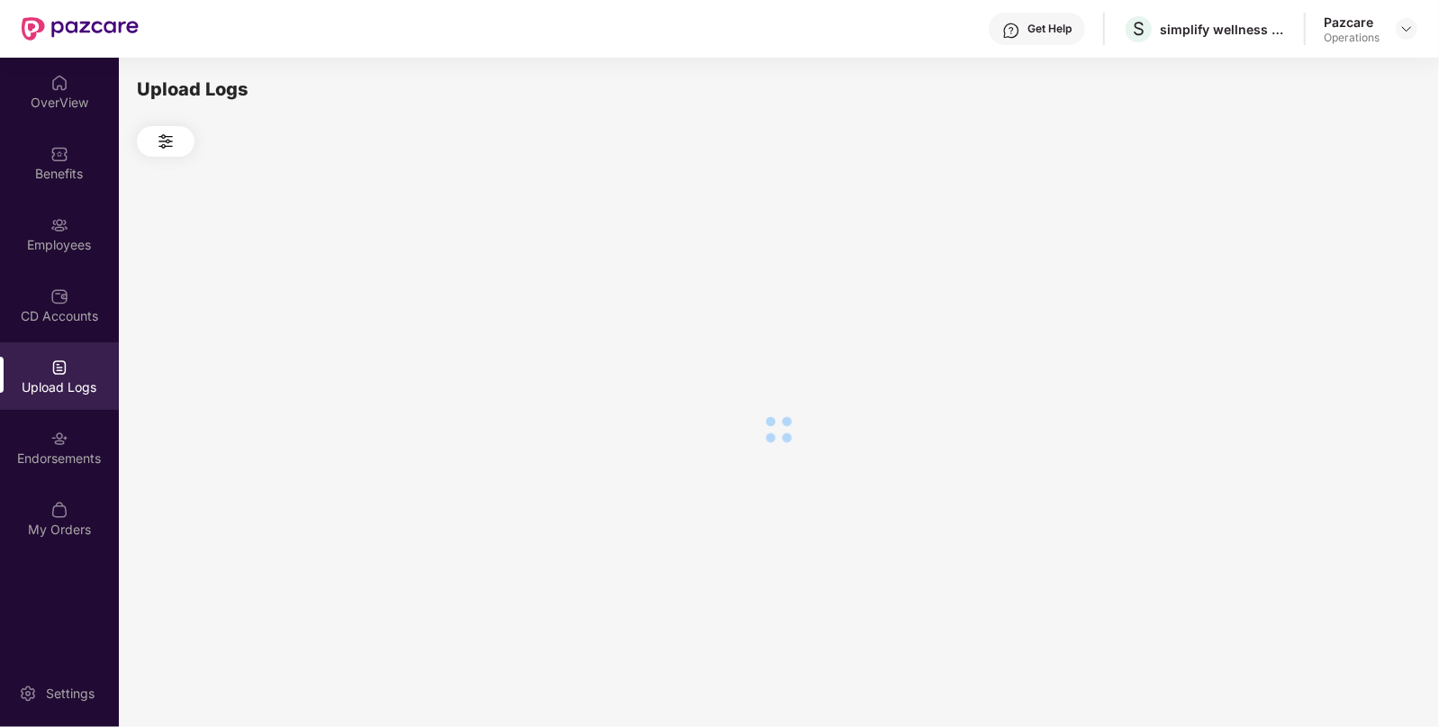
click at [1319, 274] on div at bounding box center [778, 429] width 1283 height 545
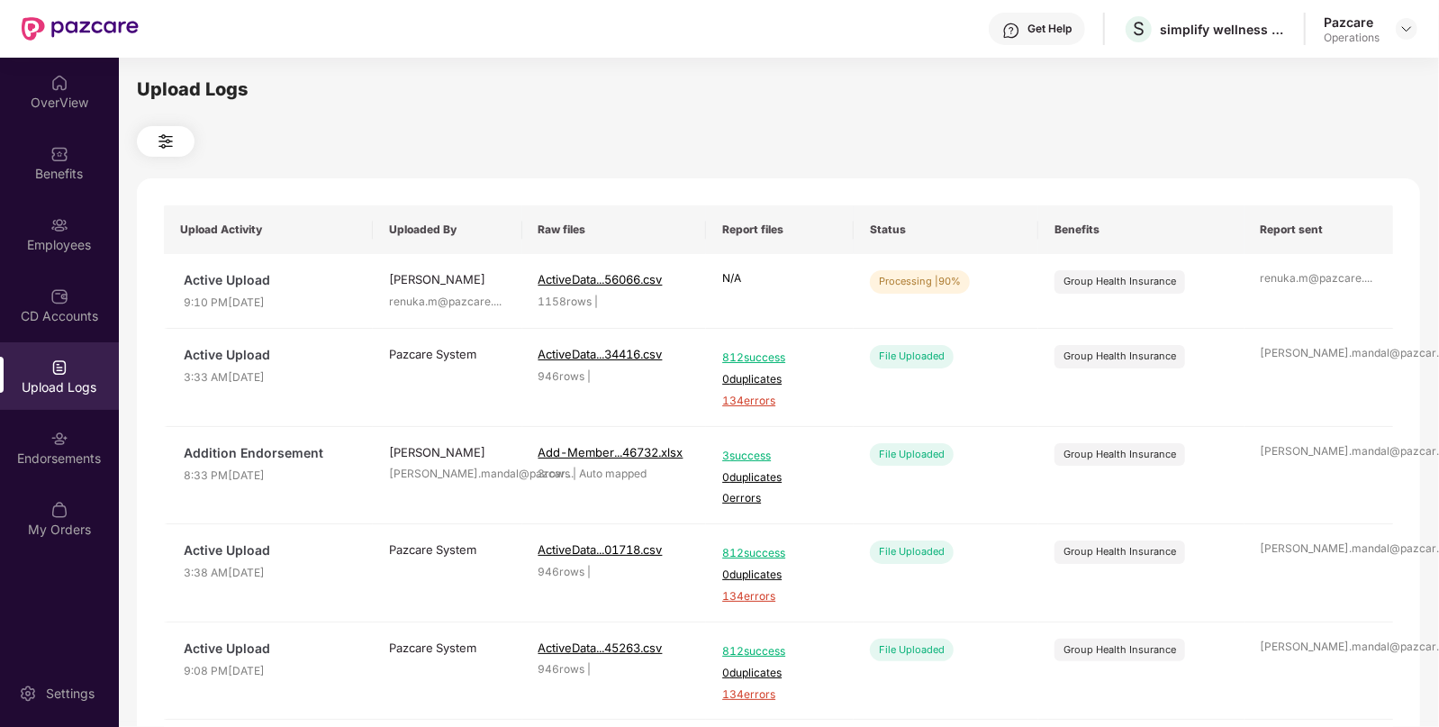
click at [77, 482] on div "OverView Benefits Employees CD Accounts Upload Logs Endorsements My Orders" at bounding box center [59, 307] width 119 height 498
click at [81, 448] on div "Endorsements" at bounding box center [59, 447] width 119 height 68
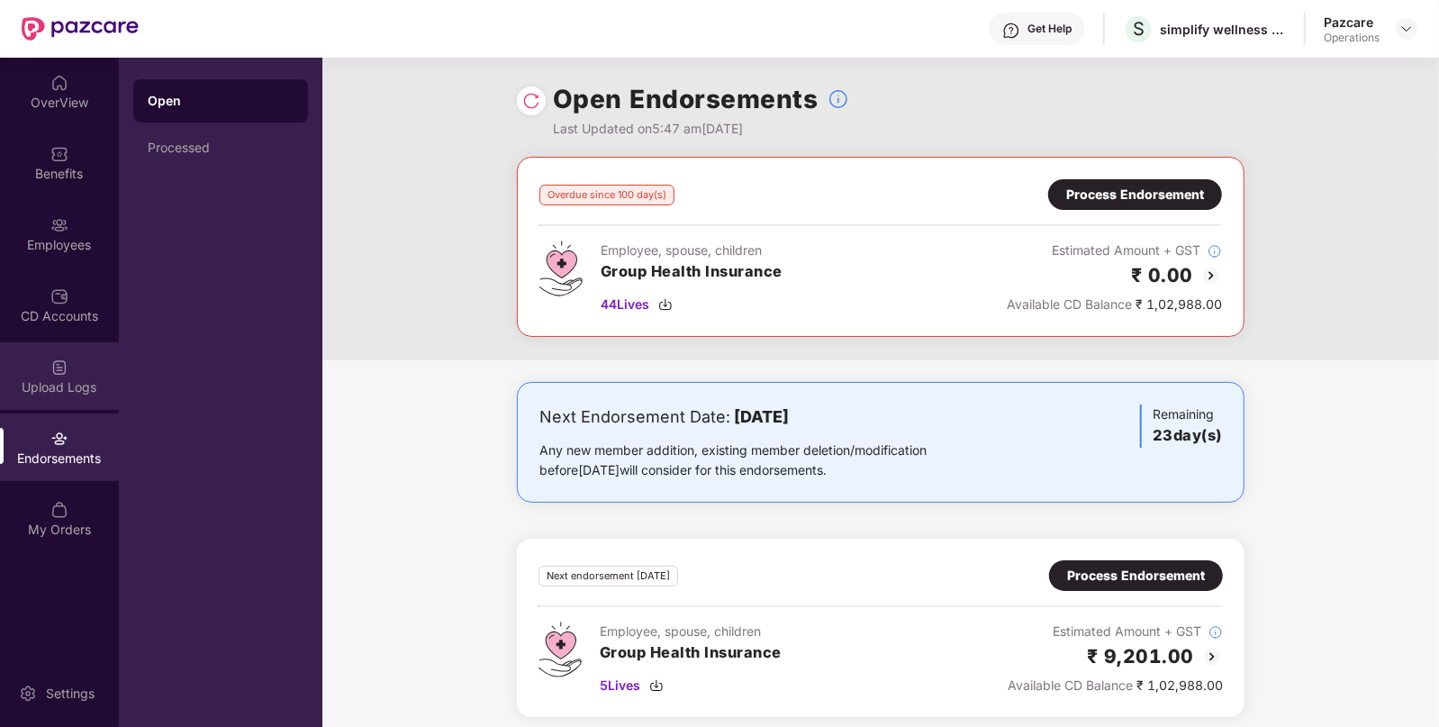
click at [61, 348] on div "Upload Logs" at bounding box center [59, 376] width 119 height 68
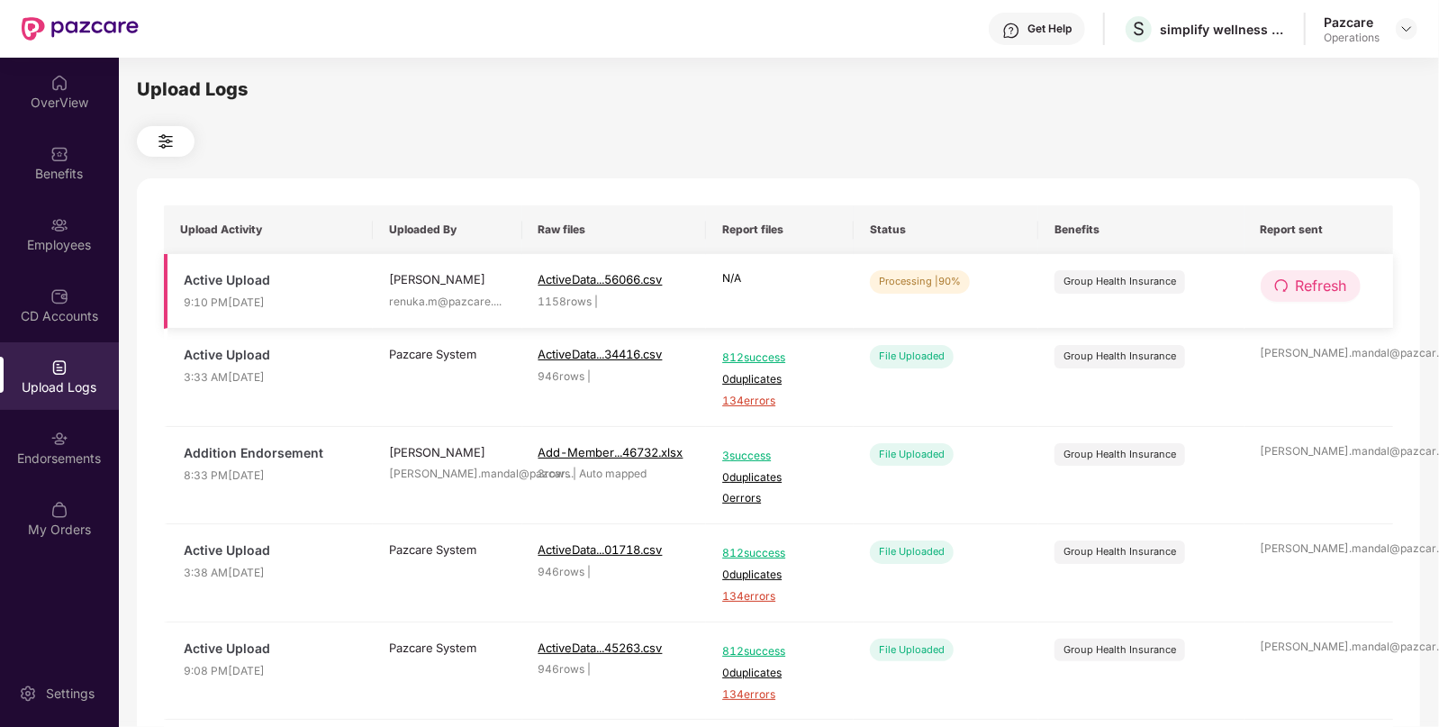
click at [1321, 276] on span "Refresh" at bounding box center [1321, 286] width 51 height 23
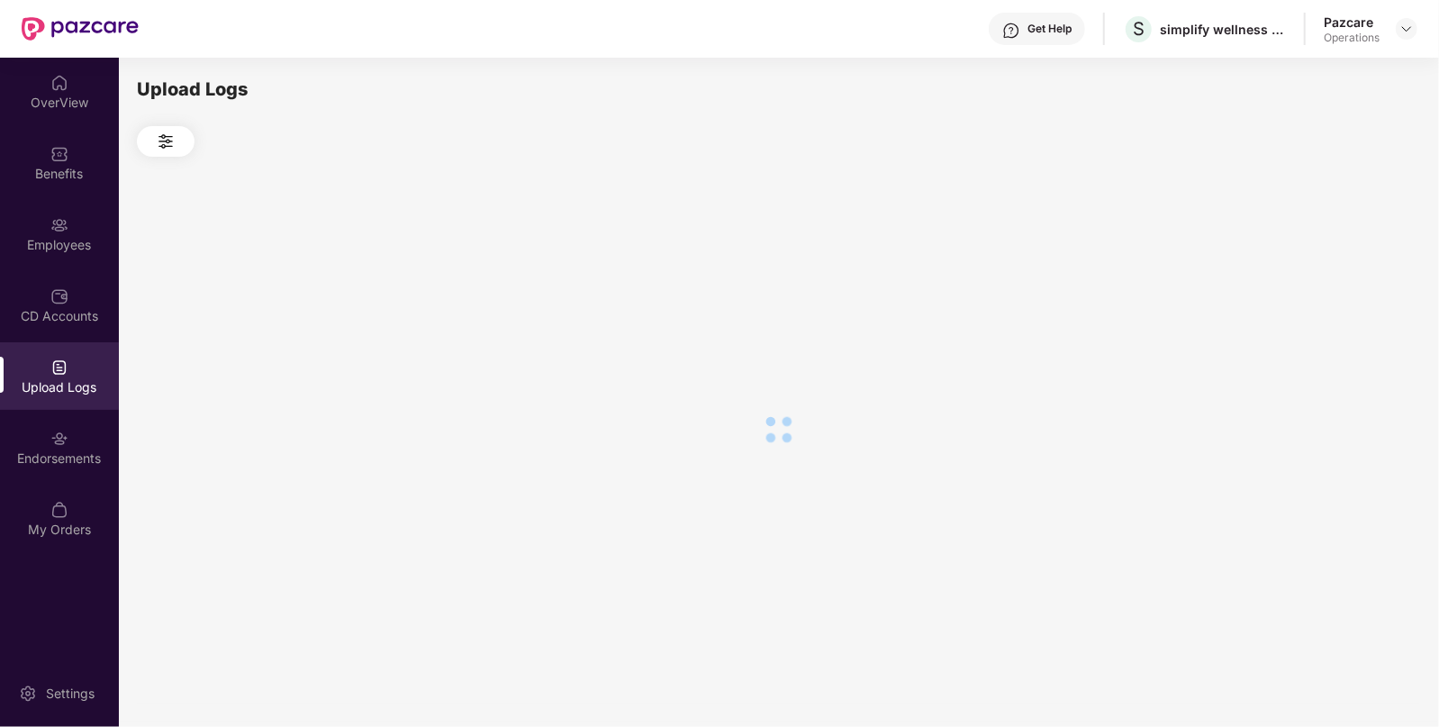
click at [1321, 276] on div at bounding box center [778, 429] width 1283 height 545
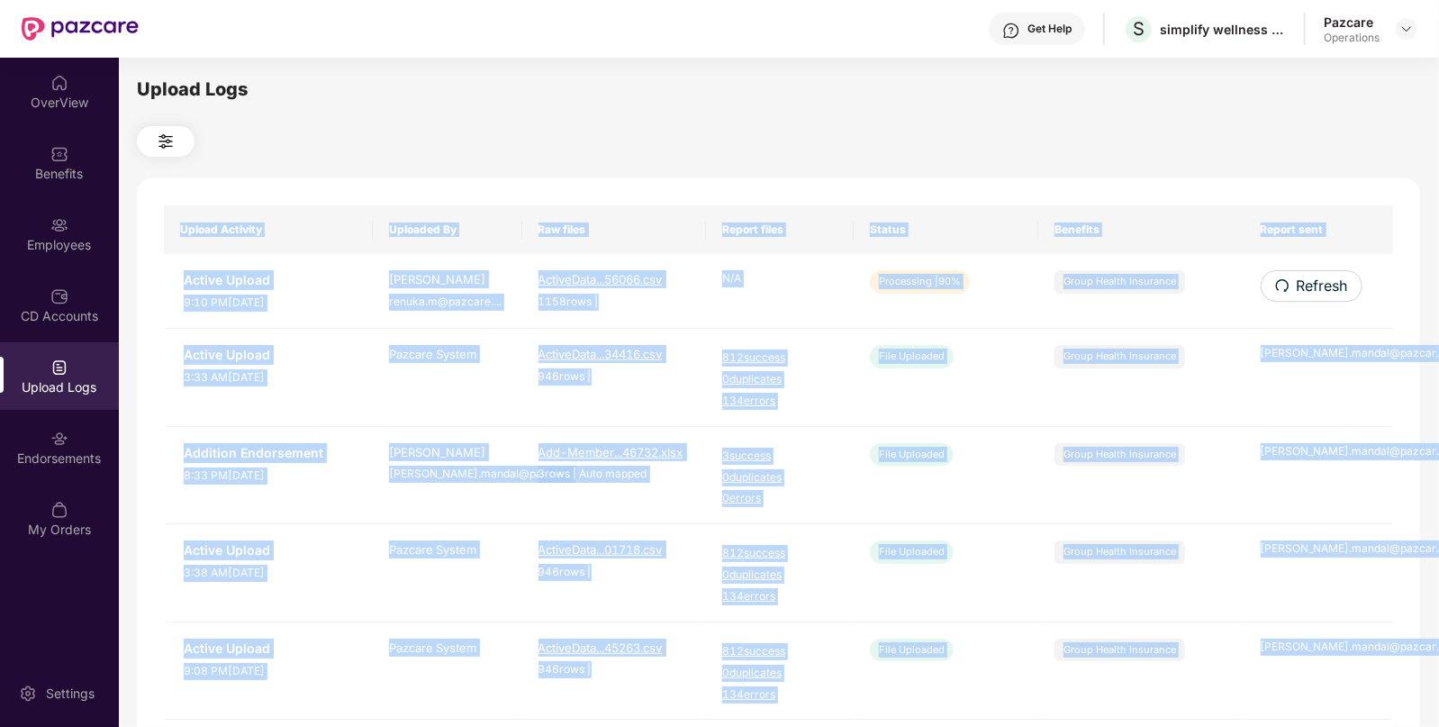
click at [1321, 276] on div "Upload Activity Uploaded By Raw files Report files Status Benefits Report sent …" at bounding box center [778, 730] width 1283 height 1104
click at [1321, 276] on span "Refresh" at bounding box center [1322, 286] width 51 height 23
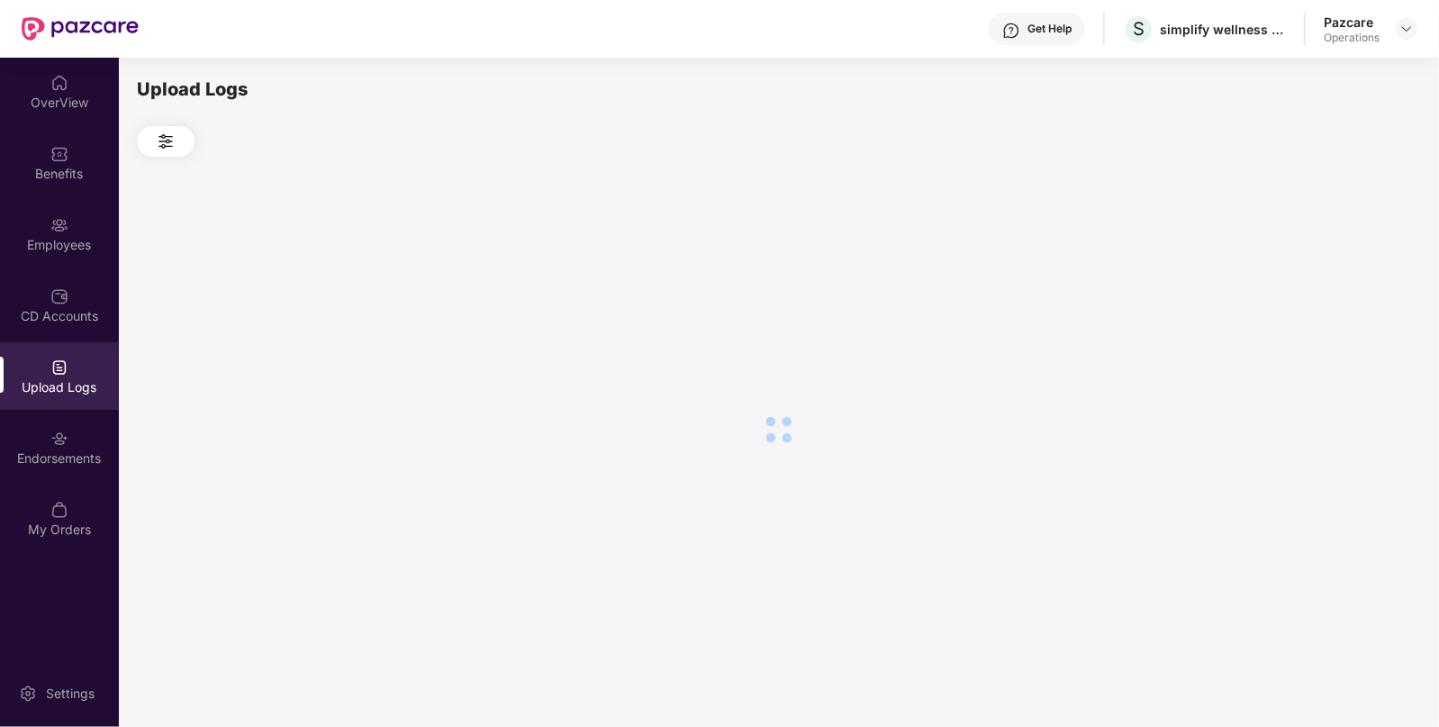
click at [1321, 276] on div at bounding box center [778, 429] width 1283 height 545
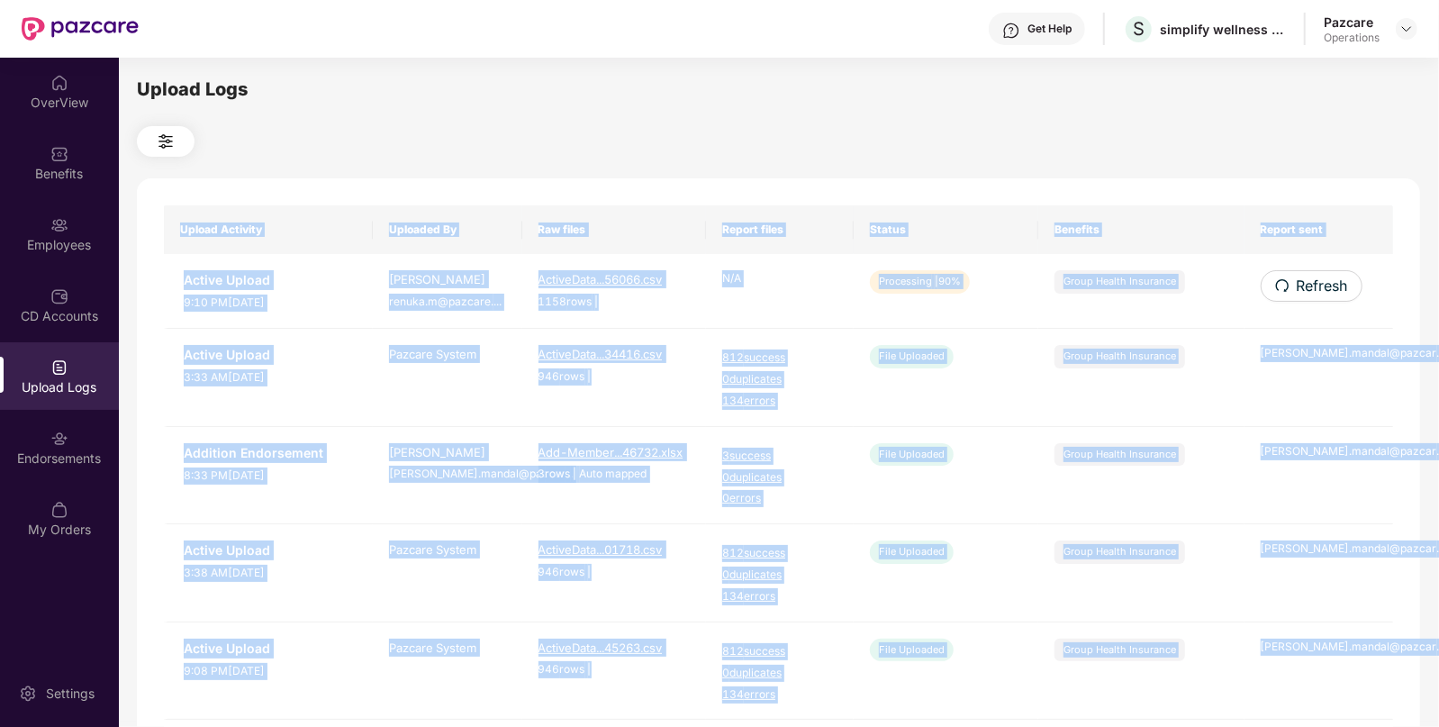
click at [1321, 276] on span "Refresh" at bounding box center [1322, 286] width 51 height 23
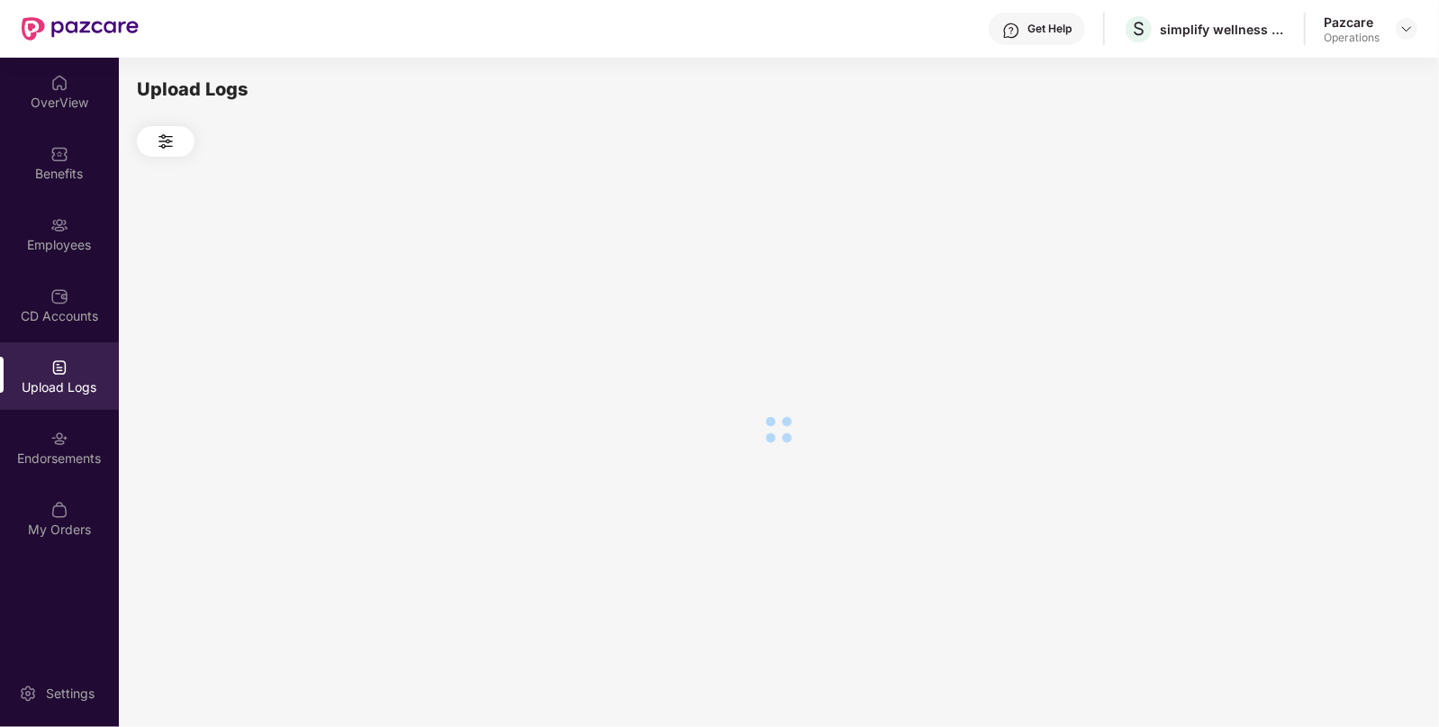
click at [1321, 276] on div at bounding box center [778, 429] width 1283 height 545
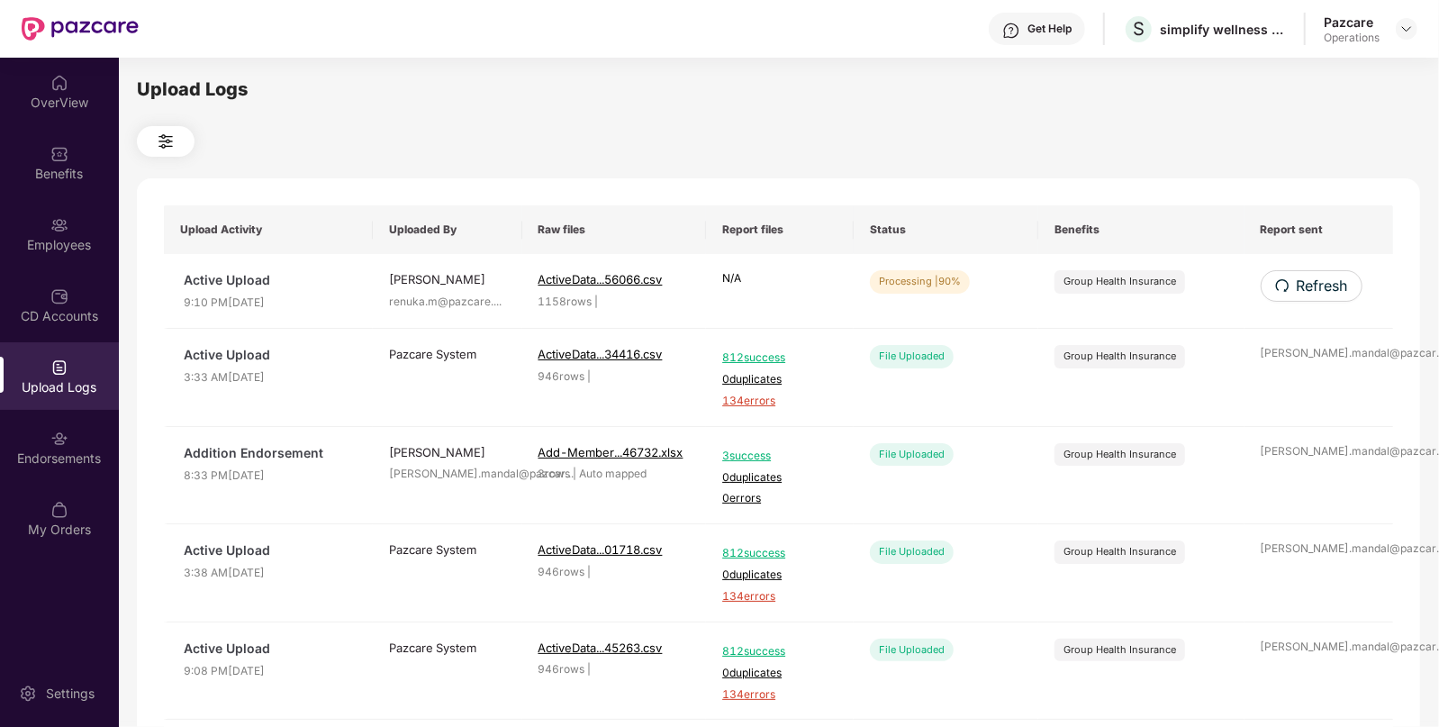
click at [1321, 276] on span "Refresh" at bounding box center [1322, 286] width 51 height 23
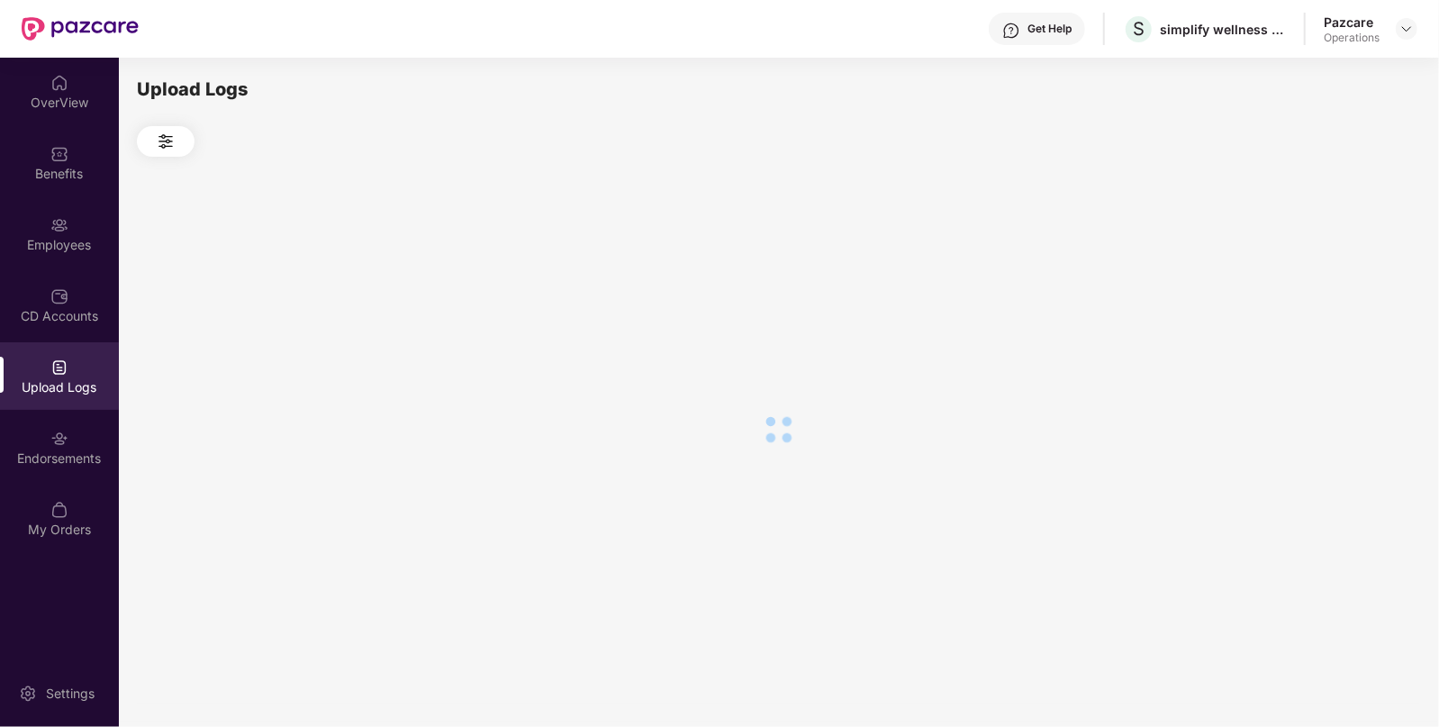
click at [1321, 276] on div at bounding box center [778, 429] width 1283 height 545
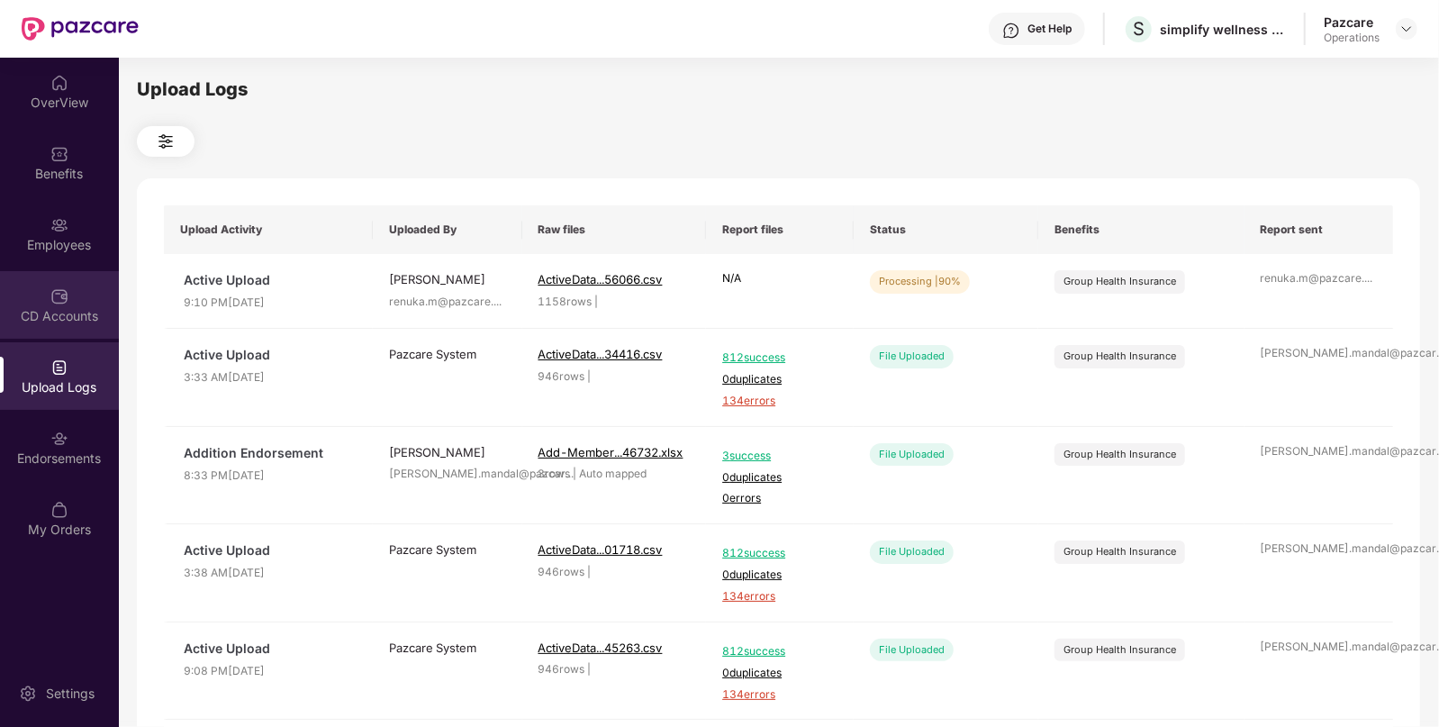
click at [24, 307] on div "CD Accounts" at bounding box center [59, 316] width 119 height 18
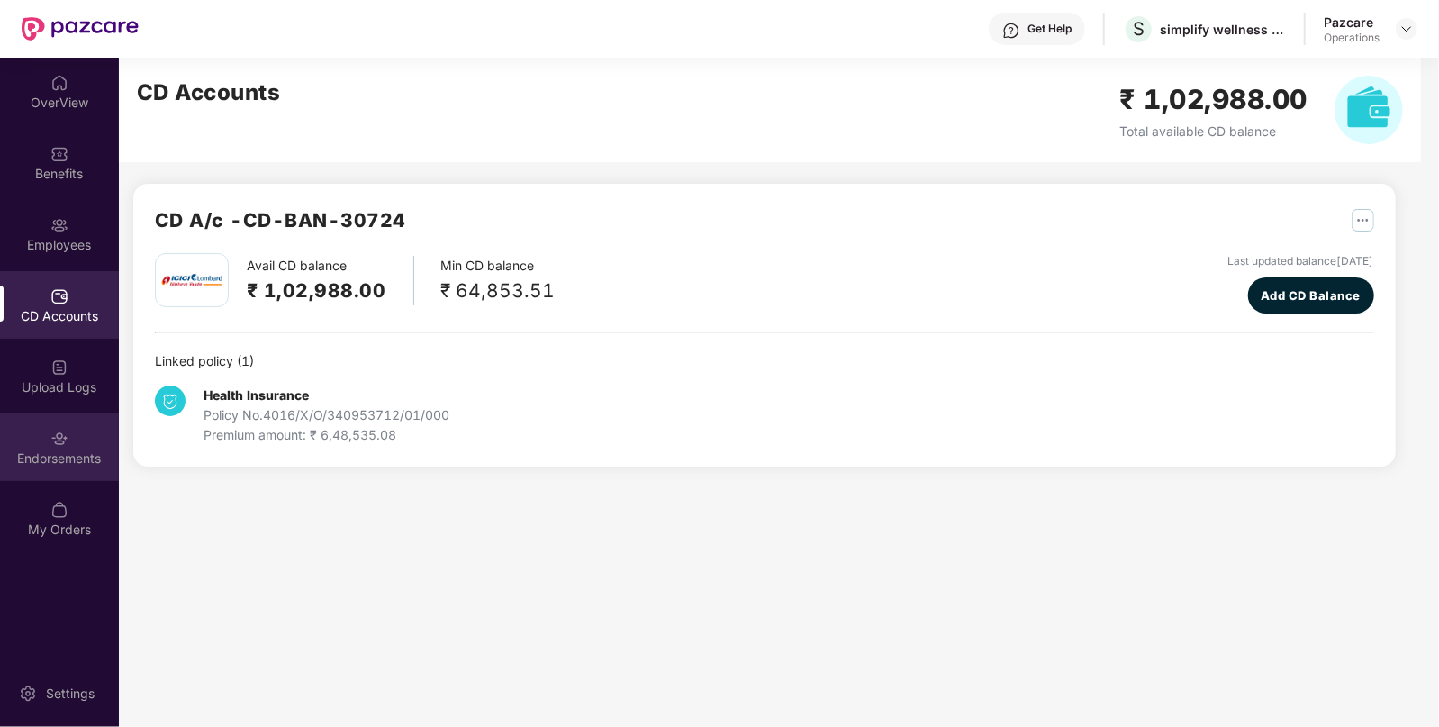
click at [59, 431] on img at bounding box center [59, 439] width 18 height 18
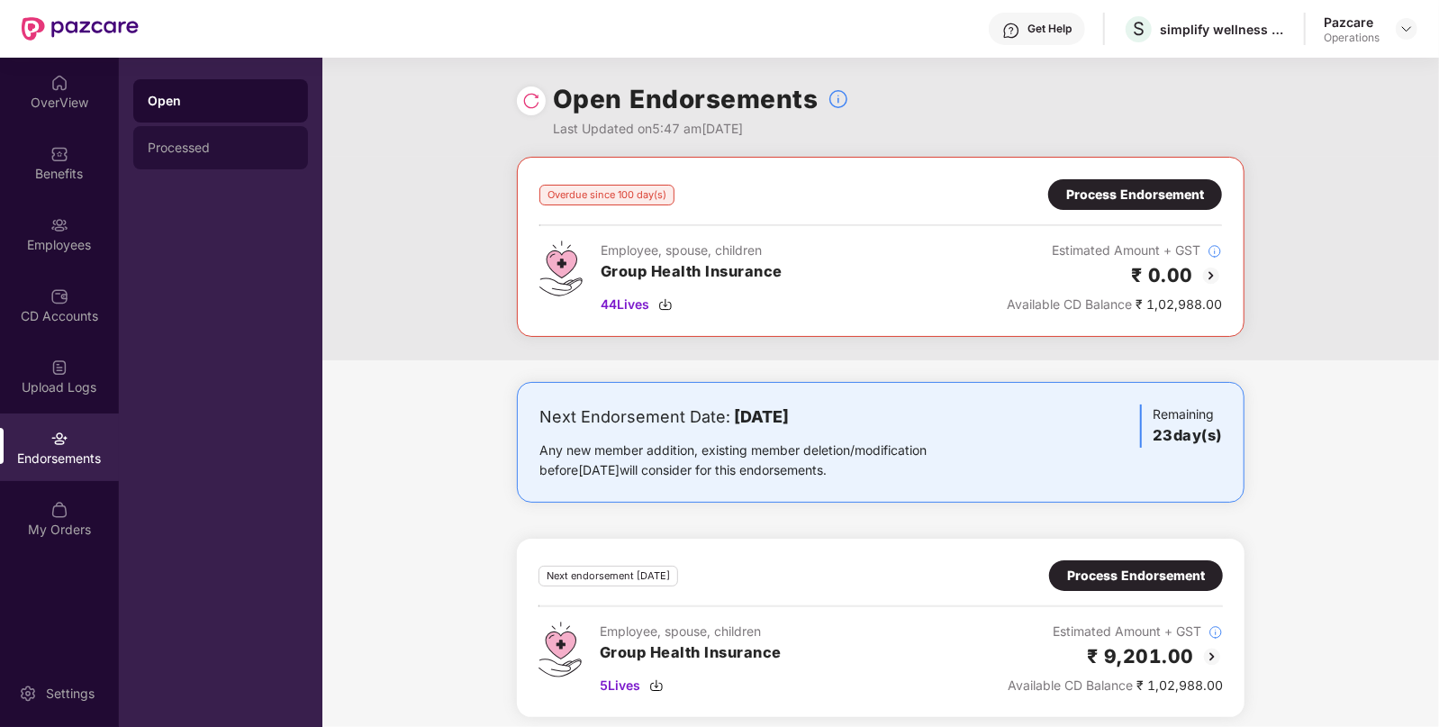
click at [168, 150] on div "Processed" at bounding box center [221, 147] width 146 height 14
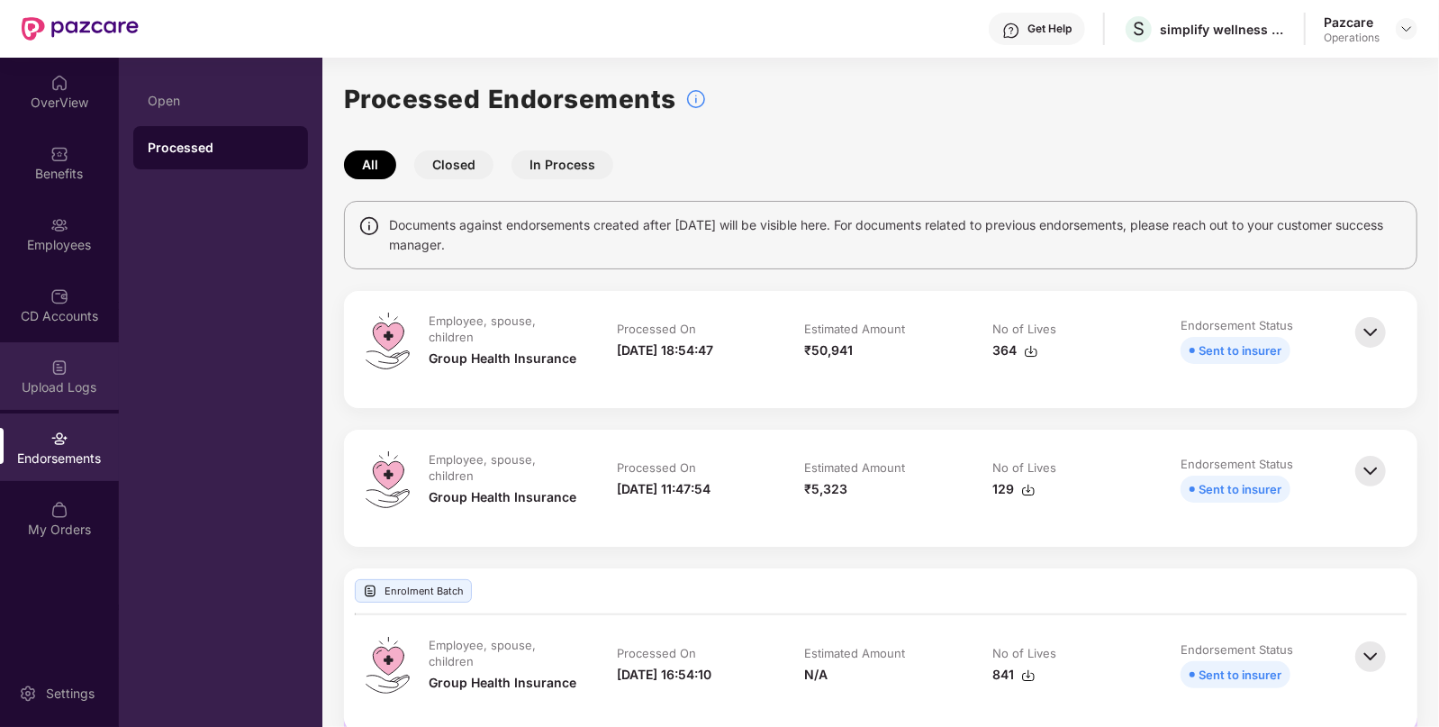
click at [23, 364] on div "Upload Logs" at bounding box center [59, 376] width 119 height 68
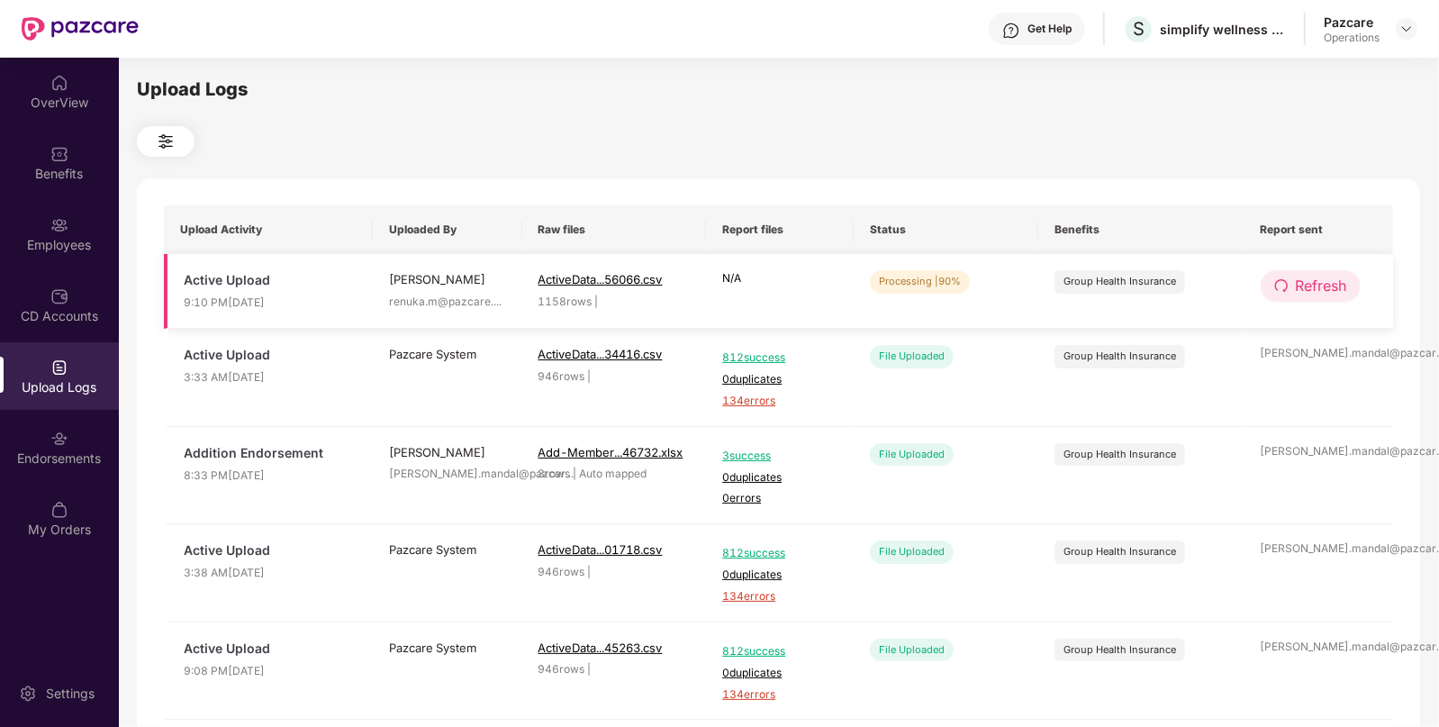
click at [1313, 279] on span "Refresh" at bounding box center [1321, 286] width 51 height 23
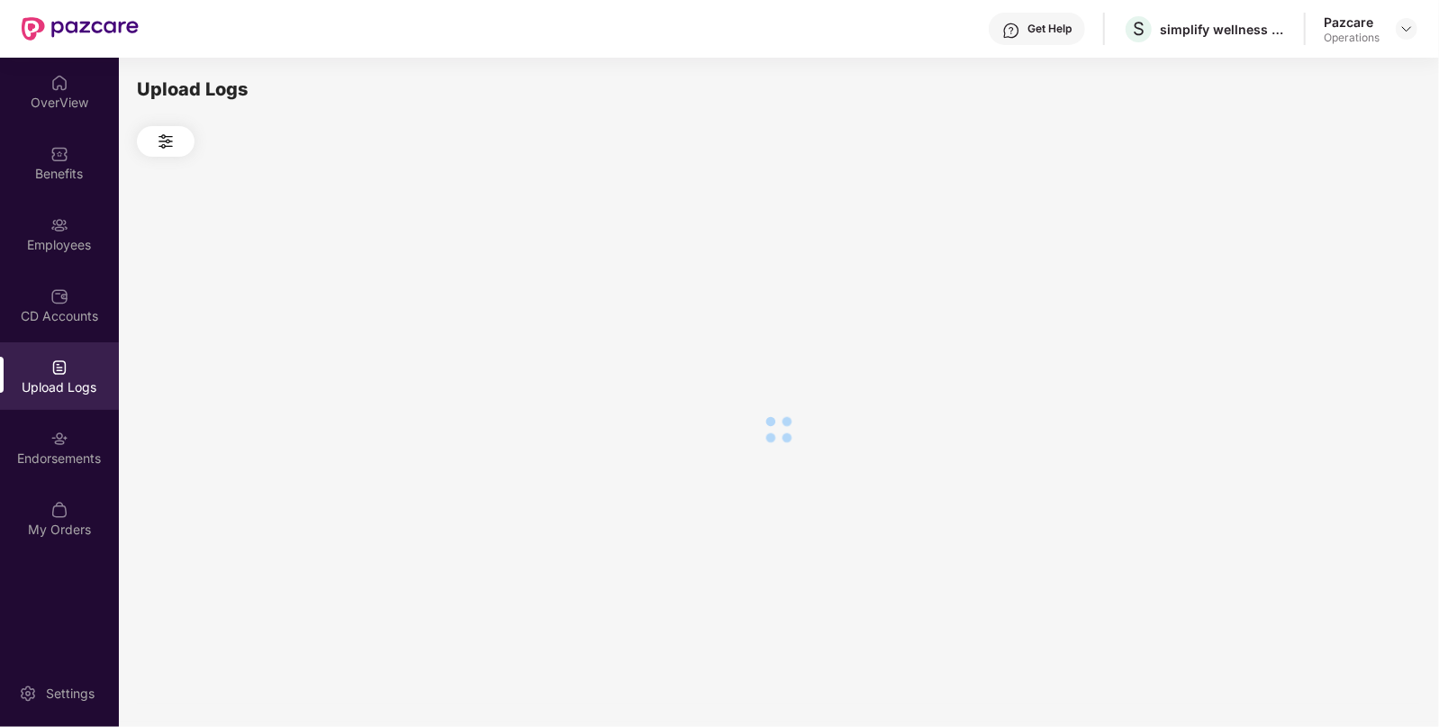
click at [1313, 279] on div at bounding box center [778, 429] width 1283 height 545
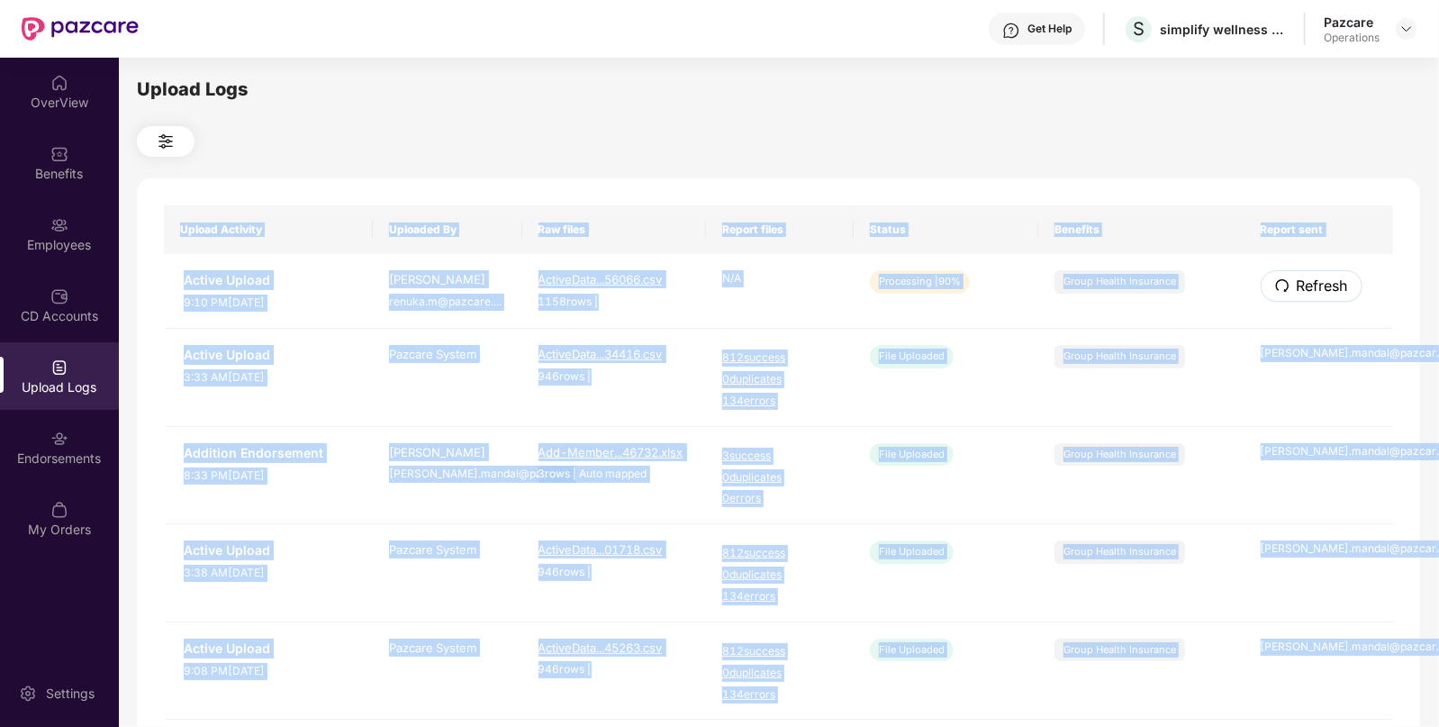
click at [1313, 279] on span "Refresh" at bounding box center [1322, 286] width 51 height 23
click at [1313, 279] on div "Upload Activity Uploaded By Raw files Report files Status Benefits Report sent …" at bounding box center [778, 730] width 1283 height 1104
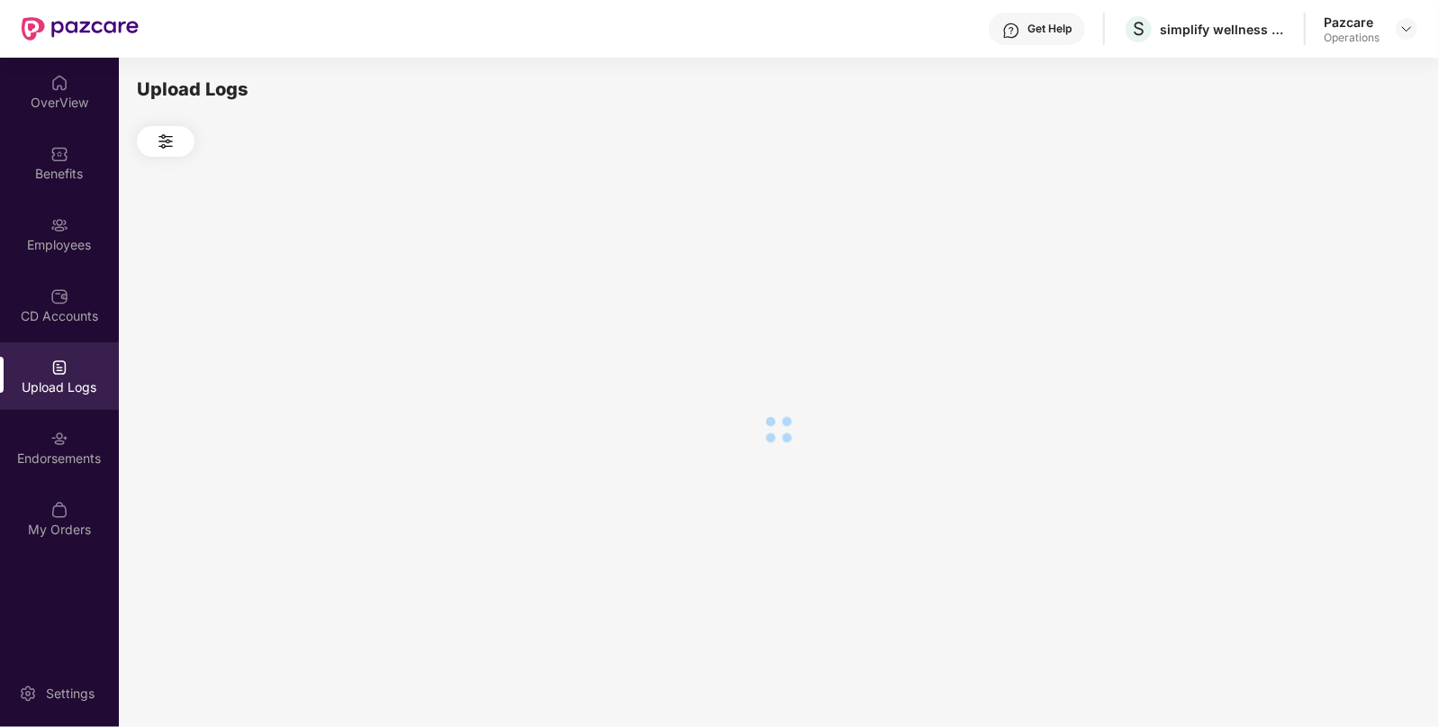
click at [1313, 279] on div at bounding box center [778, 429] width 1283 height 545
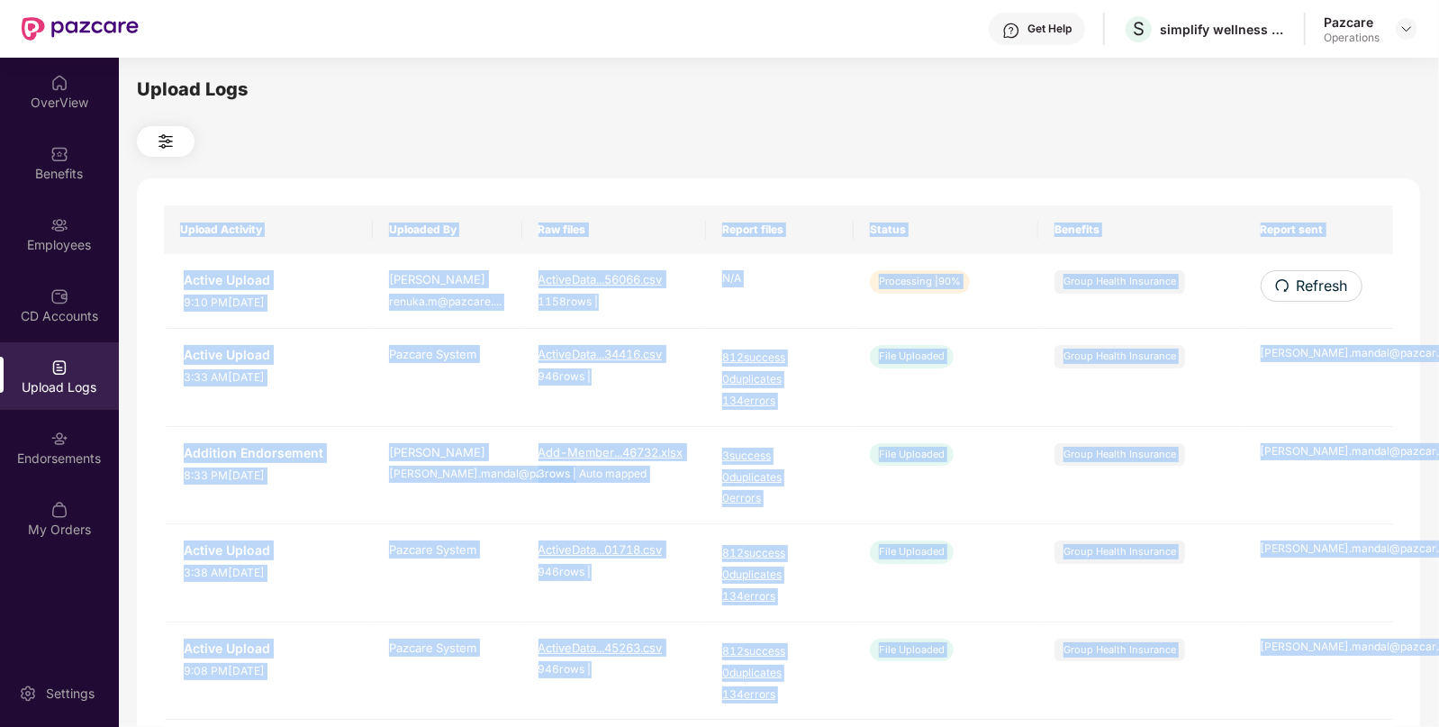
click at [1313, 279] on span "Refresh" at bounding box center [1322, 286] width 51 height 23
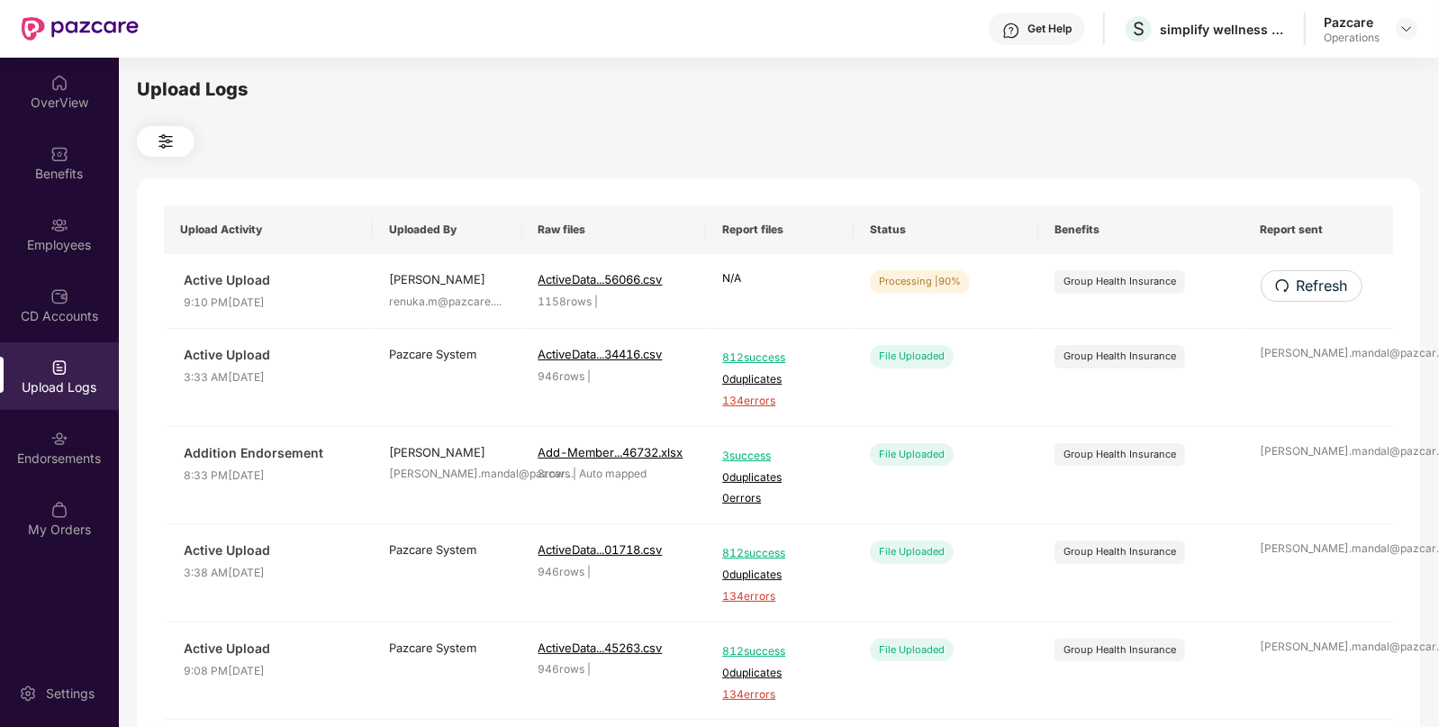
click at [1123, 137] on div at bounding box center [778, 141] width 1283 height 31
click at [63, 120] on div "OverView" at bounding box center [59, 92] width 119 height 68
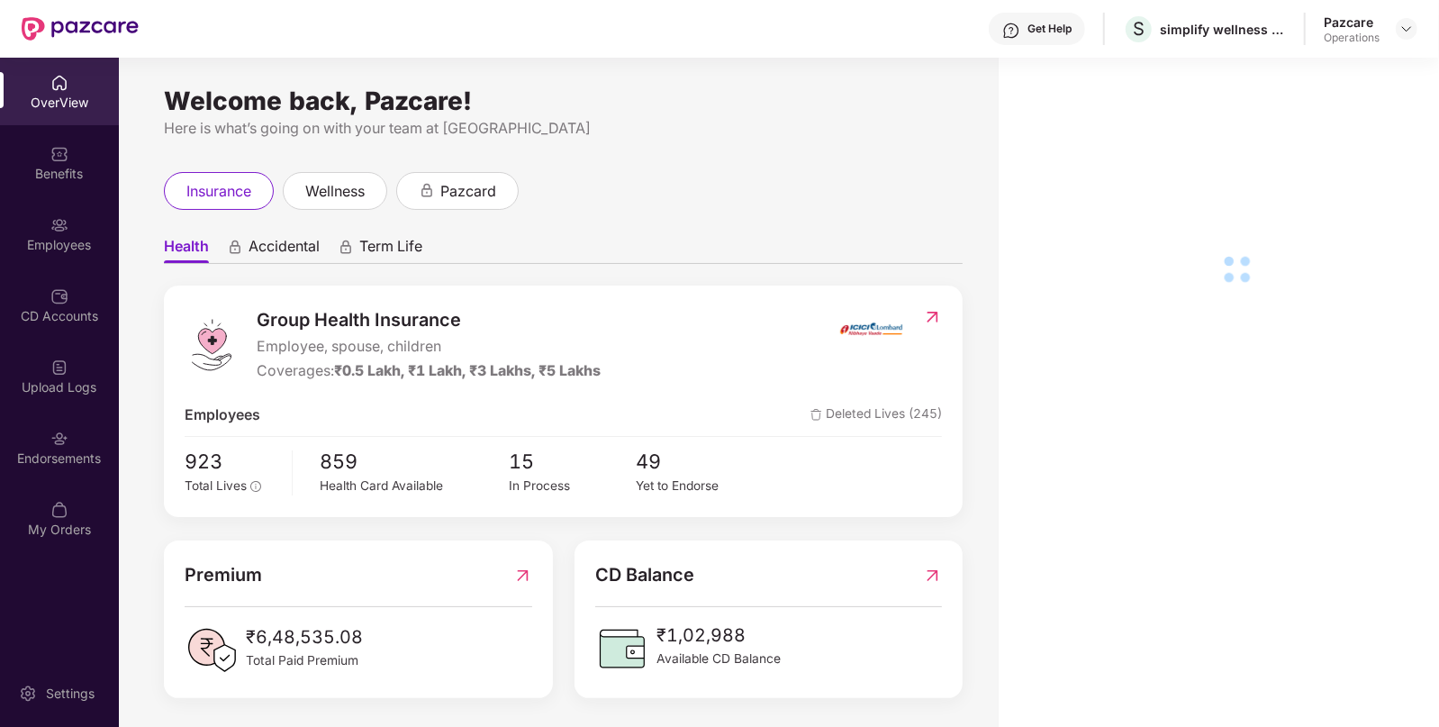
drag, startPoint x: 62, startPoint y: 158, endPoint x: 67, endPoint y: 258, distance: 101.0
click at [67, 259] on div "Employees" at bounding box center [59, 234] width 119 height 68
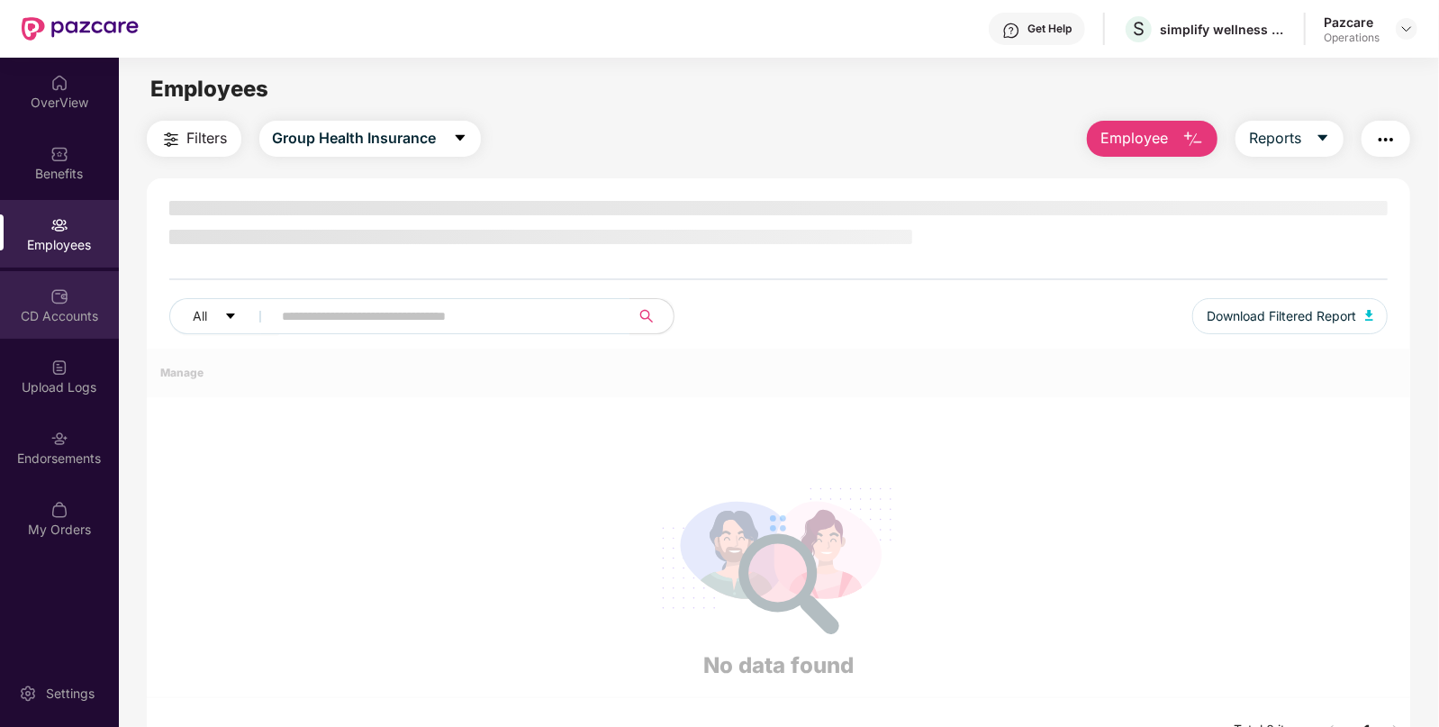
click at [62, 333] on div "CD Accounts" at bounding box center [59, 305] width 119 height 68
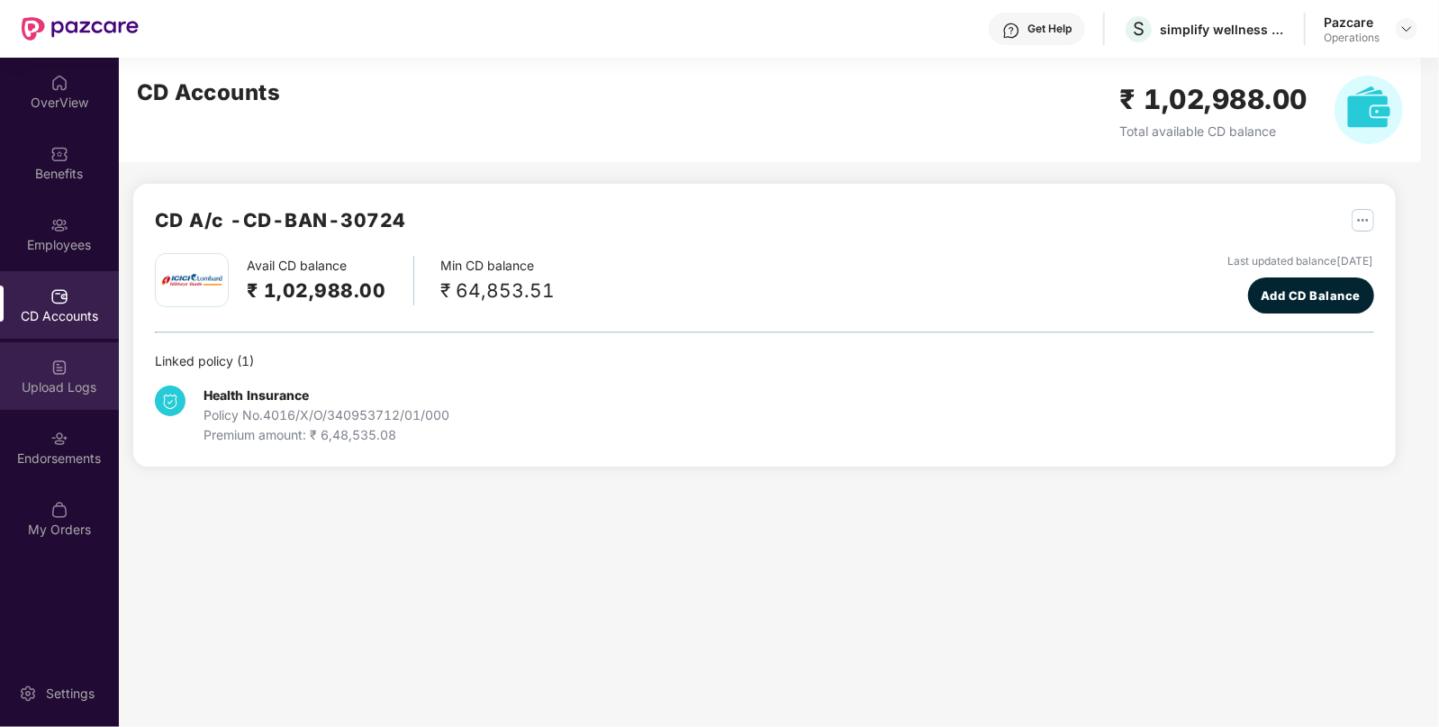
click at [60, 368] on img at bounding box center [59, 367] width 18 height 18
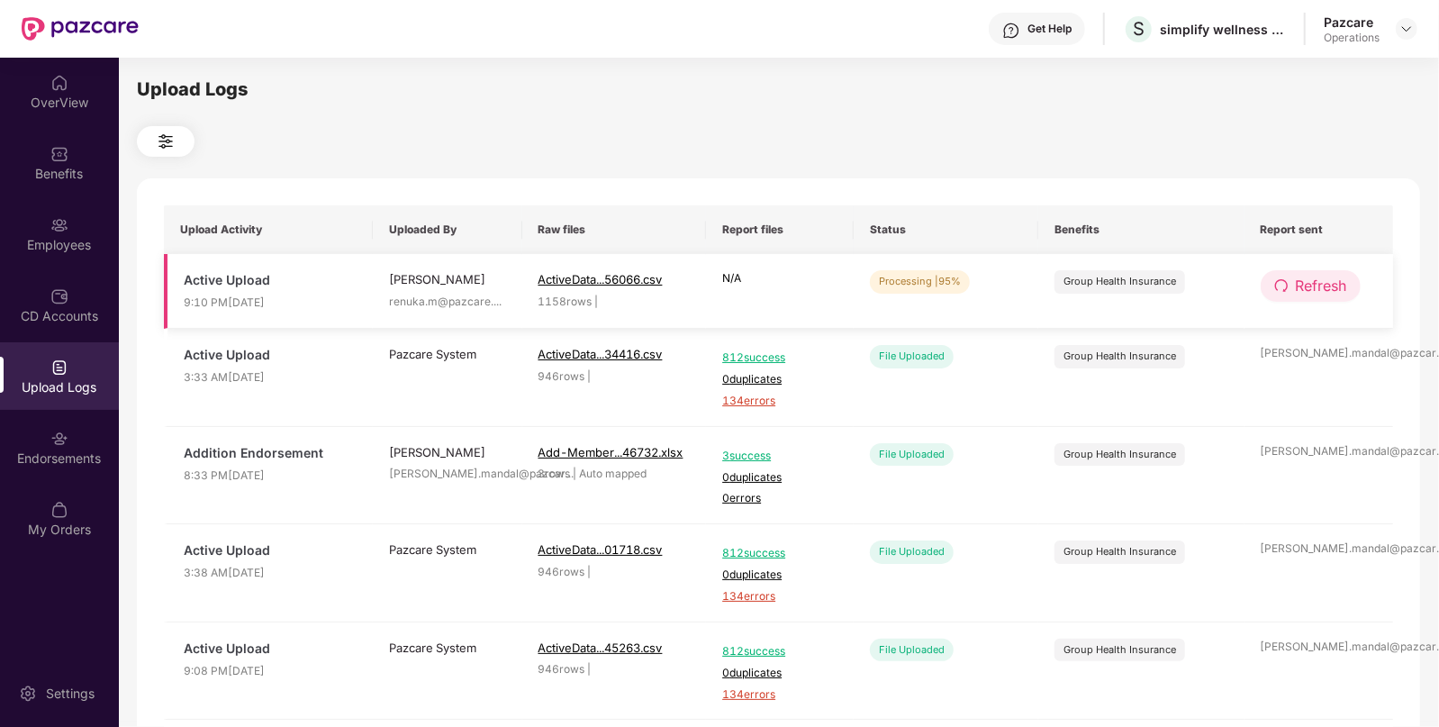
click at [1317, 296] on span "Refresh" at bounding box center [1321, 286] width 51 height 23
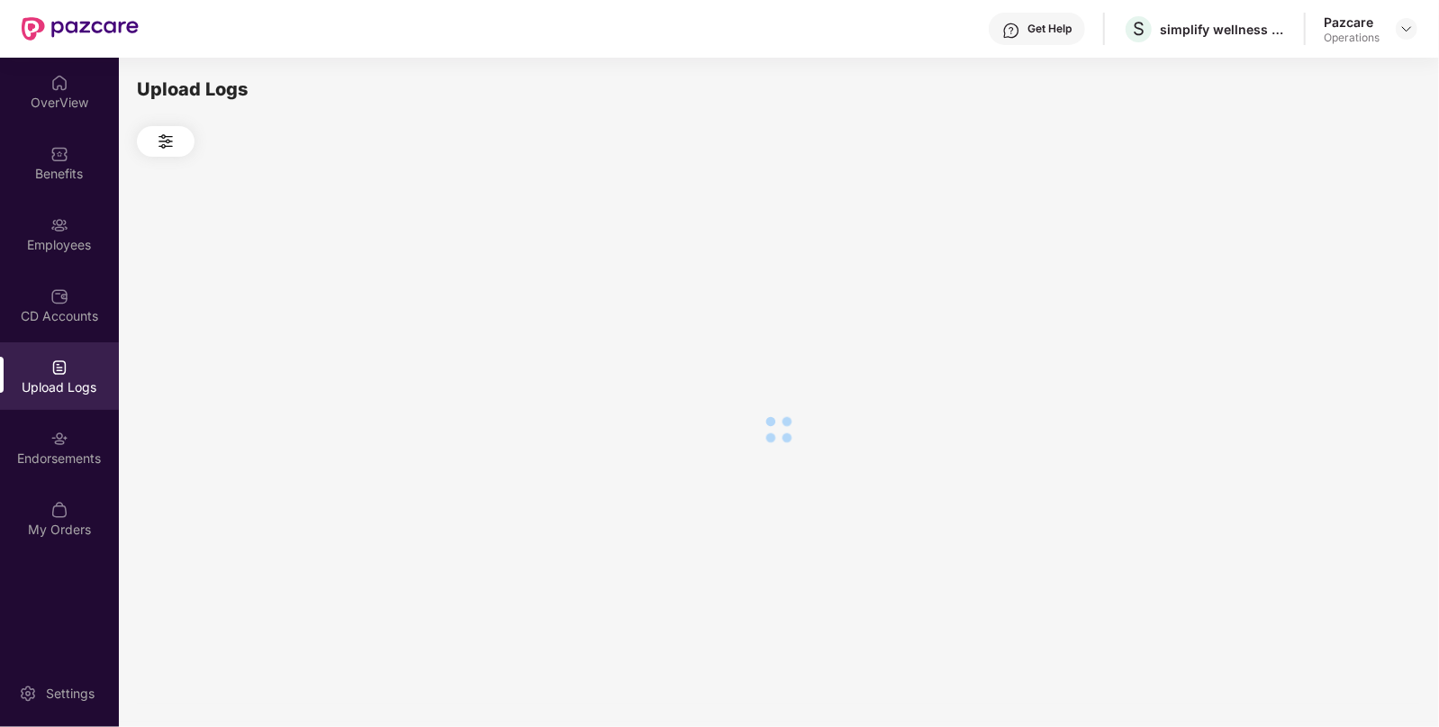
click at [1317, 296] on div at bounding box center [778, 429] width 1283 height 545
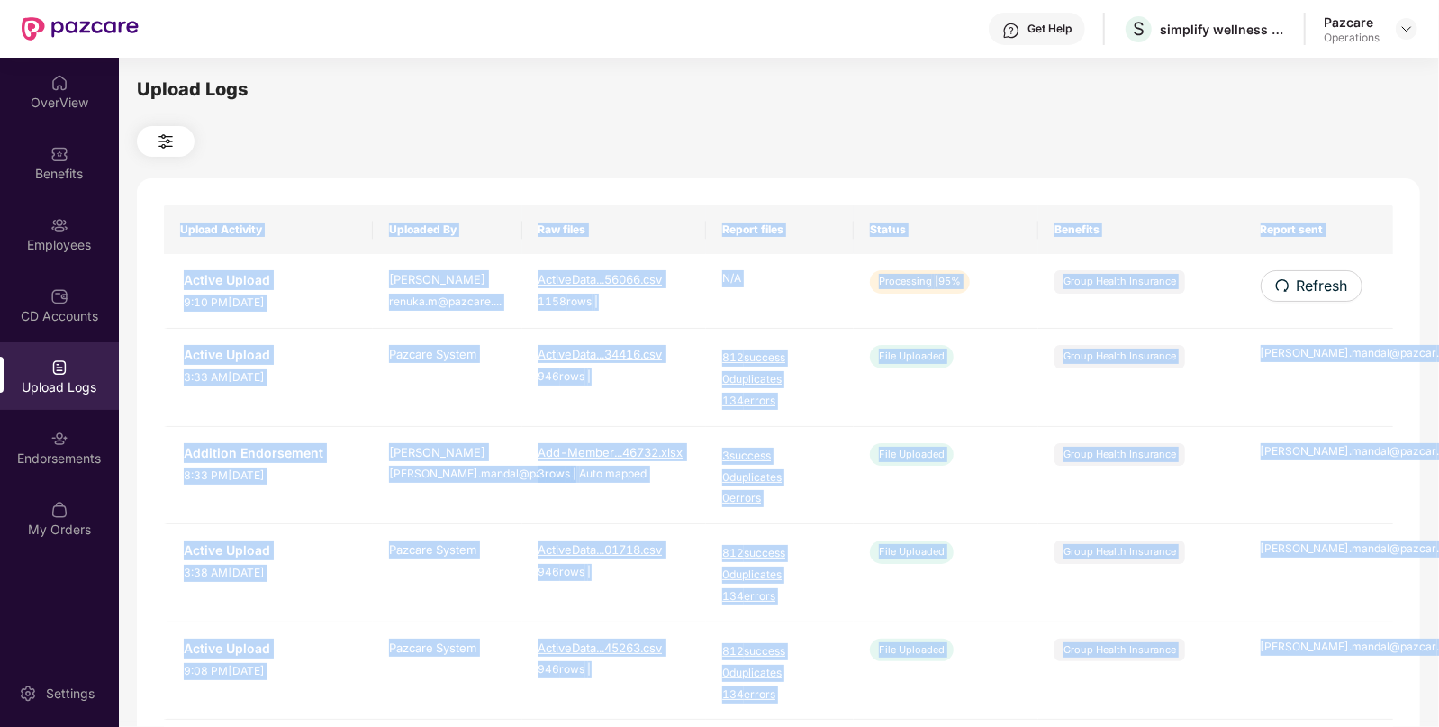
click at [1317, 296] on span "Refresh" at bounding box center [1322, 286] width 51 height 23
click at [1317, 296] on div "Upload Activity Uploaded By Raw files Report files Status Benefits Report sent …" at bounding box center [778, 730] width 1283 height 1104
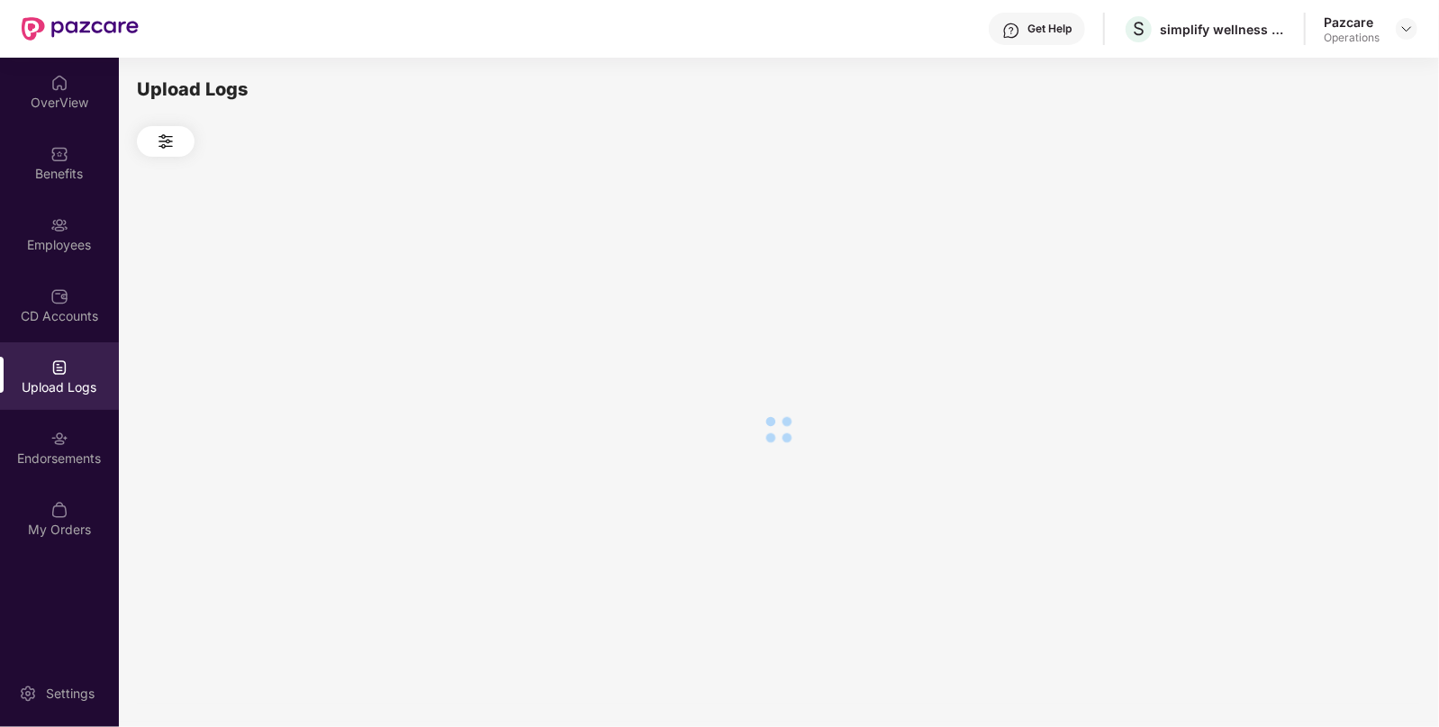
click at [1317, 296] on div at bounding box center [778, 429] width 1283 height 545
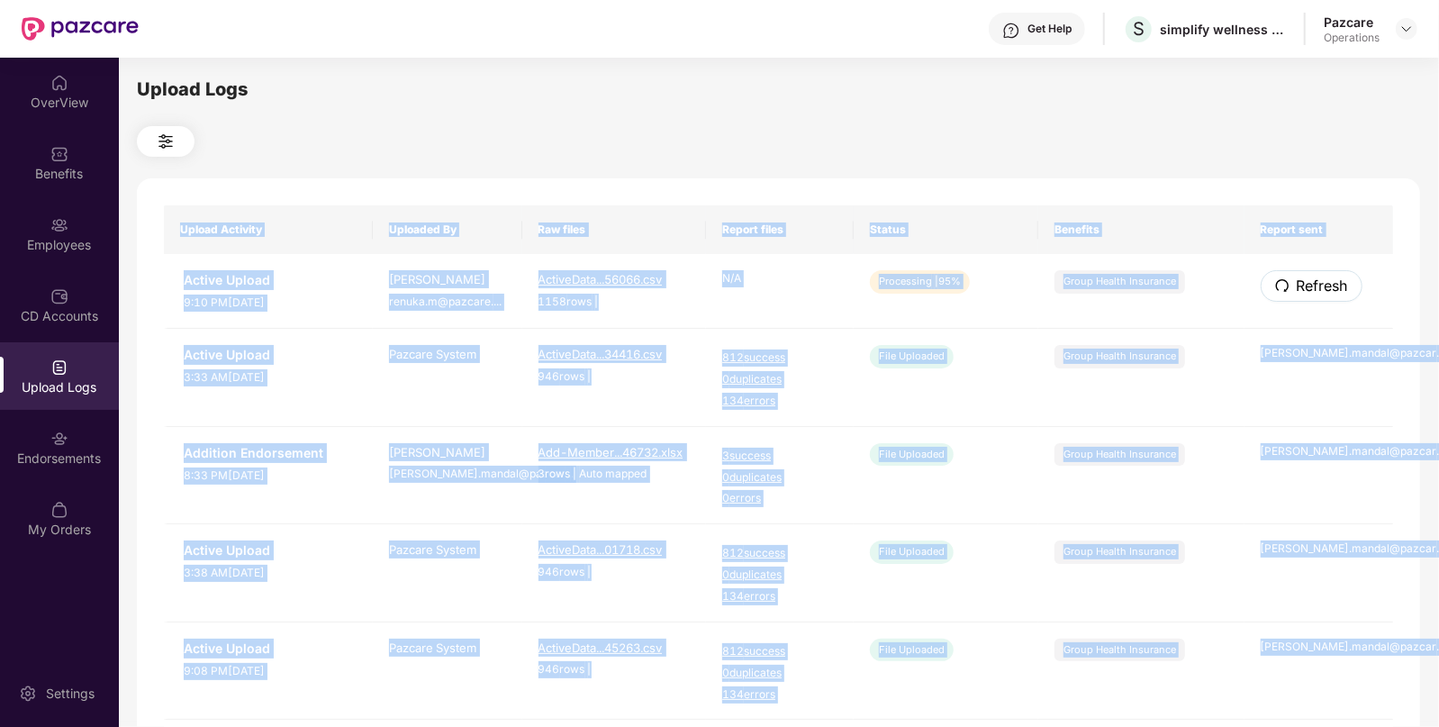
click at [1317, 296] on span "Refresh" at bounding box center [1322, 286] width 51 height 23
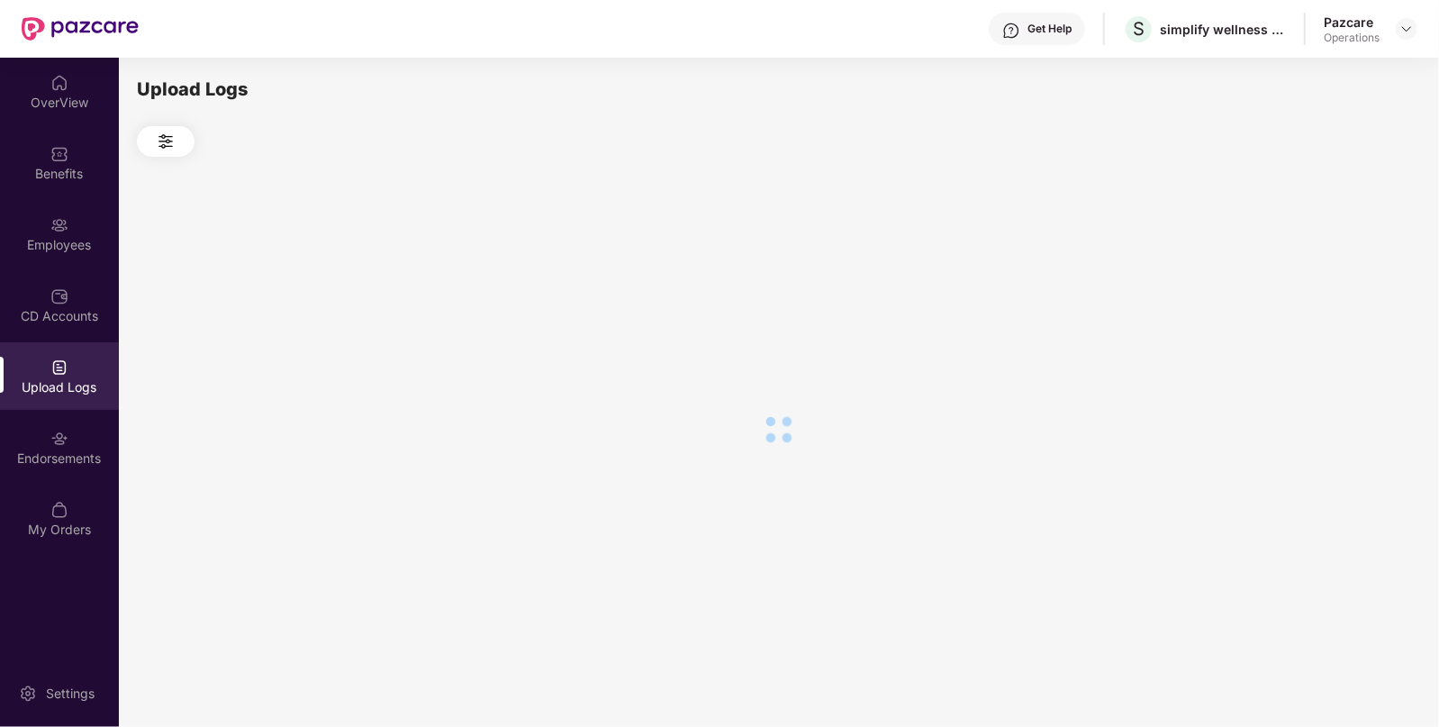
click at [1317, 296] on div at bounding box center [778, 429] width 1283 height 545
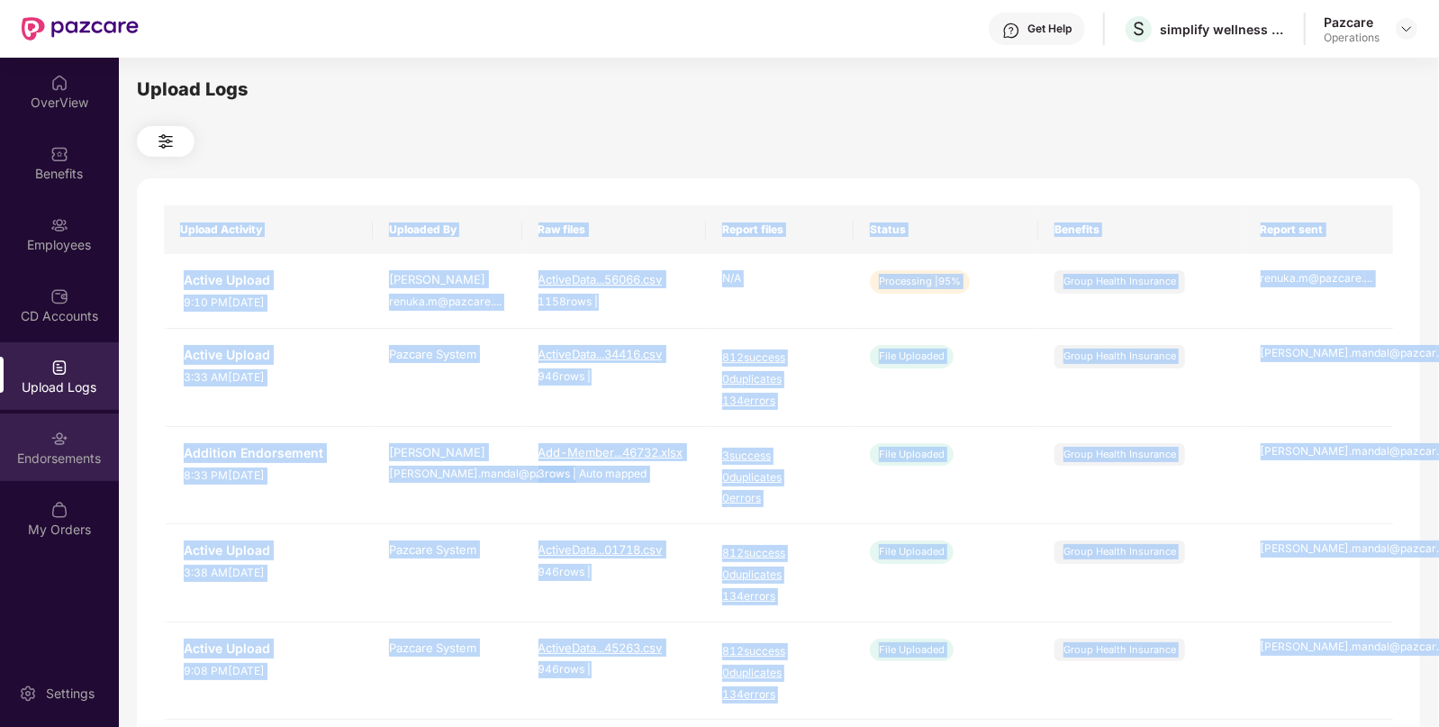
click at [50, 439] on img at bounding box center [59, 439] width 18 height 18
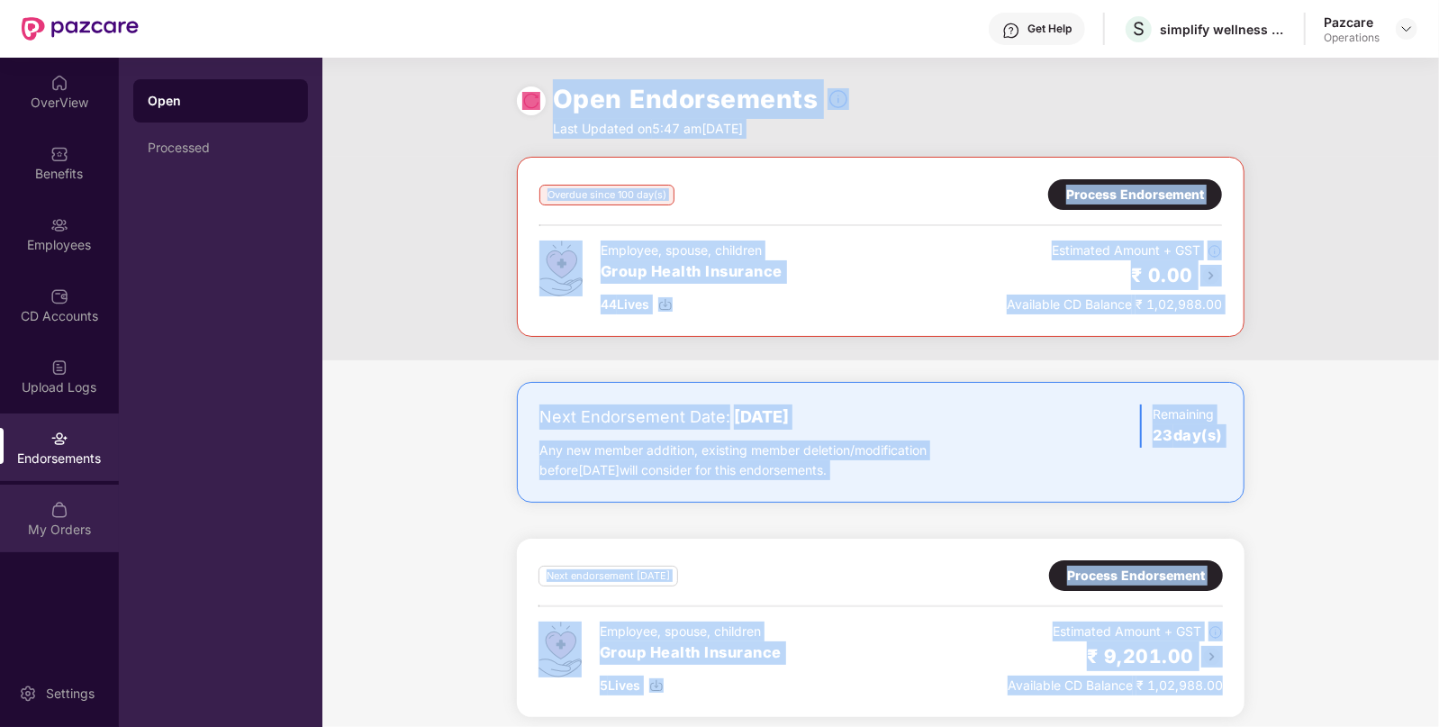
click at [60, 511] on img at bounding box center [59, 510] width 18 height 18
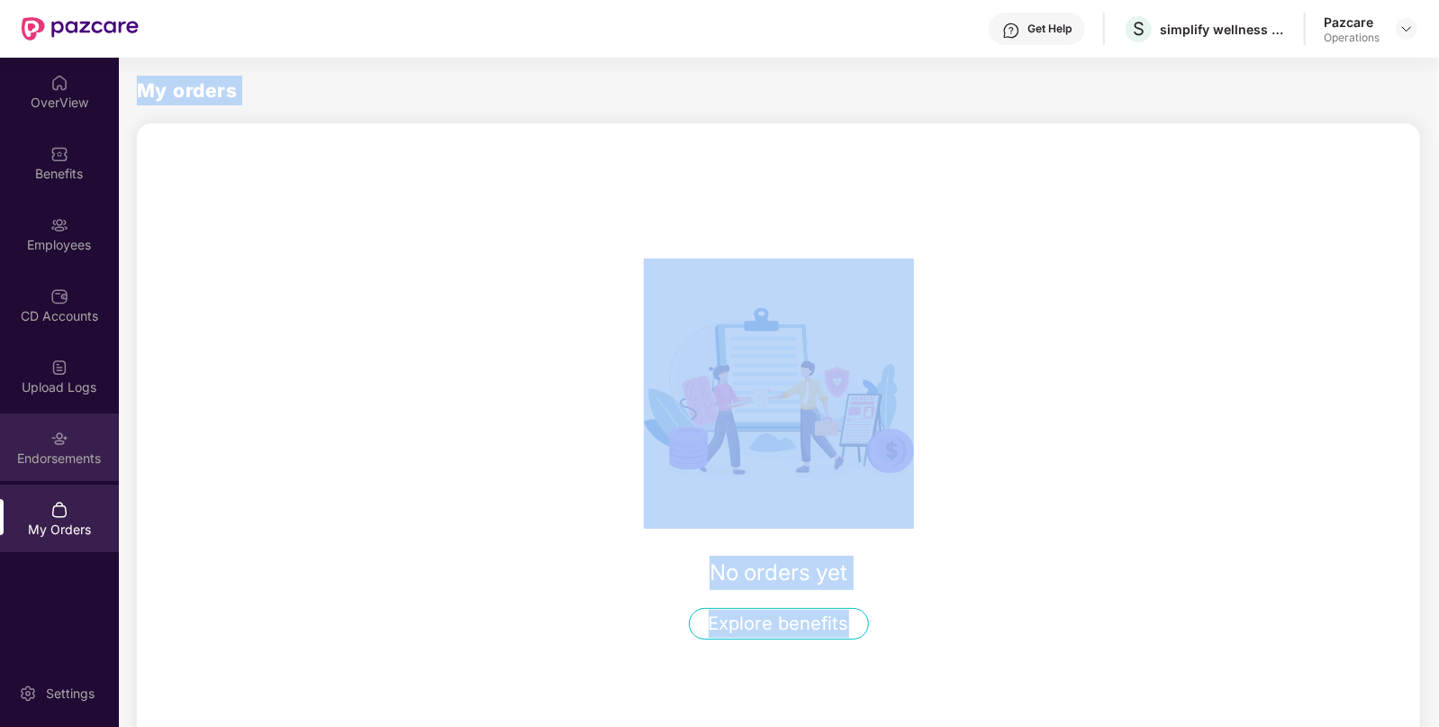
click at [58, 438] on img at bounding box center [59, 439] width 18 height 18
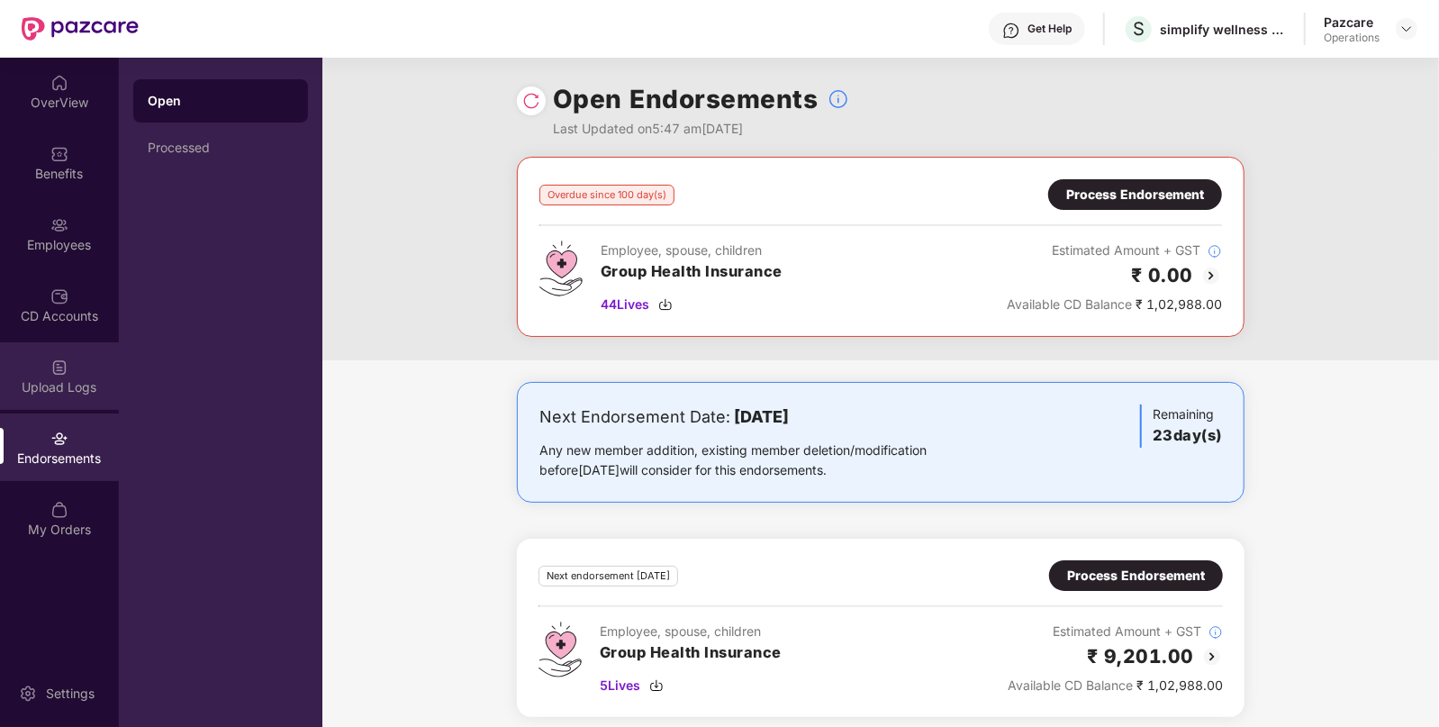
click at [57, 395] on div "Upload Logs" at bounding box center [59, 387] width 119 height 18
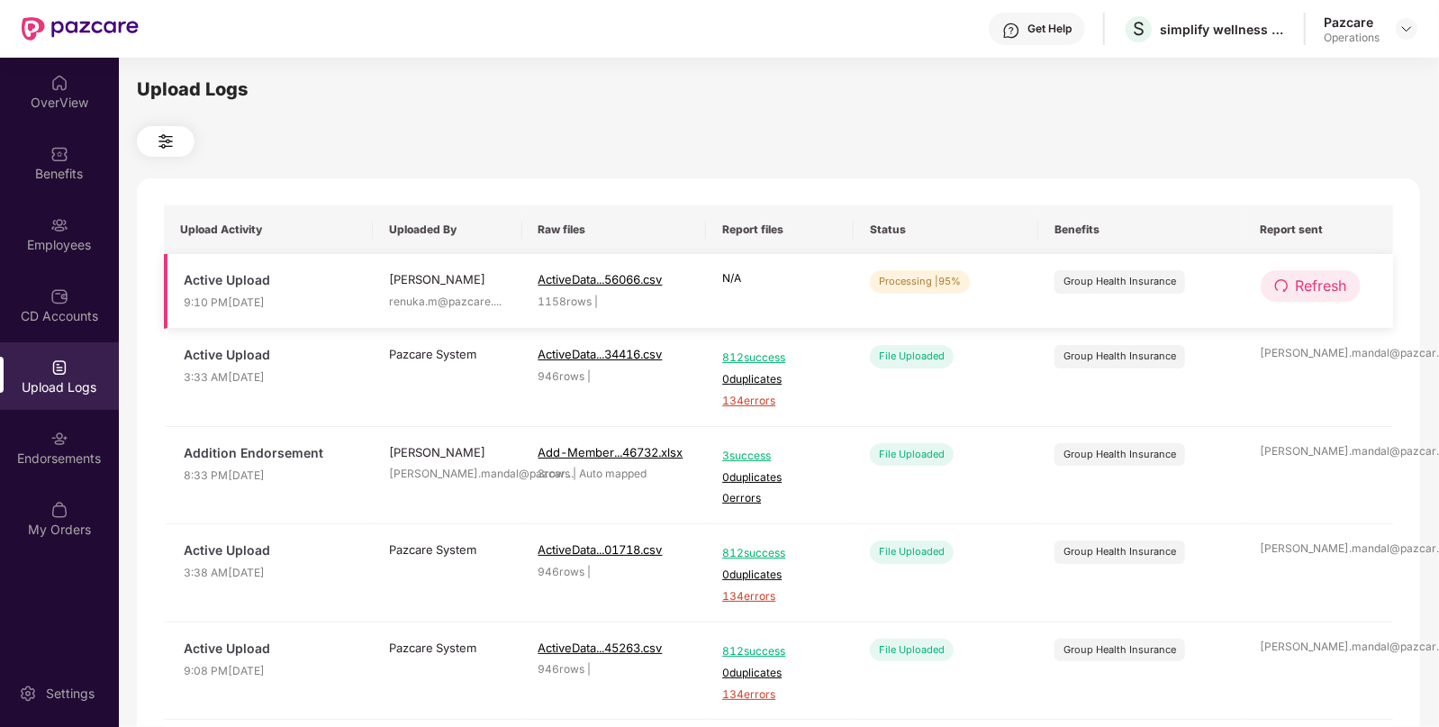
click at [1336, 289] on span "Refresh" at bounding box center [1321, 286] width 51 height 23
click at [1336, 289] on span "Refresh" at bounding box center [1322, 286] width 51 height 23
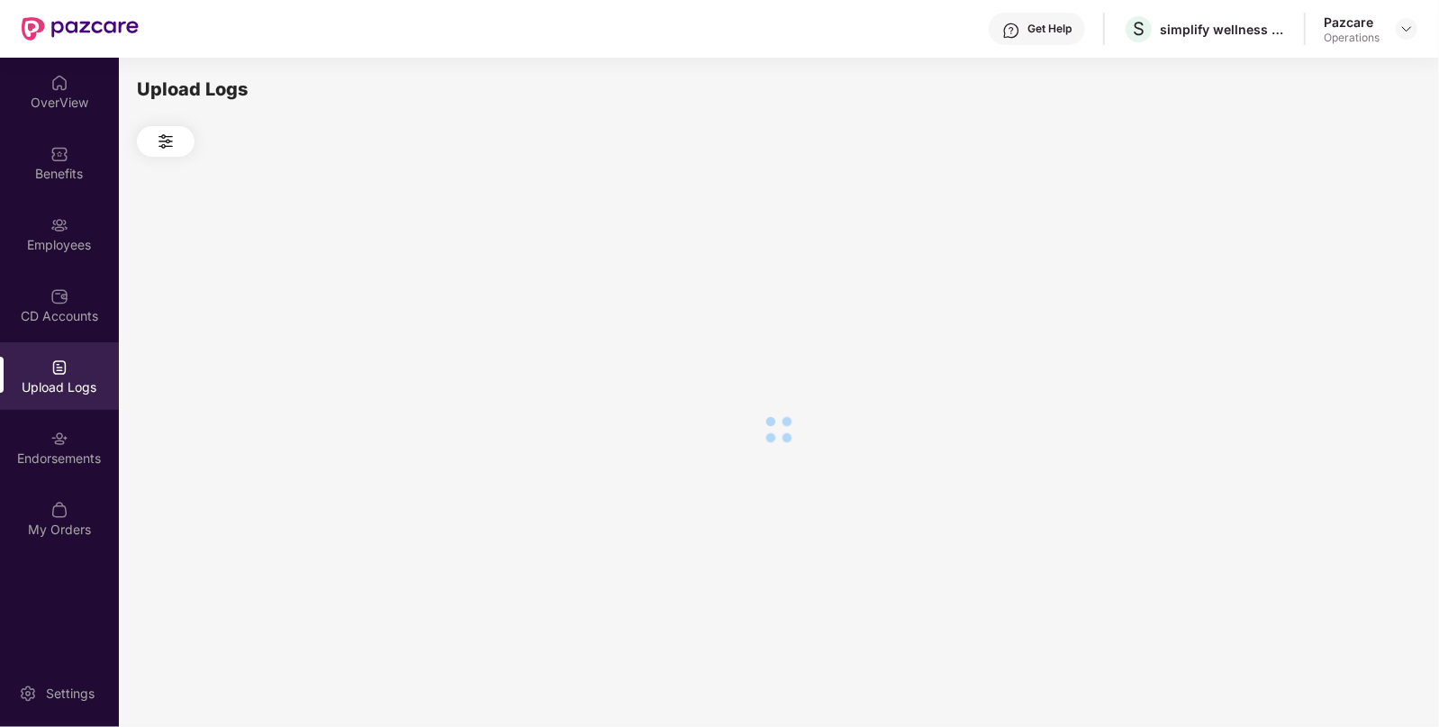
click at [1336, 289] on div at bounding box center [778, 429] width 1283 height 545
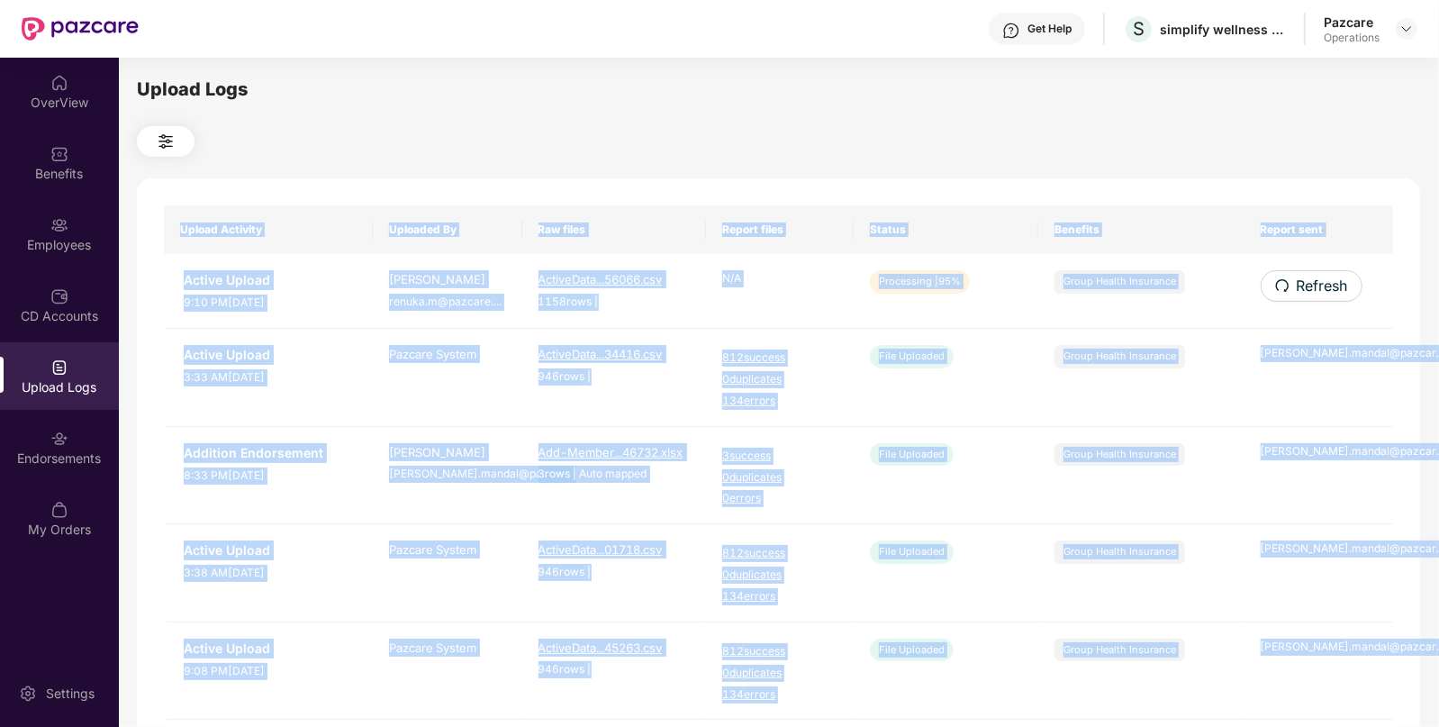
click at [1336, 289] on span "Refresh" at bounding box center [1322, 286] width 51 height 23
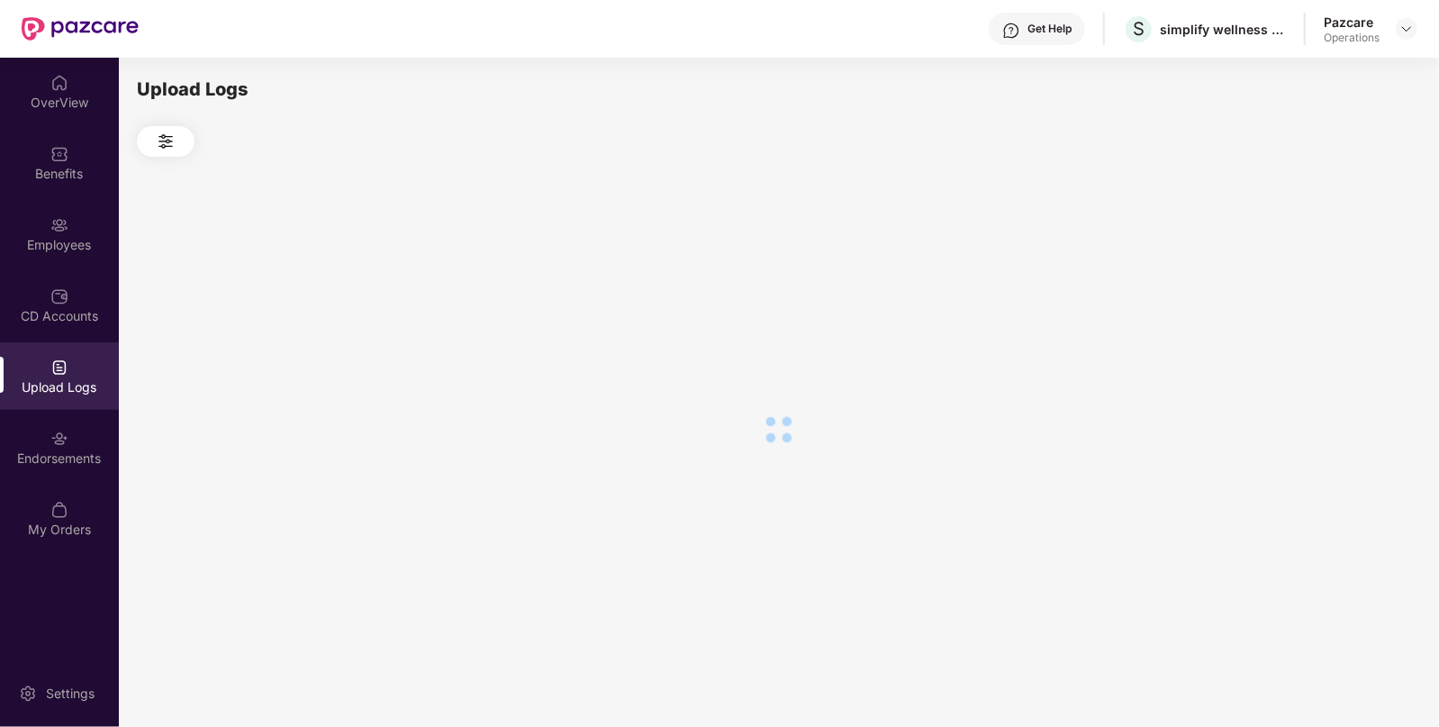
click at [1336, 289] on div at bounding box center [778, 429] width 1283 height 545
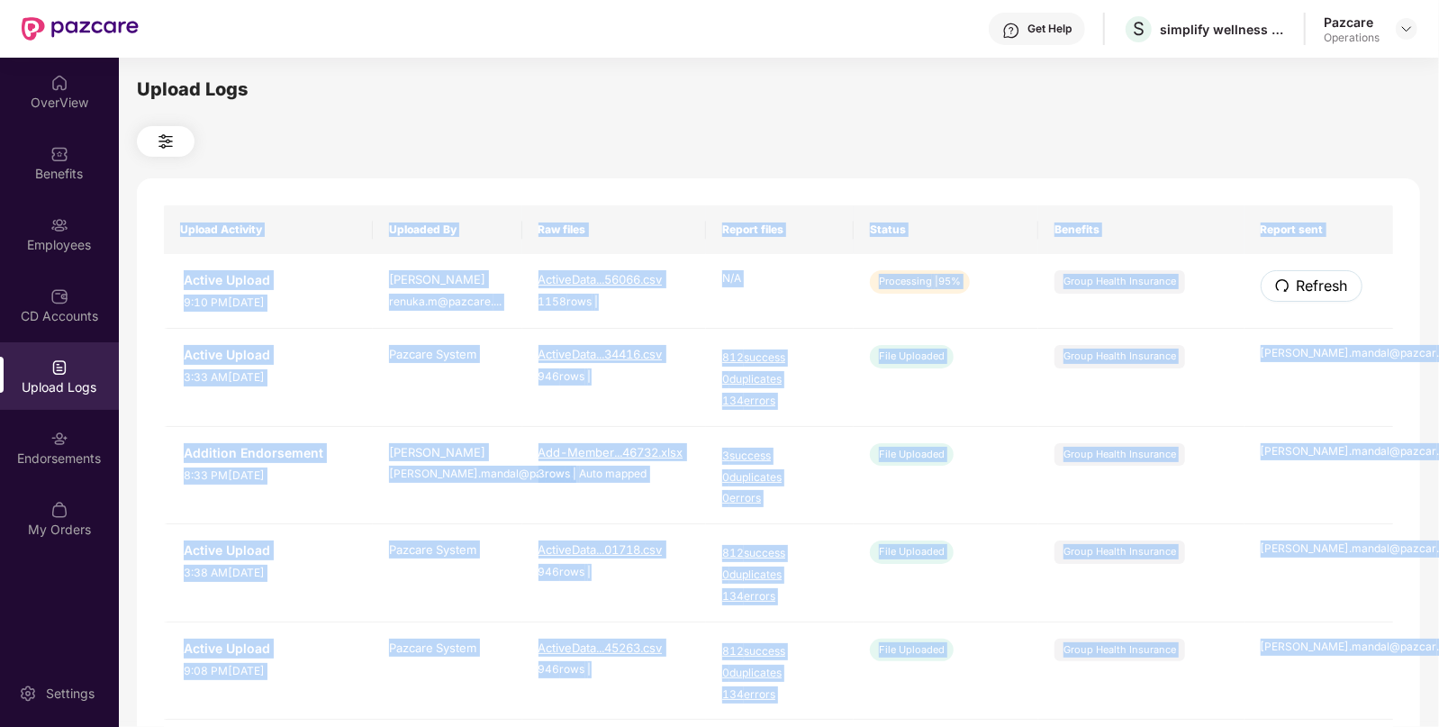
click at [1336, 289] on span "Refresh" at bounding box center [1322, 286] width 51 height 23
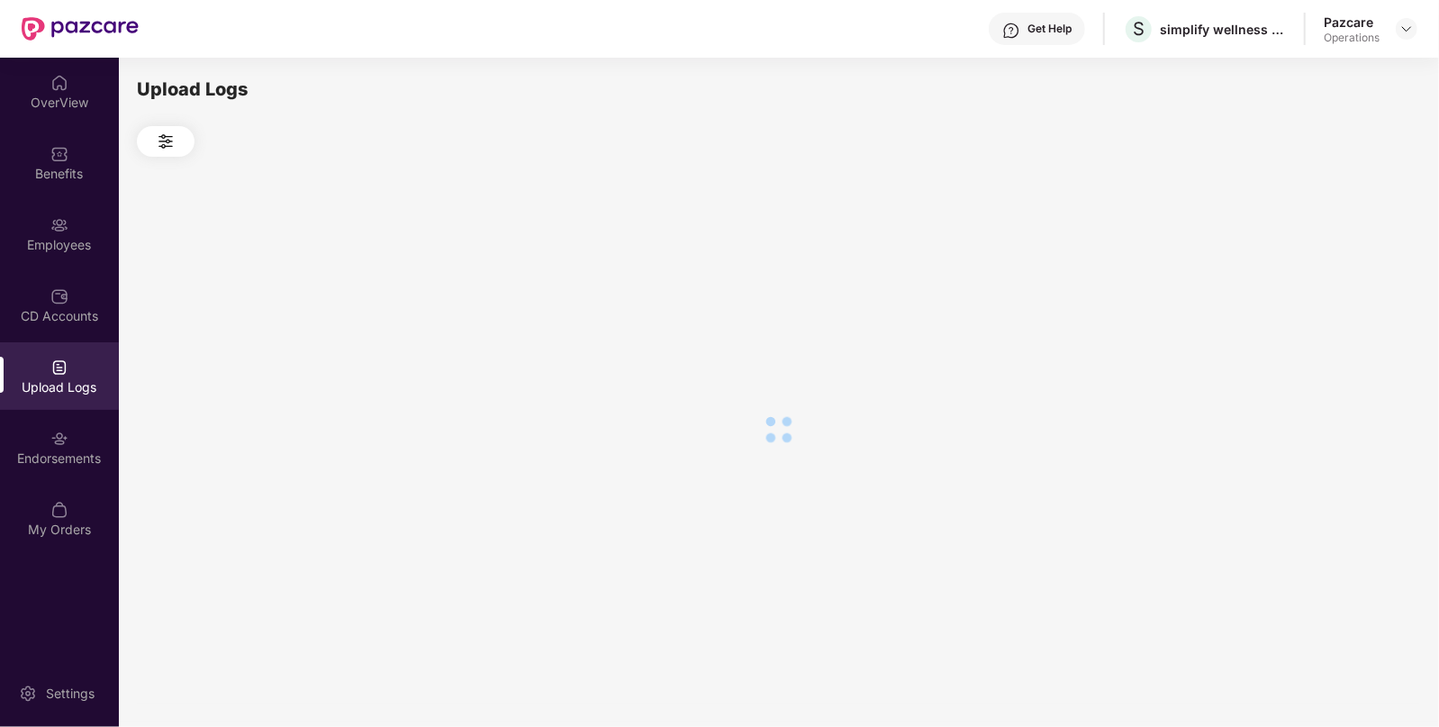
click at [1336, 289] on div at bounding box center [778, 429] width 1283 height 545
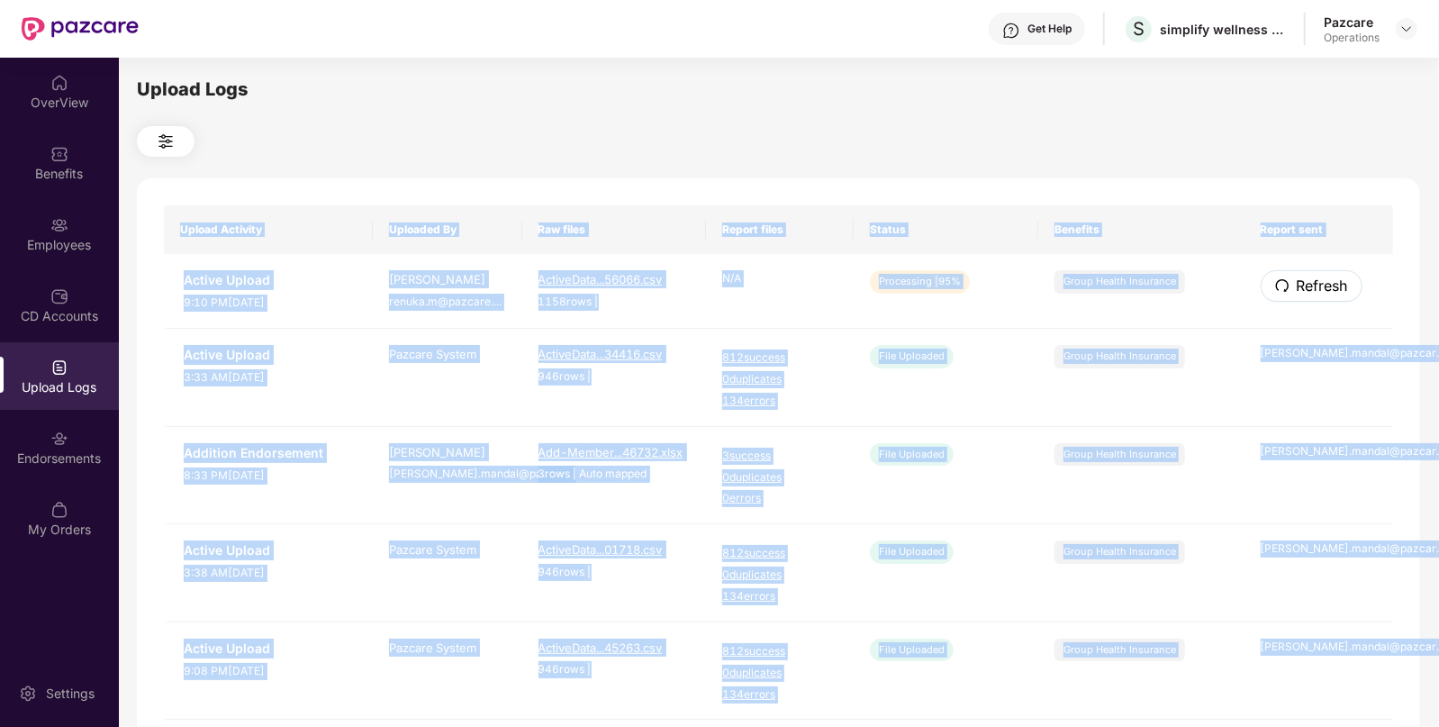
click at [1336, 289] on span "Refresh" at bounding box center [1322, 286] width 51 height 23
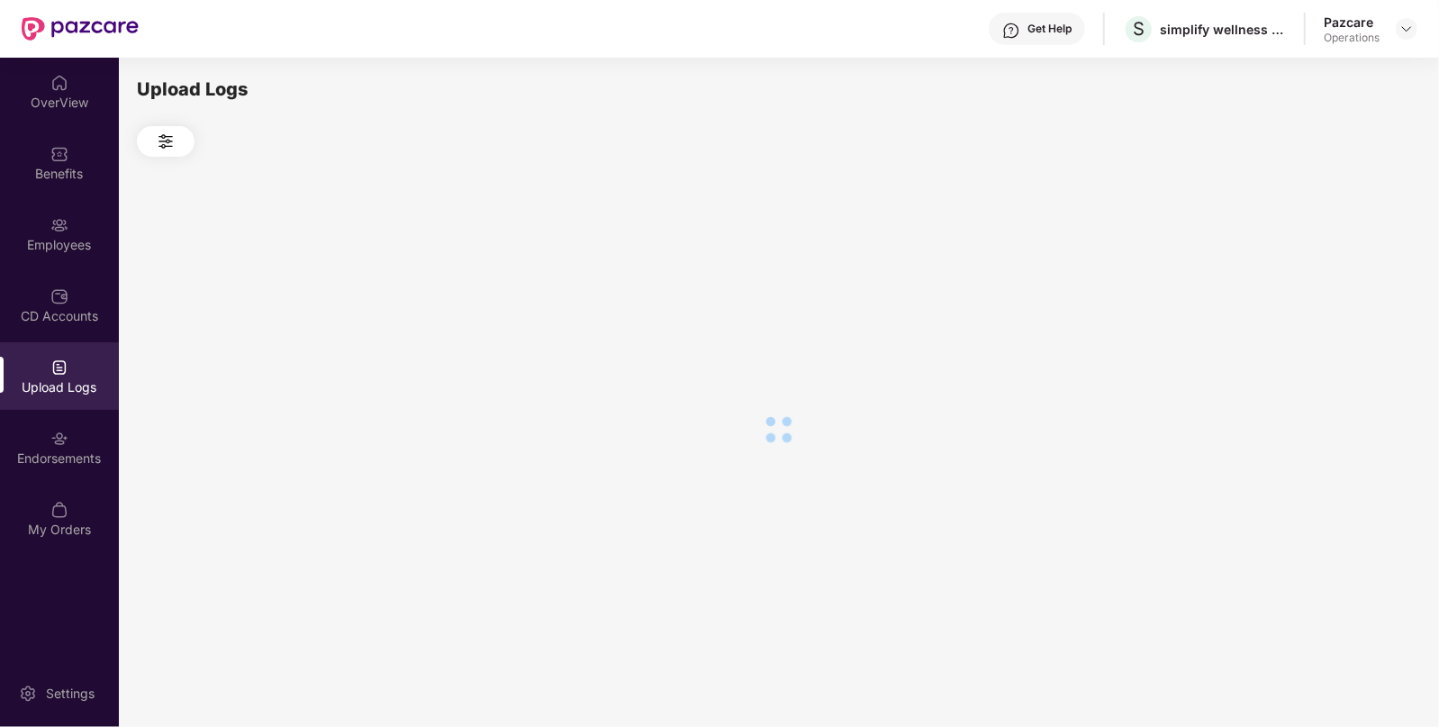
click at [1336, 289] on div at bounding box center [778, 429] width 1283 height 545
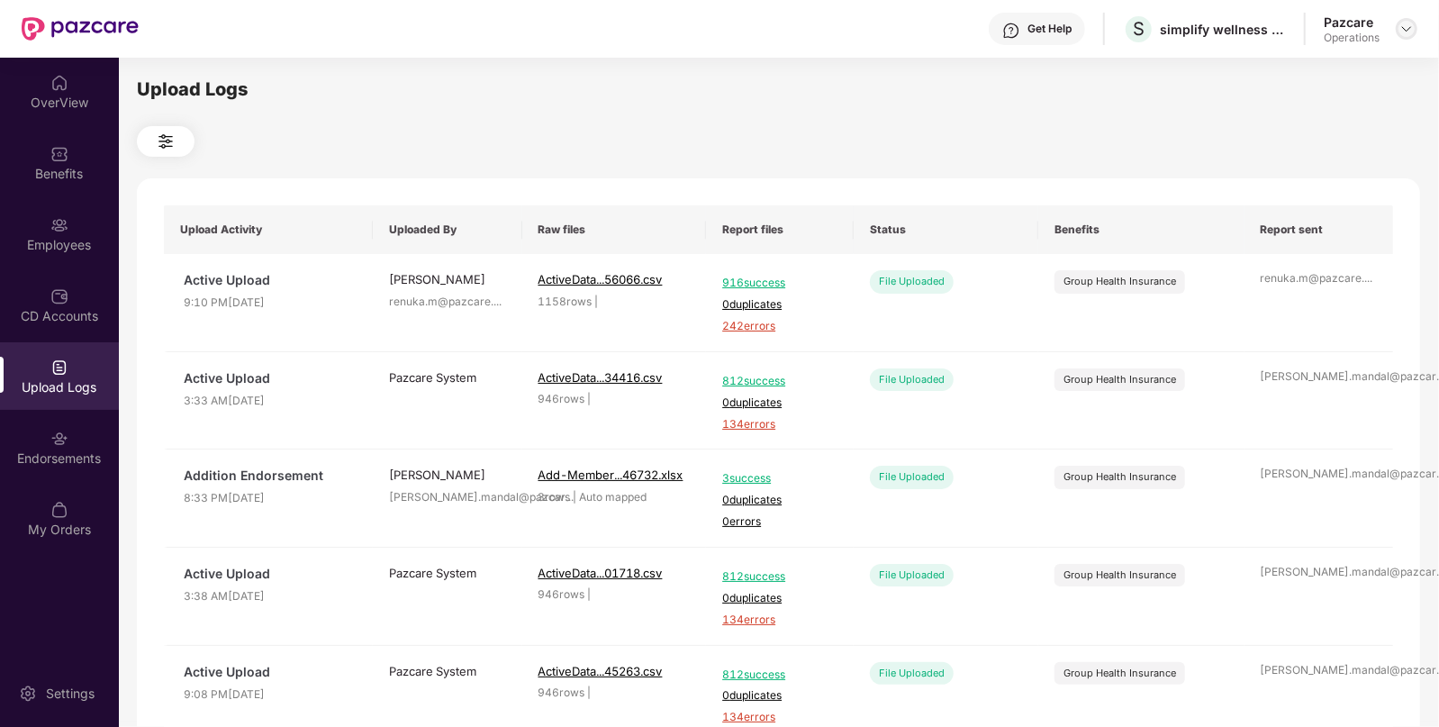
click at [1400, 27] on img at bounding box center [1406, 29] width 14 height 14
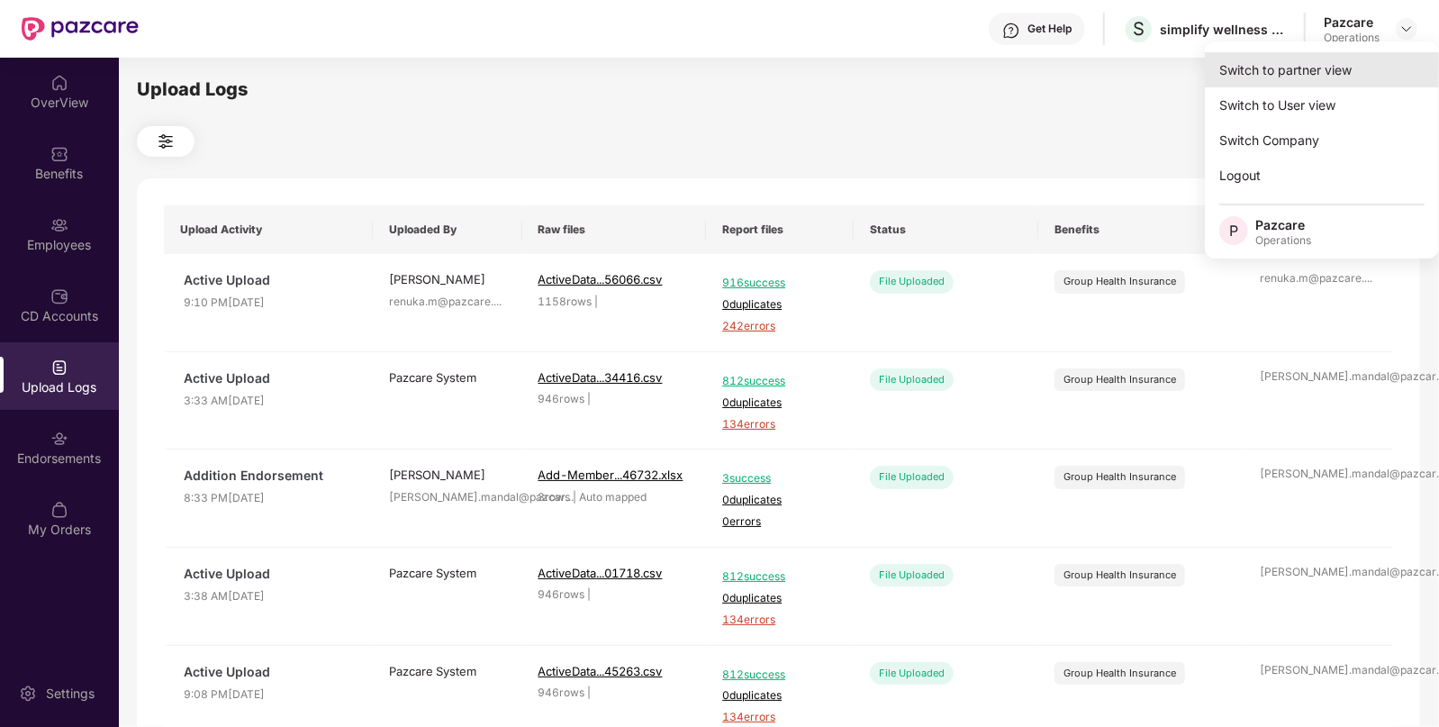
click at [1324, 61] on div "Switch to partner view" at bounding box center [1322, 69] width 234 height 35
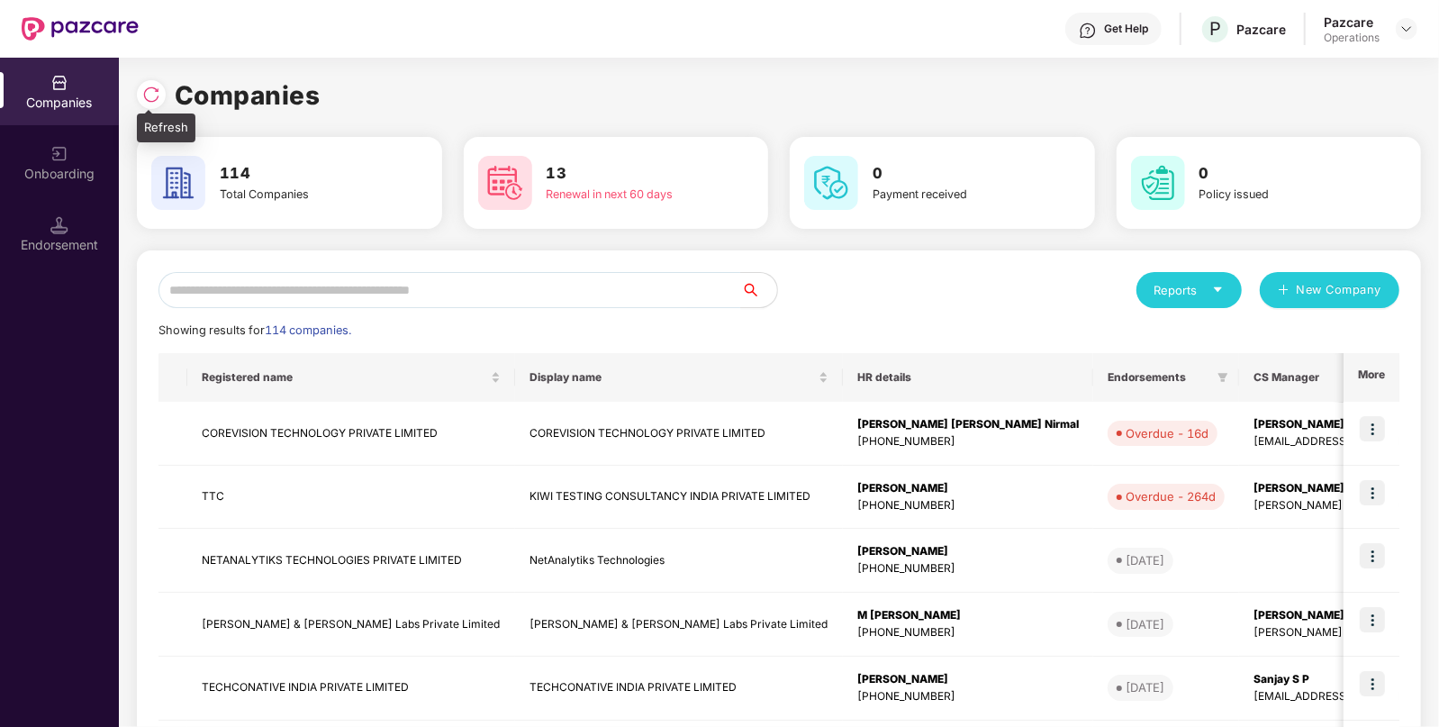
click at [158, 95] on img at bounding box center [151, 95] width 18 height 18
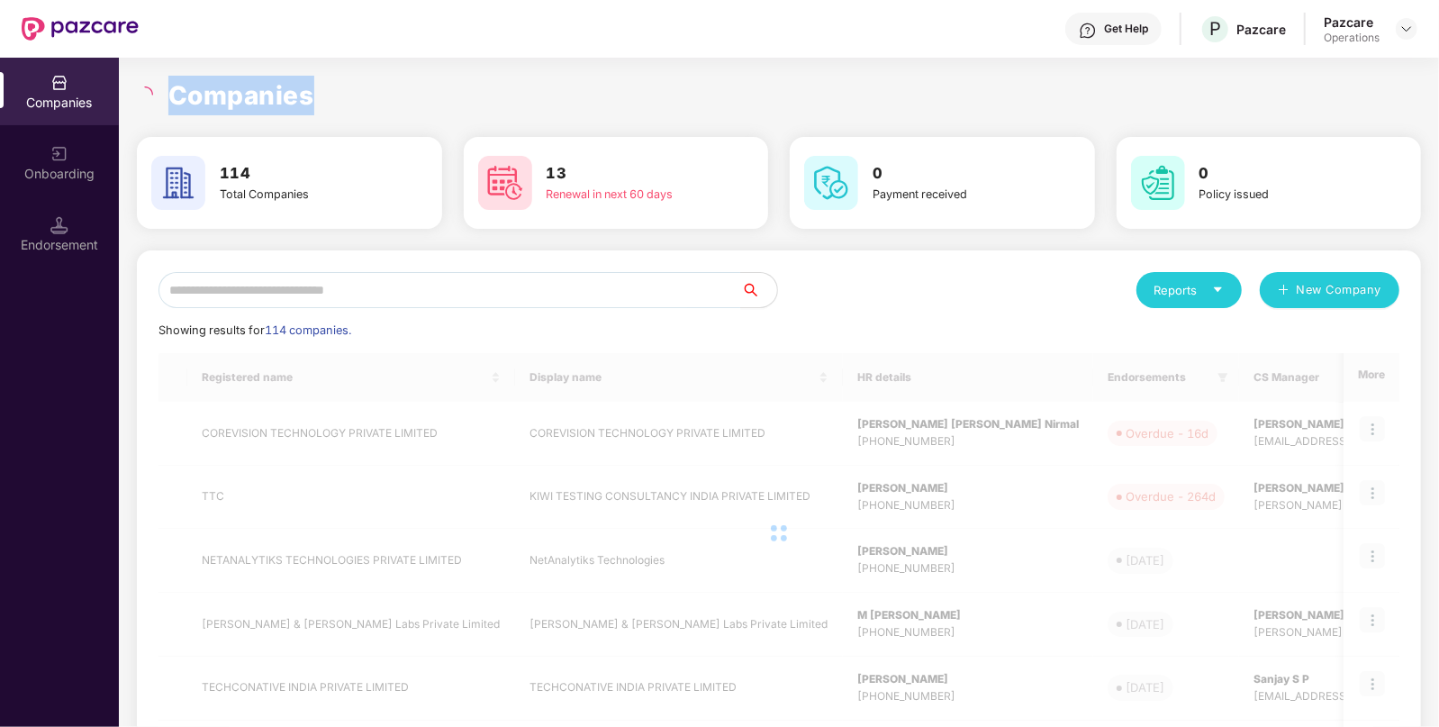
click at [158, 95] on div "Companies" at bounding box center [779, 96] width 1284 height 40
click at [364, 297] on input "text" at bounding box center [450, 290] width 583 height 36
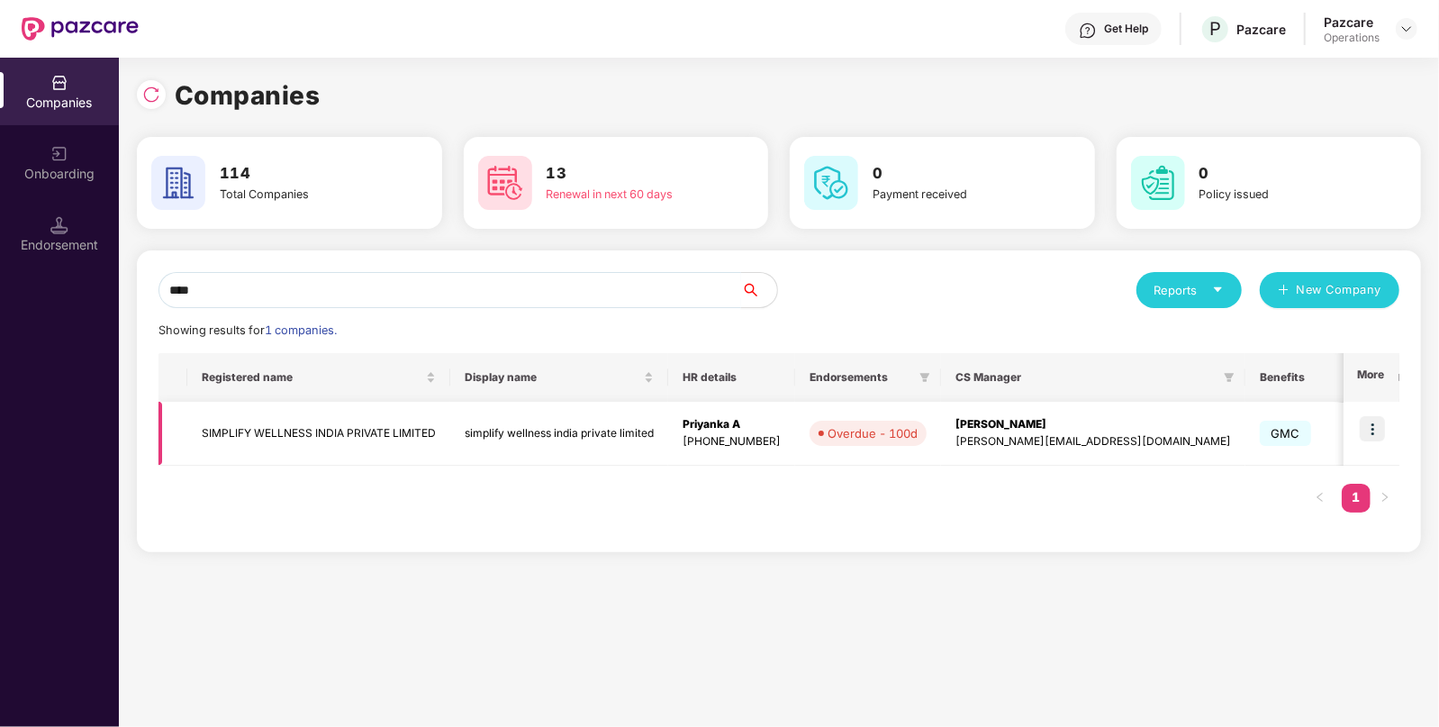
type input "****"
click at [1369, 426] on img at bounding box center [1372, 428] width 25 height 25
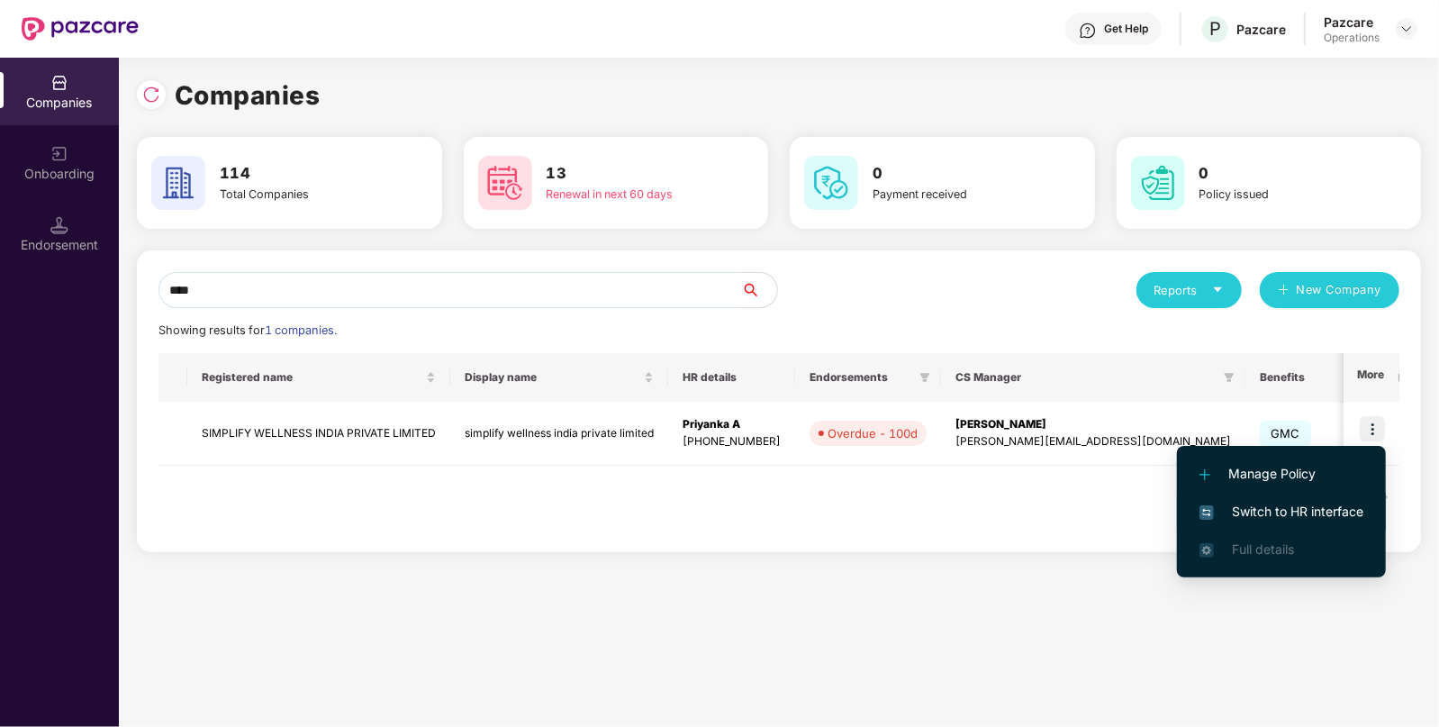
click at [1253, 500] on li "Switch to HR interface" at bounding box center [1281, 512] width 209 height 38
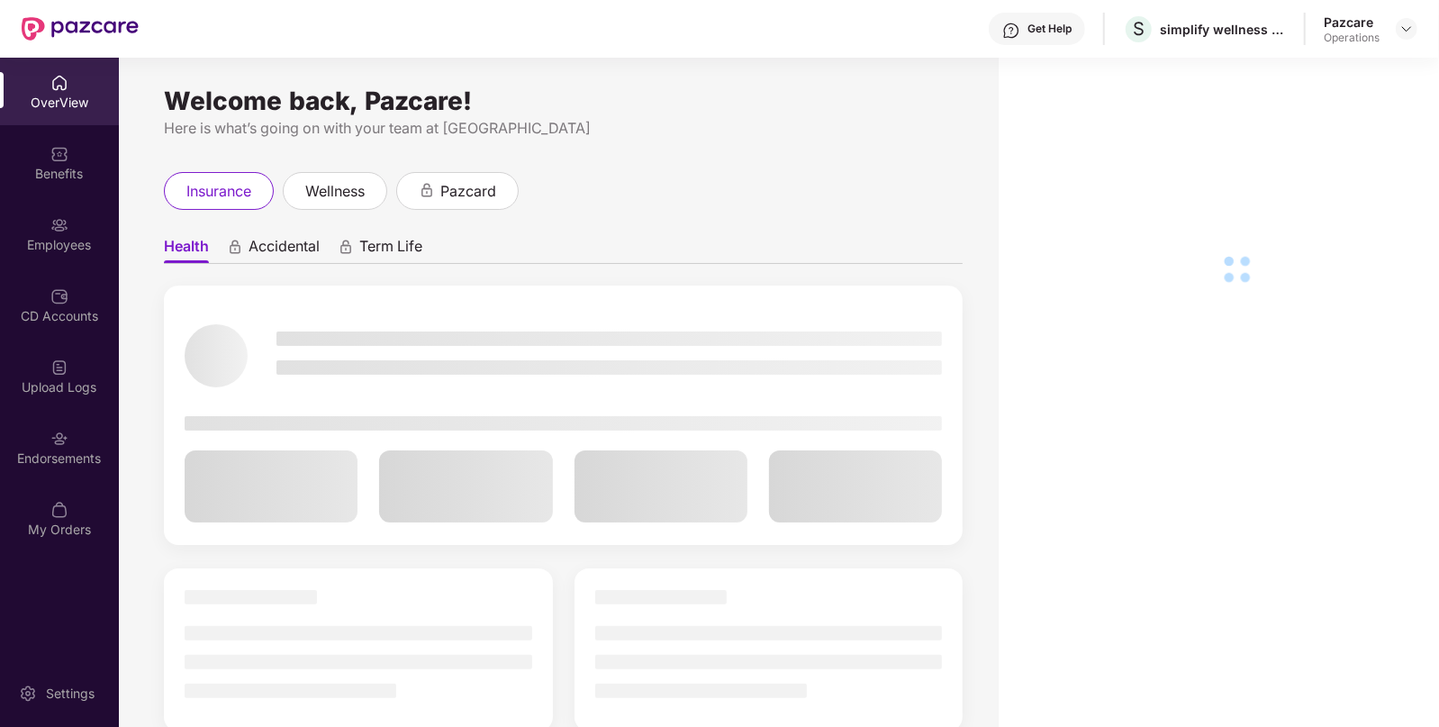
click at [28, 471] on div "Endorsements" at bounding box center [59, 447] width 119 height 68
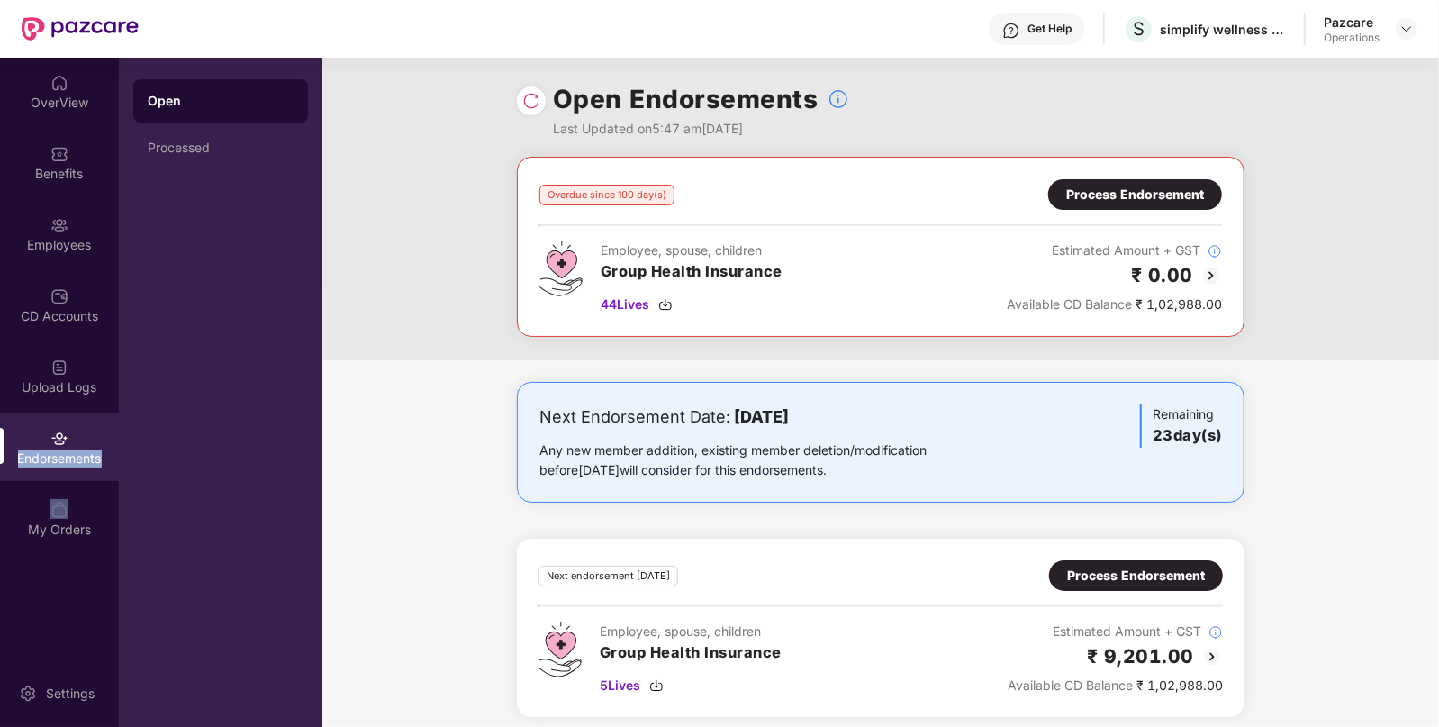
click at [28, 471] on div "Endorsements" at bounding box center [59, 447] width 119 height 68
click at [54, 229] on img at bounding box center [59, 225] width 18 height 18
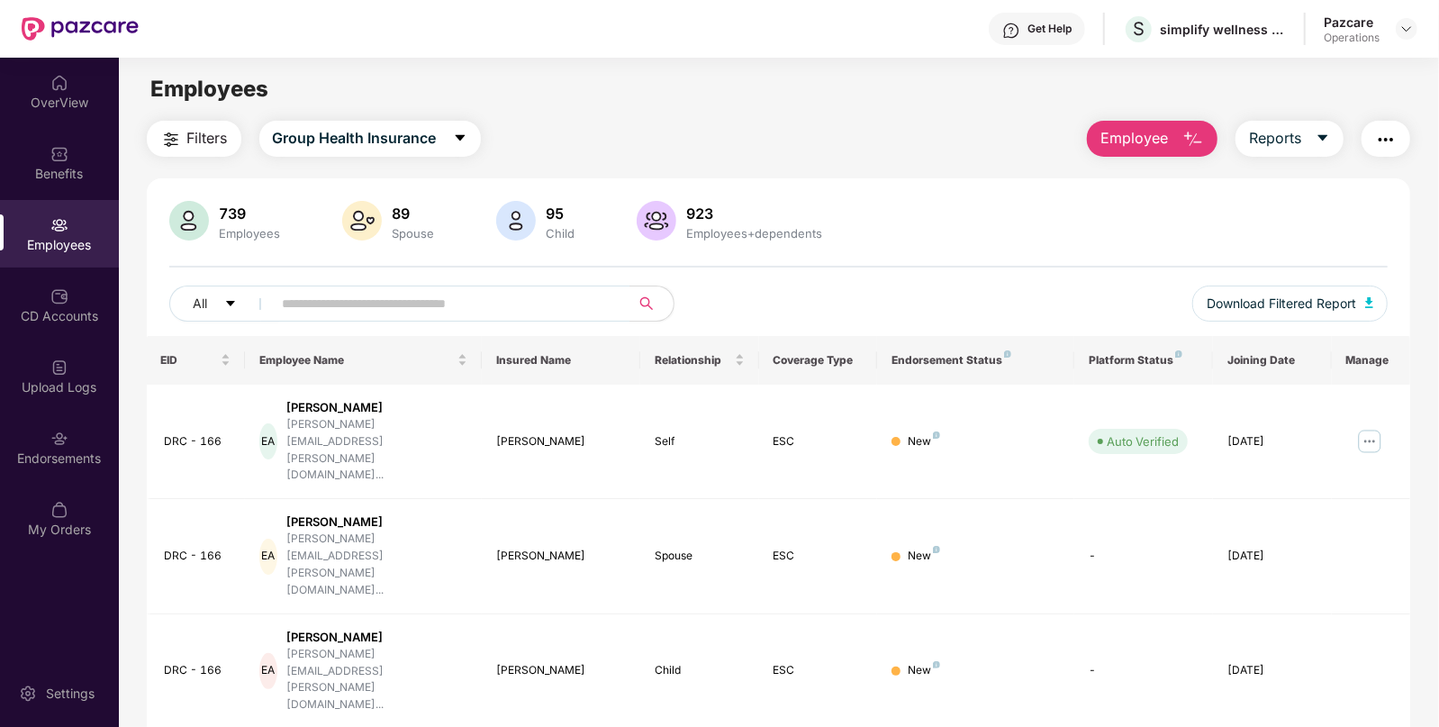
click at [208, 150] on button "Filters" at bounding box center [194, 139] width 95 height 36
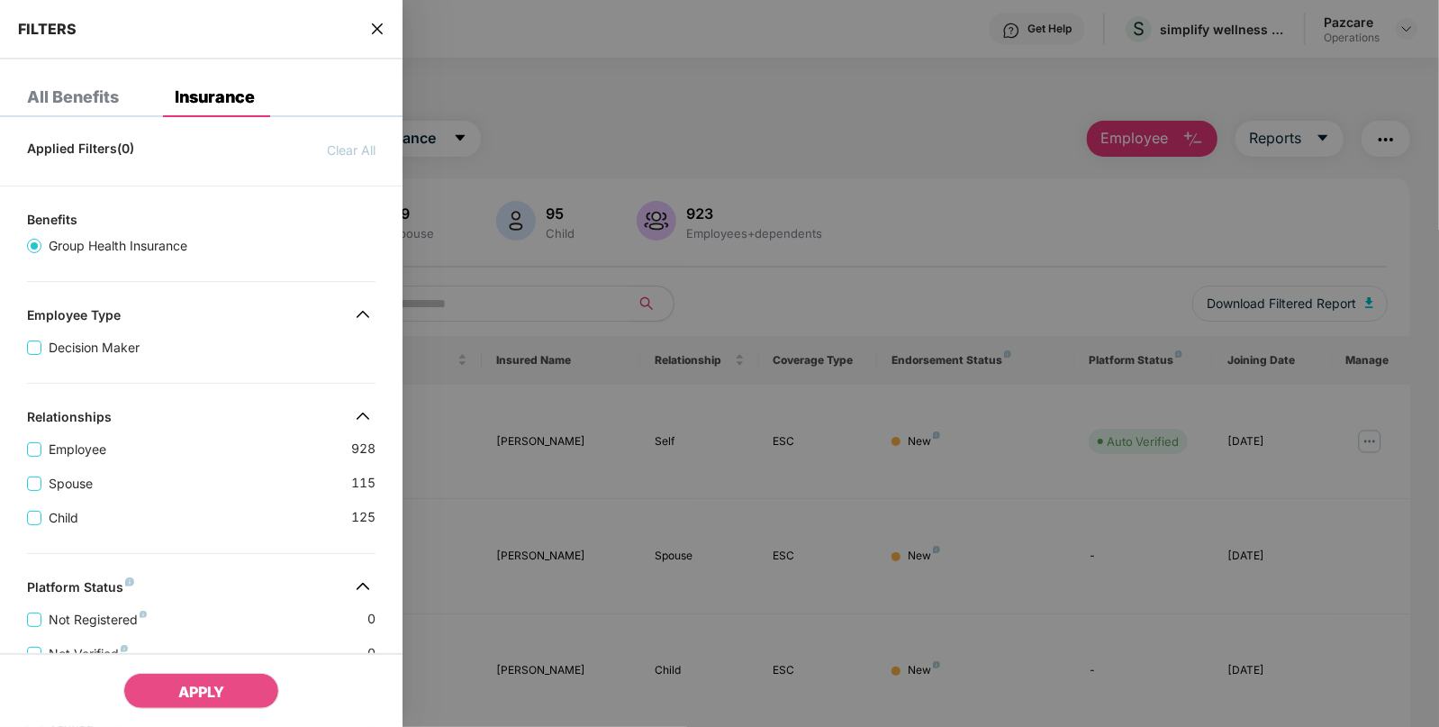
scroll to position [413, 0]
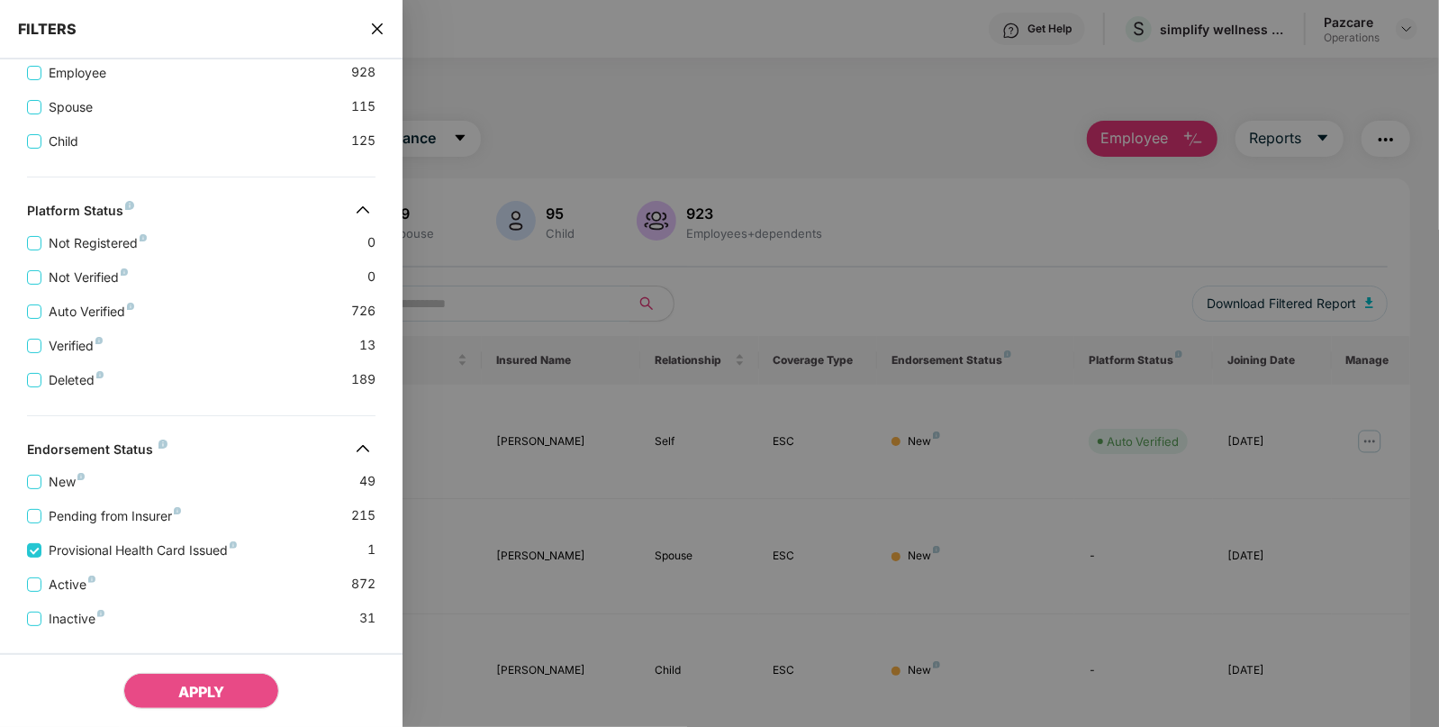
click at [167, 672] on div "APPLY" at bounding box center [201, 690] width 403 height 74
click at [195, 687] on span "APPLY" at bounding box center [201, 692] width 46 height 18
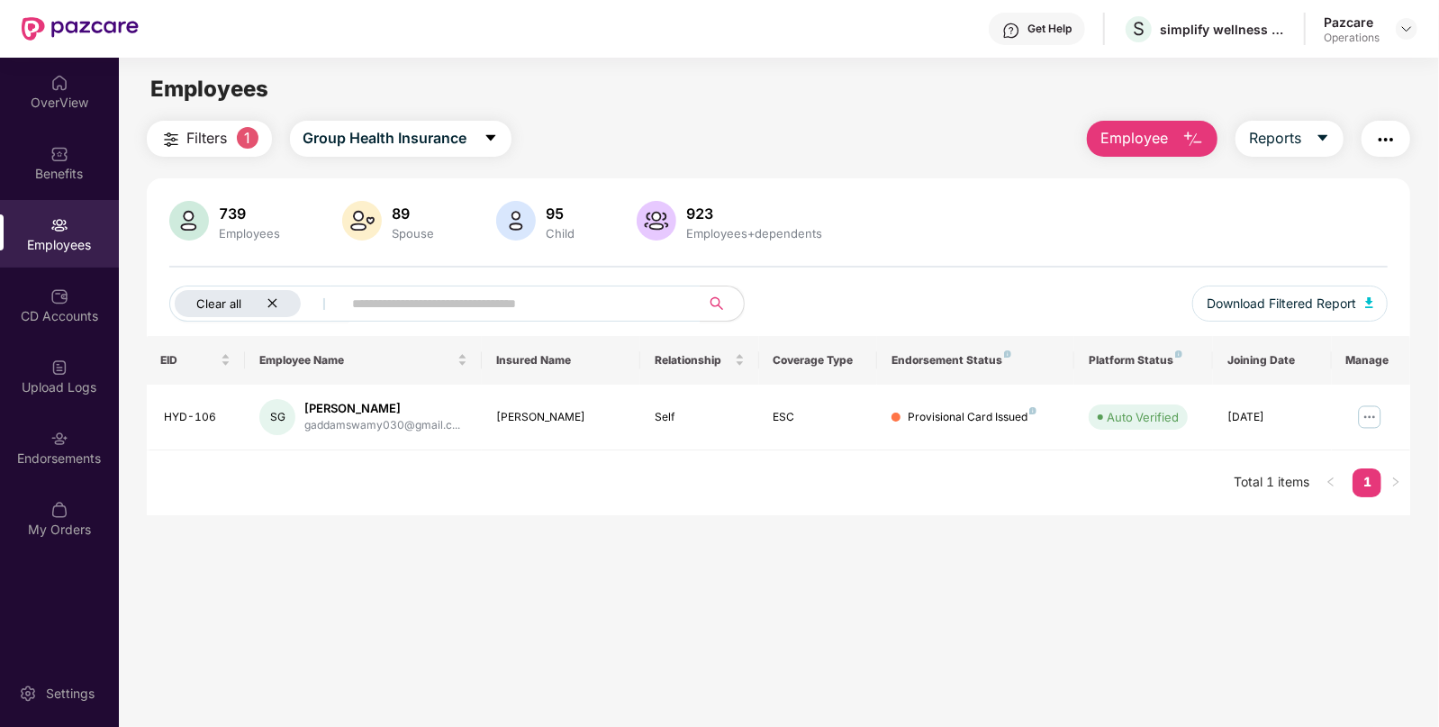
click at [280, 303] on div "Clear all" at bounding box center [238, 303] width 126 height 27
